Goal: Task Accomplishment & Management: Manage account settings

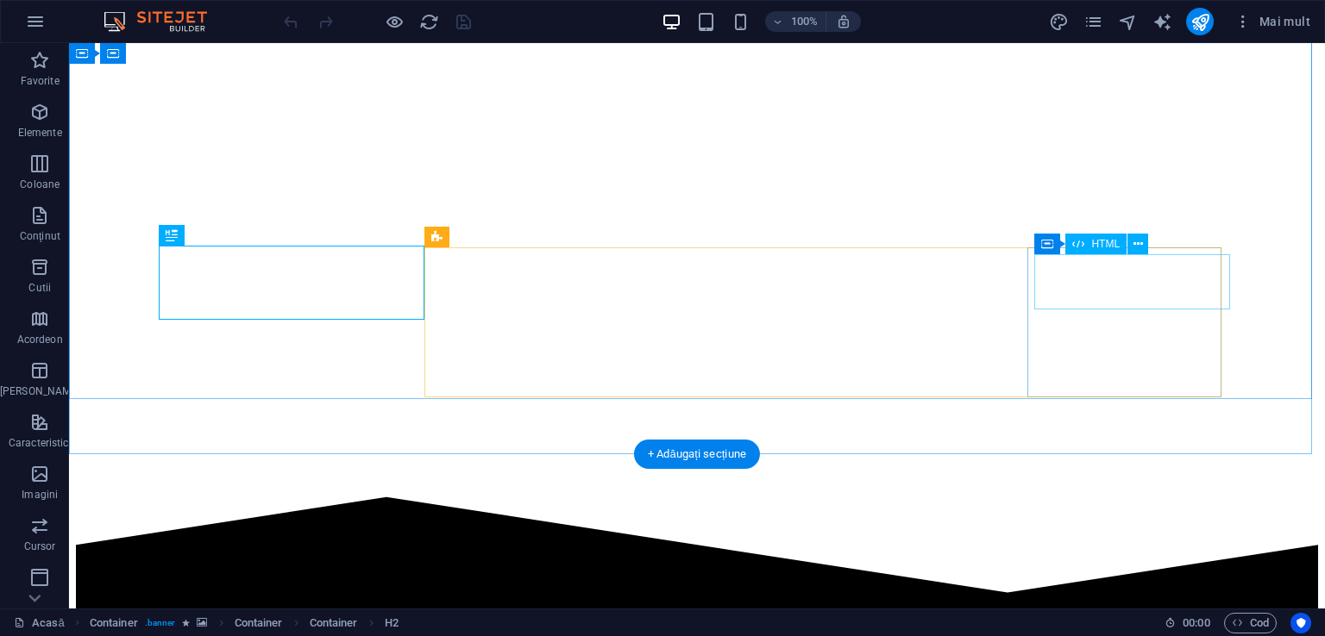
scroll to position [531, 0]
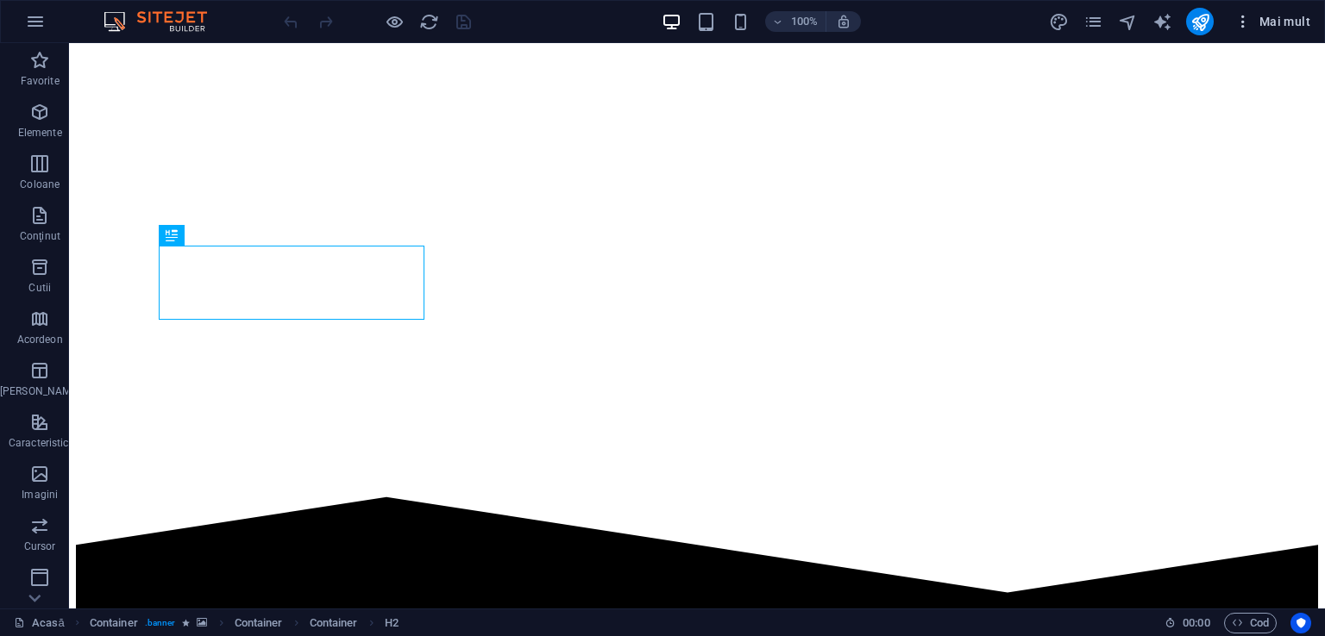
click at [1242, 25] on icon "button" at bounding box center [1242, 21] width 17 height 17
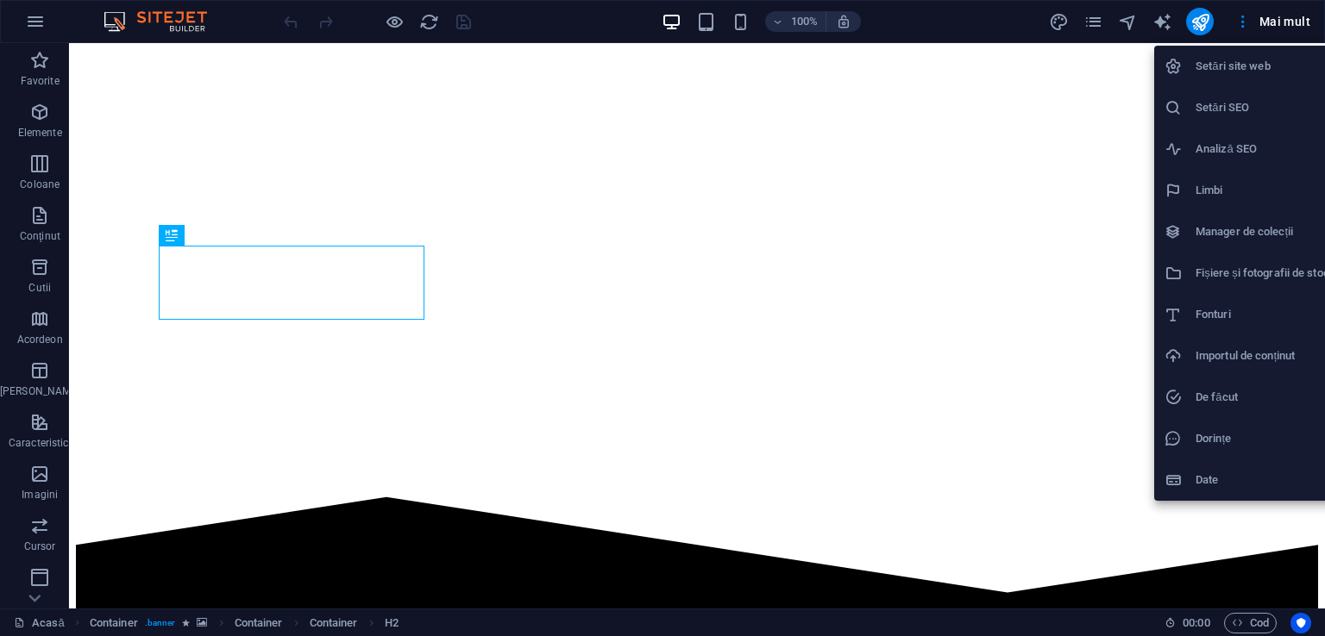
click at [1207, 60] on font "Setări site web" at bounding box center [1232, 66] width 75 height 13
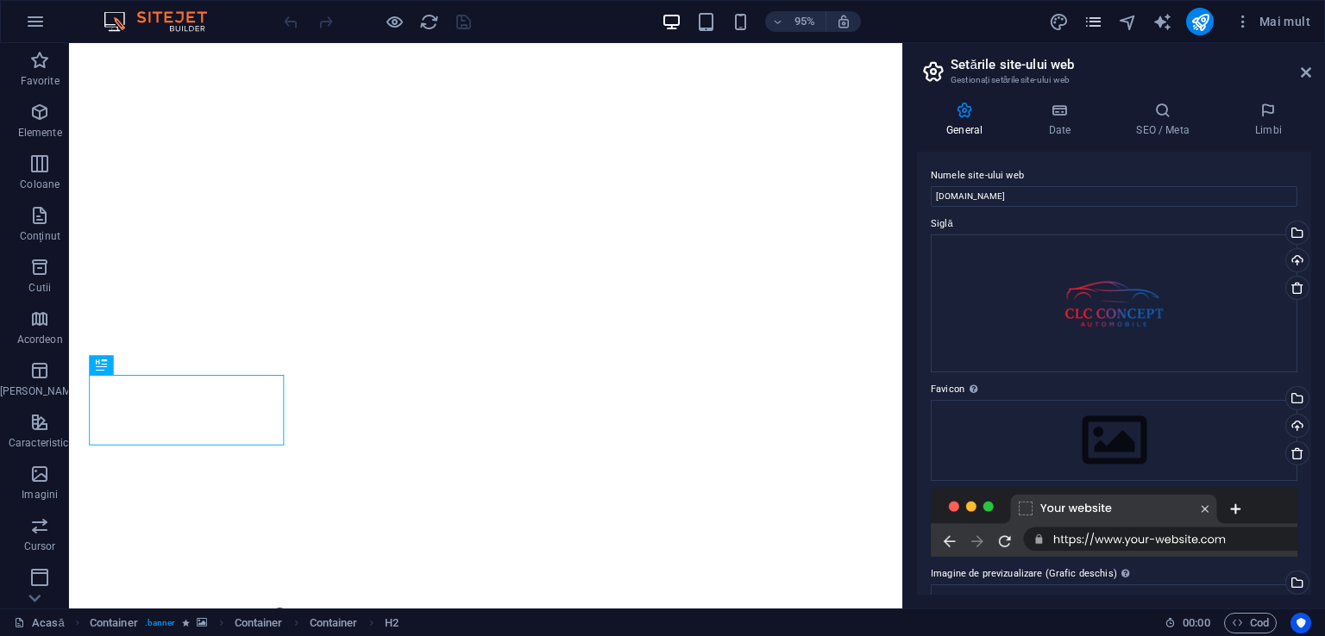
click at [1083, 19] on span "pagini" at bounding box center [1092, 22] width 21 height 20
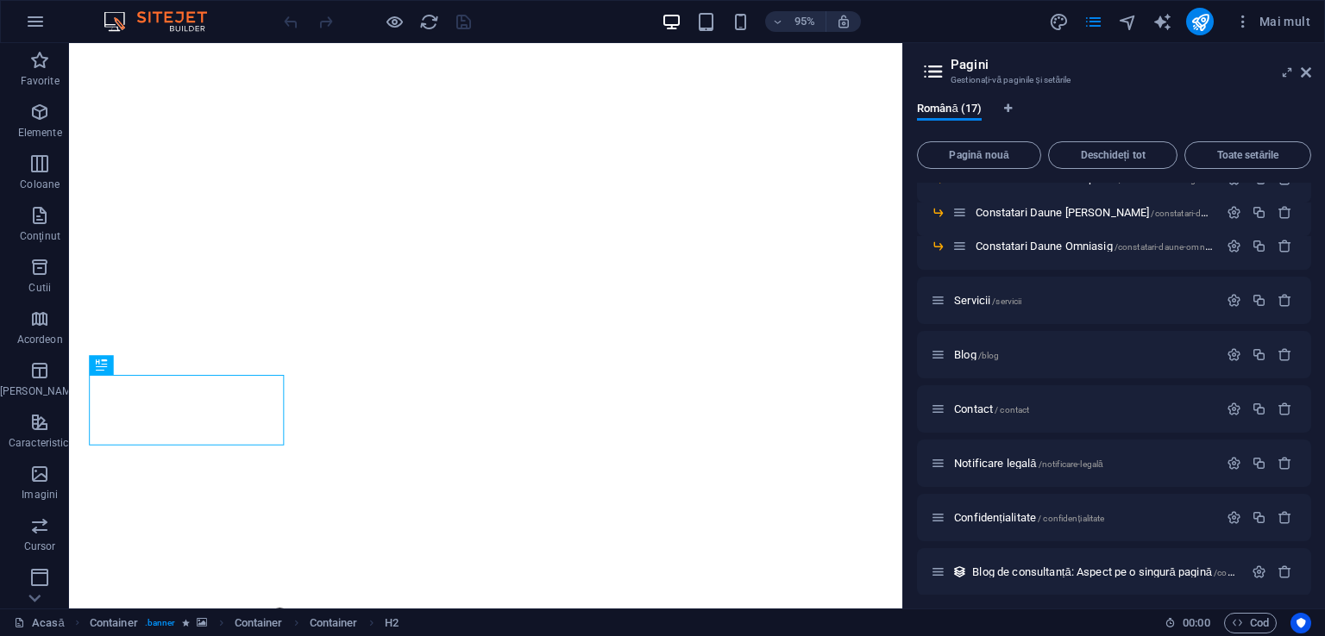
scroll to position [325, 0]
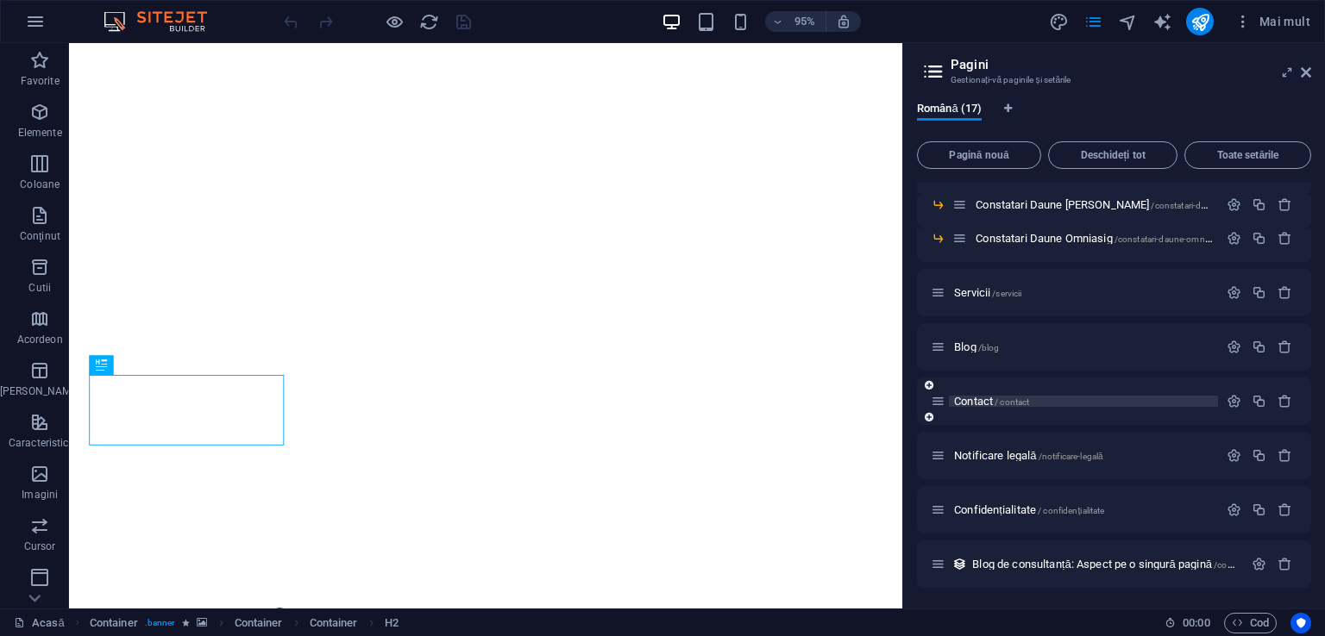
click at [981, 398] on font "Contact" at bounding box center [973, 401] width 39 height 13
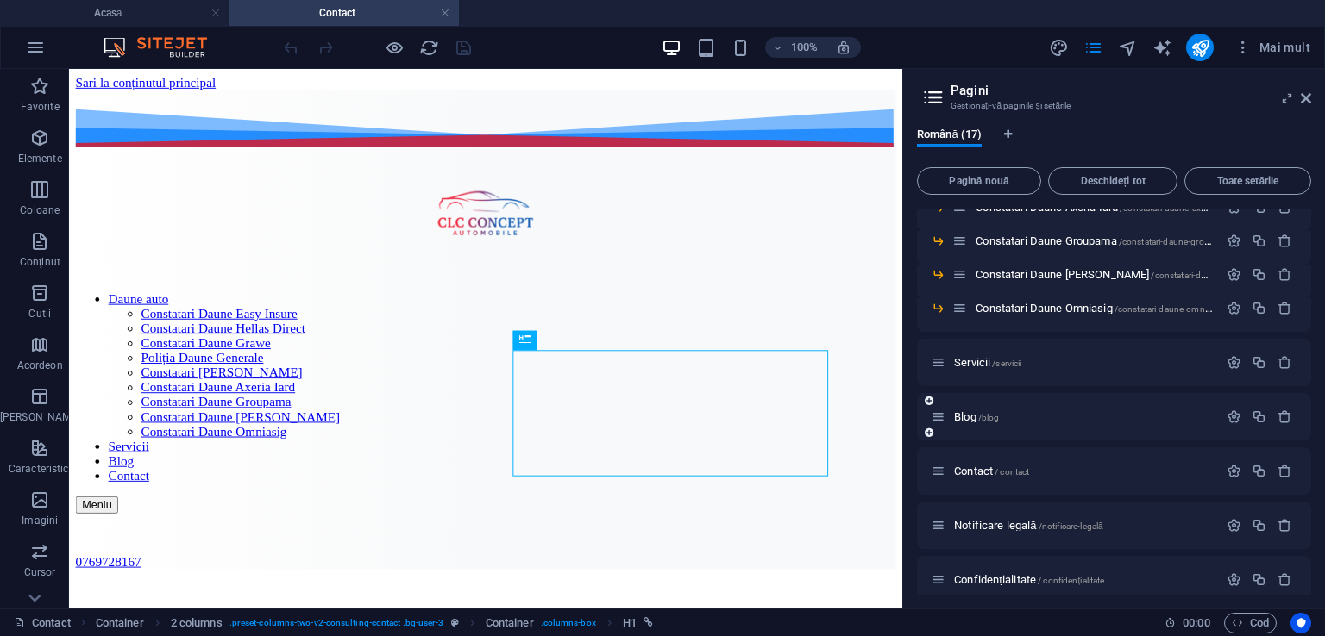
scroll to position [0, 0]
click at [595, 339] on icon at bounding box center [596, 339] width 9 height 17
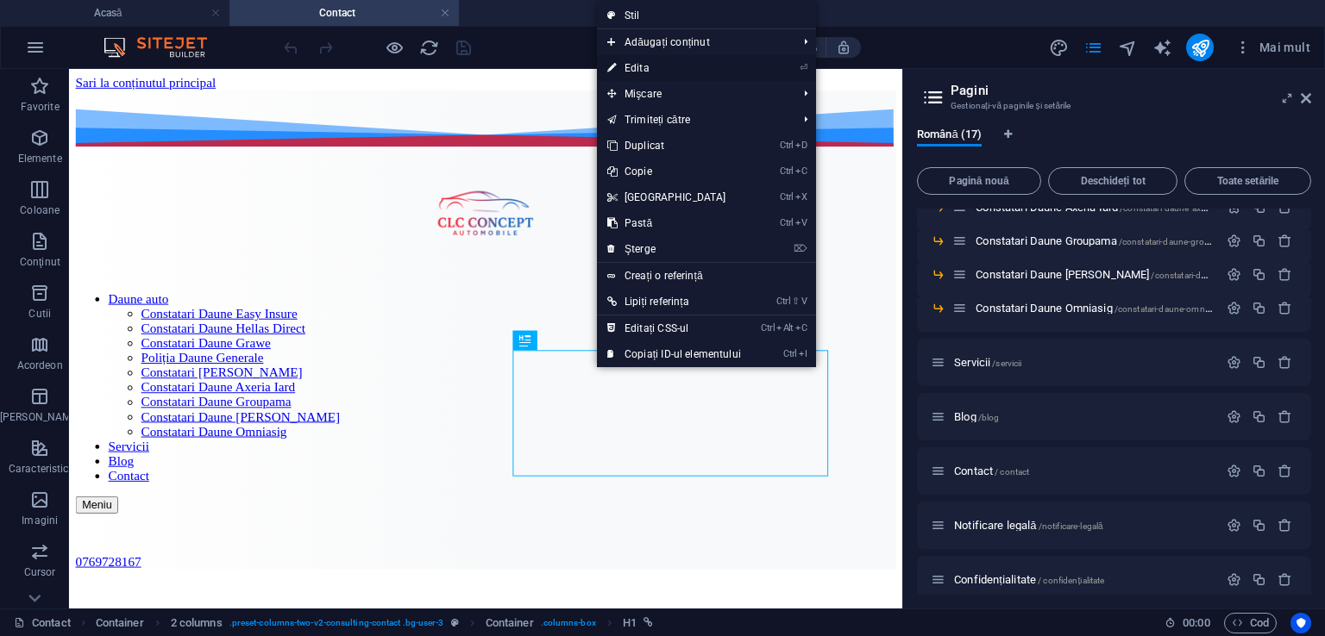
click at [624, 76] on link "⏎ Edita" at bounding box center [674, 68] width 154 height 26
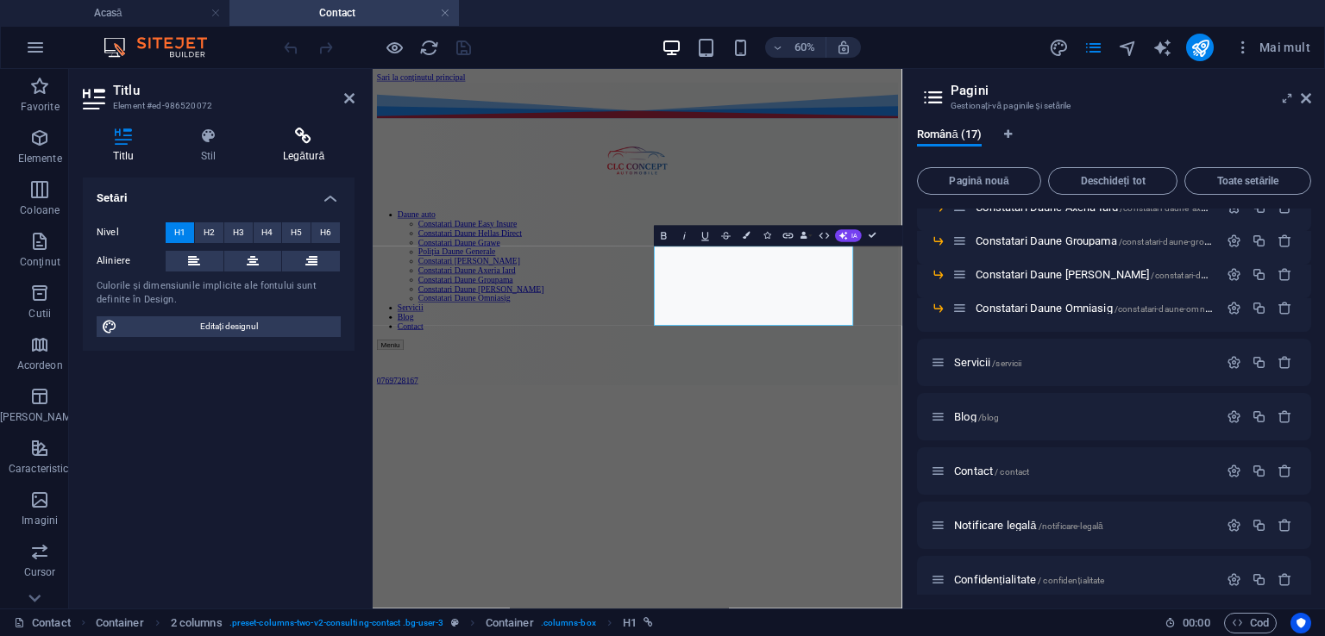
click at [302, 139] on icon at bounding box center [304, 136] width 102 height 17
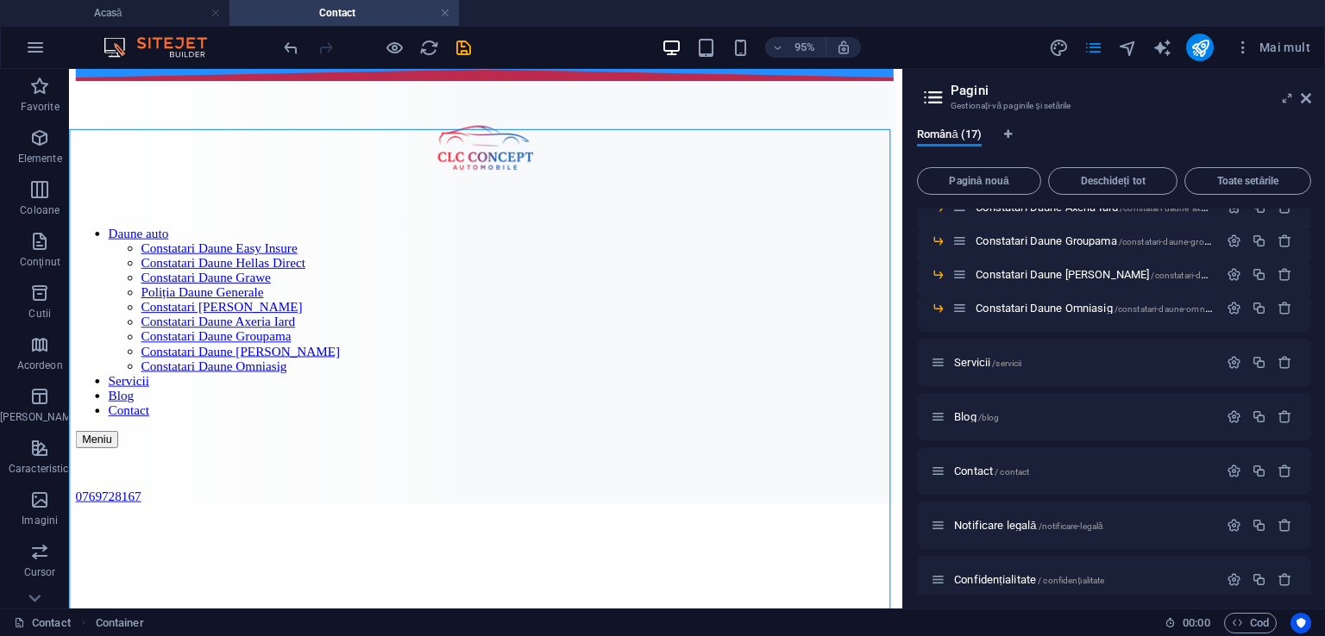
scroll to position [159, 0]
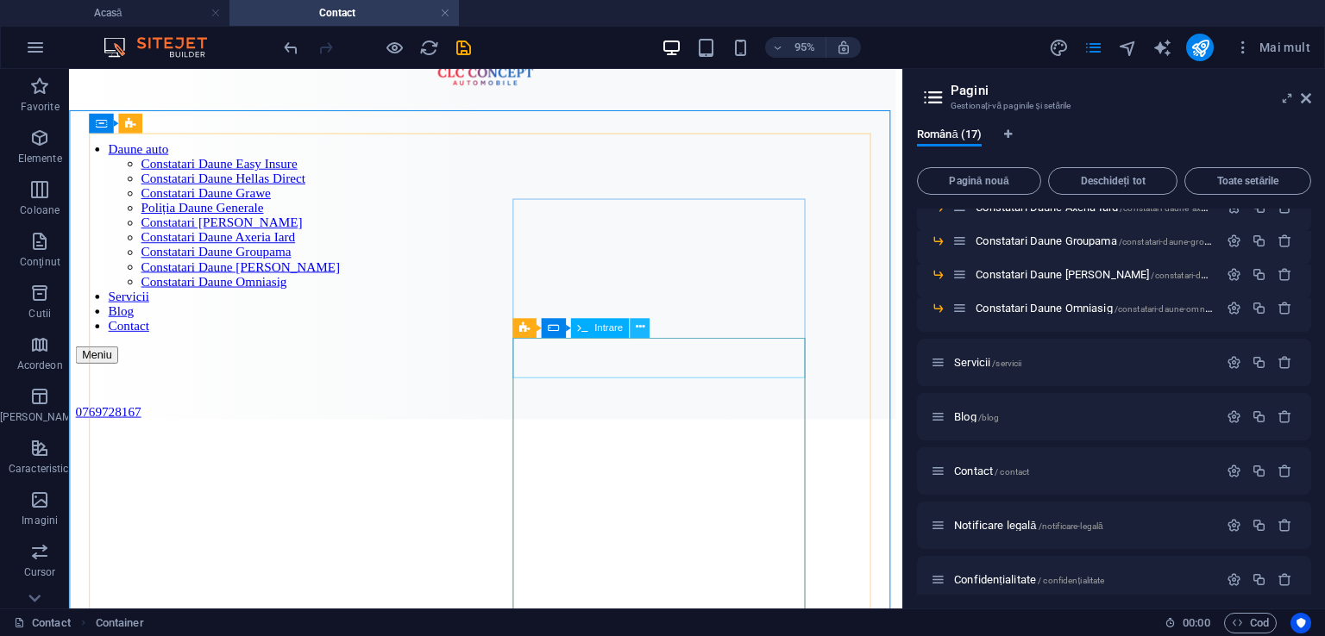
click at [635, 325] on icon at bounding box center [639, 327] width 9 height 17
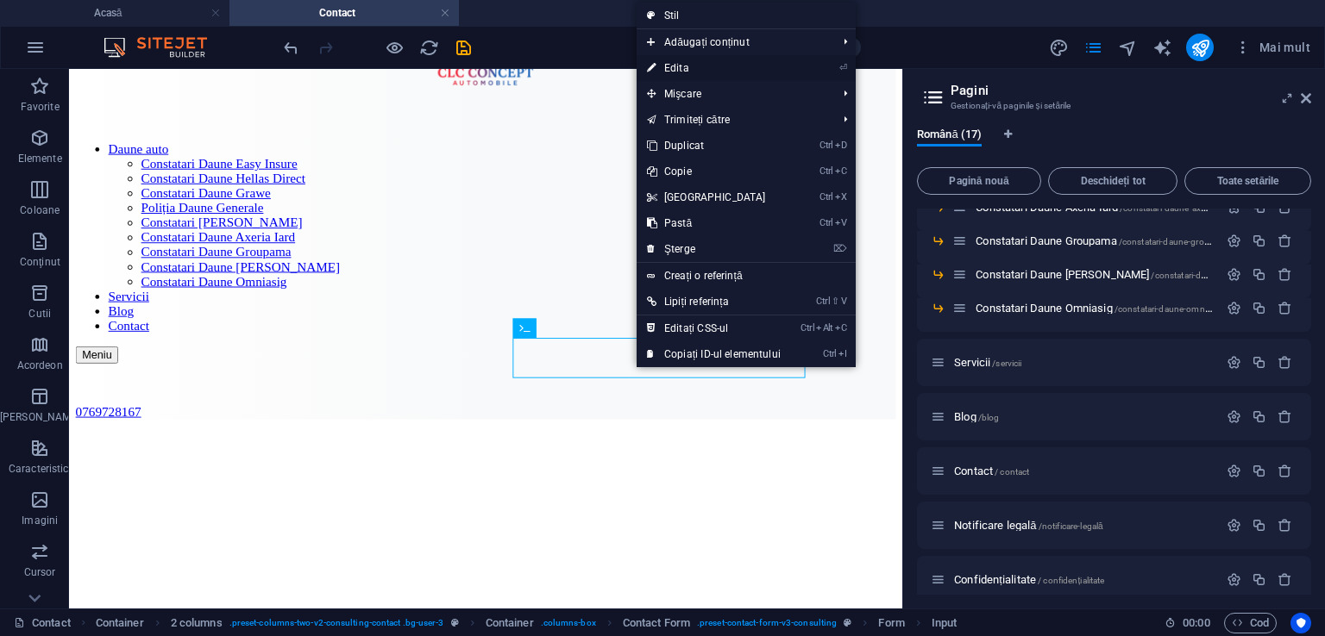
click at [666, 63] on font "Edita" at bounding box center [676, 68] width 25 height 12
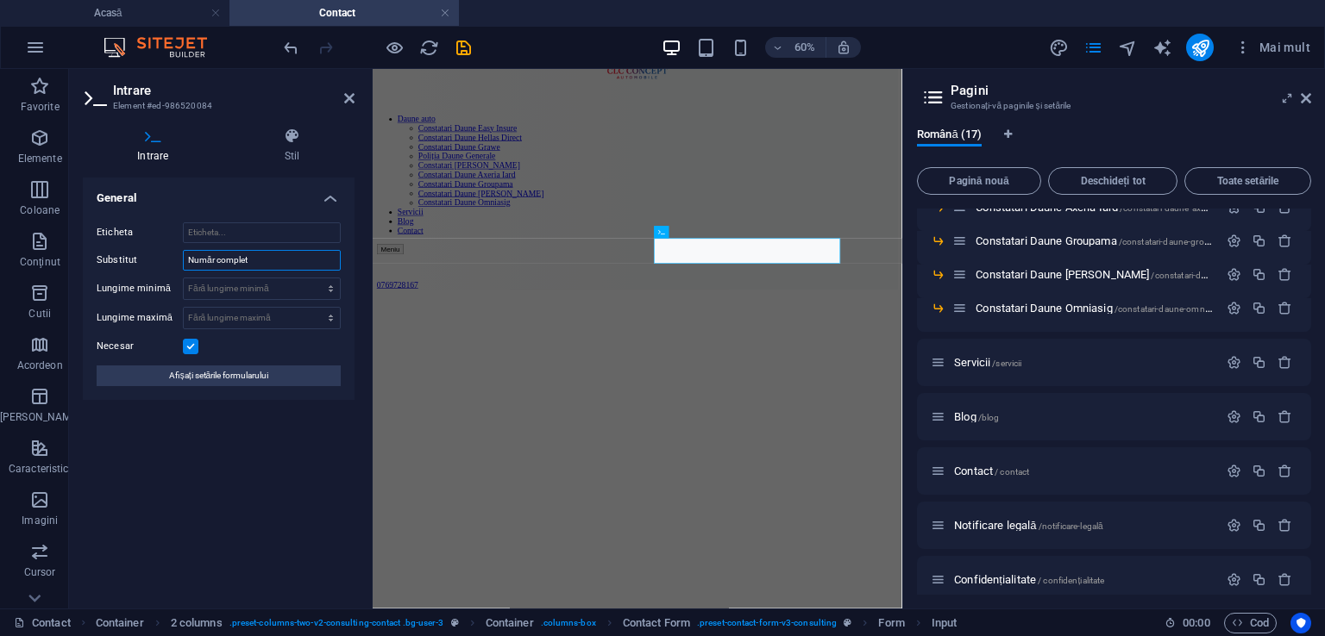
click at [247, 260] on input "Număr complet" at bounding box center [262, 260] width 158 height 21
click at [272, 258] on input "Număr complet" at bounding box center [262, 260] width 158 height 21
type input "Nume, Prenume"
click at [294, 130] on icon at bounding box center [292, 136] width 124 height 17
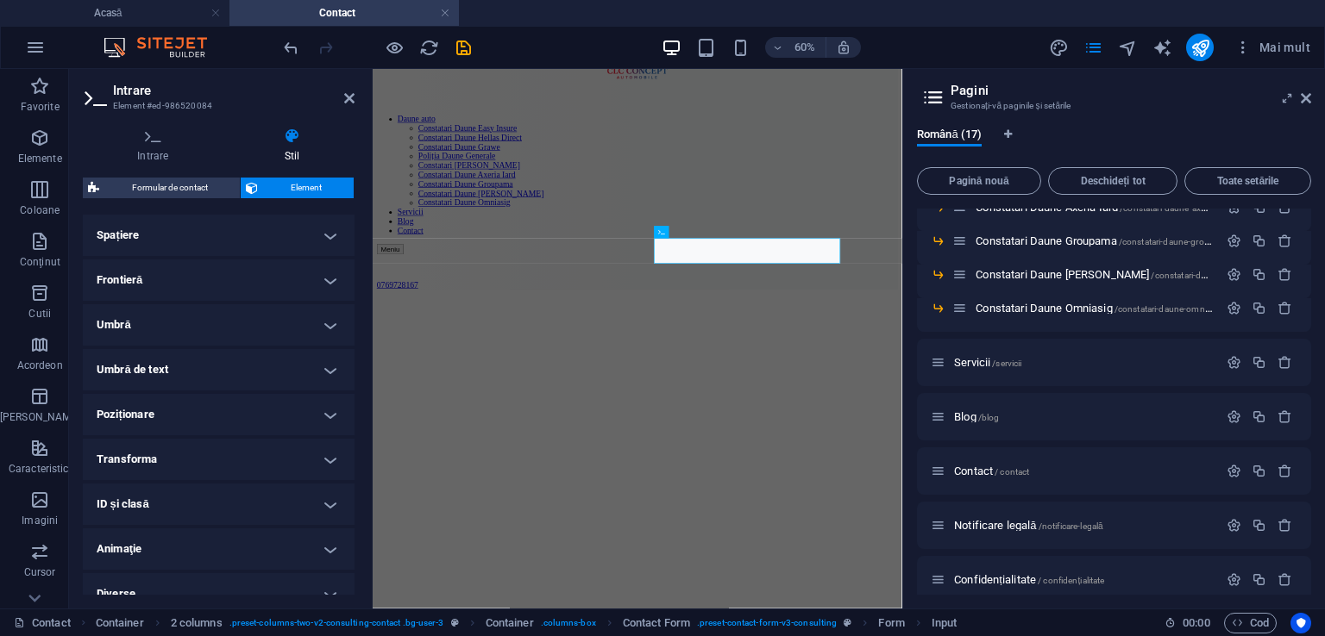
scroll to position [360, 0]
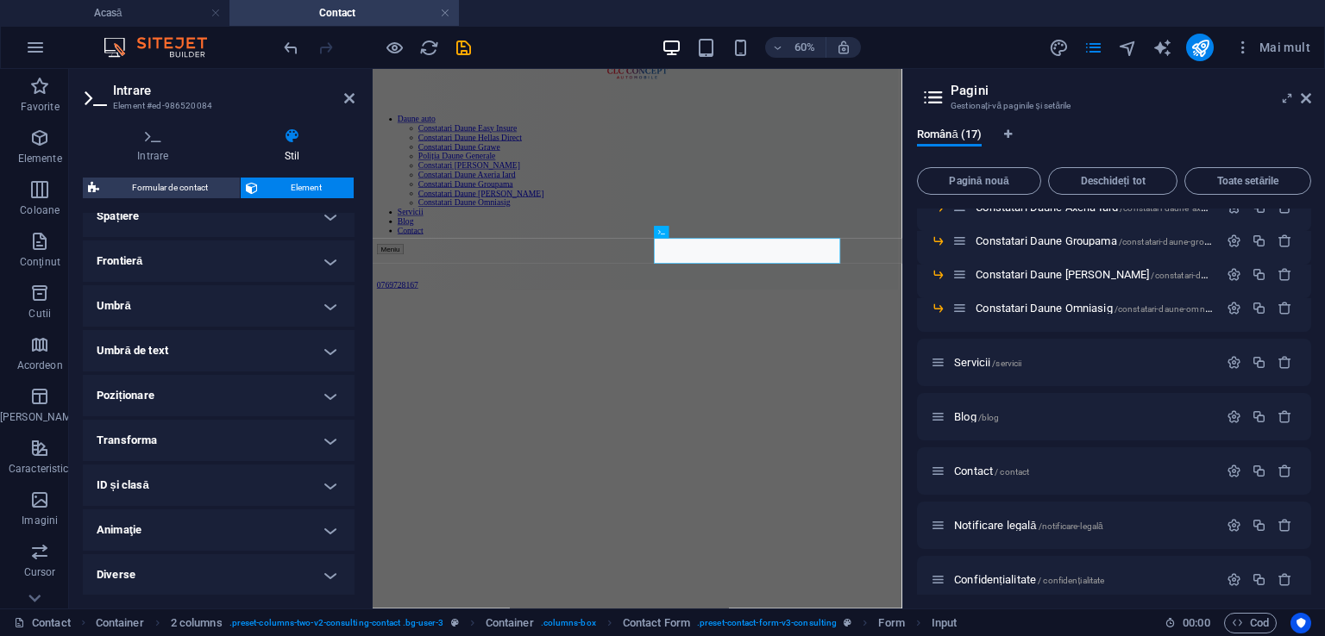
click at [333, 435] on h4 "Transforma" at bounding box center [219, 440] width 272 height 41
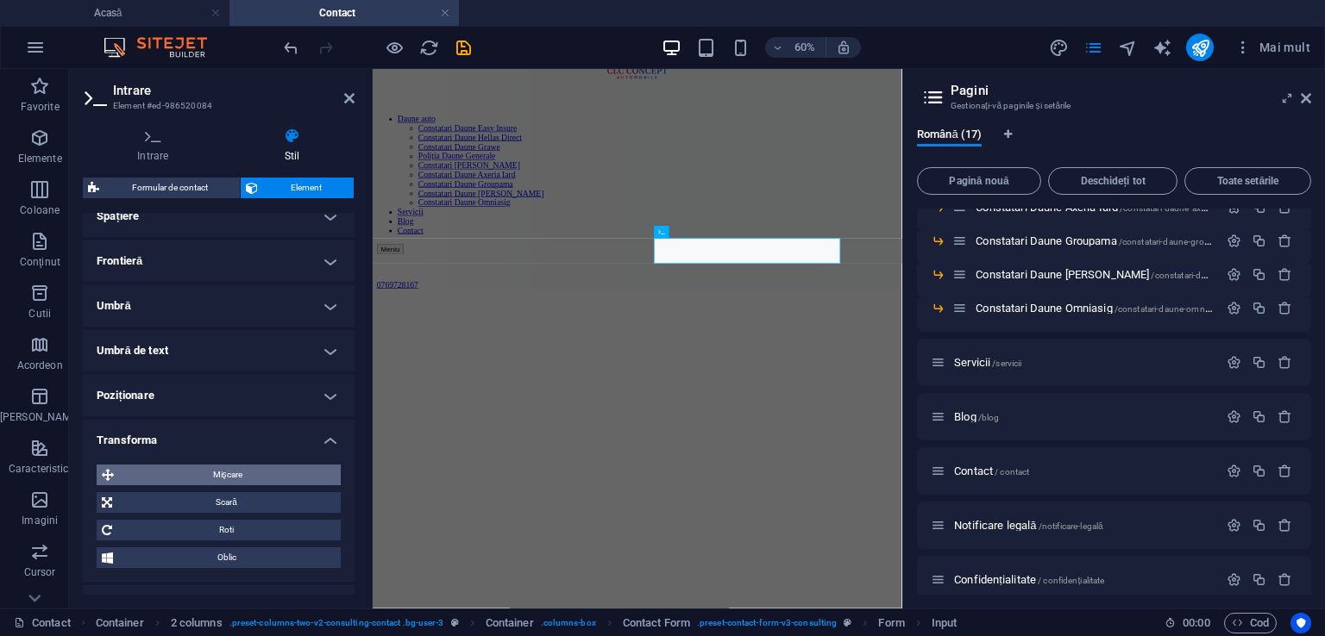
click at [264, 473] on span "Mişcare" at bounding box center [227, 475] width 216 height 21
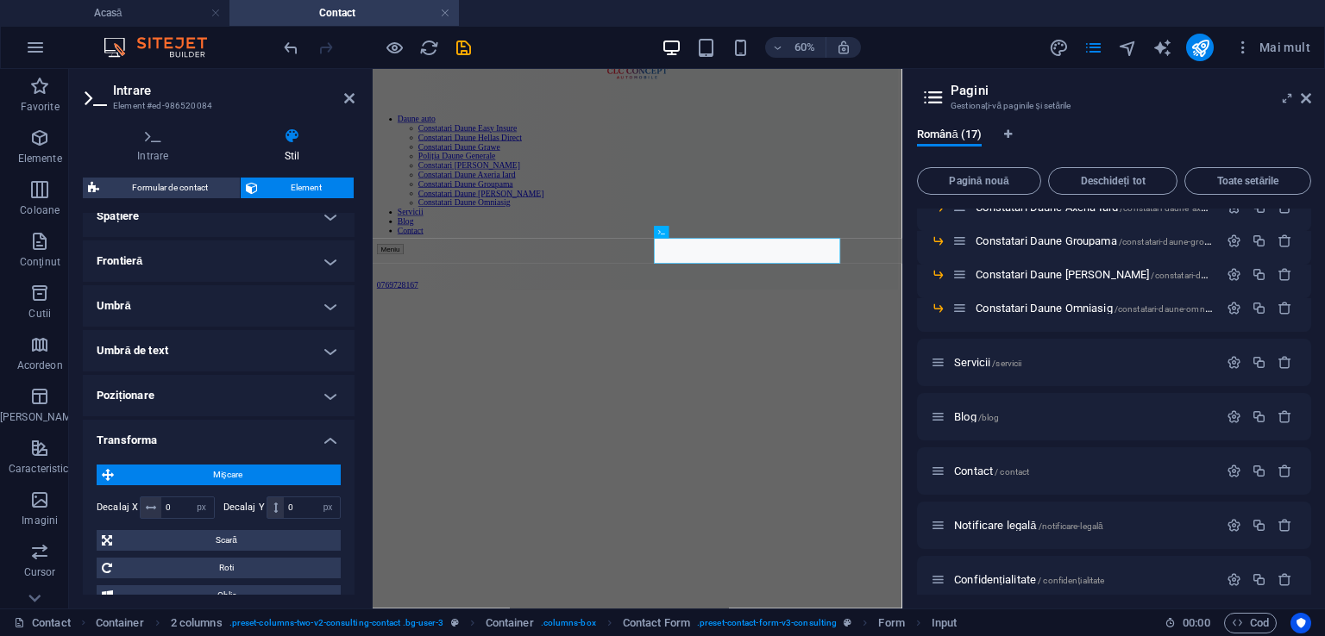
click at [264, 473] on span "Mişcare" at bounding box center [227, 475] width 216 height 21
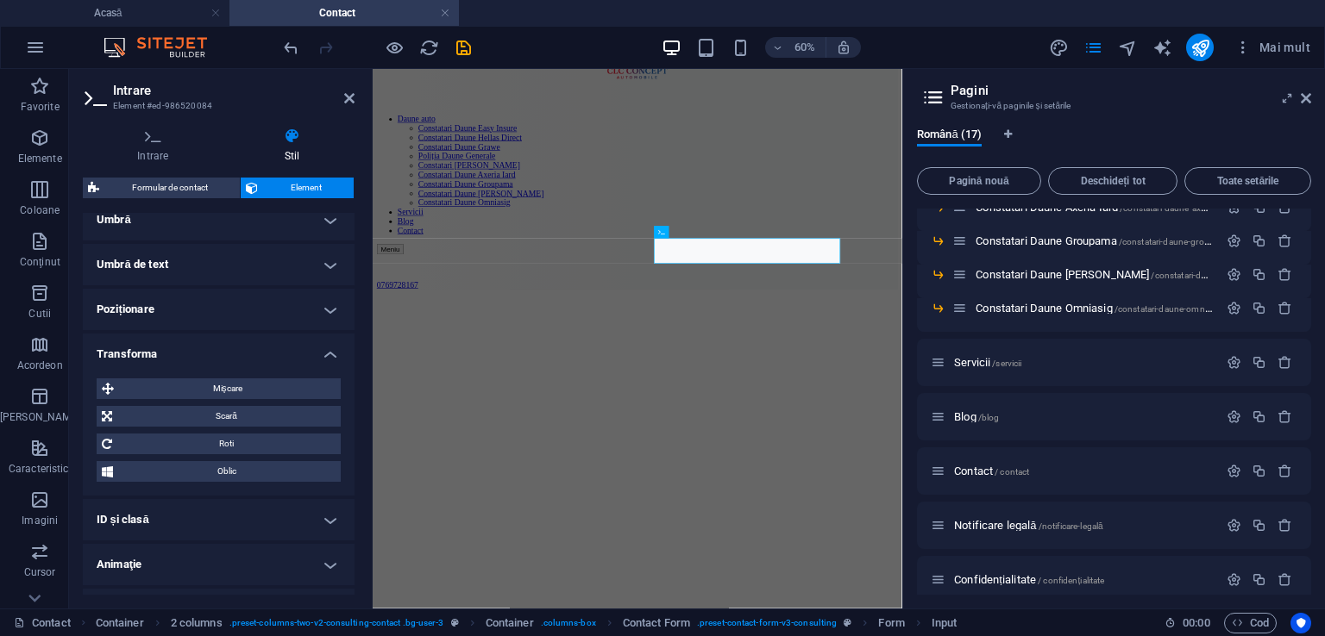
scroll to position [481, 0]
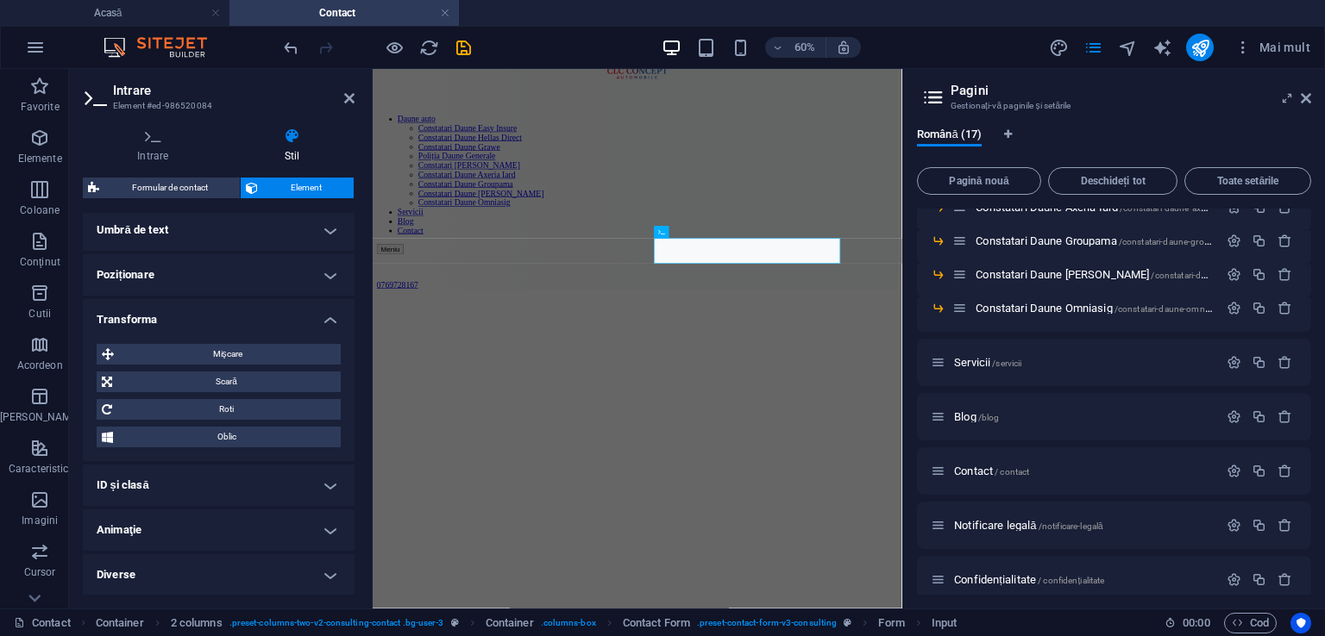
click at [328, 532] on h4 "Animaţie" at bounding box center [219, 530] width 272 height 41
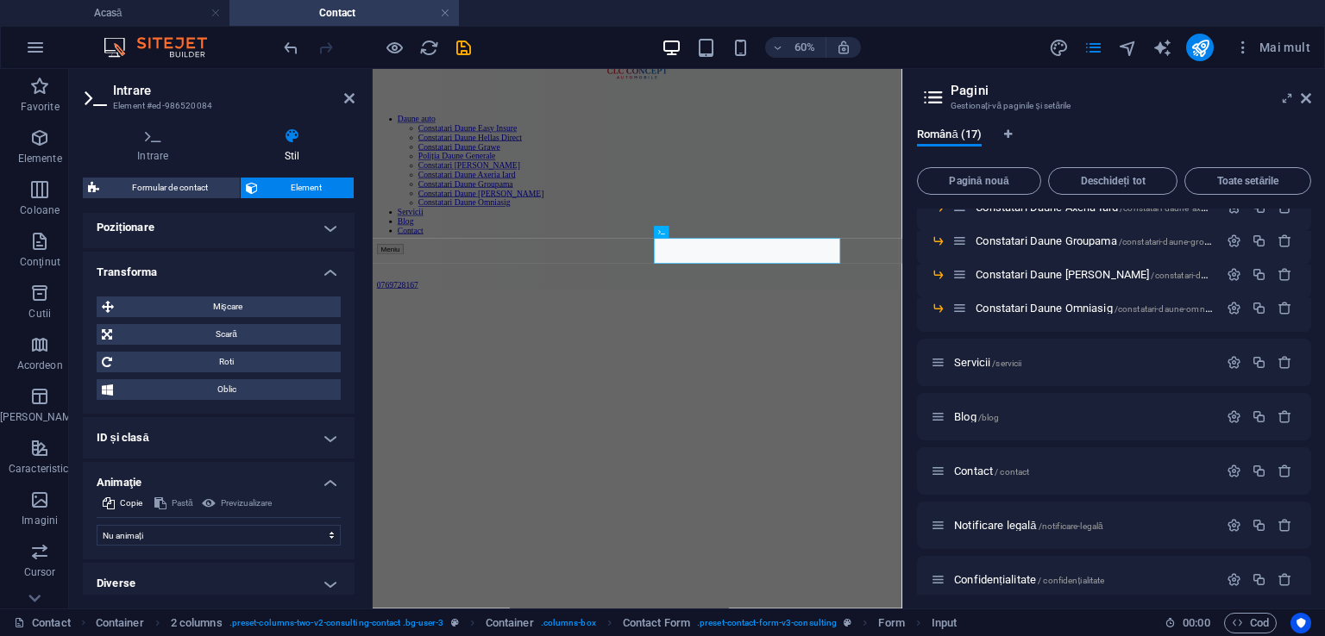
scroll to position [537, 0]
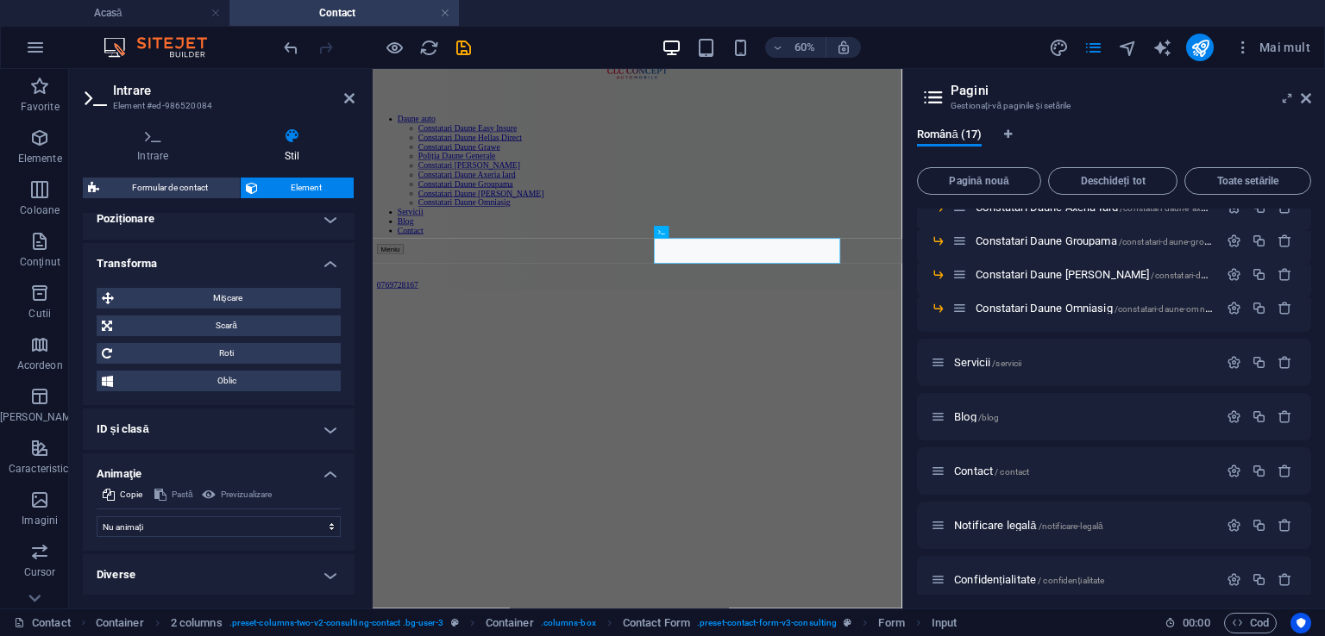
click at [210, 492] on div "Previzualizare" at bounding box center [236, 495] width 75 height 21
click at [326, 524] on select "Nu animați Afișează / Ascunde Glisați în sus/în jos Mărire/micșorare Glisați de…" at bounding box center [219, 527] width 244 height 21
select select "slide"
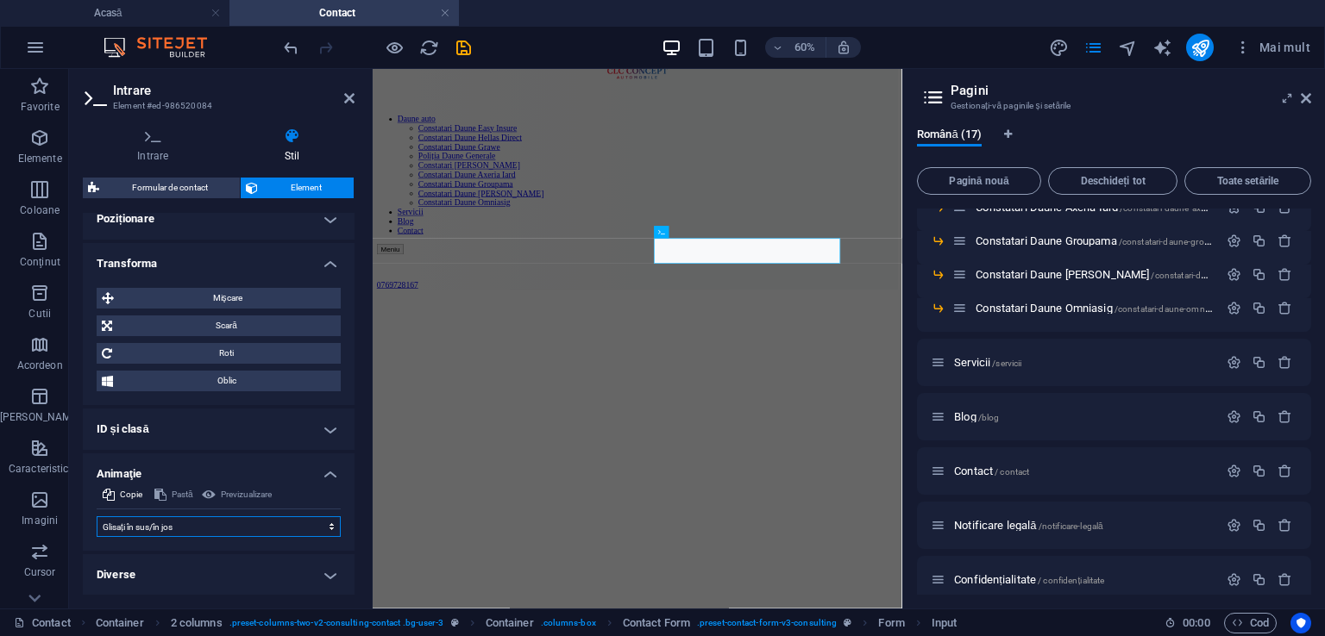
click at [97, 517] on select "Nu animați Afișează / Ascunde Glisați în sus/în jos Mărire/micșorare Glisați de…" at bounding box center [219, 527] width 244 height 21
select select "scroll"
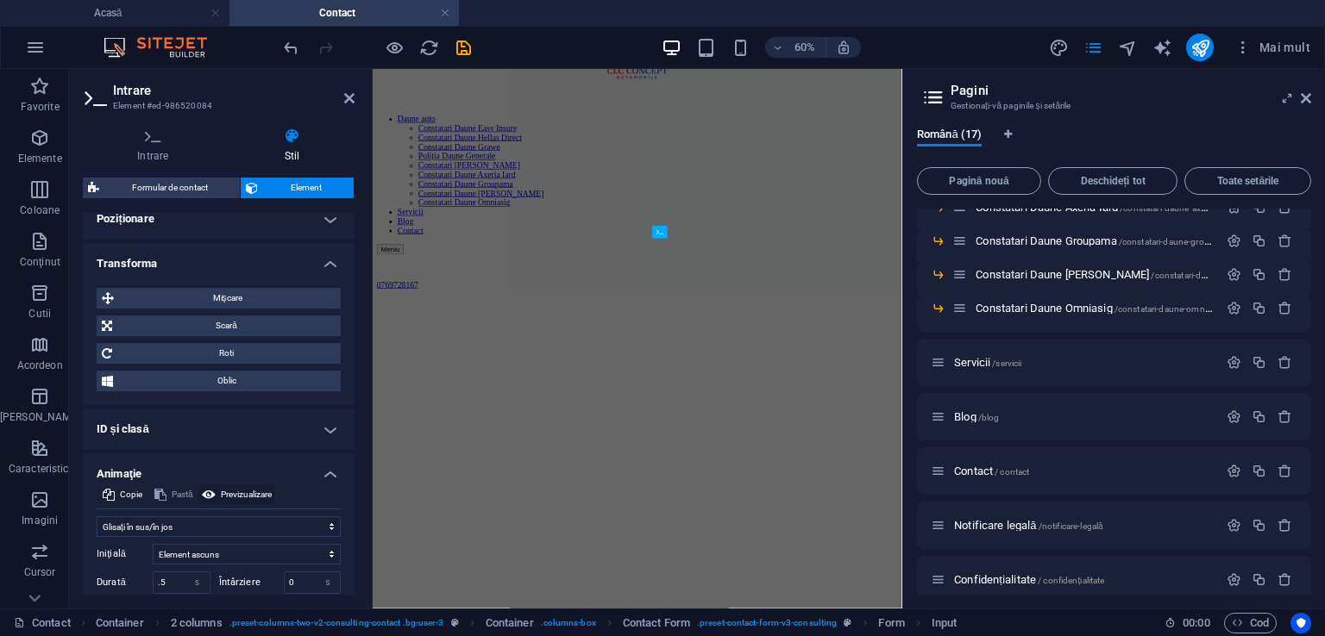
click at [205, 492] on icon at bounding box center [209, 495] width 14 height 21
click at [348, 99] on icon at bounding box center [349, 98] width 10 height 14
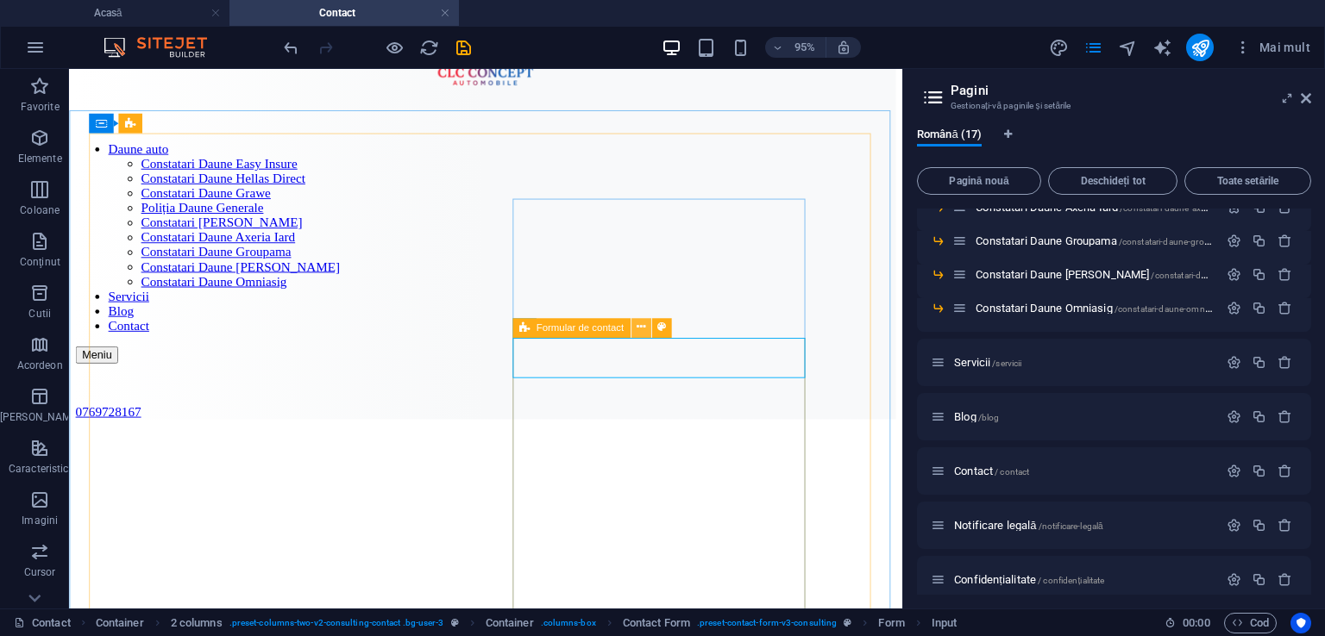
click at [636, 330] on icon at bounding box center [640, 327] width 9 height 17
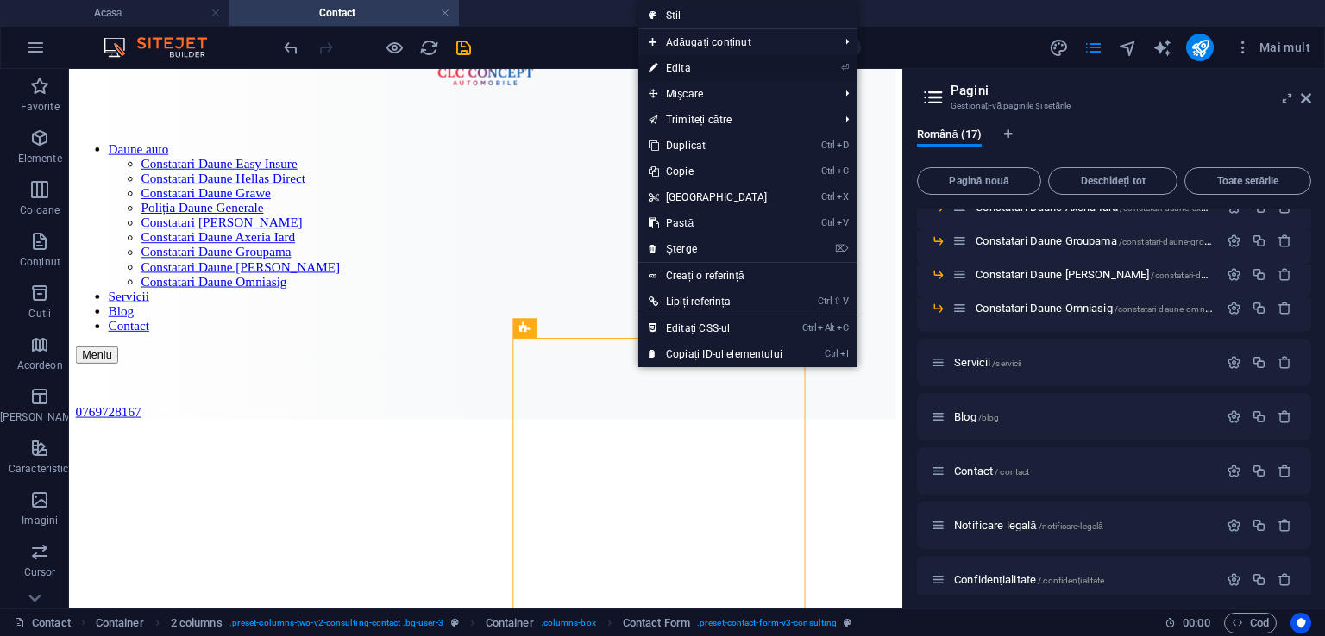
click at [686, 69] on font "Edita" at bounding box center [678, 68] width 25 height 12
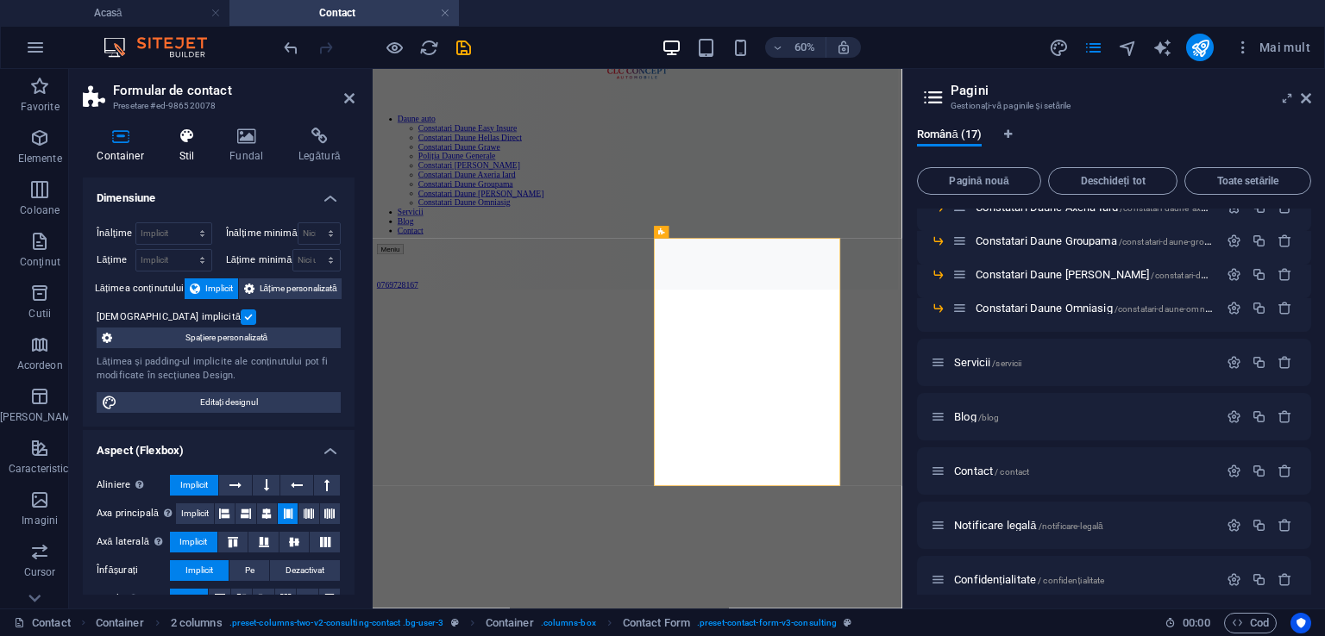
click at [189, 147] on h4 "Stil" at bounding box center [190, 146] width 51 height 36
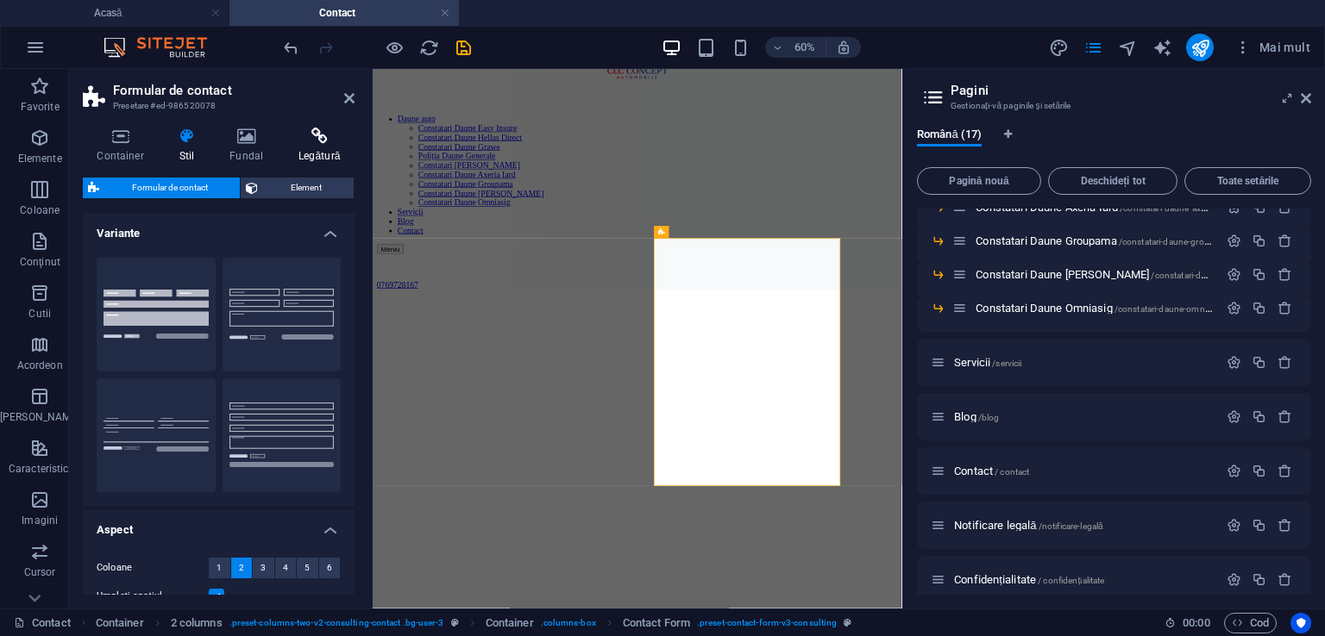
click at [317, 147] on h4 "Legătură" at bounding box center [320, 146] width 70 height 36
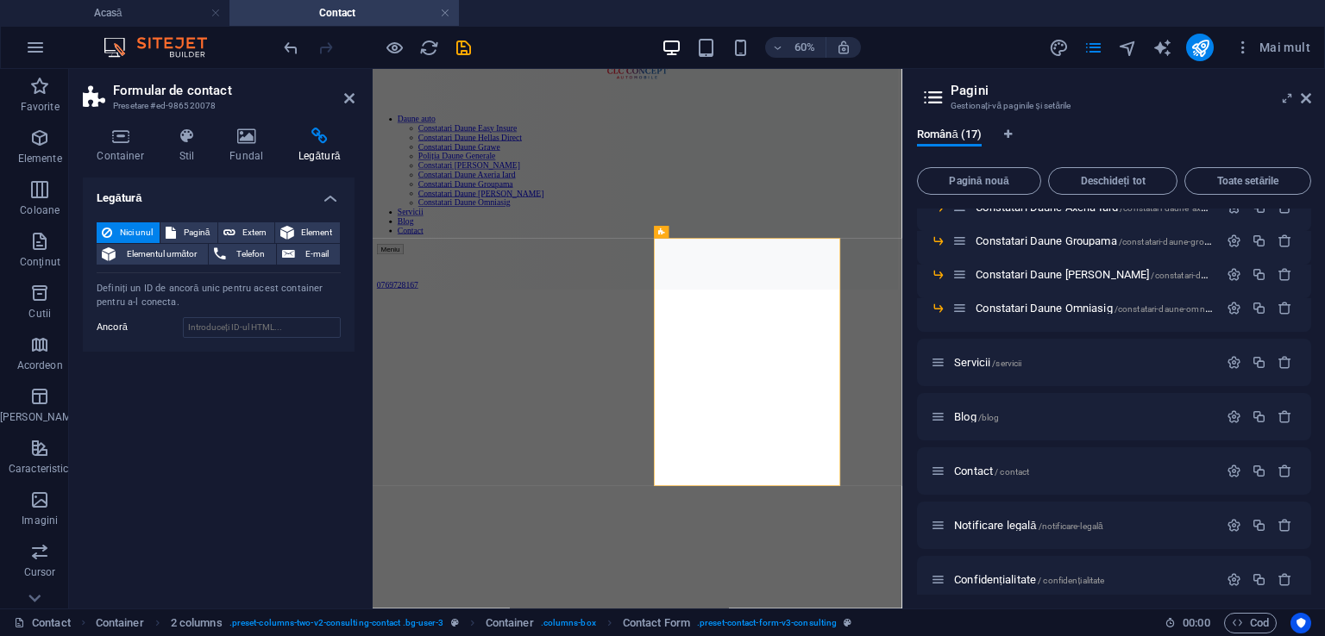
drag, startPoint x: 173, startPoint y: 312, endPoint x: 300, endPoint y: 208, distance: 164.2
click at [300, 209] on div "Nici unul Pagină Extern Element Elementul următor Telefon E-mail Pagină Acasă D…" at bounding box center [219, 280] width 272 height 143
click at [235, 256] on span "Telefon" at bounding box center [251, 254] width 40 height 21
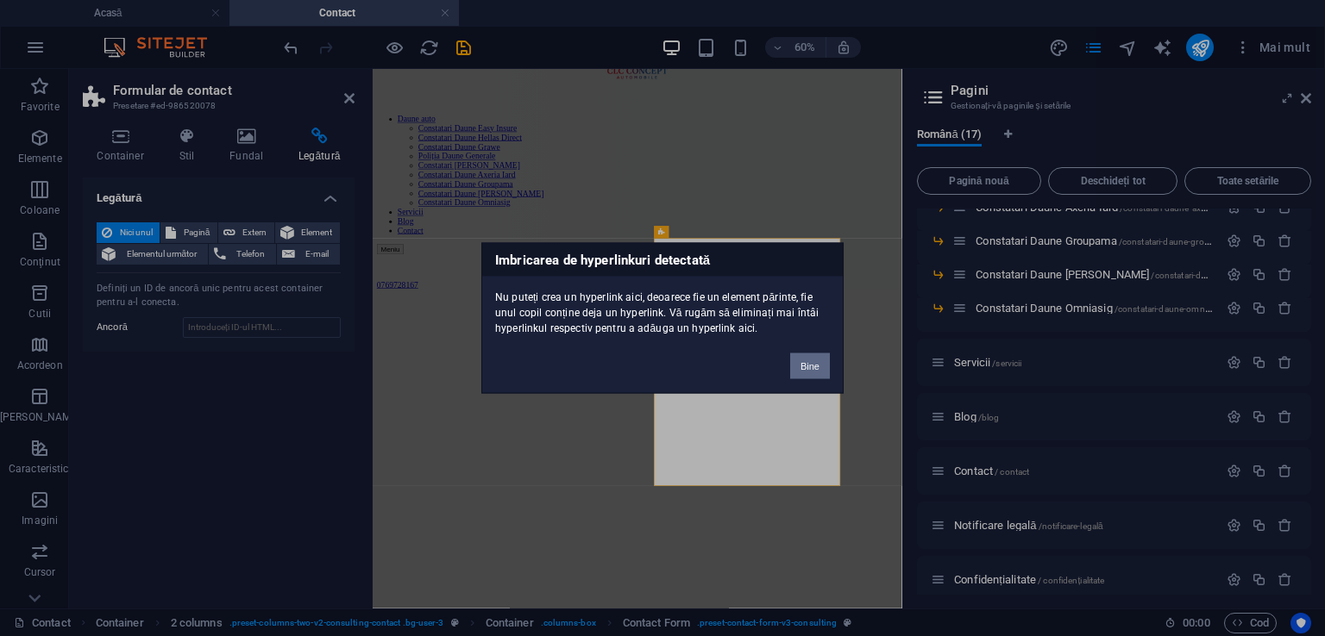
click at [805, 367] on font "Bine" at bounding box center [809, 366] width 19 height 10
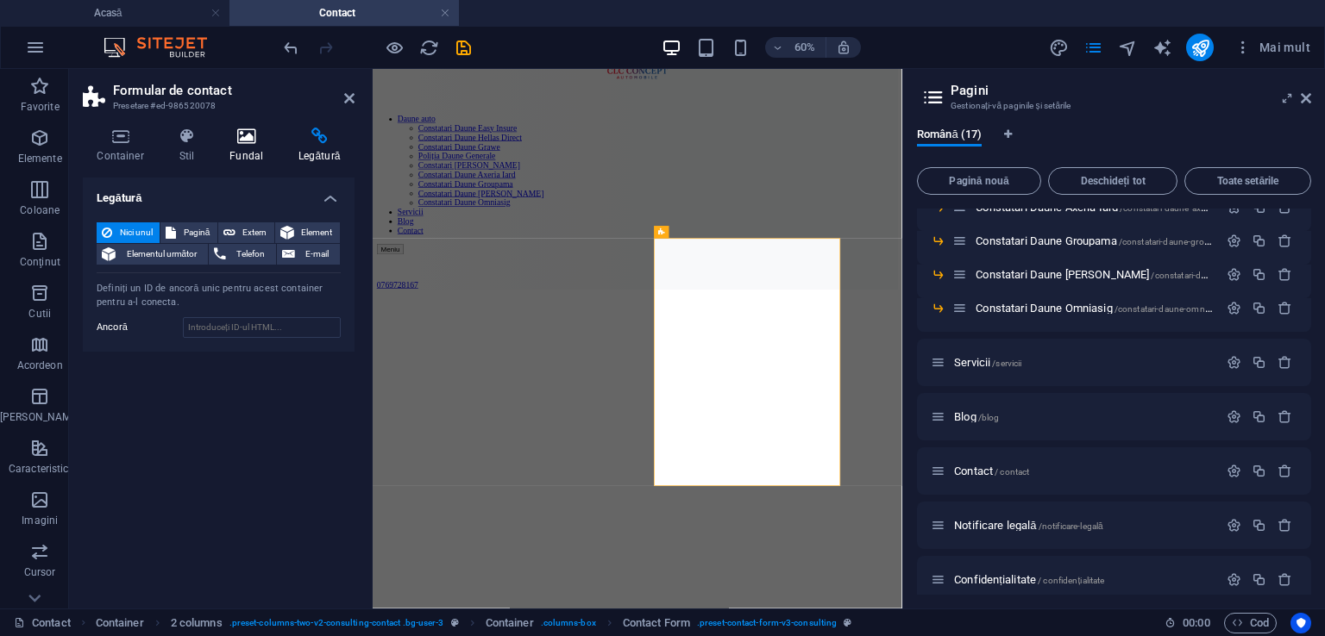
click at [259, 144] on icon at bounding box center [247, 136] width 62 height 17
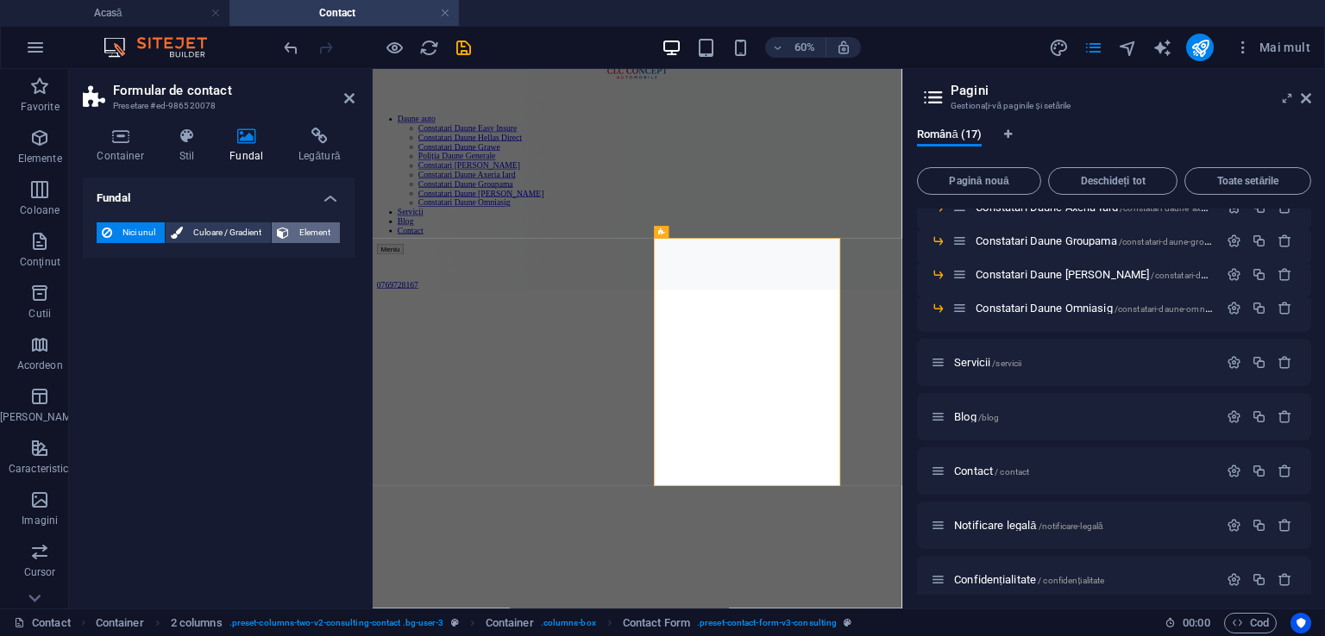
click at [318, 236] on font "Element" at bounding box center [314, 232] width 31 height 9
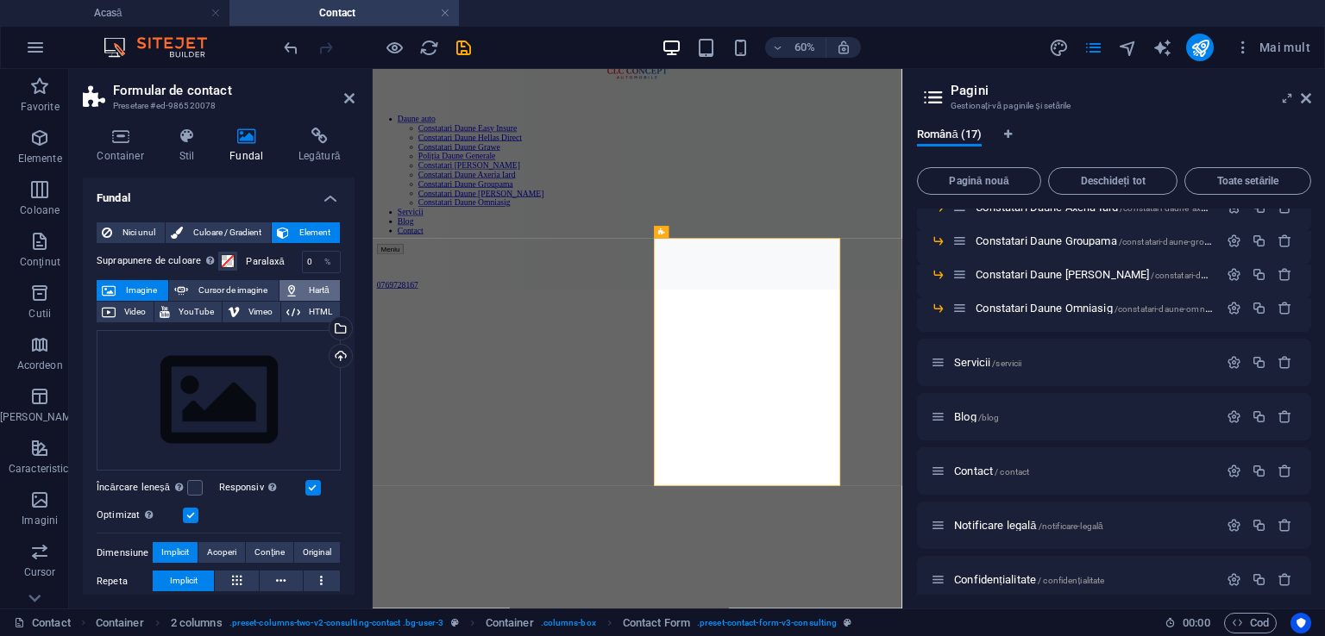
click at [309, 290] on font "Hartă" at bounding box center [319, 289] width 21 height 9
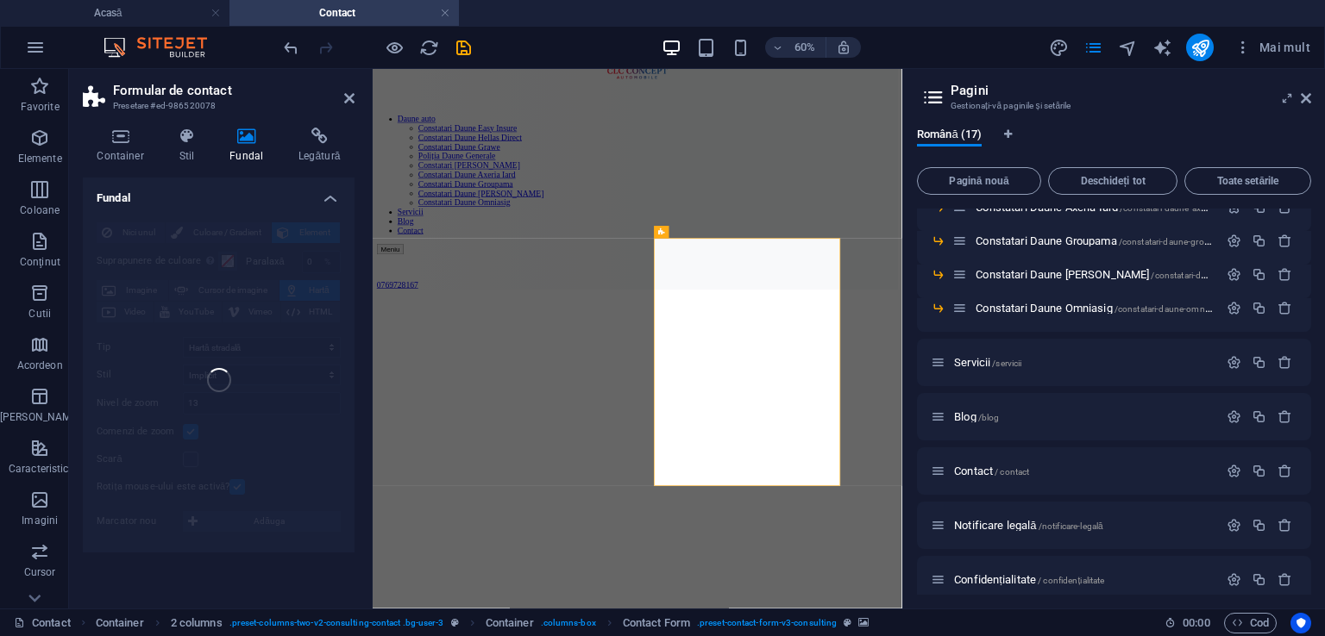
click at [300, 197] on h4 "Fundal" at bounding box center [219, 193] width 272 height 31
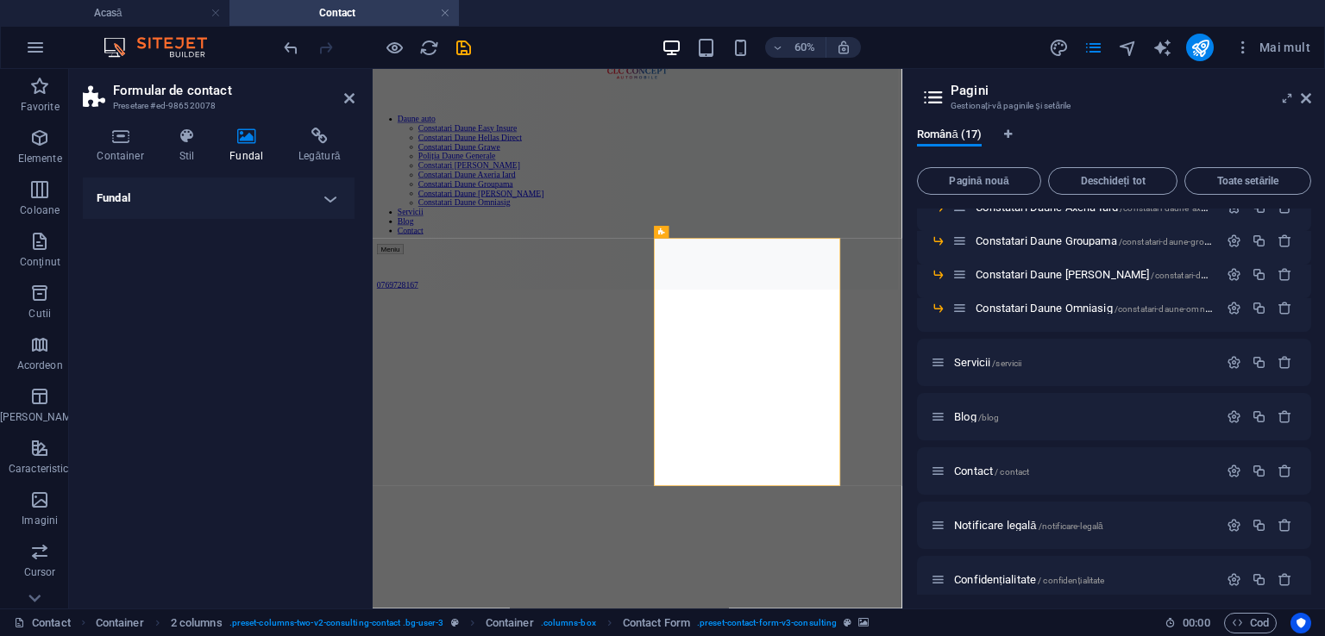
click at [324, 197] on h4 "Fundal" at bounding box center [219, 198] width 272 height 41
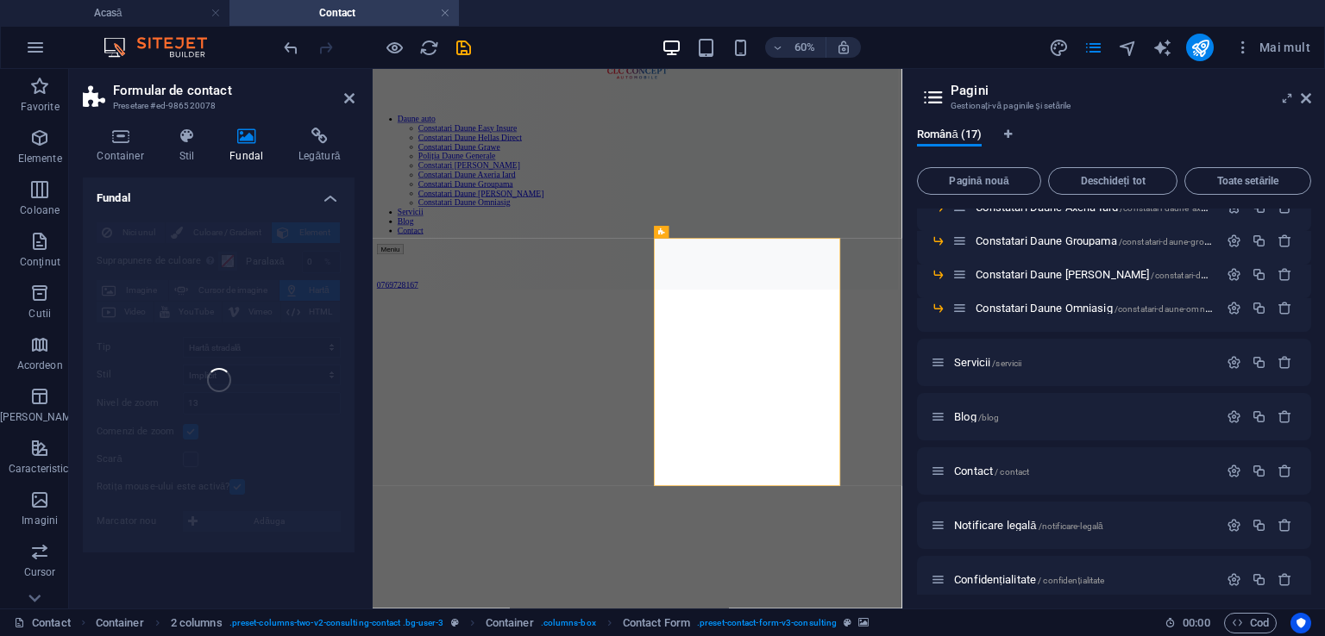
click at [238, 394] on div "Nici unul Culoare / Gradient Element Extinde fundalul la lățime completă Suprap…" at bounding box center [219, 381] width 272 height 344
click at [128, 139] on icon at bounding box center [120, 136] width 75 height 17
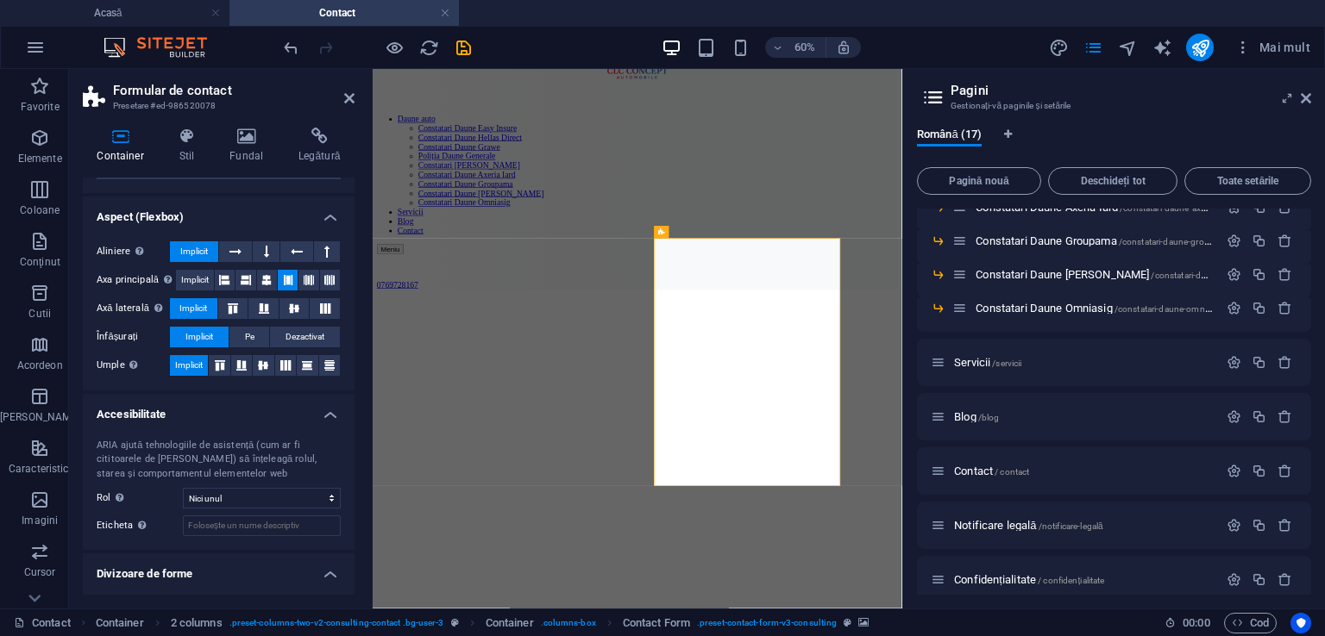
scroll to position [250, 0]
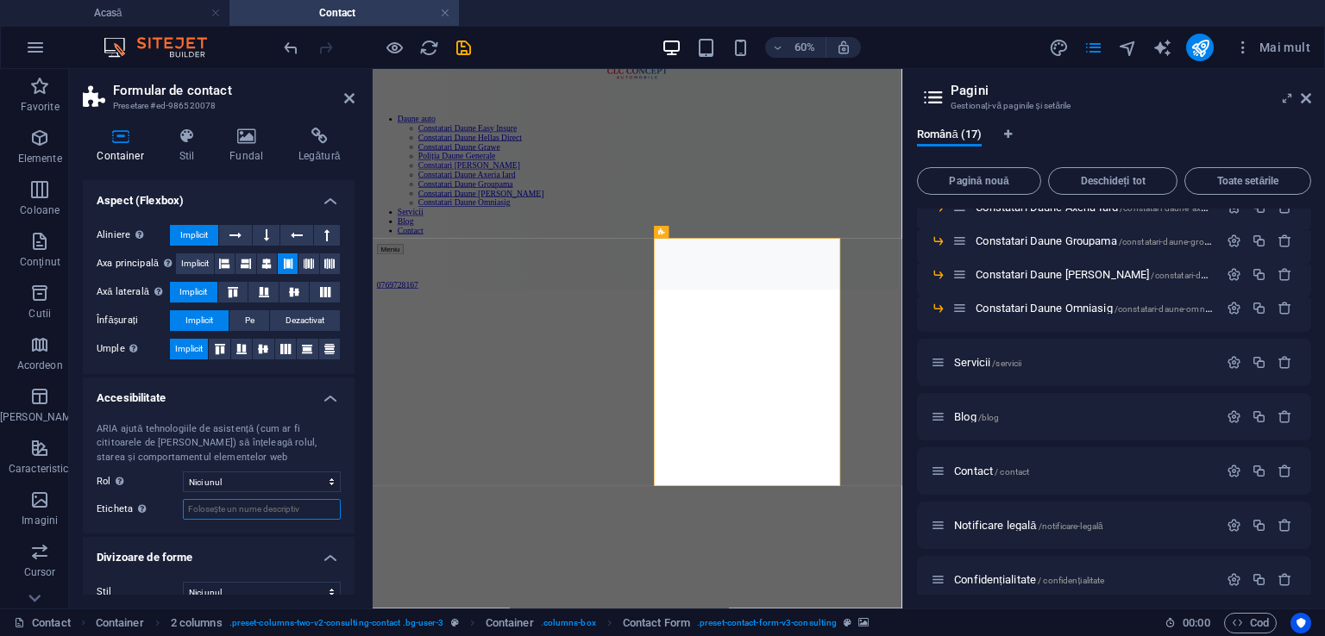
click at [255, 499] on input "[PERSON_NAME] Folosește eticheta ARIA pentru a oferi un nume clar și descriptiv…" at bounding box center [262, 509] width 158 height 21
click at [255, 499] on input "Nume, Prenume" at bounding box center [262, 509] width 158 height 21
type input "Nume, Prenume"
click at [279, 514] on ul "Dimensiune Înălţime Implicit px amintire % vh VW Înălțime minimă Nici unul px a…" at bounding box center [219, 273] width 272 height 690
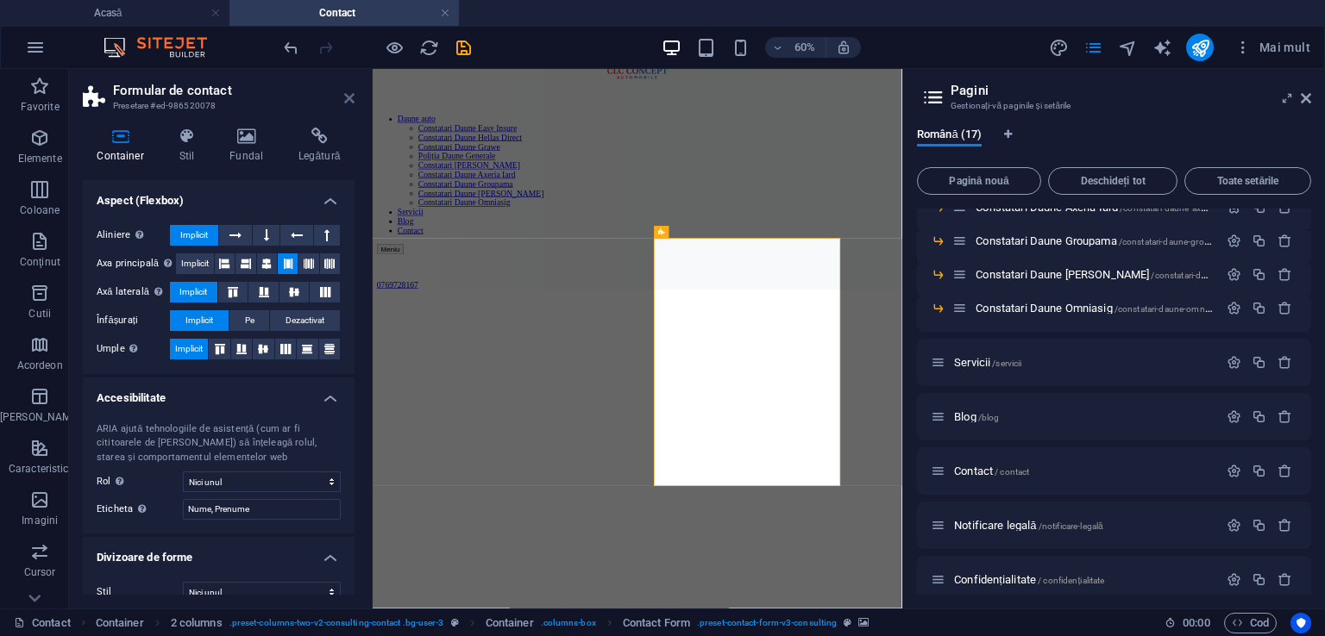
click at [348, 94] on icon at bounding box center [349, 98] width 10 height 14
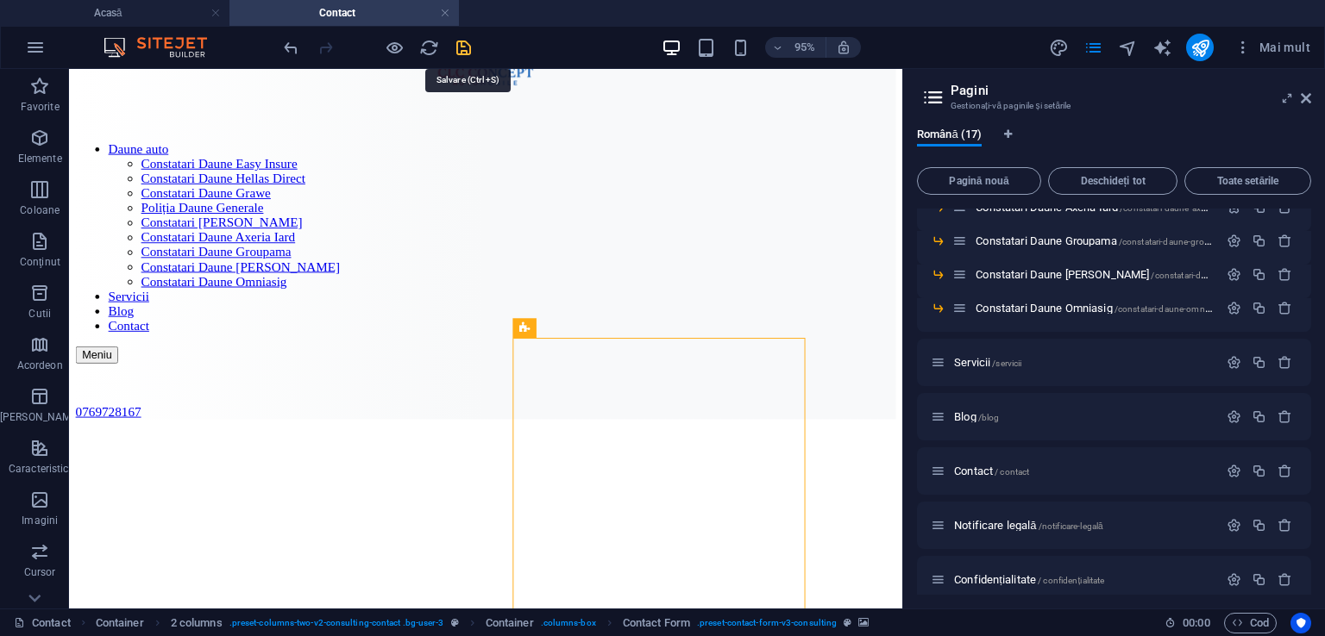
click at [470, 51] on icon "salva" at bounding box center [464, 48] width 20 height 20
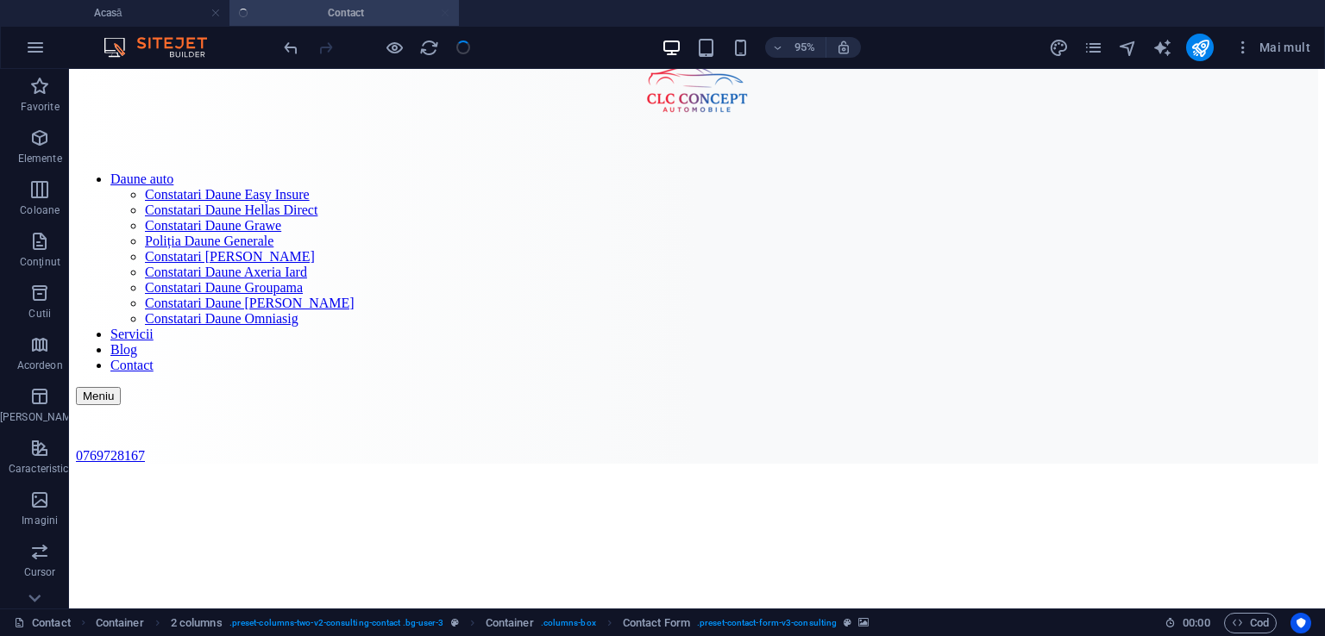
checkbox input "false"
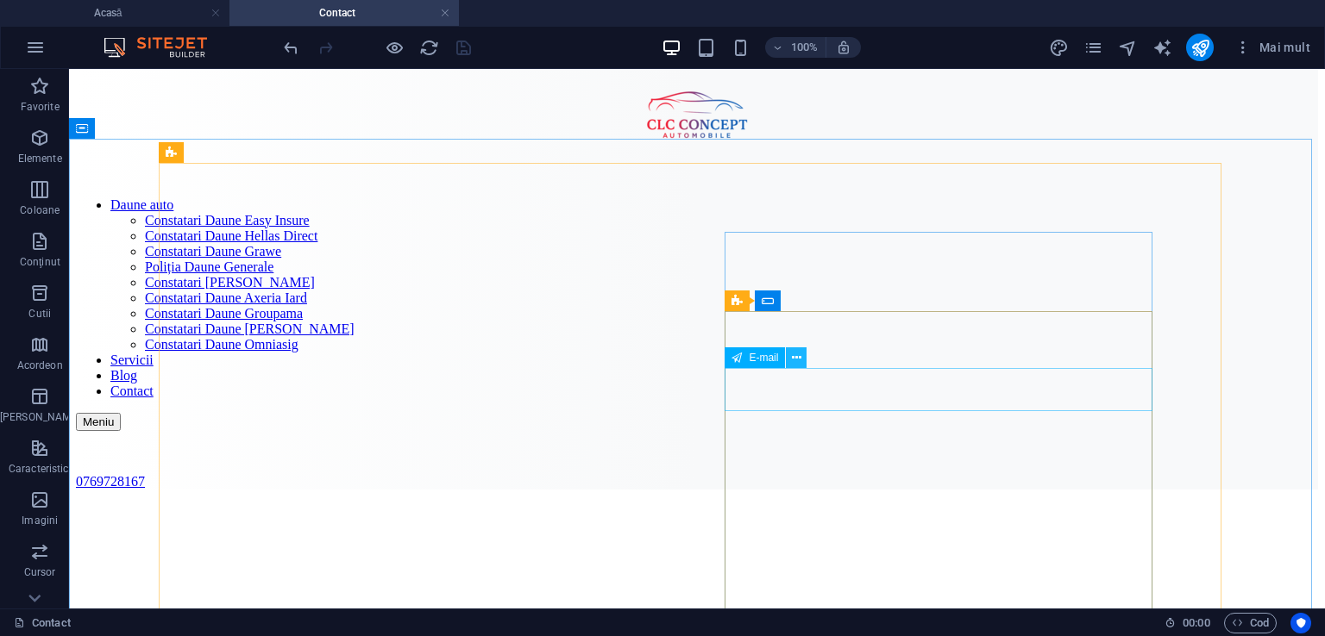
click at [797, 353] on icon at bounding box center [796, 358] width 9 height 18
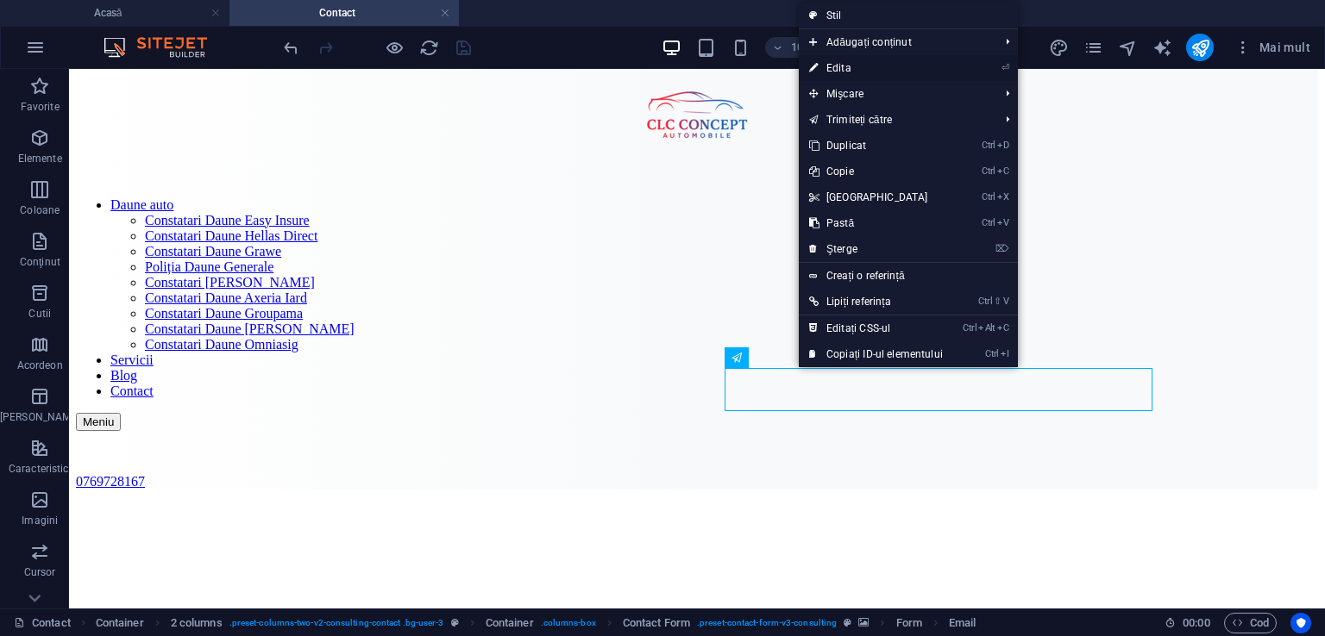
click at [831, 66] on font "Edita" at bounding box center [838, 68] width 25 height 12
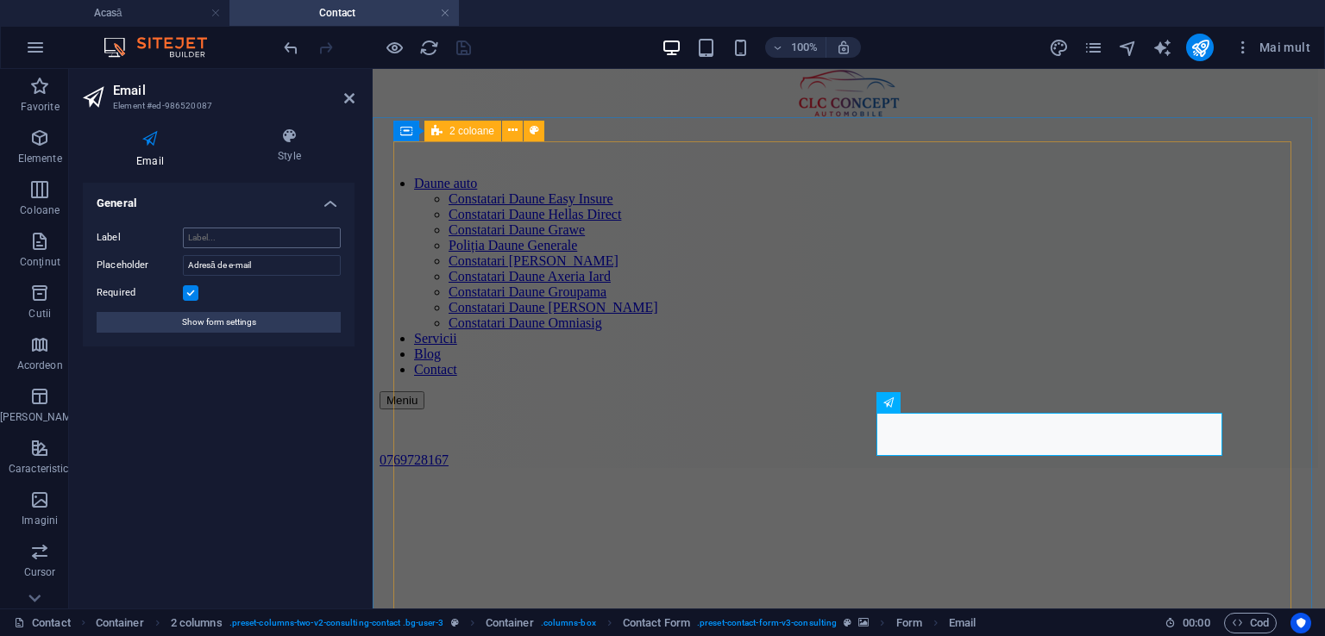
scroll to position [154, 0]
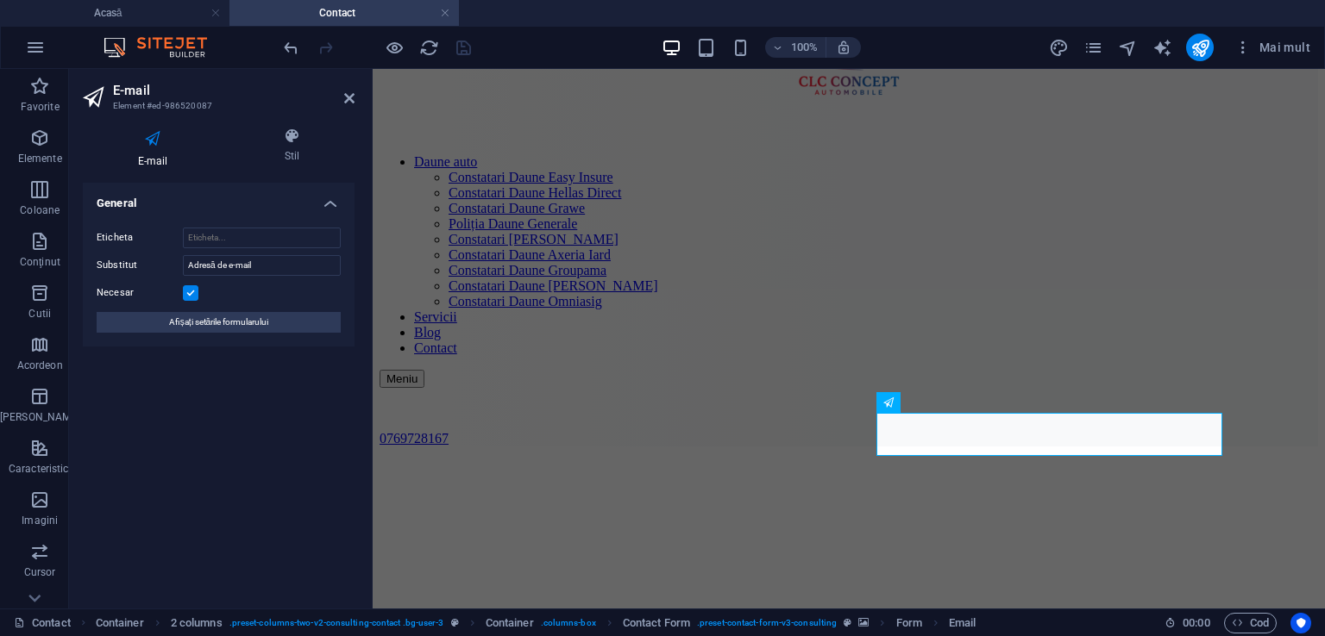
click at [155, 146] on icon at bounding box center [153, 139] width 140 height 22
click at [263, 266] on input "Adresă de e-mail" at bounding box center [262, 265] width 158 height 21
click at [244, 230] on input "Eticheta" at bounding box center [262, 238] width 158 height 21
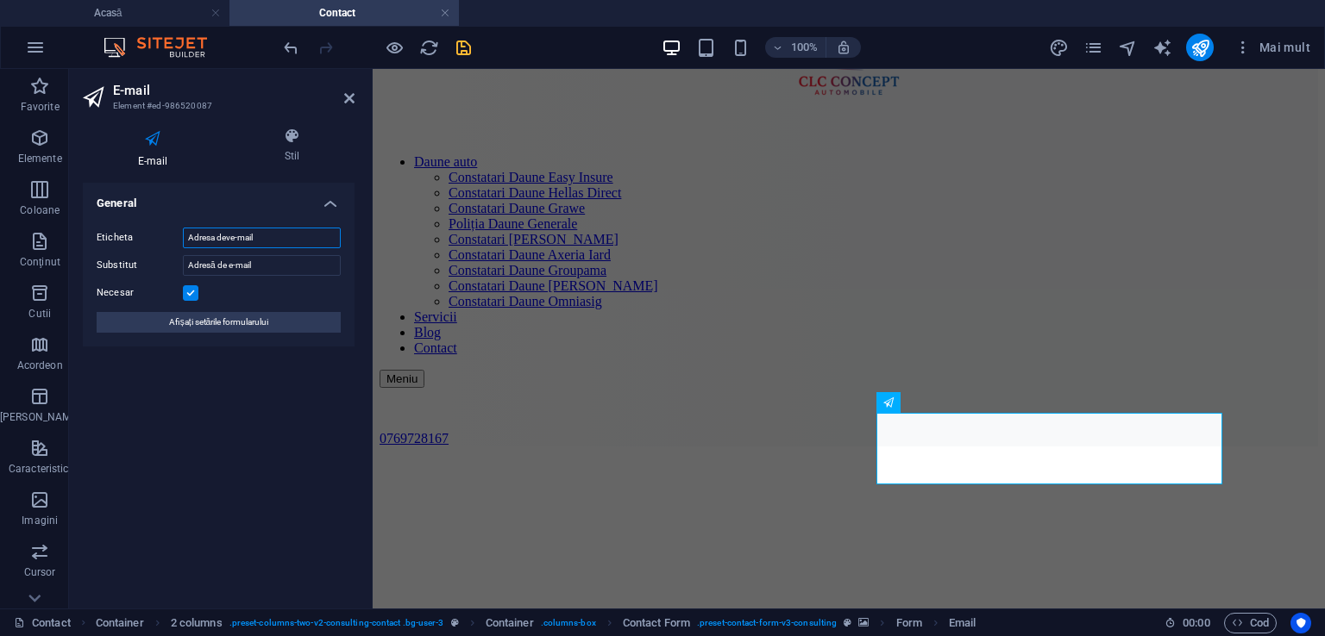
click at [234, 241] on input "Adresa deve-mail" at bounding box center [262, 238] width 158 height 21
type input "Adresa de e-mail"
click at [276, 285] on div "Necesar" at bounding box center [219, 293] width 244 height 21
click at [267, 472] on div "General [PERSON_NAME] Adresa de e-mail Substitut Adresă de e-mail Necesar Afișa…" at bounding box center [219, 389] width 272 height 412
click at [352, 103] on icon at bounding box center [349, 98] width 10 height 14
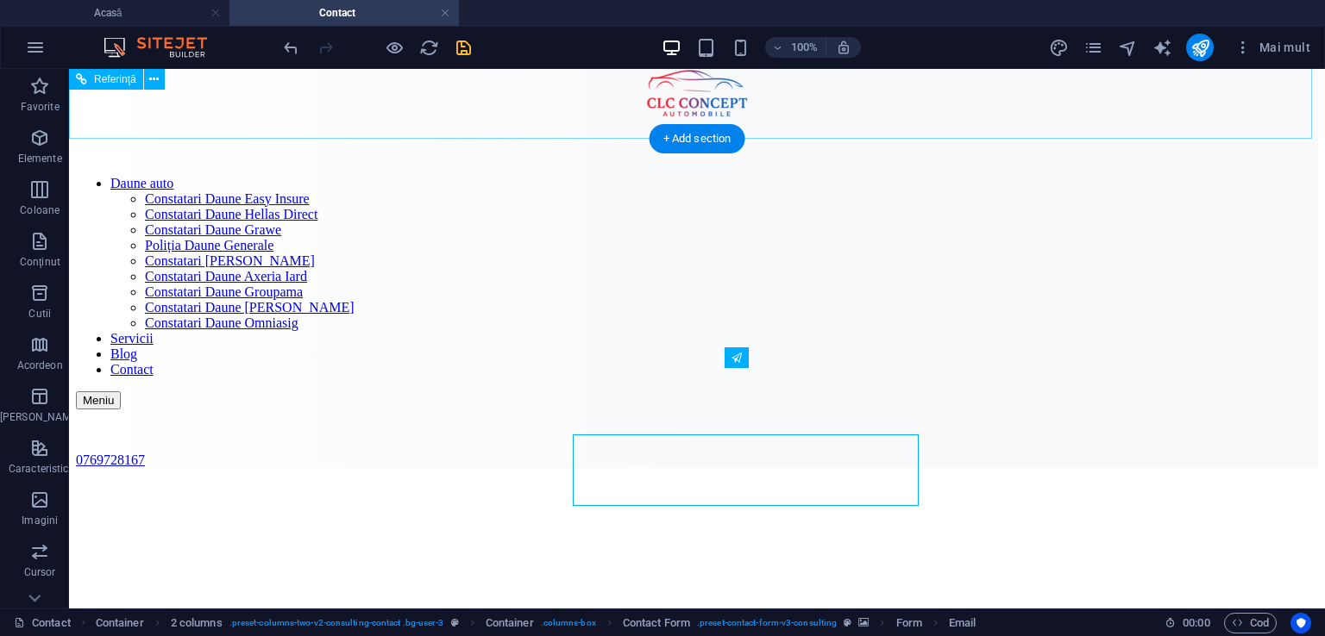
scroll to position [133, 0]
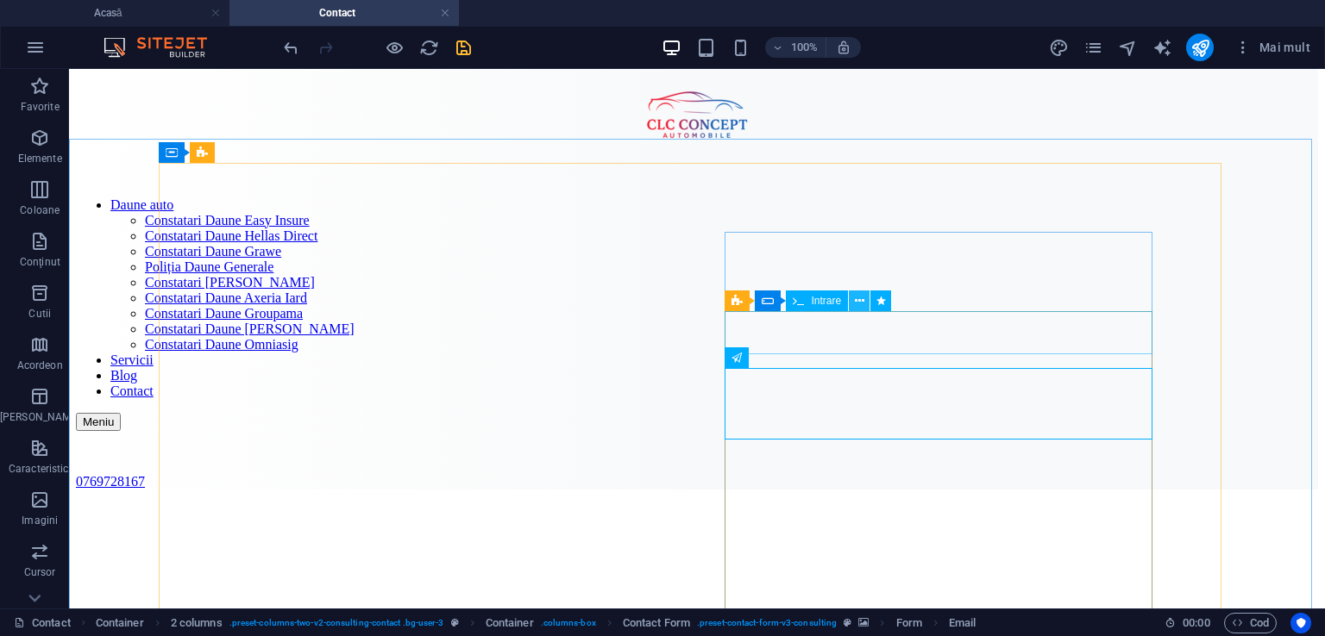
click at [856, 302] on icon at bounding box center [859, 301] width 9 height 18
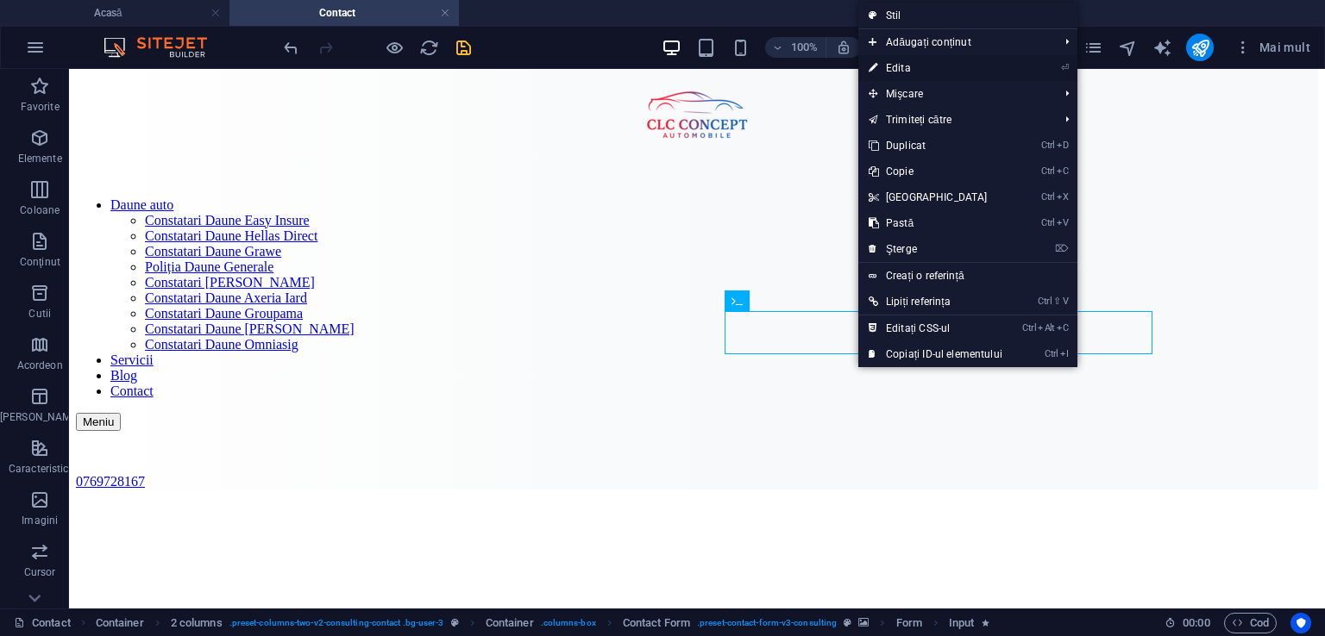
click at [899, 71] on font "Edita" at bounding box center [898, 68] width 25 height 12
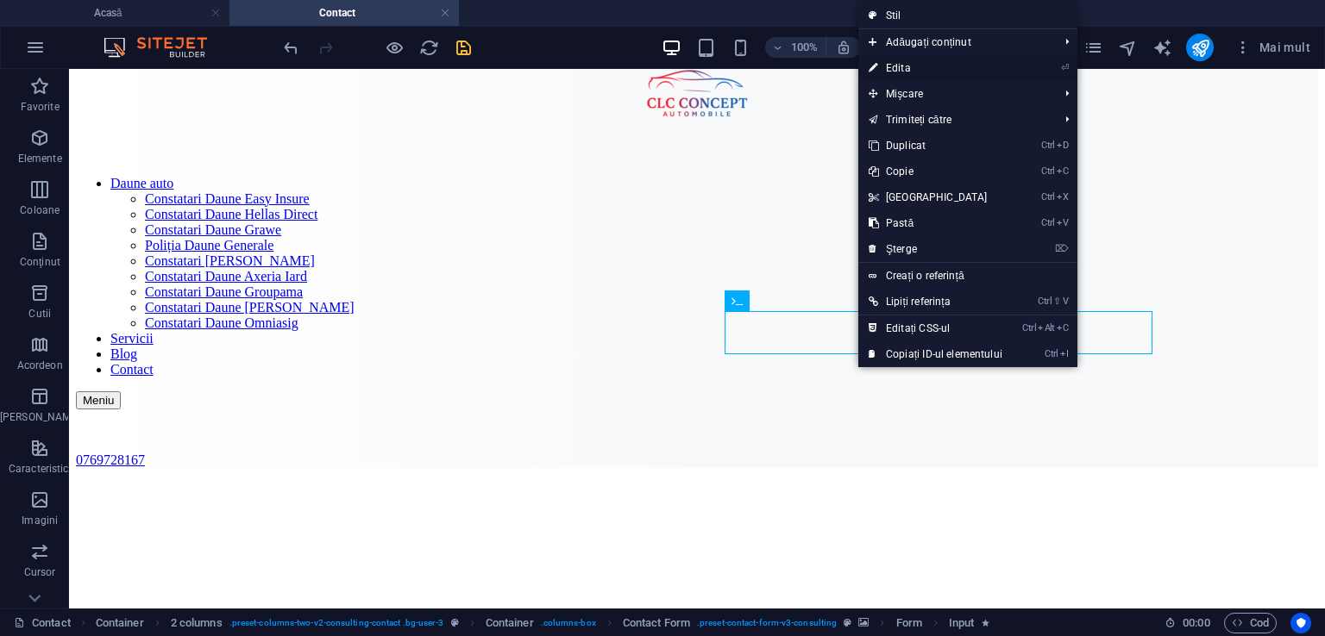
select select "slide"
select select "s"
select select "scroll"
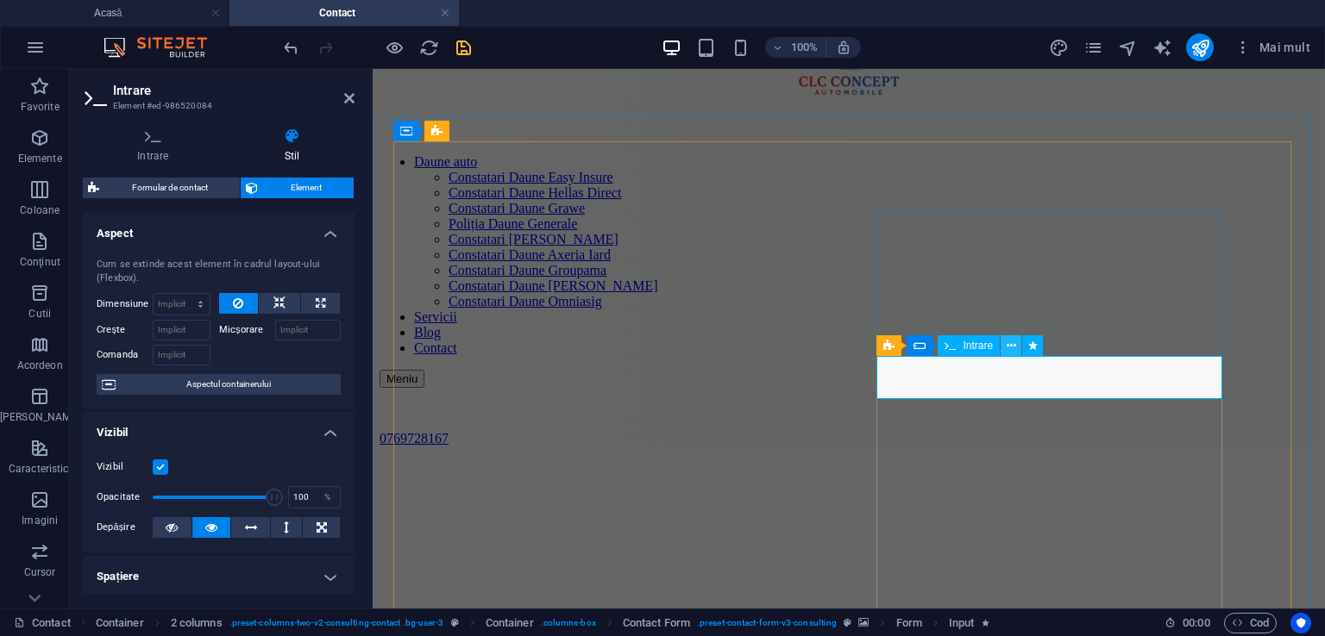
click at [1012, 347] on icon at bounding box center [1010, 346] width 9 height 18
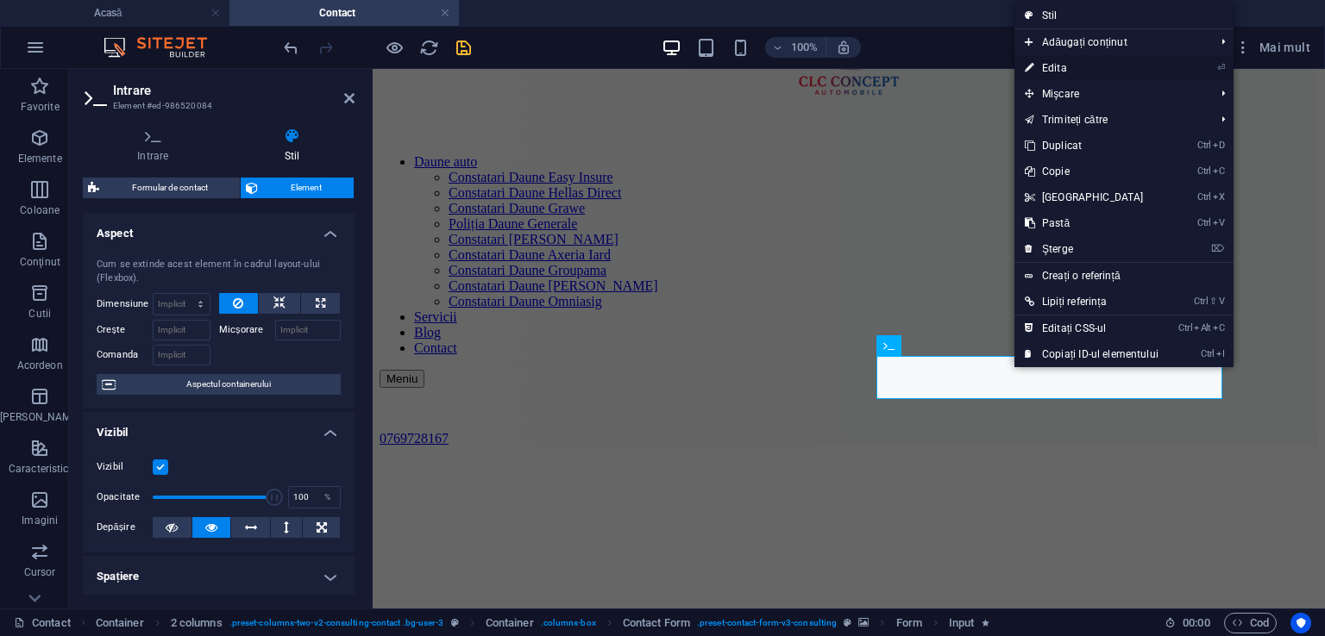
click at [1050, 56] on link "⏎ Edita" at bounding box center [1091, 68] width 154 height 26
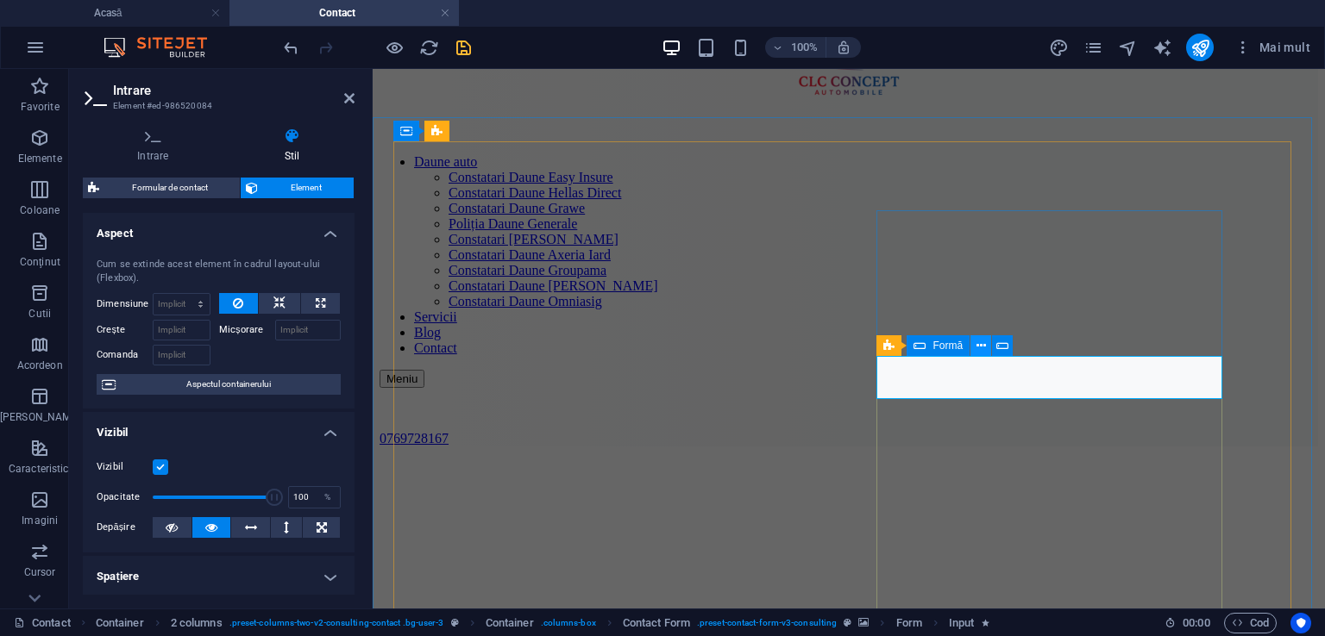
click at [981, 346] on icon at bounding box center [980, 346] width 9 height 18
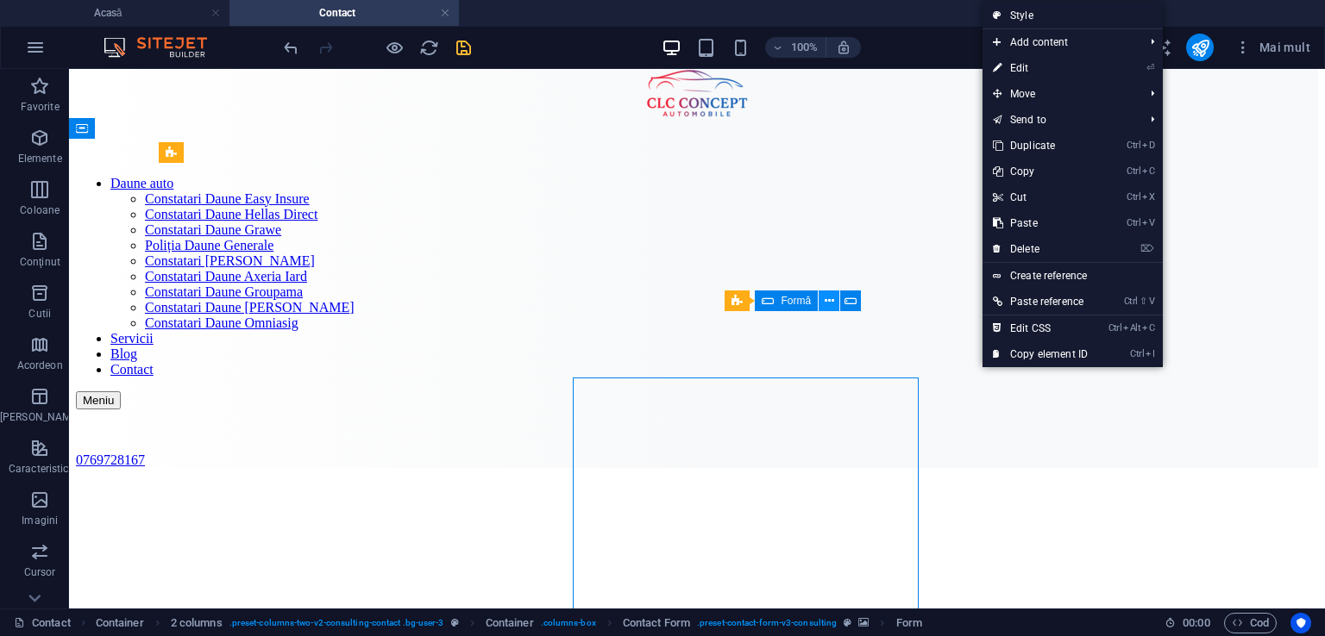
scroll to position [133, 0]
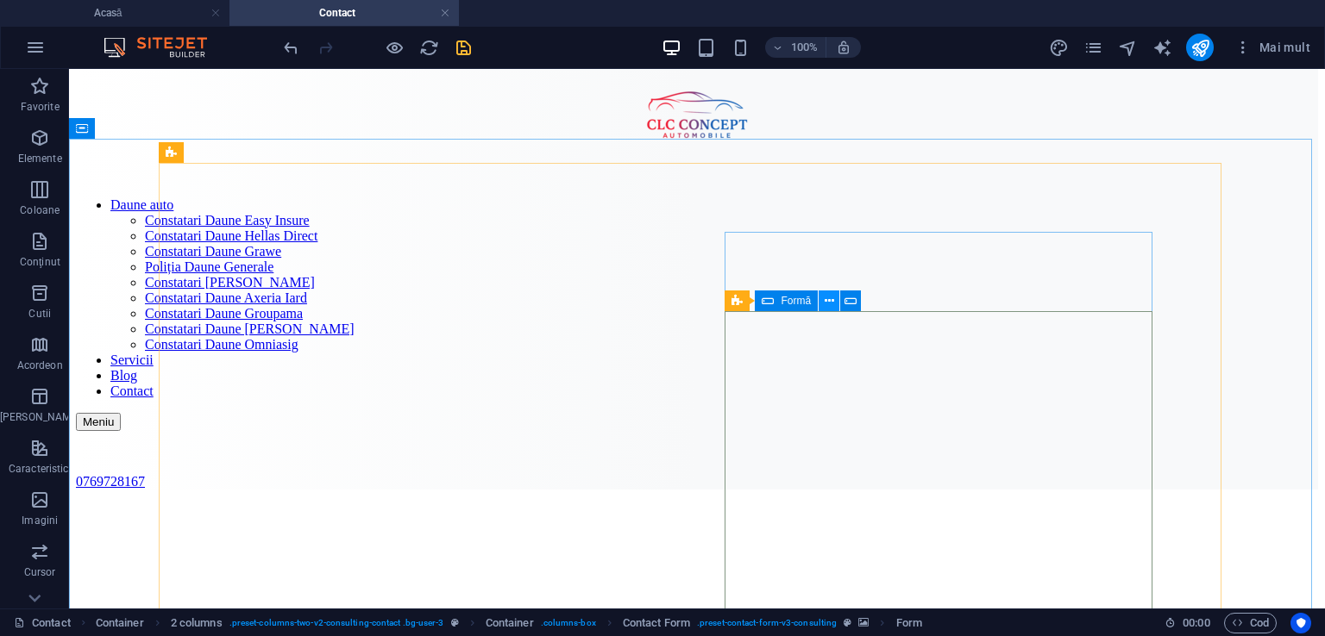
click at [828, 304] on icon at bounding box center [828, 301] width 9 height 18
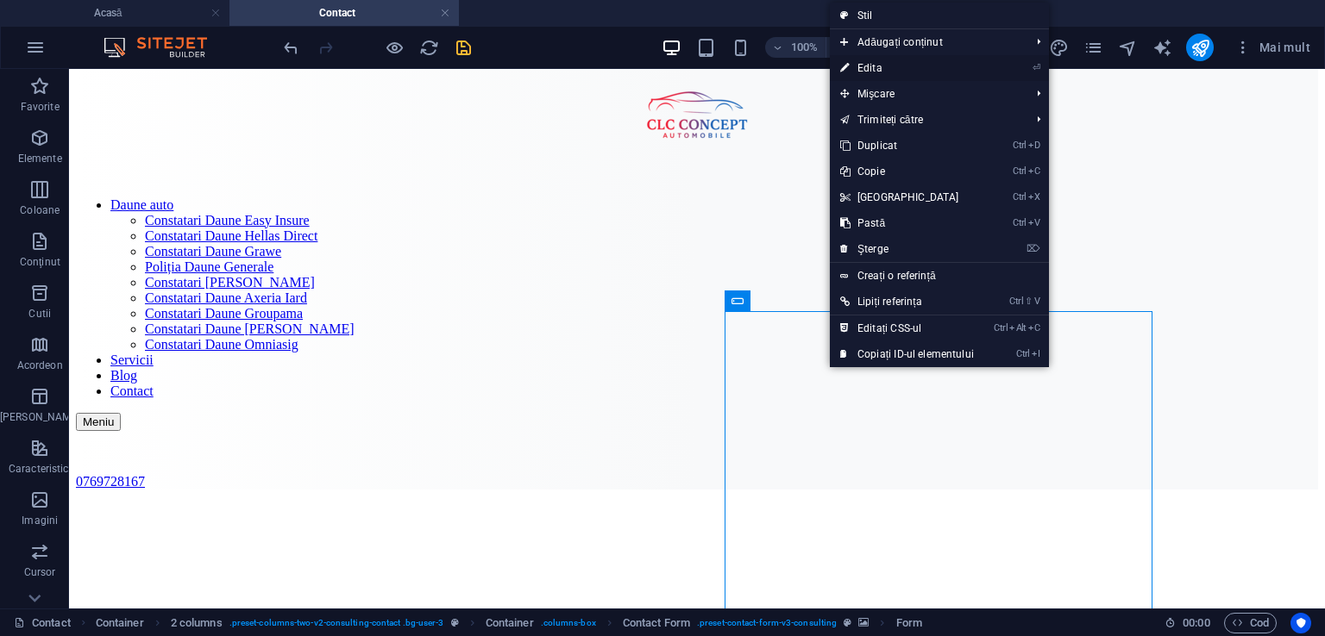
click at [874, 66] on font "Edita" at bounding box center [869, 68] width 25 height 12
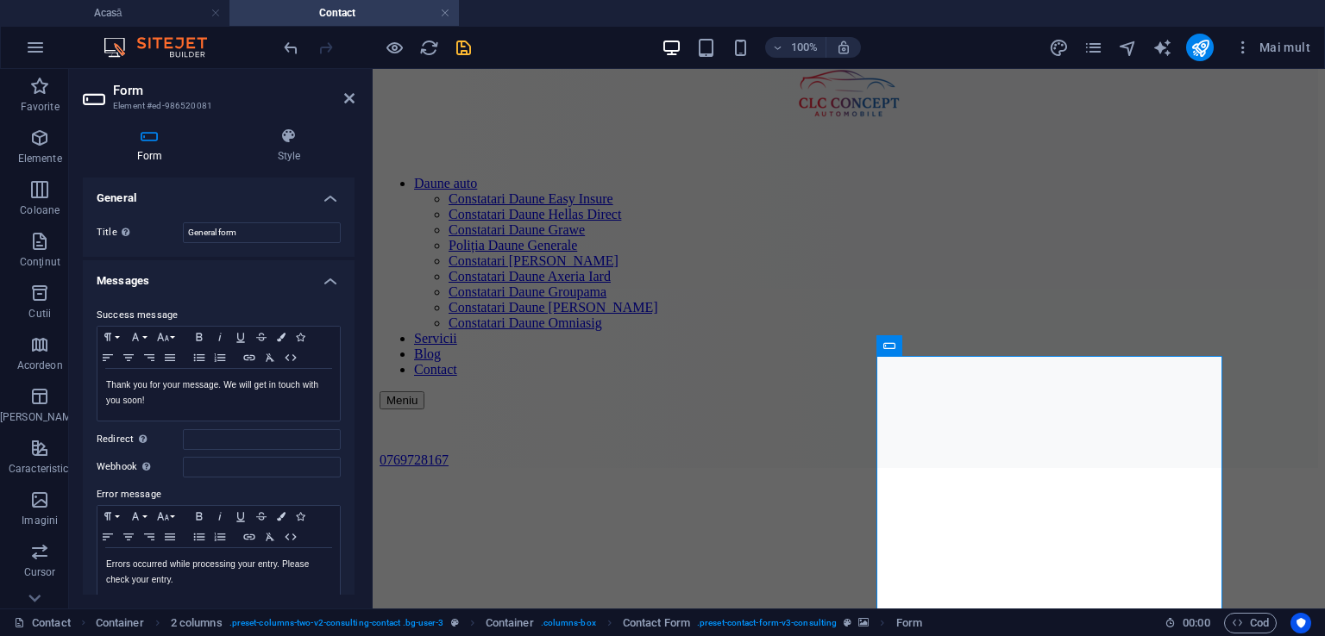
scroll to position [154, 0]
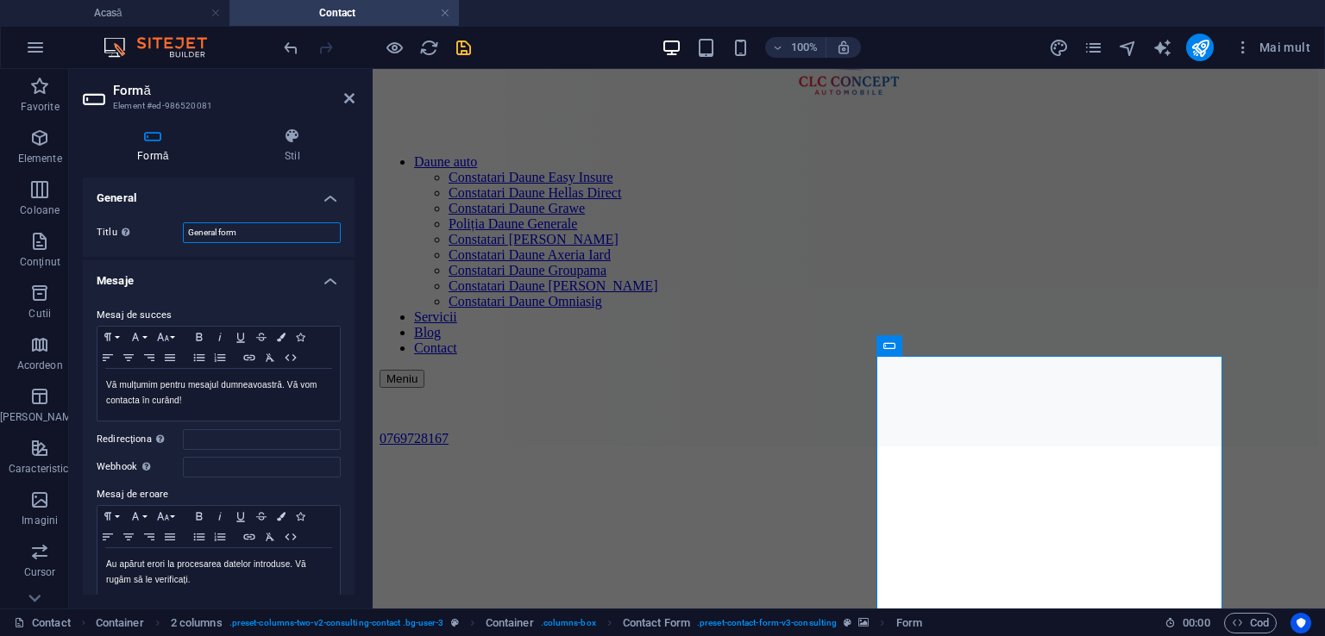
drag, startPoint x: 262, startPoint y: 235, endPoint x: 146, endPoint y: 266, distance: 120.5
type input "Nume"
click at [200, 580] on p "Au apărut erori la procesarea datelor introduse. Vă rugăm să le verificați." at bounding box center [218, 572] width 225 height 31
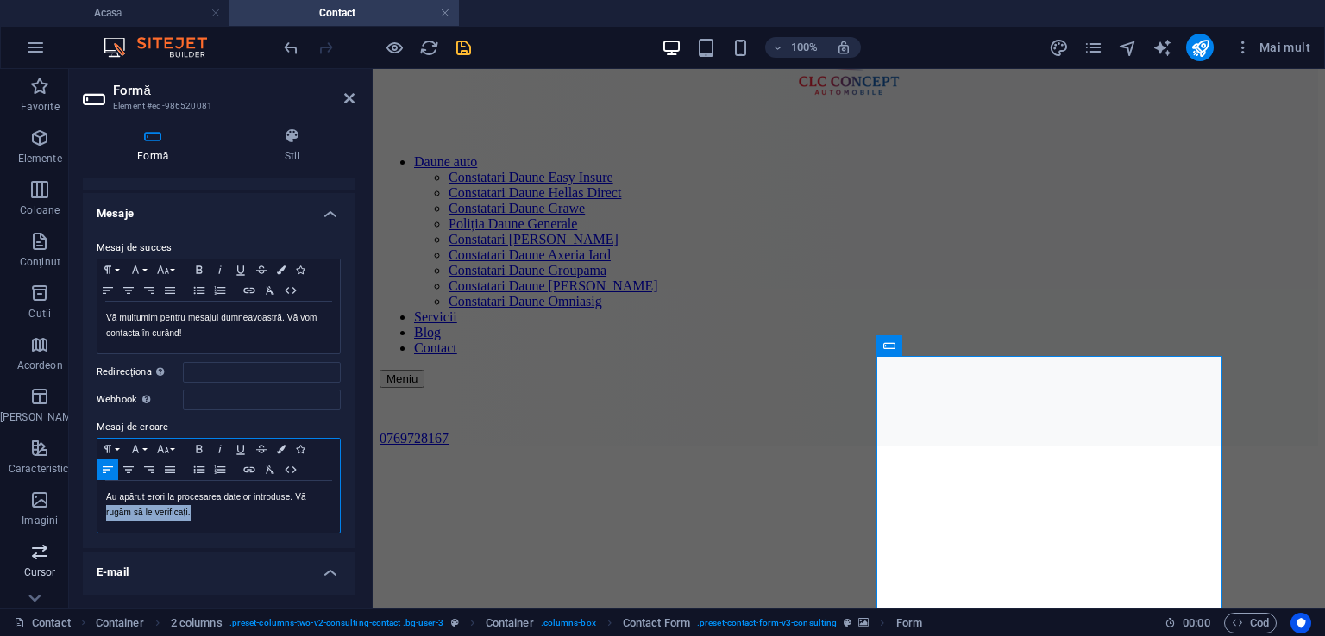
scroll to position [68, 0]
drag, startPoint x: 200, startPoint y: 580, endPoint x: 94, endPoint y: 491, distance: 138.9
click at [94, 491] on div "Mesaj de succes Formatul paragrafului Normal Titlul 1 Titlul 2 Titlul 3 Titlul …" at bounding box center [219, 385] width 272 height 324
click at [110, 442] on icon "button" at bounding box center [107, 449] width 21 height 14
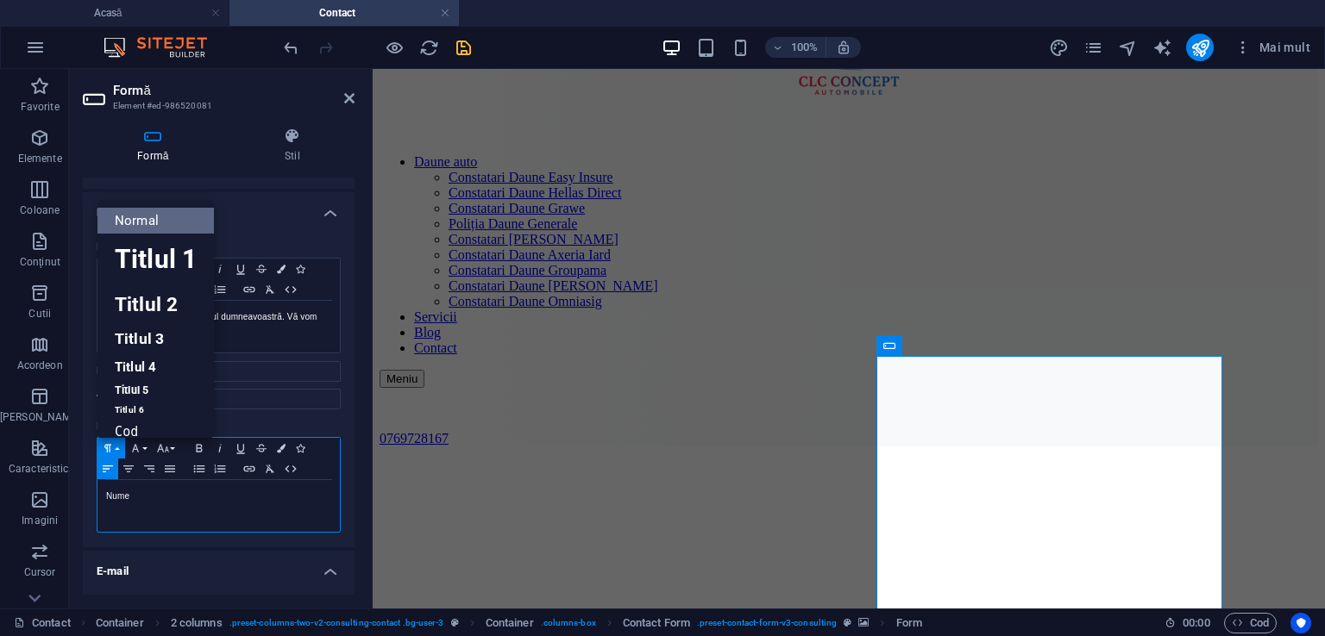
scroll to position [14, 0]
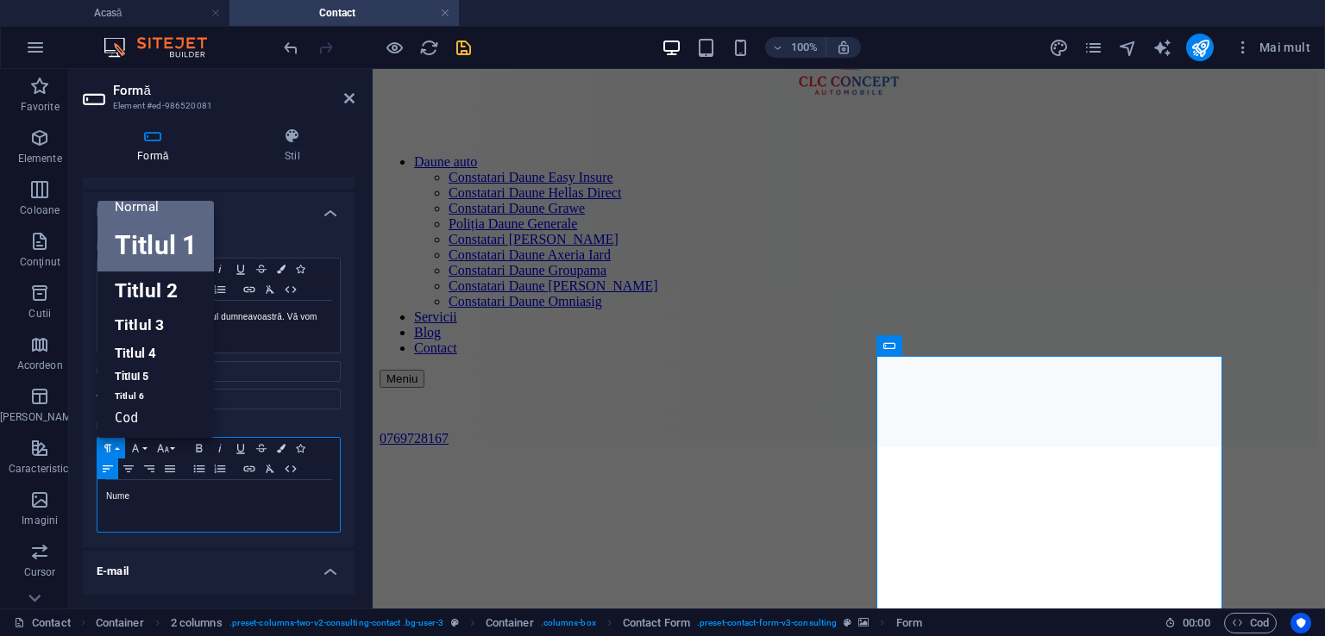
click at [157, 254] on font "Titlul 1" at bounding box center [156, 245] width 82 height 30
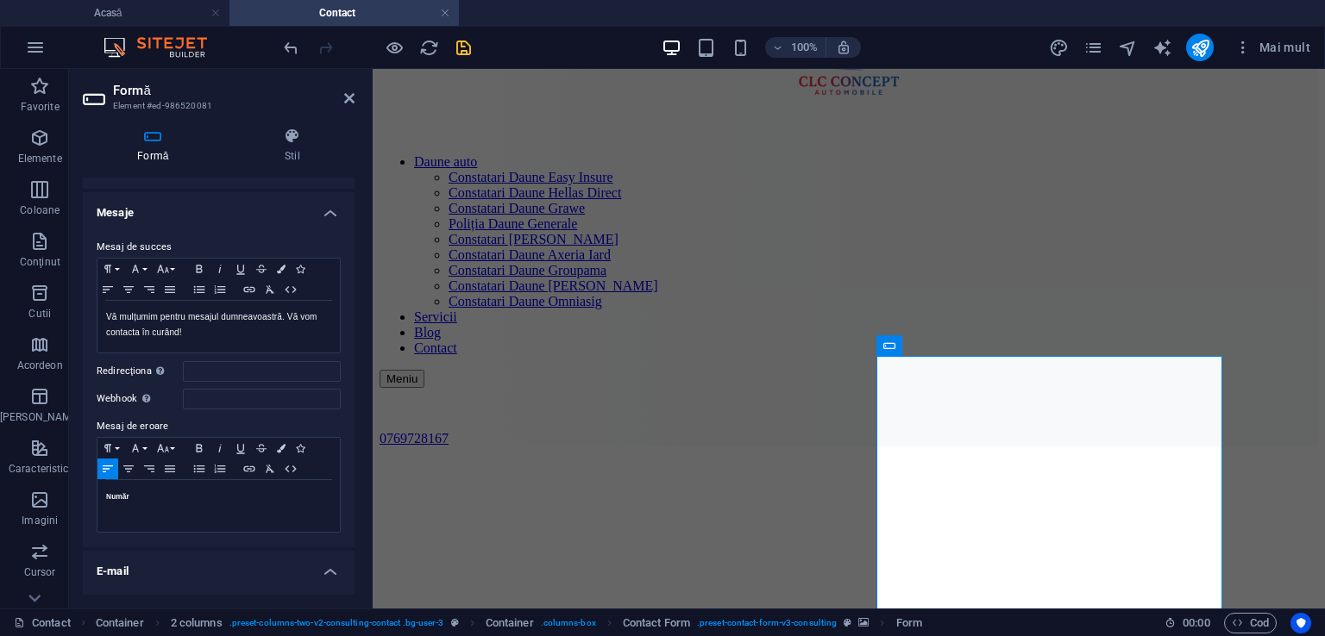
click at [328, 567] on h4 "E-mail" at bounding box center [219, 566] width 272 height 31
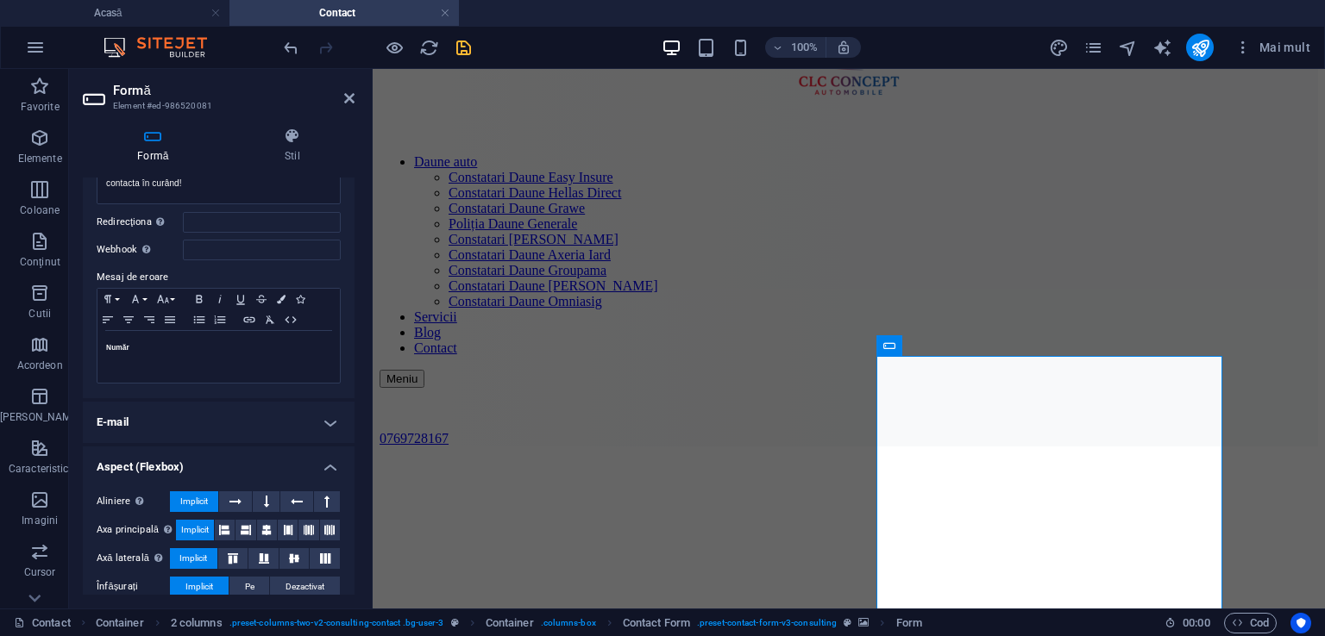
scroll to position [262, 0]
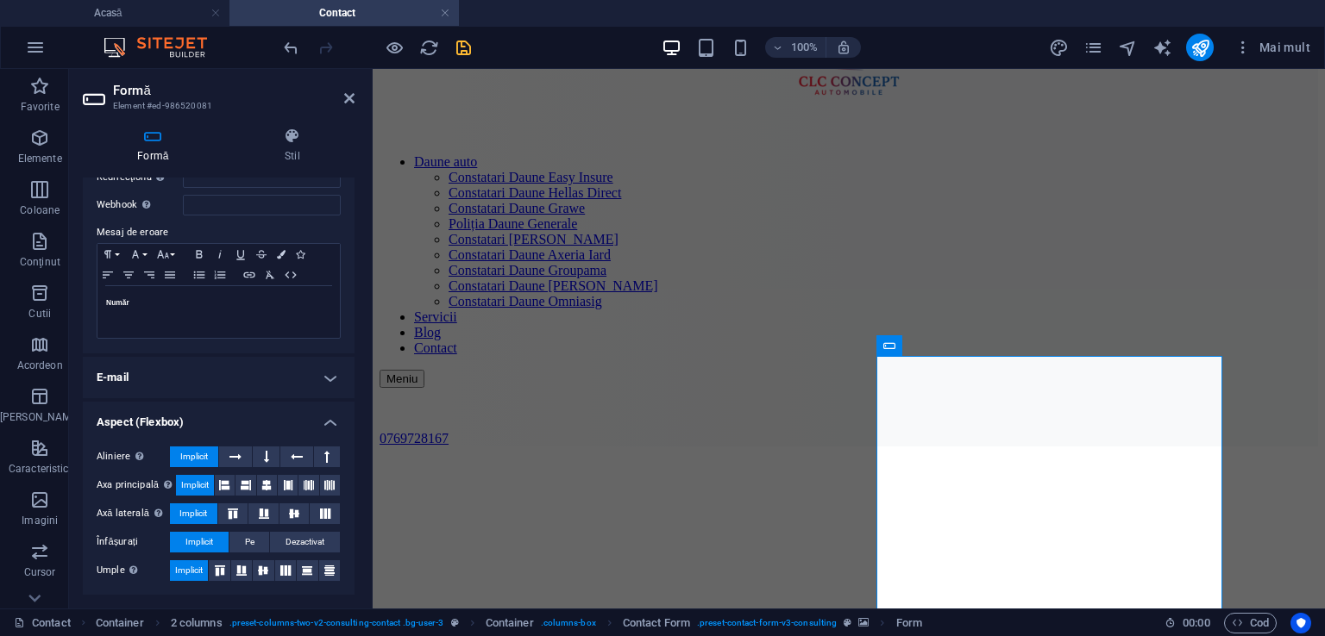
click at [327, 377] on h4 "E-mail" at bounding box center [219, 377] width 272 height 41
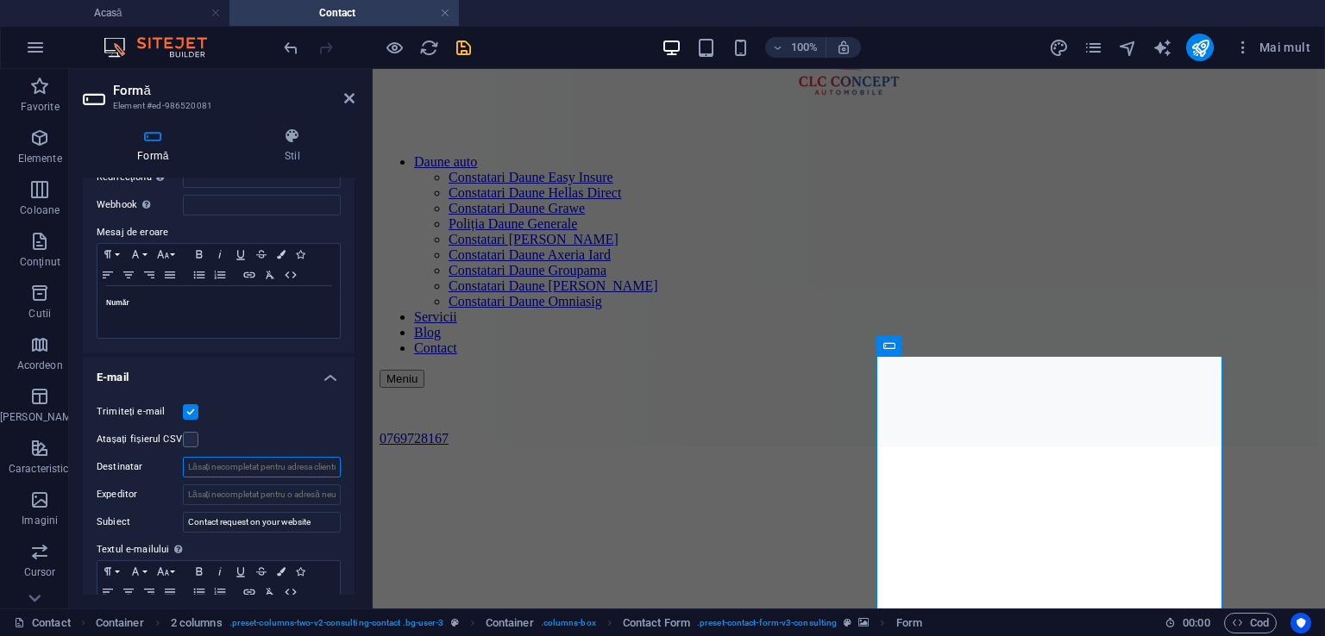
click at [307, 468] on input "Destinatar" at bounding box center [262, 467] width 158 height 21
click at [981, 343] on icon at bounding box center [980, 346] width 9 height 18
click at [357, 101] on aside "Formă Element #ed-986520081 Formă Stil General [PERSON_NAME] un nume pentru for…" at bounding box center [221, 339] width 304 height 540
click at [88, 101] on icon at bounding box center [96, 99] width 26 height 28
click at [156, 134] on icon at bounding box center [153, 136] width 141 height 17
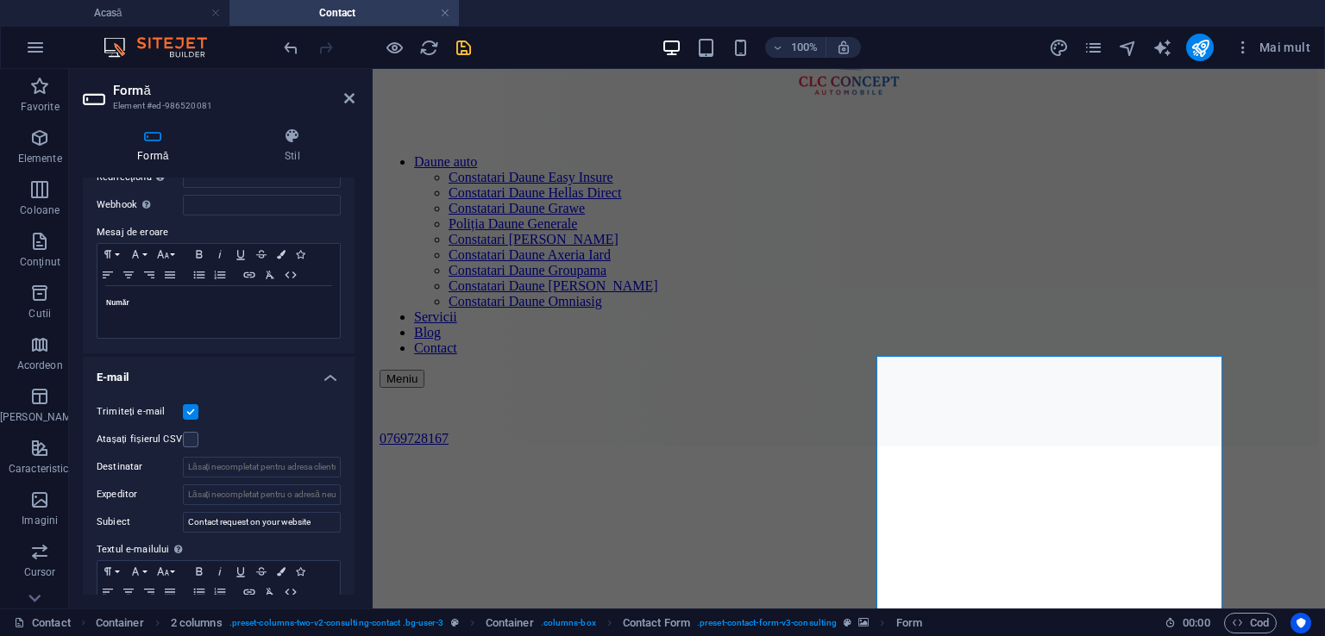
click at [156, 134] on icon at bounding box center [153, 136] width 141 height 17
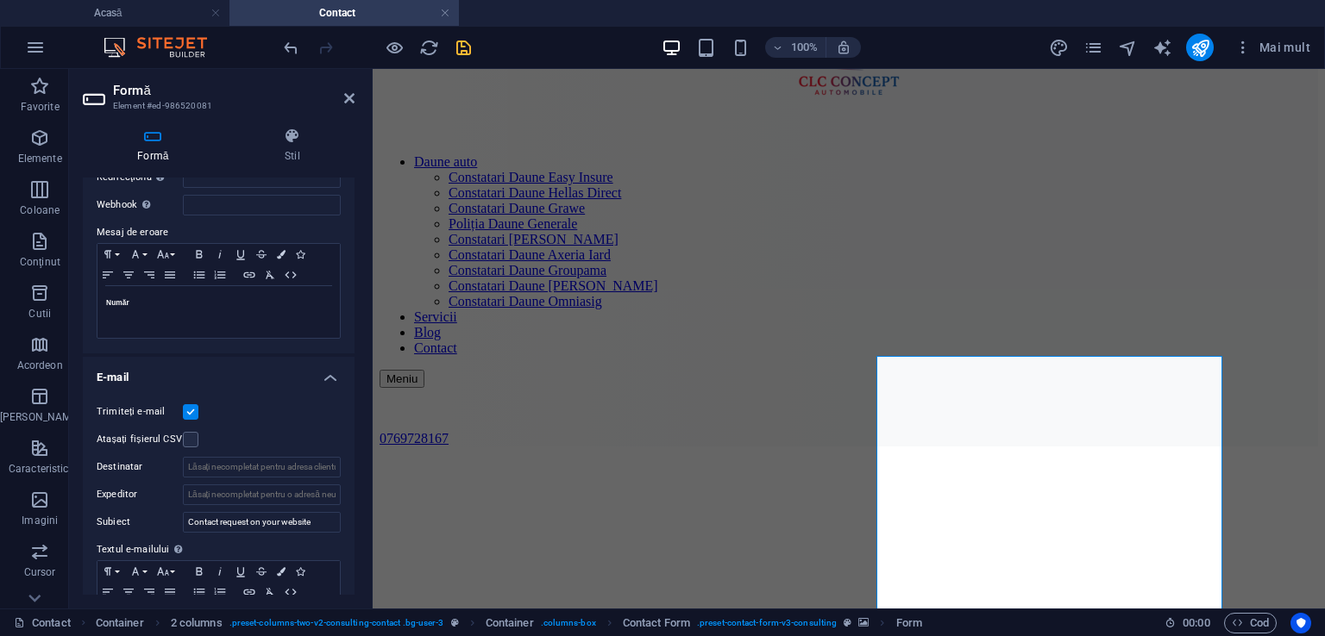
click at [156, 134] on icon at bounding box center [153, 136] width 141 height 17
drag, startPoint x: 156, startPoint y: 134, endPoint x: 350, endPoint y: 279, distance: 242.7
click at [349, 260] on div "Formă Stil General Titlu Definiți un nume pentru formular. Nume Mesaje Mesaj de…" at bounding box center [219, 361] width 272 height 467
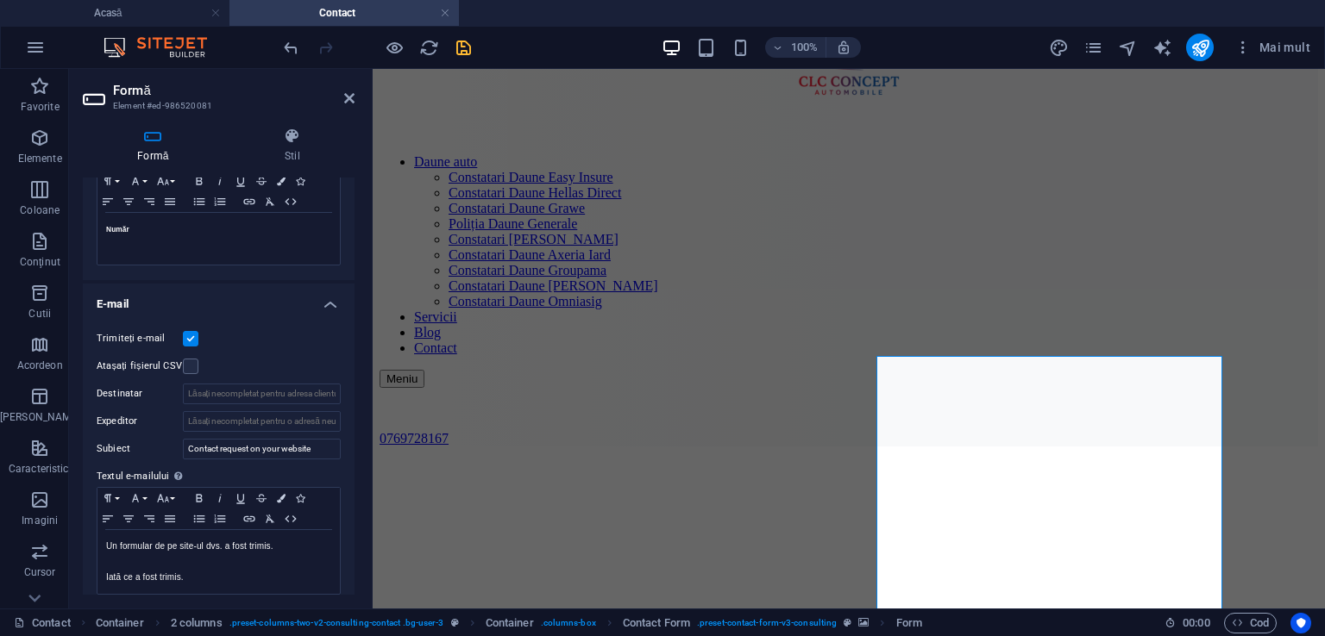
scroll to position [341, 0]
drag, startPoint x: 178, startPoint y: 226, endPoint x: 38, endPoint y: 248, distance: 141.5
click at [38, 248] on section "Favorite Elemente Coloane Conţinut Cutii Acordeon Tabele Caracteristici Imagini…" at bounding box center [662, 339] width 1325 height 540
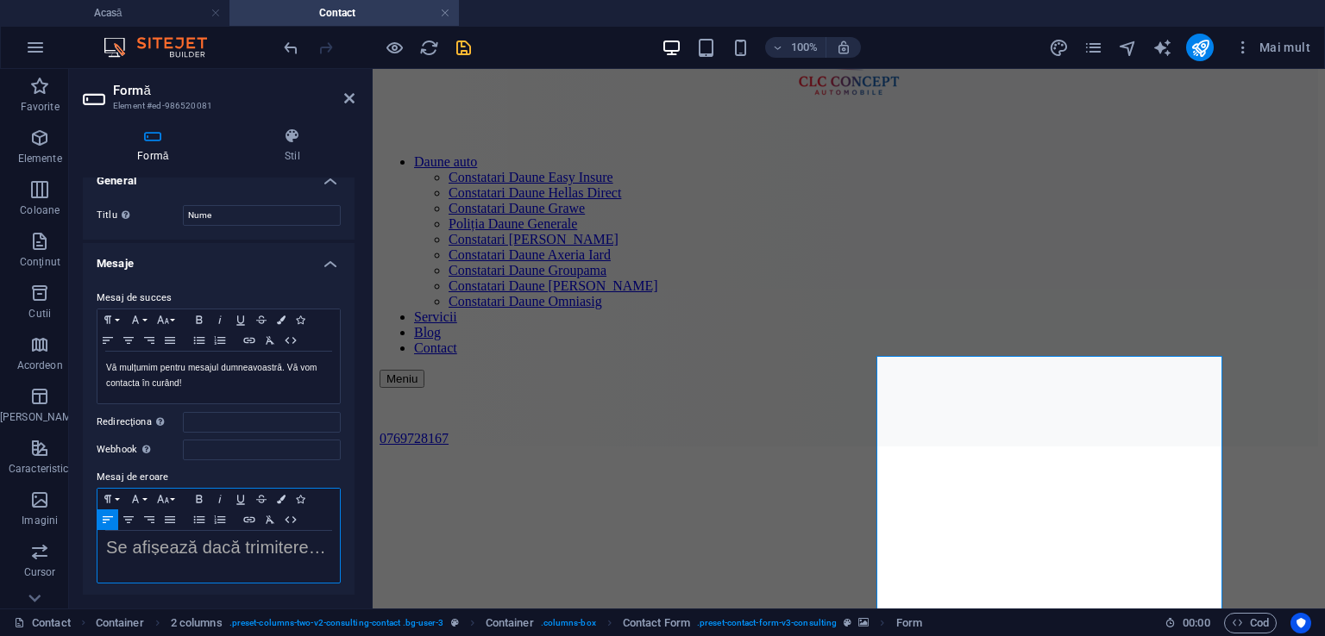
scroll to position [0, 0]
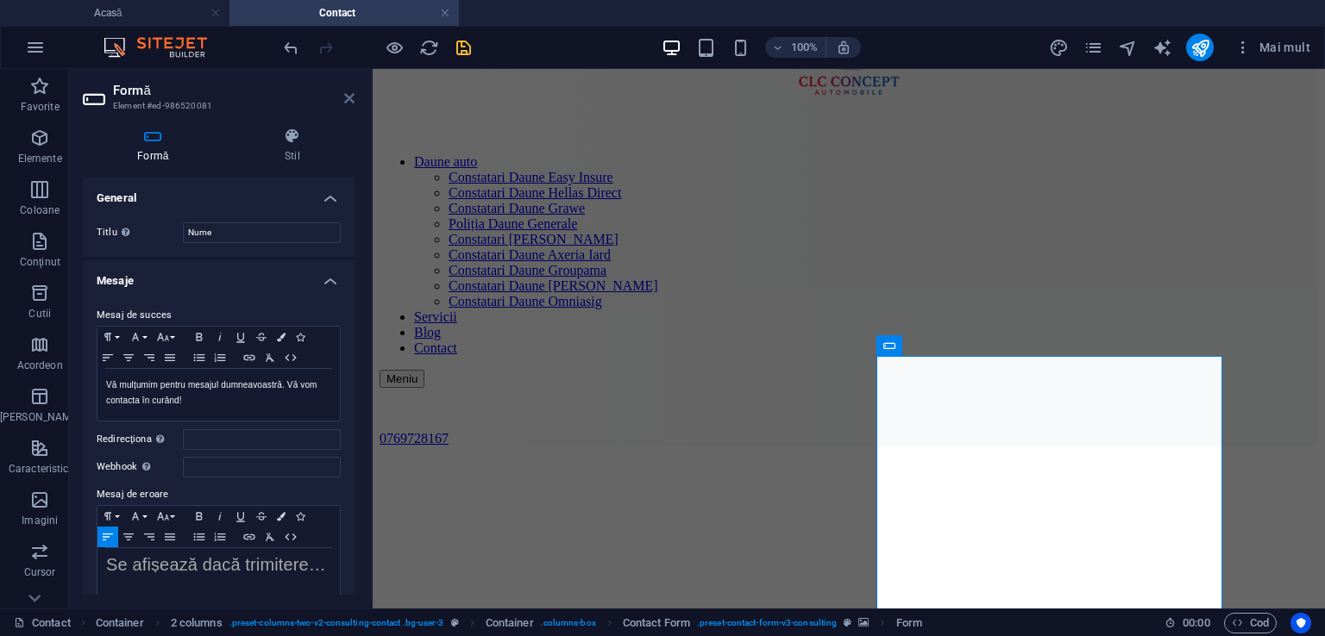
click at [345, 97] on icon at bounding box center [349, 98] width 10 height 14
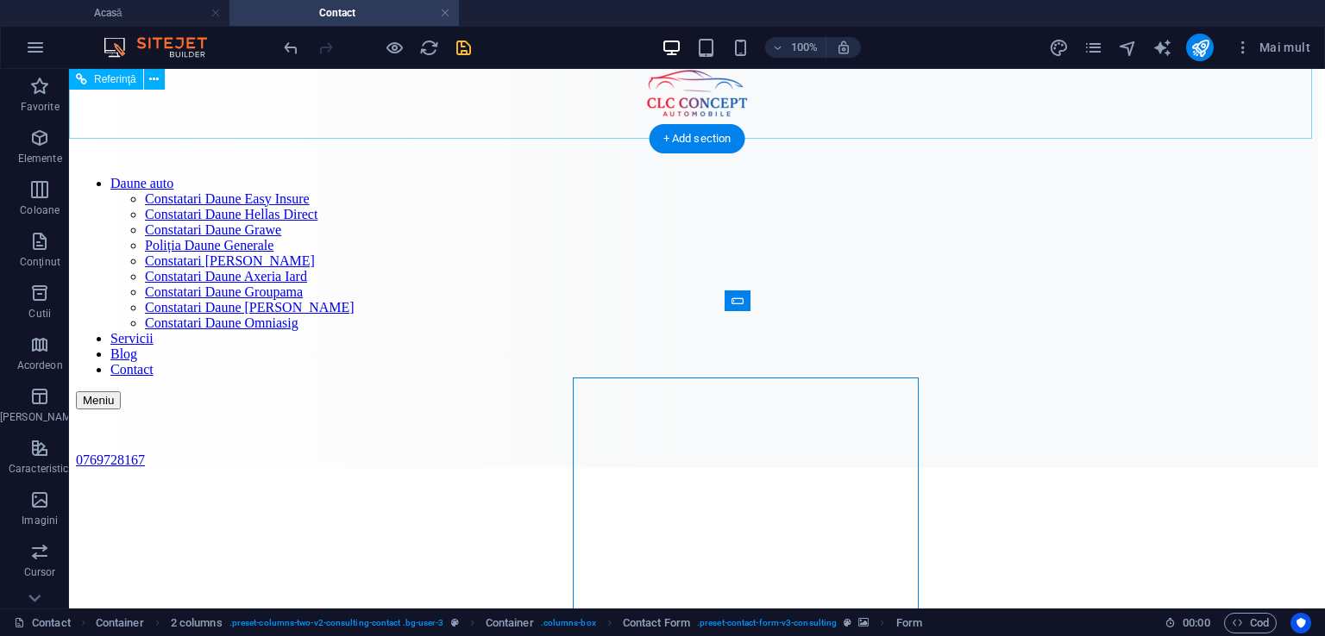
scroll to position [133, 0]
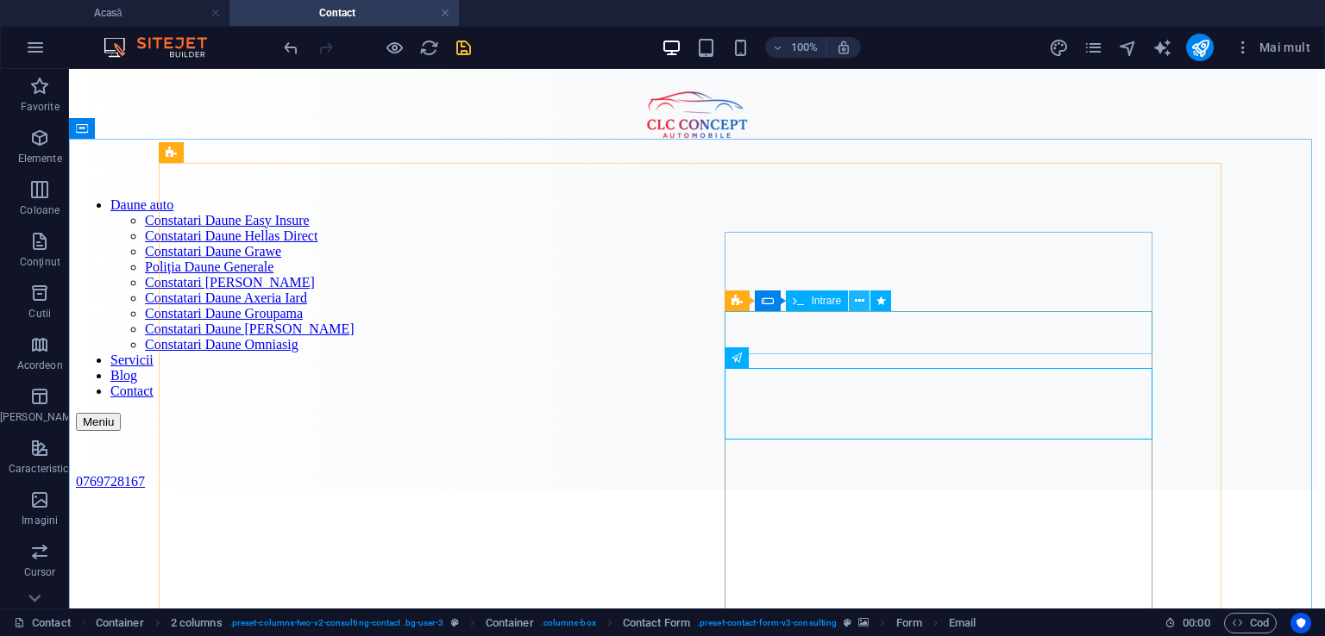
click at [859, 298] on icon at bounding box center [859, 301] width 9 height 18
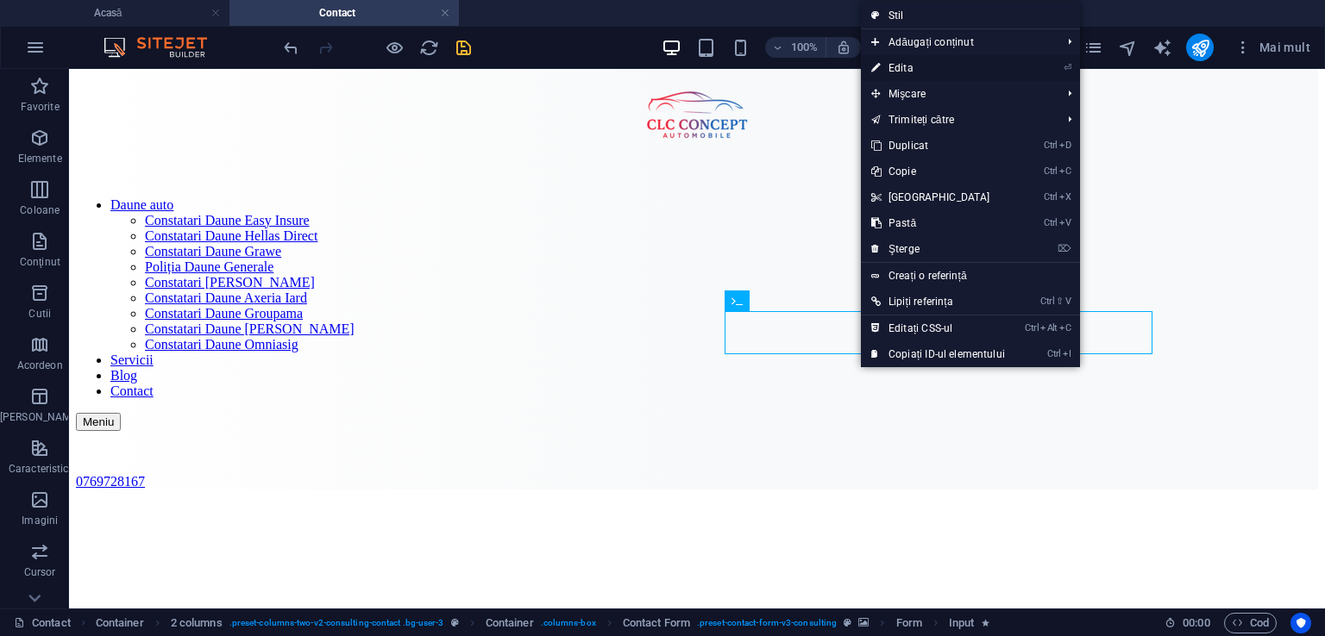
click at [893, 67] on font "Edita" at bounding box center [900, 68] width 25 height 12
select select "slide"
select select "s"
select select "scroll"
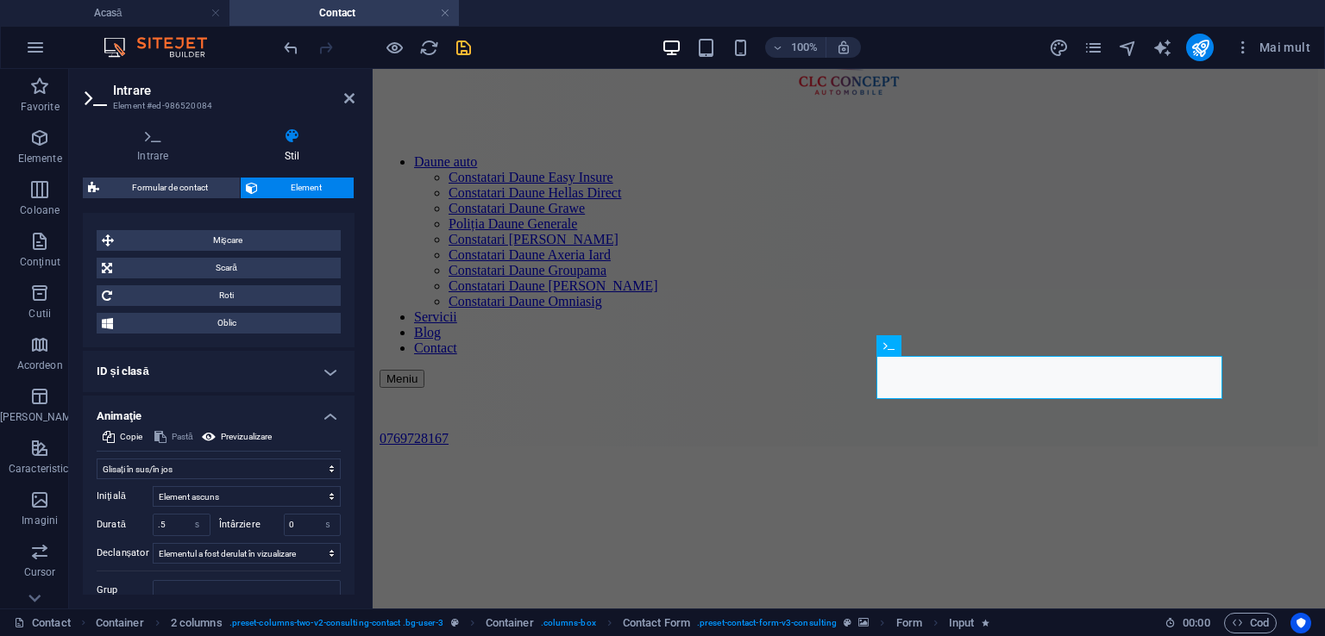
scroll to position [659, 0]
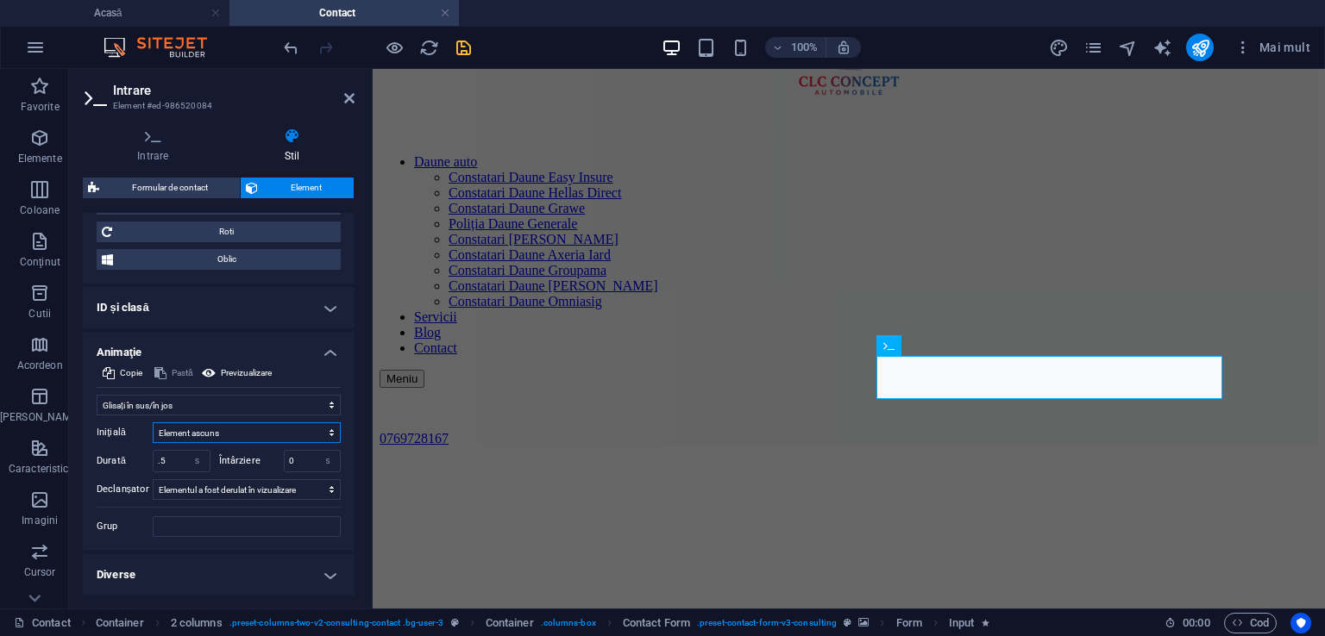
click at [319, 429] on select "Element ascuns Element afișat" at bounding box center [247, 433] width 188 height 21
select select "show"
click at [153, 423] on select "Element ascuns Element afișat" at bounding box center [247, 433] width 188 height 21
click at [222, 263] on font "Oblic" at bounding box center [226, 258] width 19 height 9
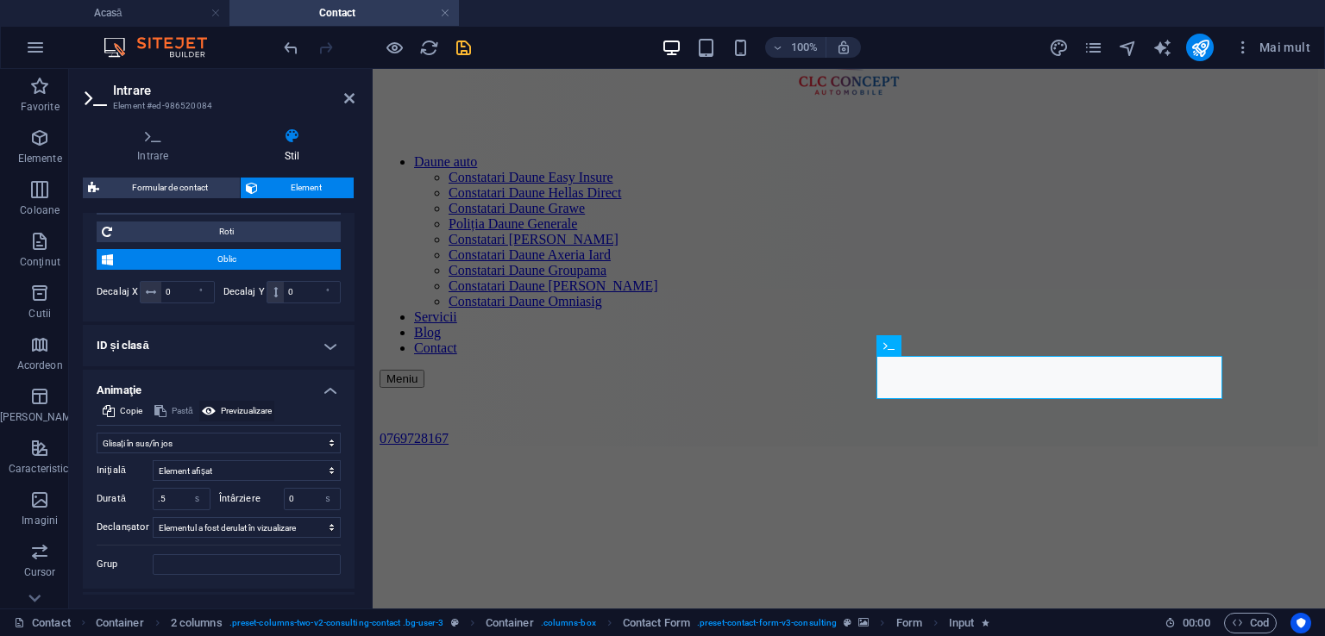
click at [211, 404] on icon at bounding box center [209, 411] width 14 height 21
drag, startPoint x: 356, startPoint y: 486, endPoint x: 355, endPoint y: 522, distance: 36.2
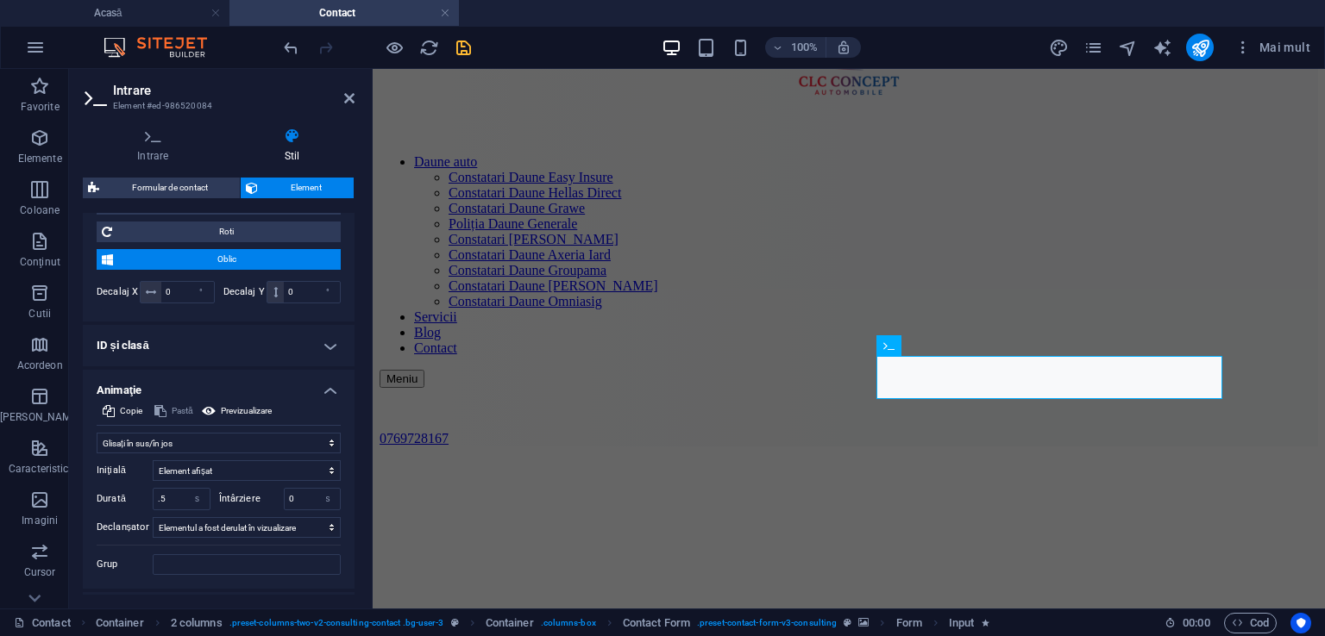
click at [355, 522] on div "Intrare Stil General Eticheta Substitut Nume, Prenume Lungime minimă Fără lungi…" at bounding box center [218, 361] width 299 height 495
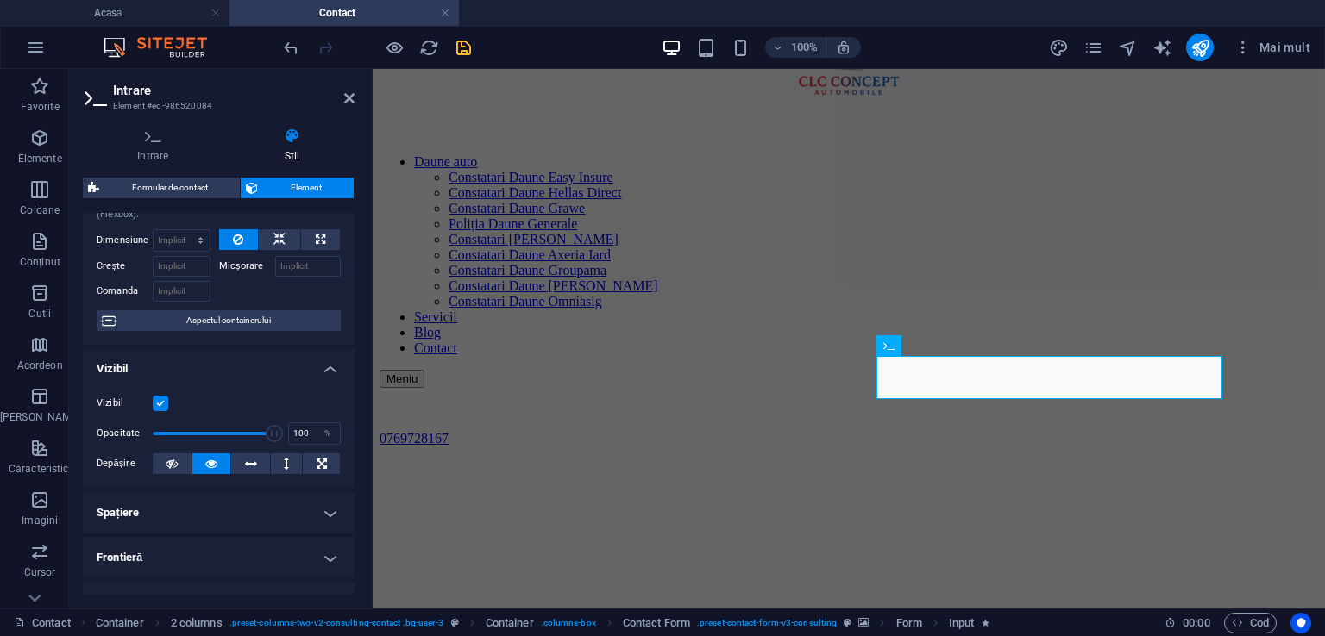
scroll to position [0, 0]
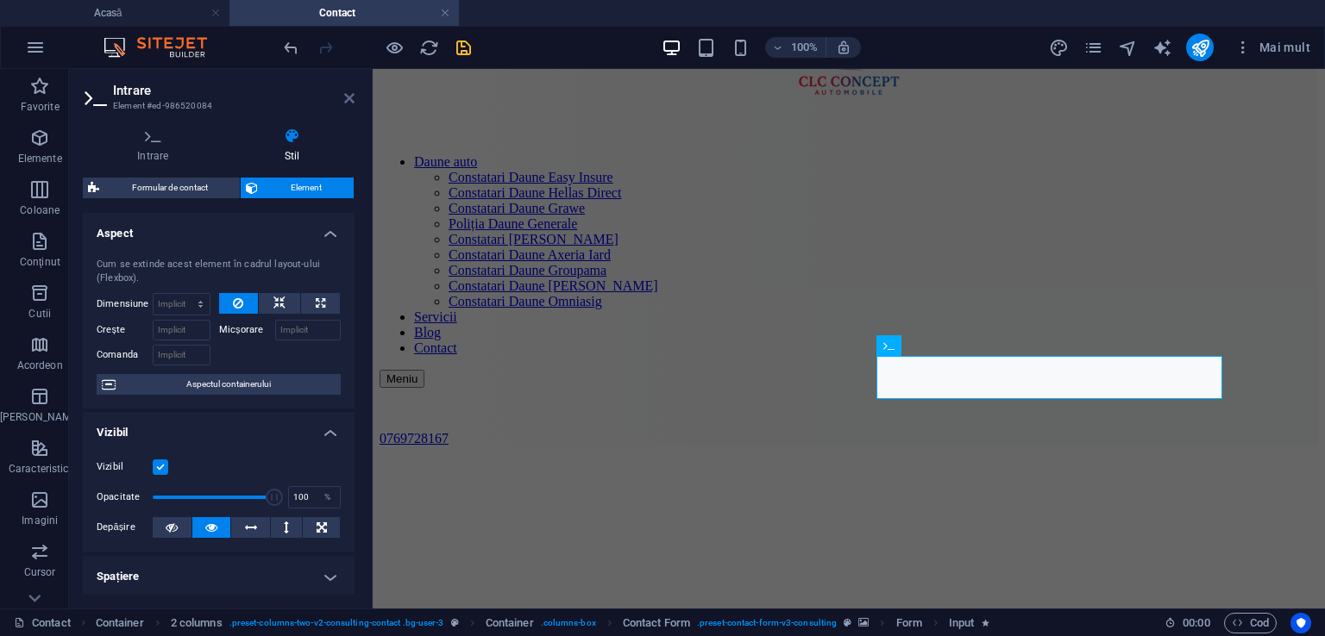
click at [346, 96] on icon at bounding box center [349, 98] width 10 height 14
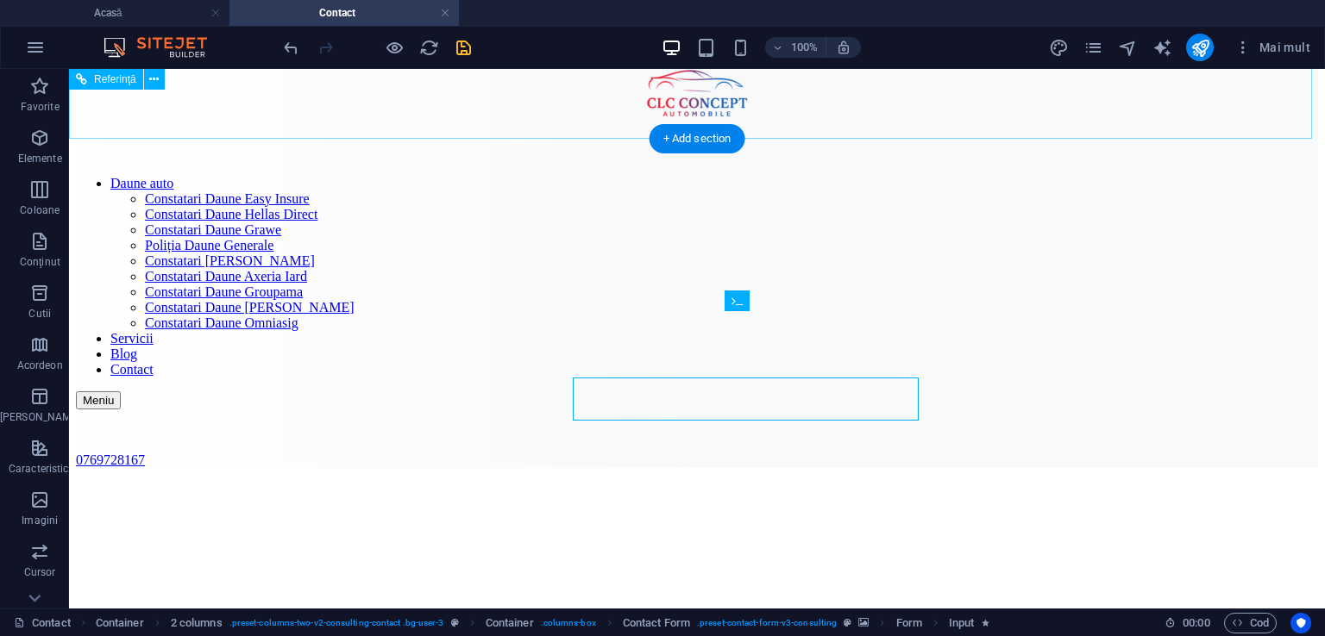
scroll to position [133, 0]
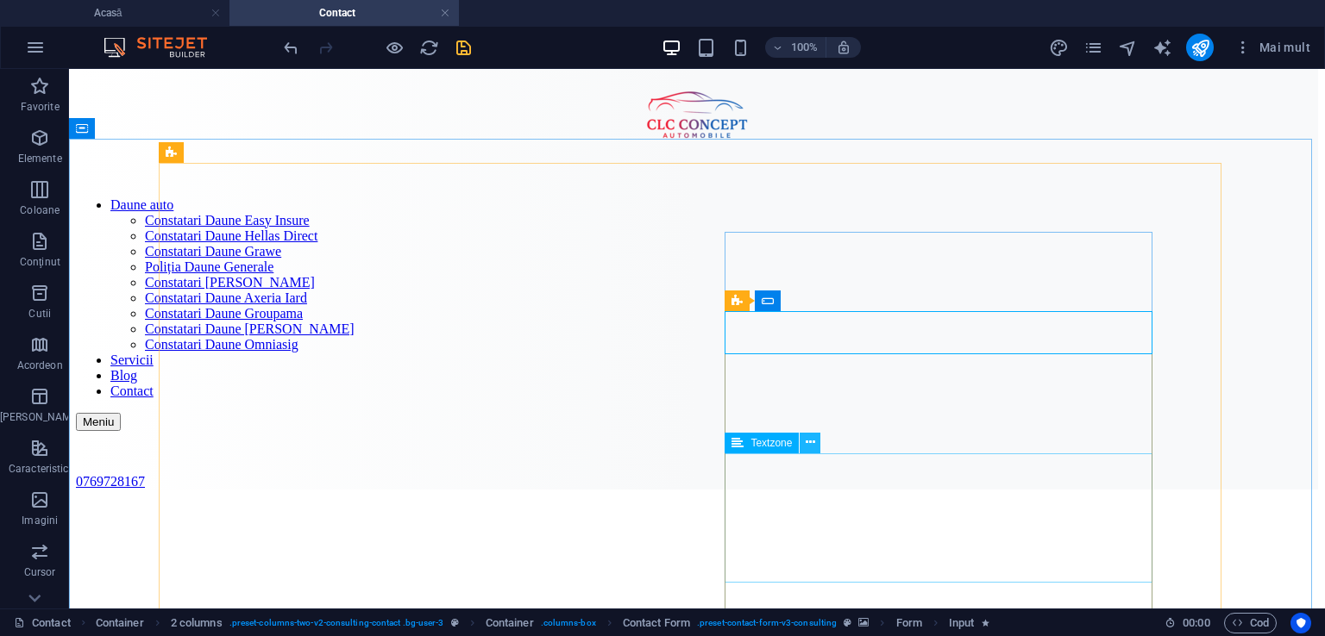
click at [808, 443] on icon at bounding box center [809, 443] width 9 height 18
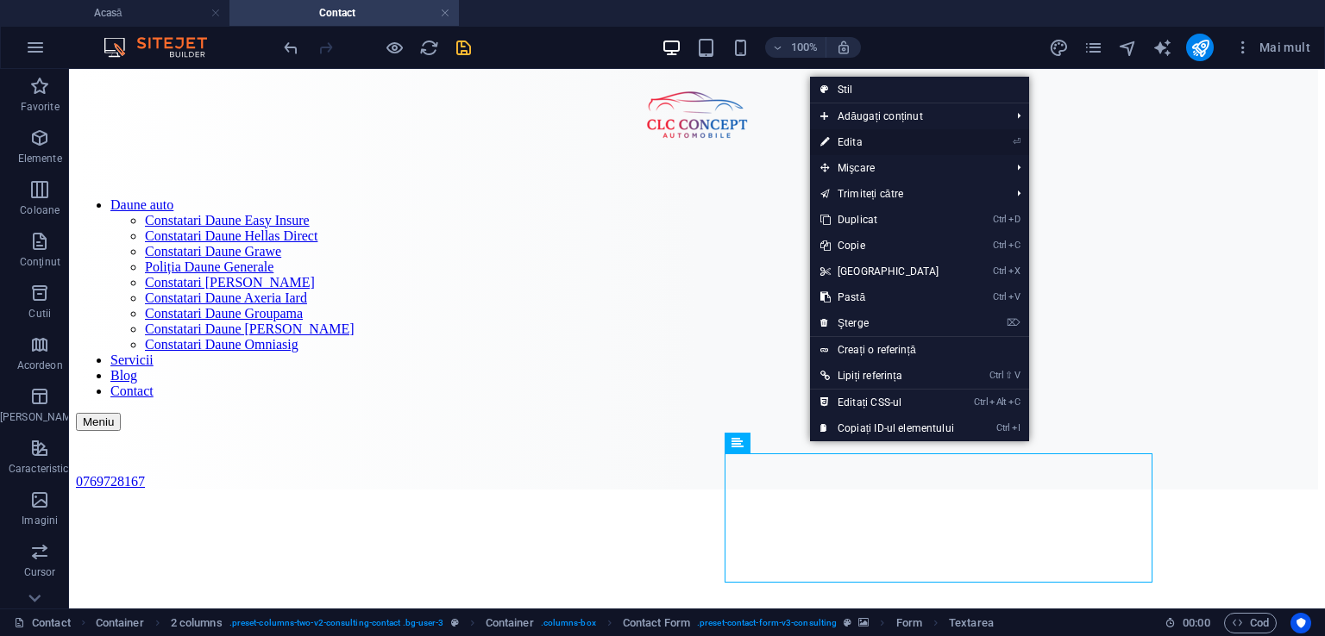
click at [843, 142] on font "Edita" at bounding box center [849, 142] width 25 height 12
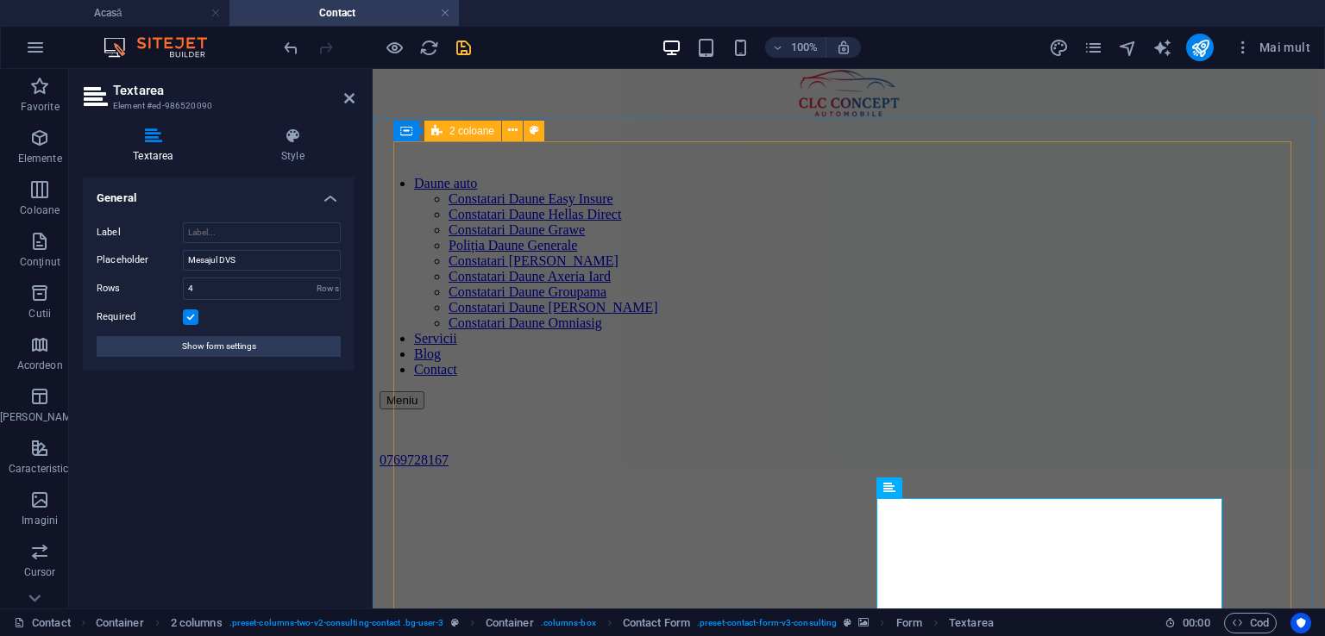
scroll to position [154, 0]
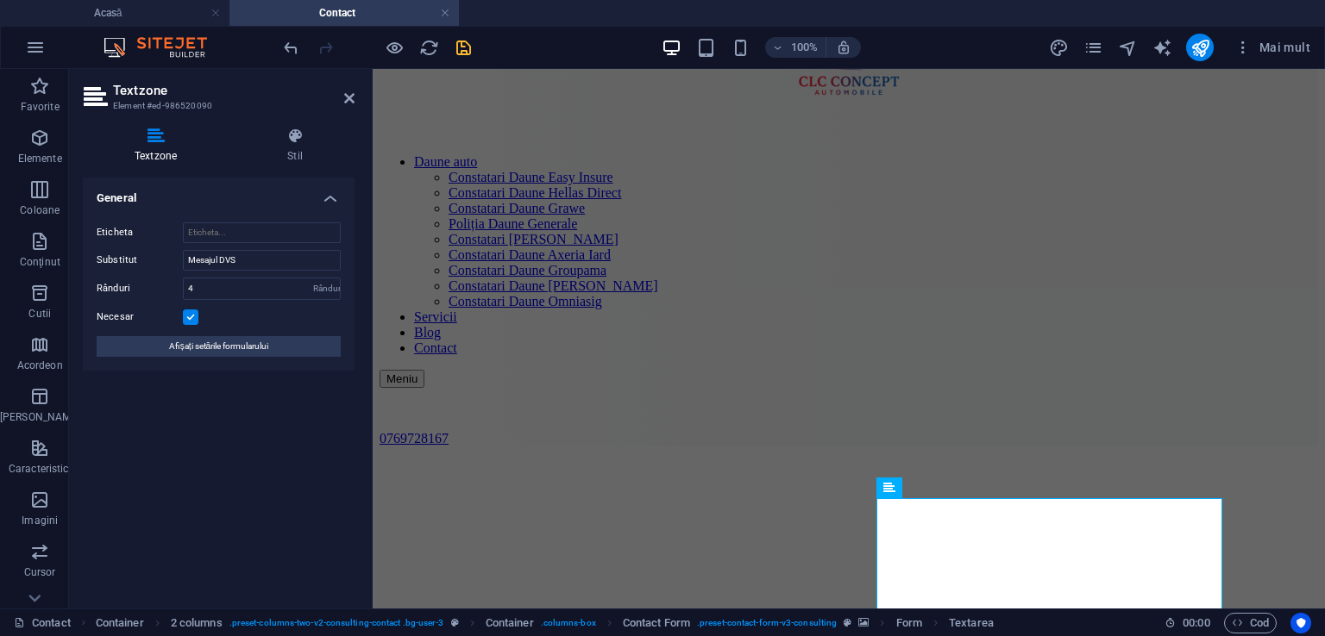
click at [348, 106] on header "Textzone Element #ed-986520090" at bounding box center [219, 91] width 272 height 45
click at [350, 97] on icon at bounding box center [349, 98] width 10 height 14
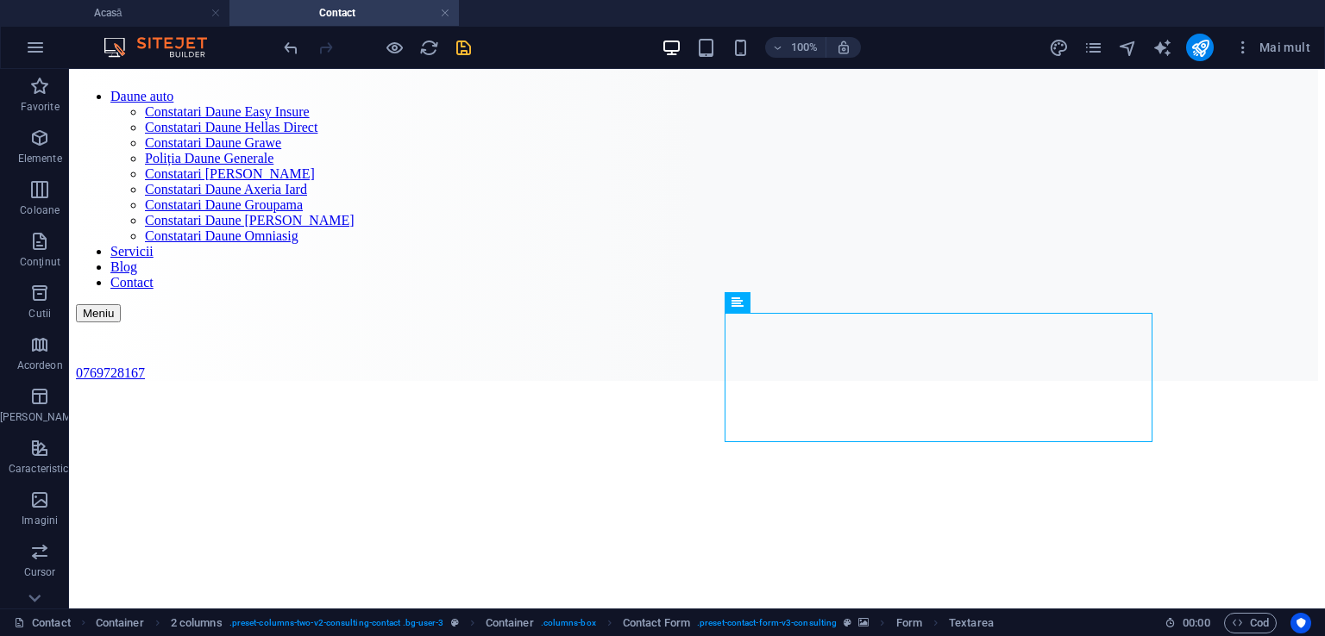
scroll to position [230, 0]
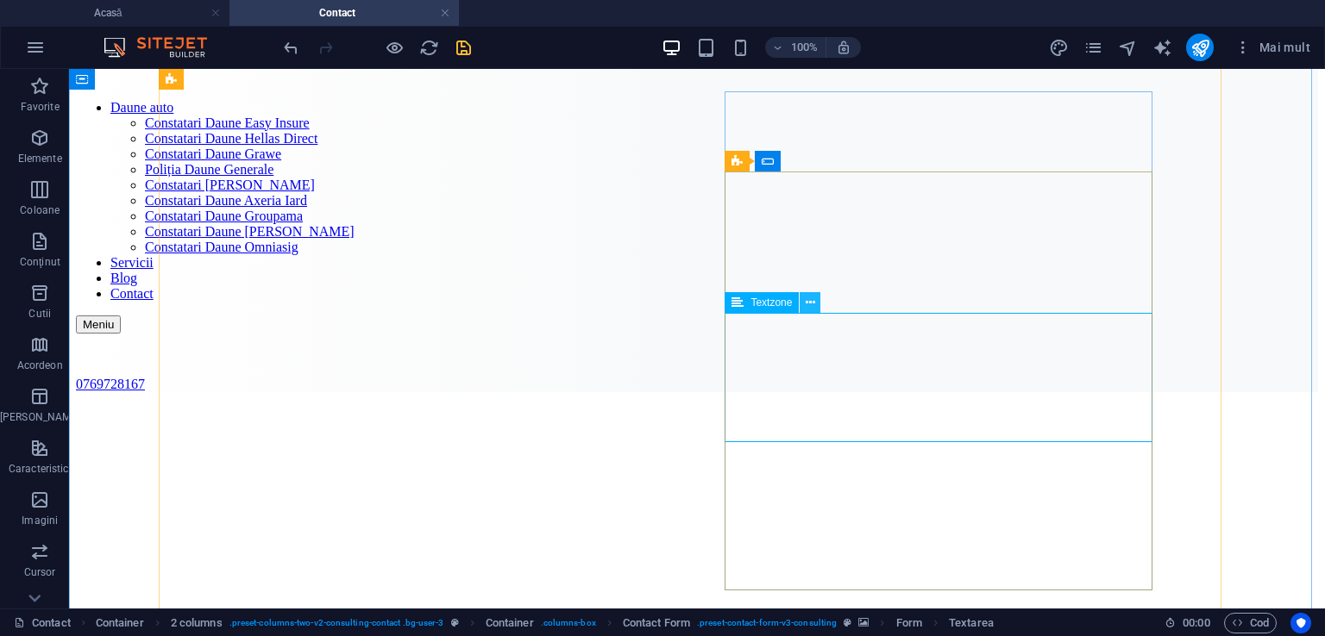
click at [807, 301] on icon at bounding box center [809, 303] width 9 height 18
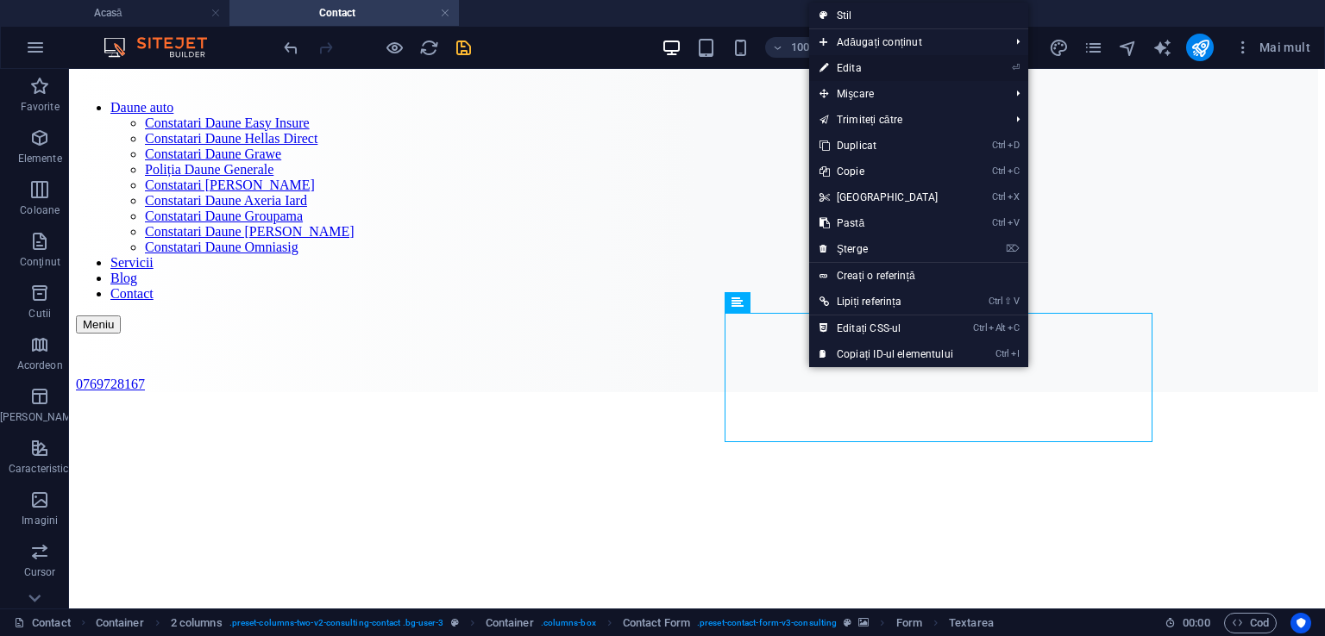
click at [845, 64] on font "Edita" at bounding box center [848, 68] width 25 height 12
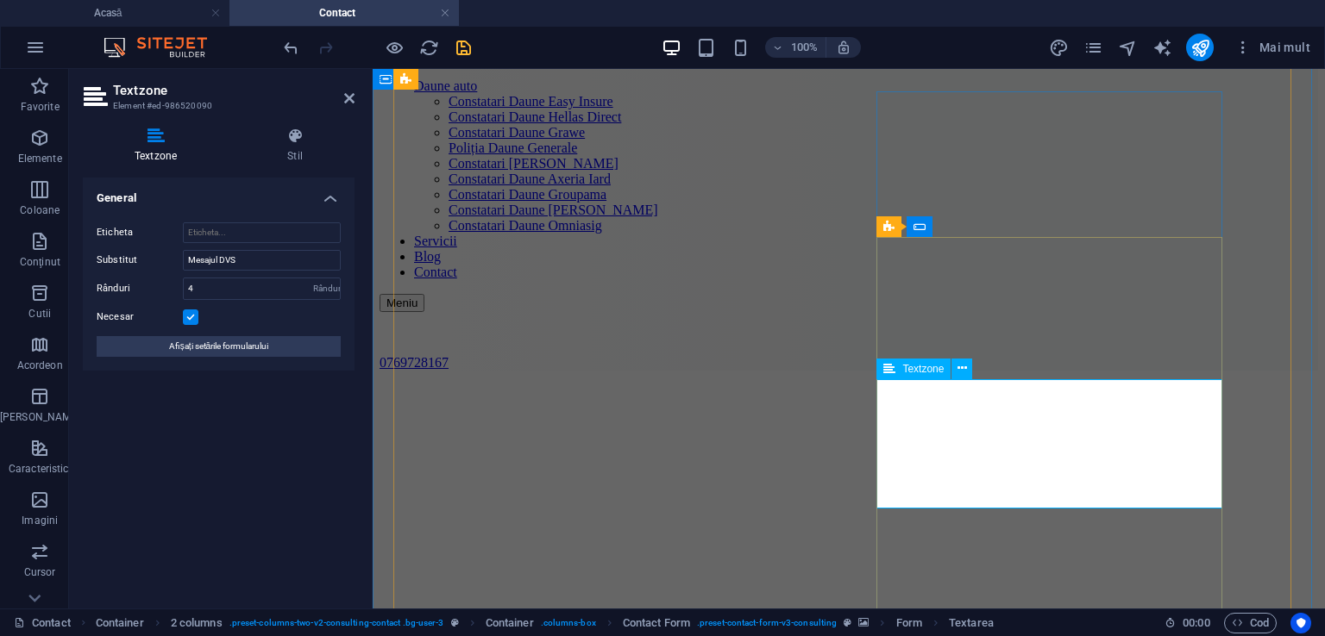
type textarea "Mesaj"
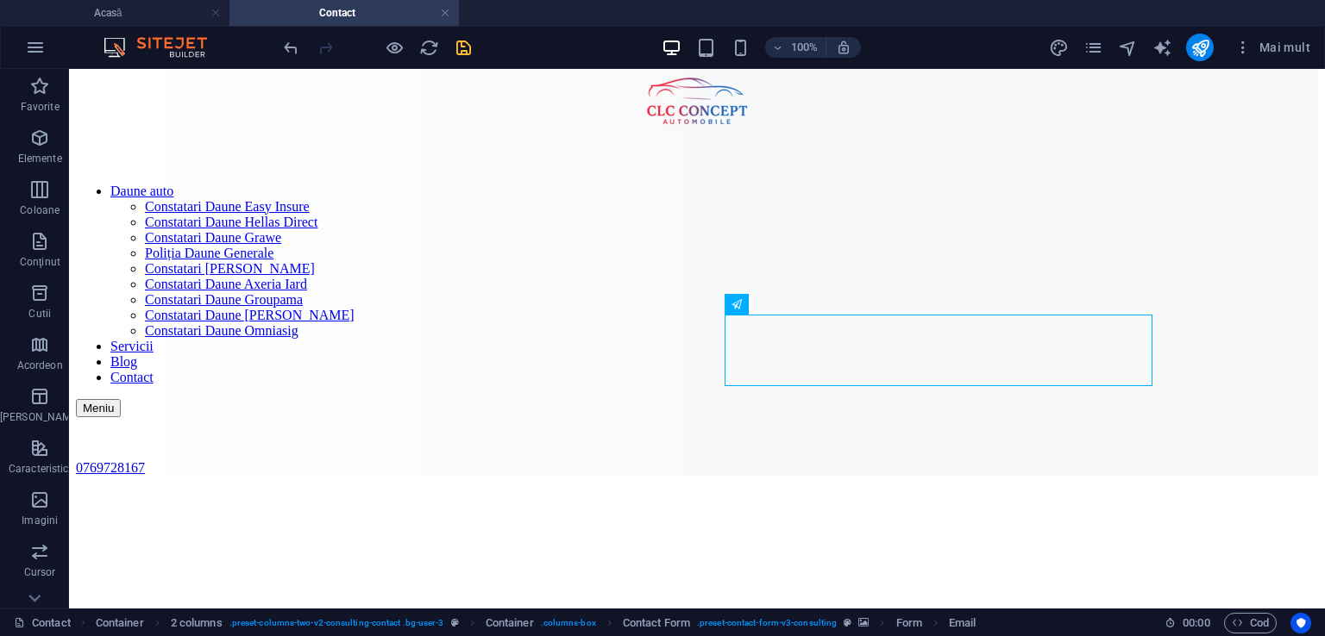
scroll to position [186, 0]
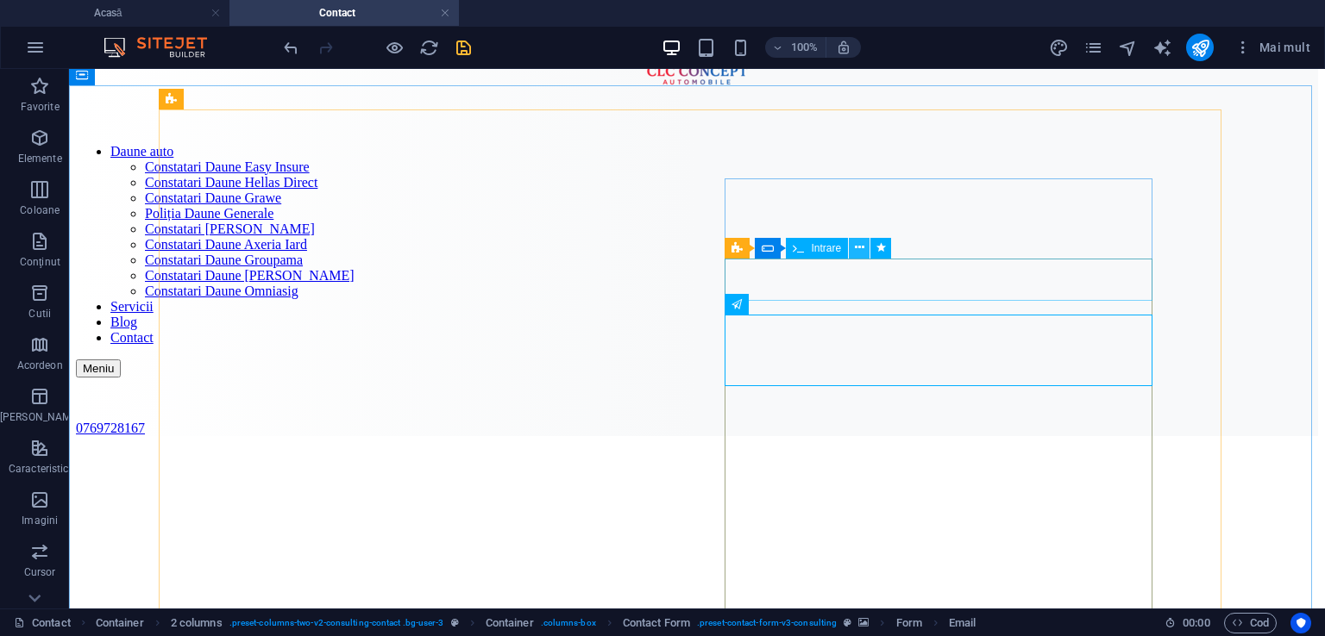
click at [861, 245] on icon at bounding box center [859, 248] width 9 height 18
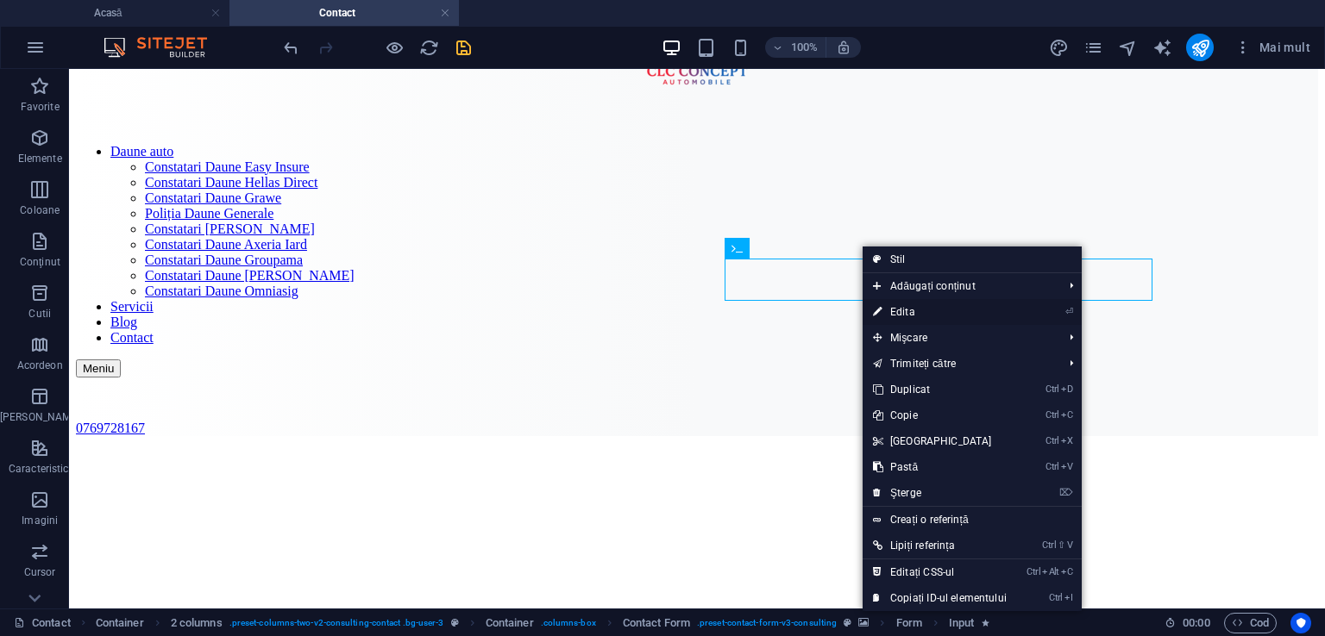
click at [884, 310] on link "⏎ Edita" at bounding box center [939, 312] width 154 height 26
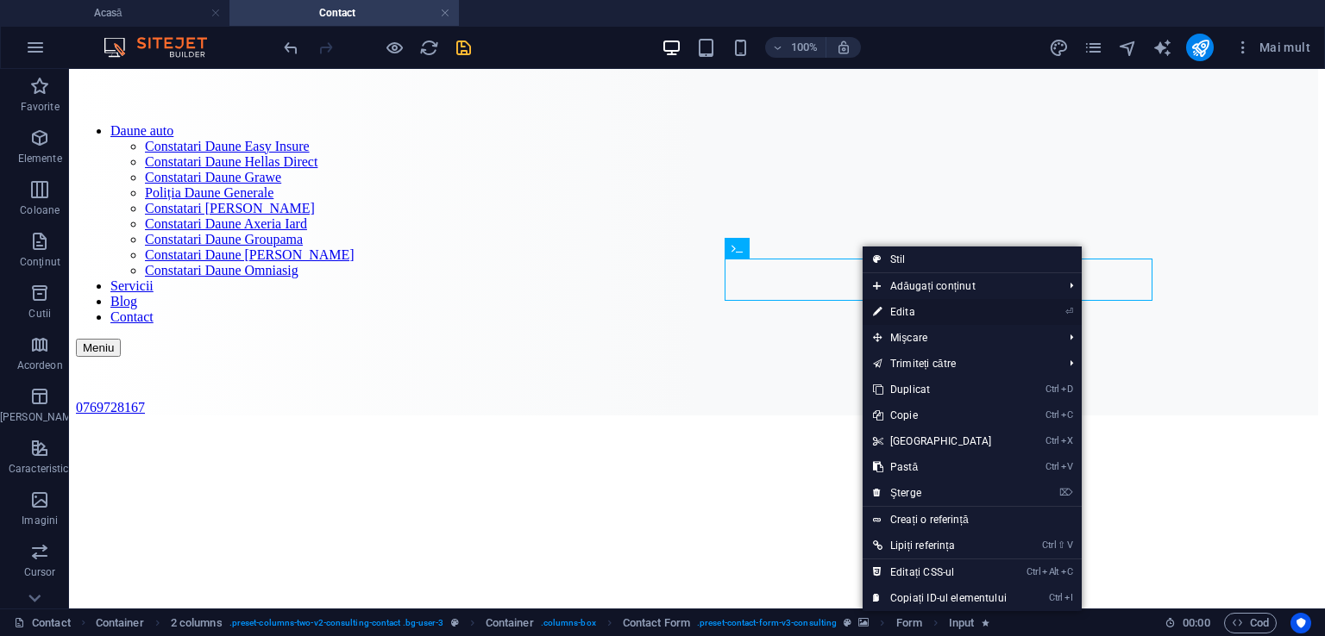
select select "slide"
select select "show"
select select "s"
select select "scroll"
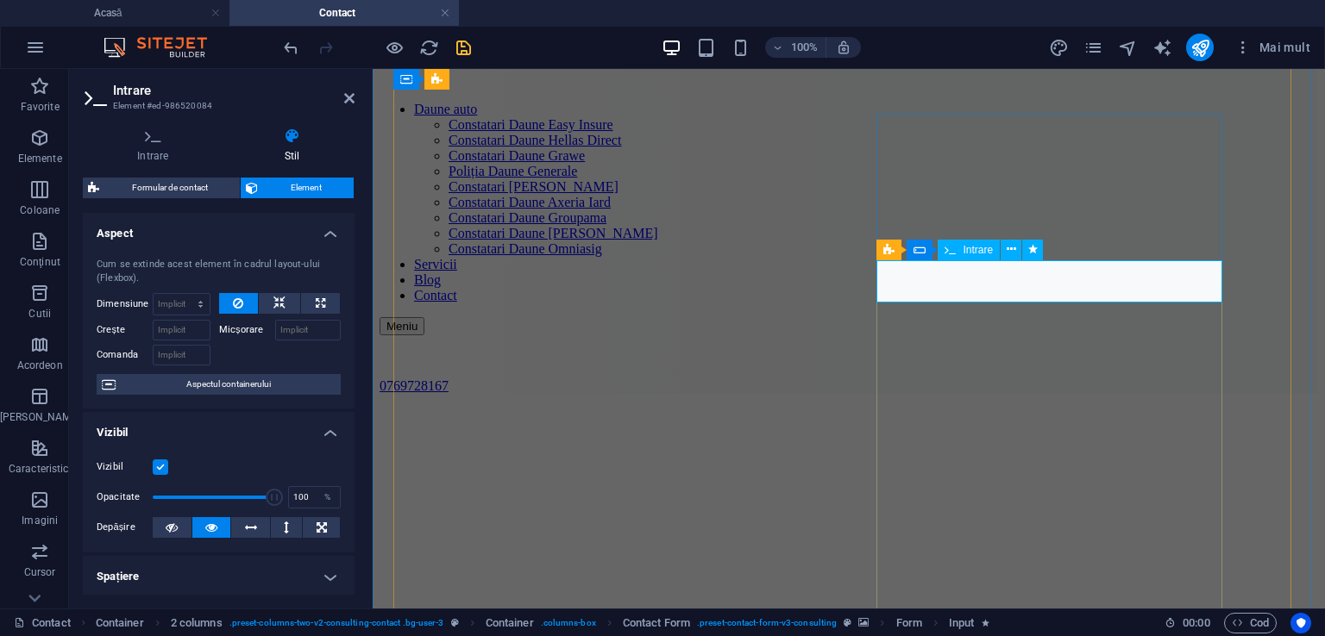
type input "Nume, Prenume"
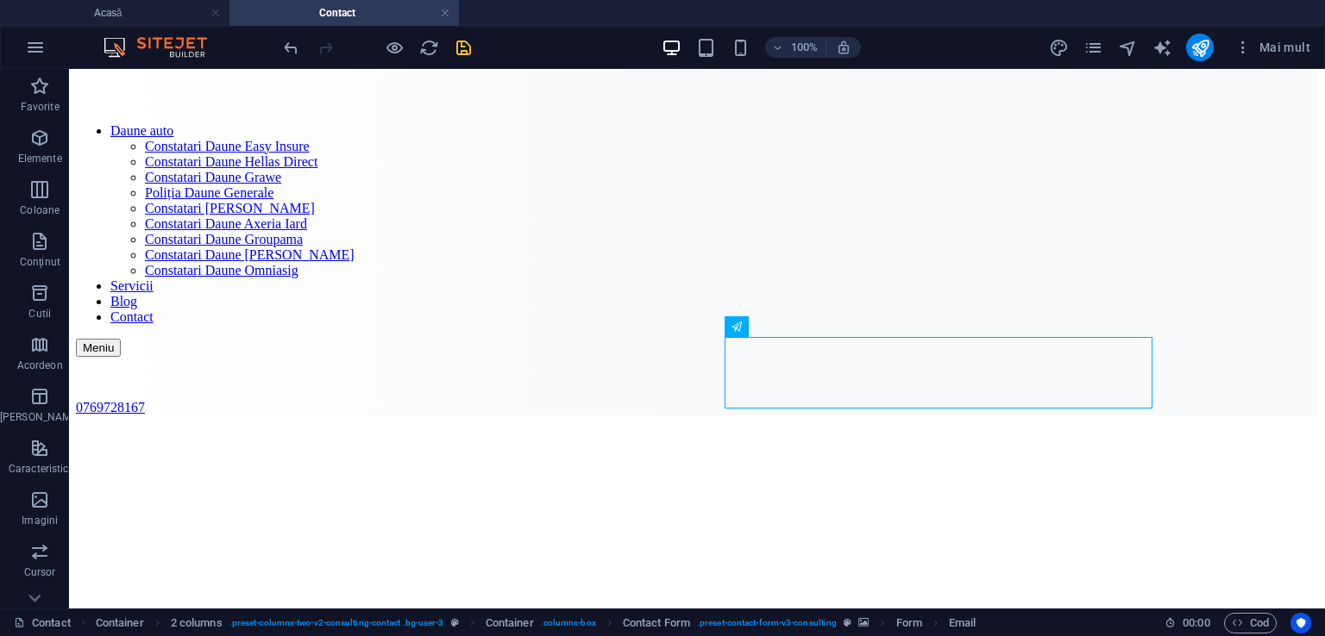
scroll to position [121, 0]
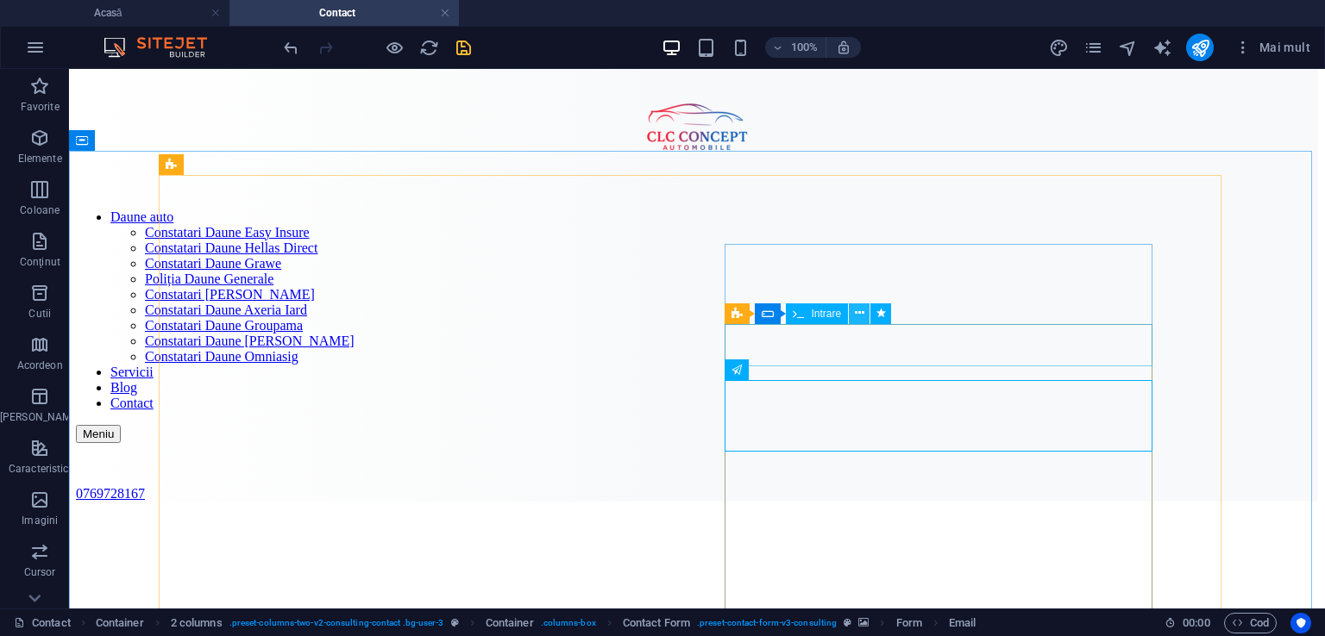
click at [858, 318] on icon at bounding box center [859, 313] width 9 height 18
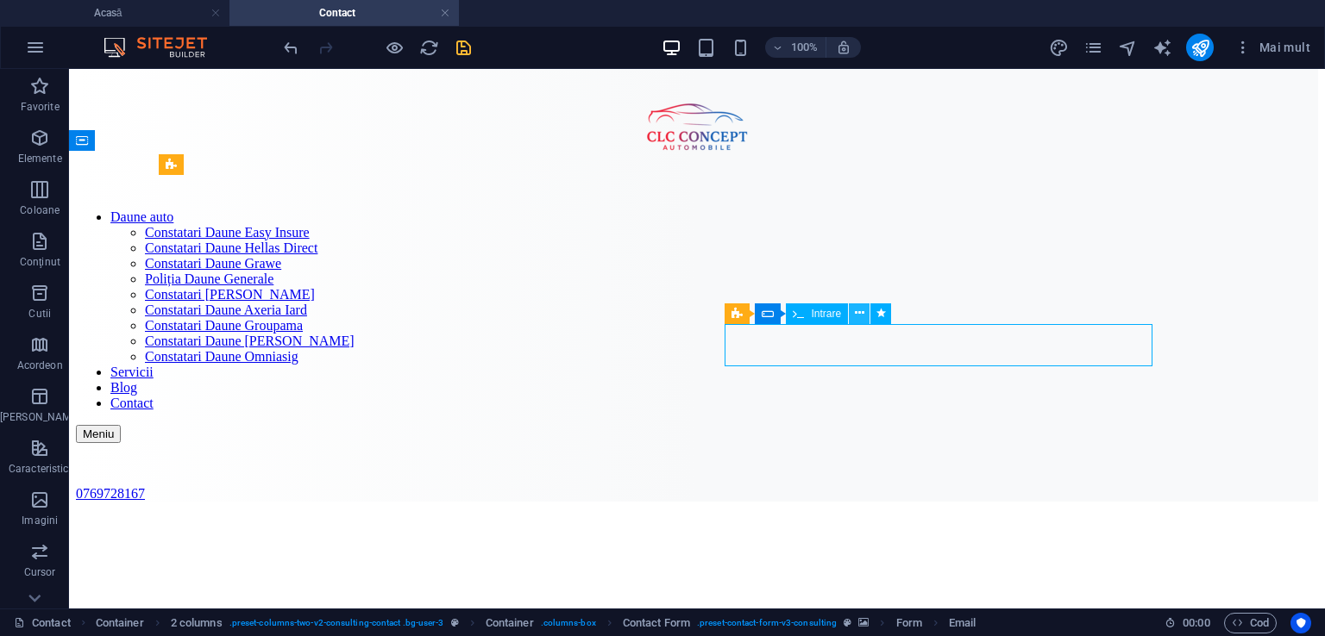
click at [858, 318] on icon at bounding box center [859, 313] width 9 height 18
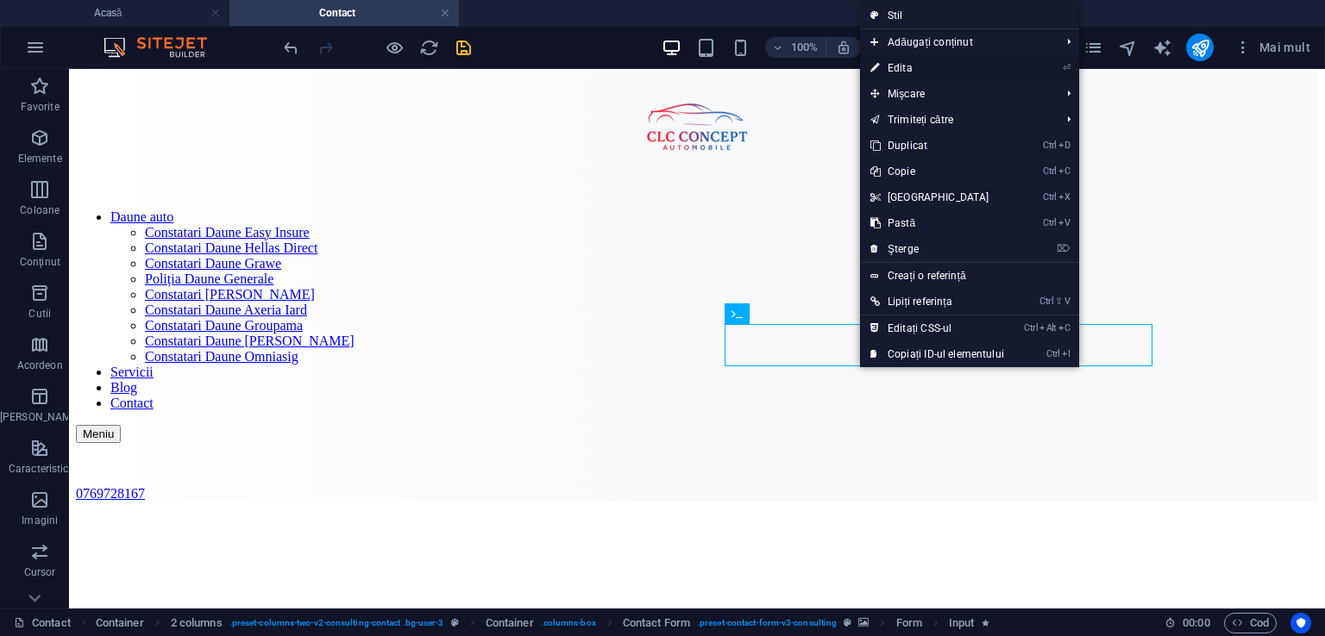
click at [893, 70] on font "Edita" at bounding box center [899, 68] width 25 height 12
select select "slide"
select select "show"
select select "s"
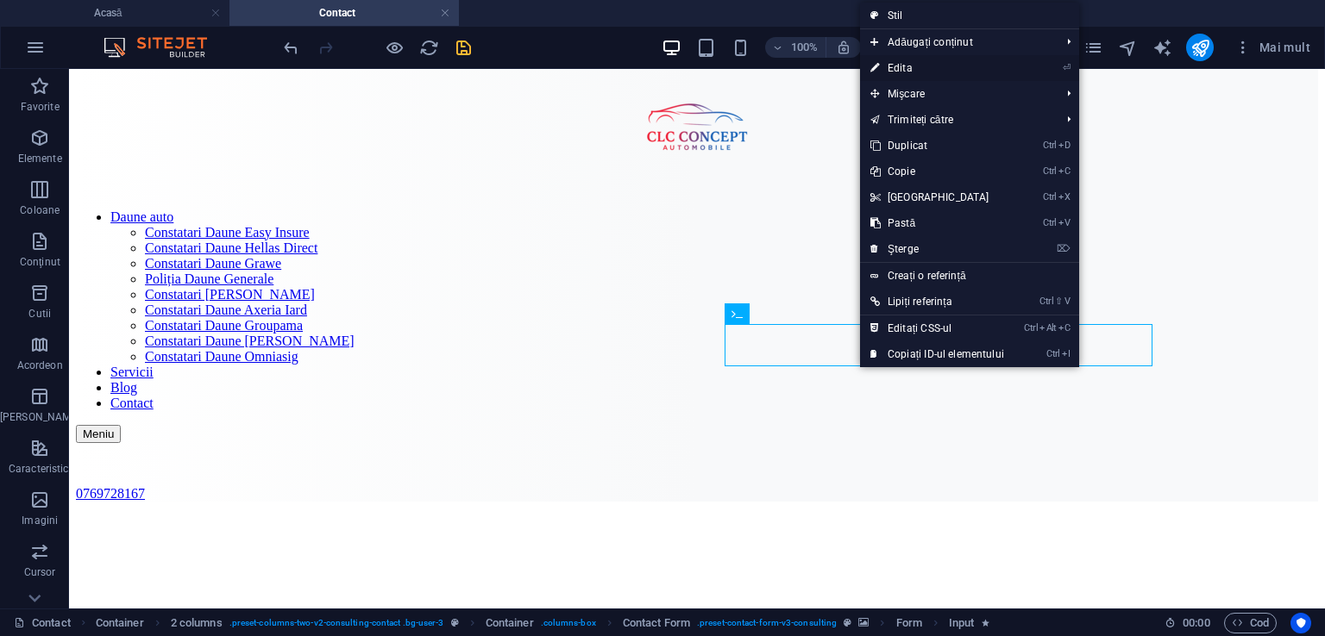
select select "scroll"
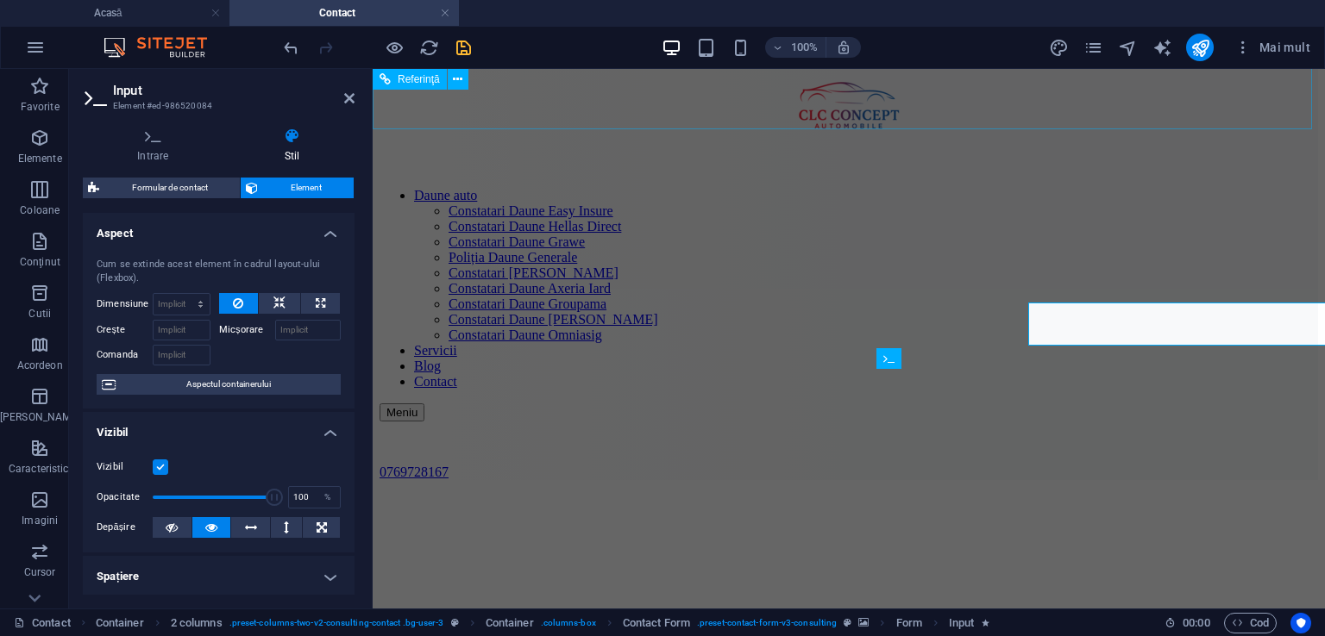
scroll to position [141, 0]
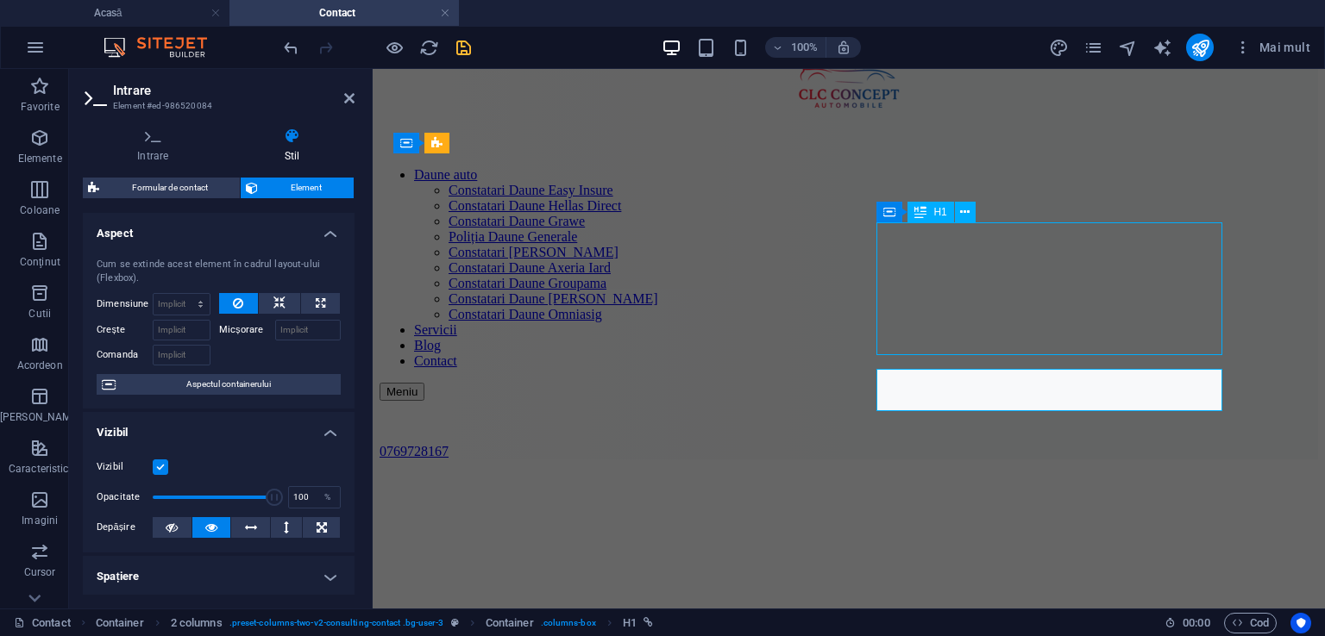
scroll to position [121, 0]
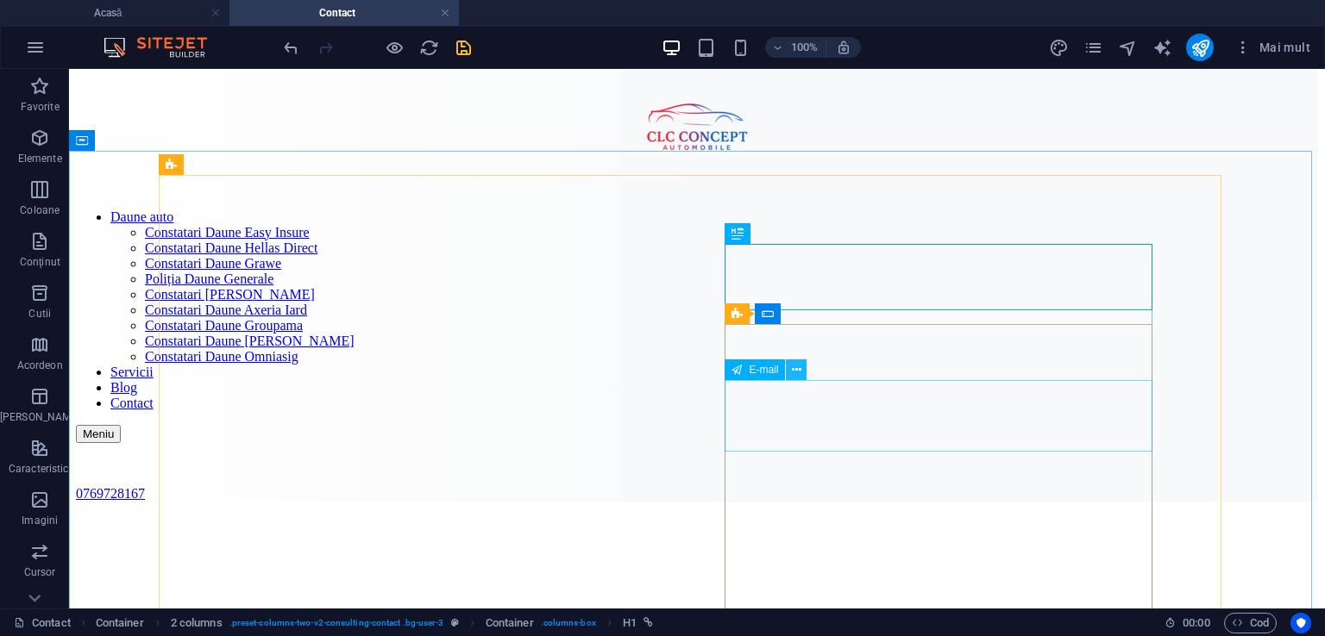
click at [792, 372] on icon at bounding box center [796, 370] width 9 height 18
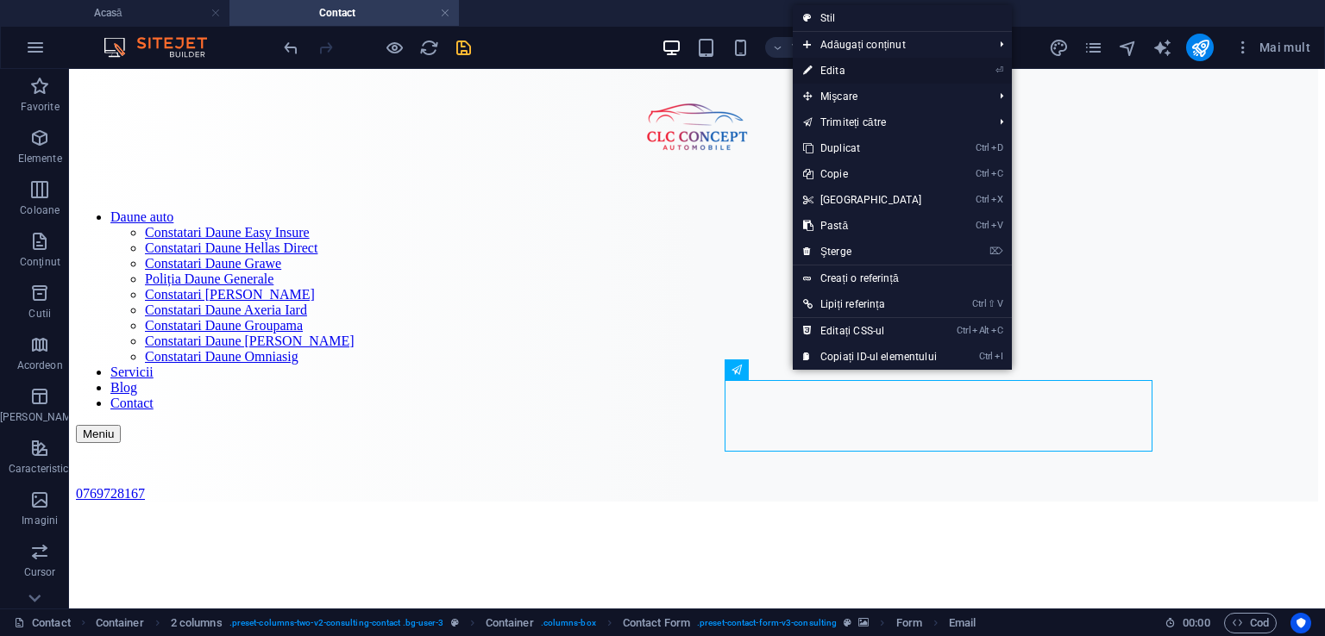
click at [831, 68] on font "Edita" at bounding box center [832, 71] width 25 height 12
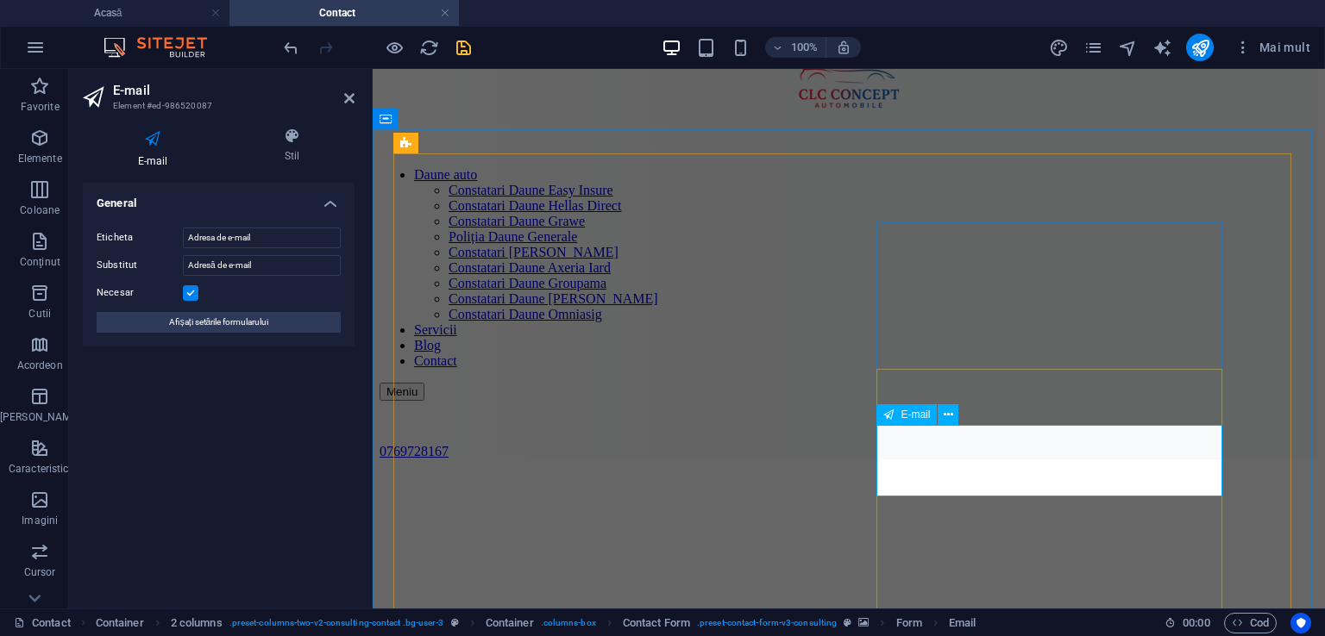
click at [948, 418] on icon at bounding box center [947, 415] width 9 height 18
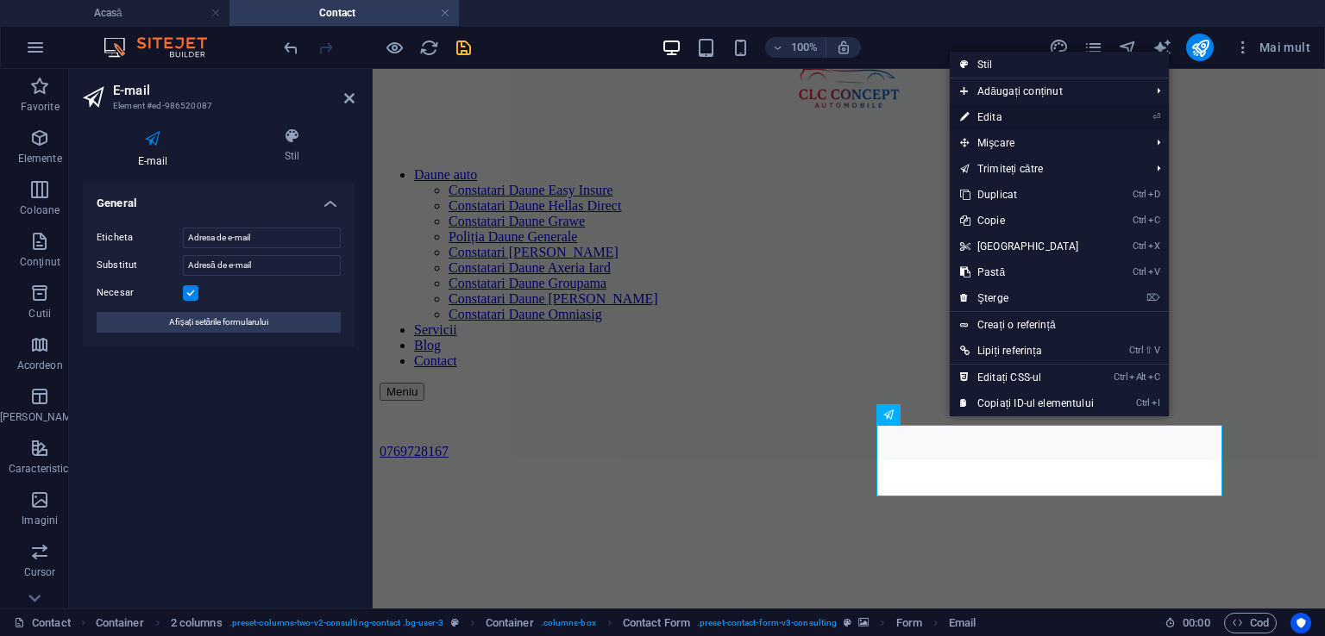
click at [1000, 122] on font "Edita" at bounding box center [989, 117] width 25 height 12
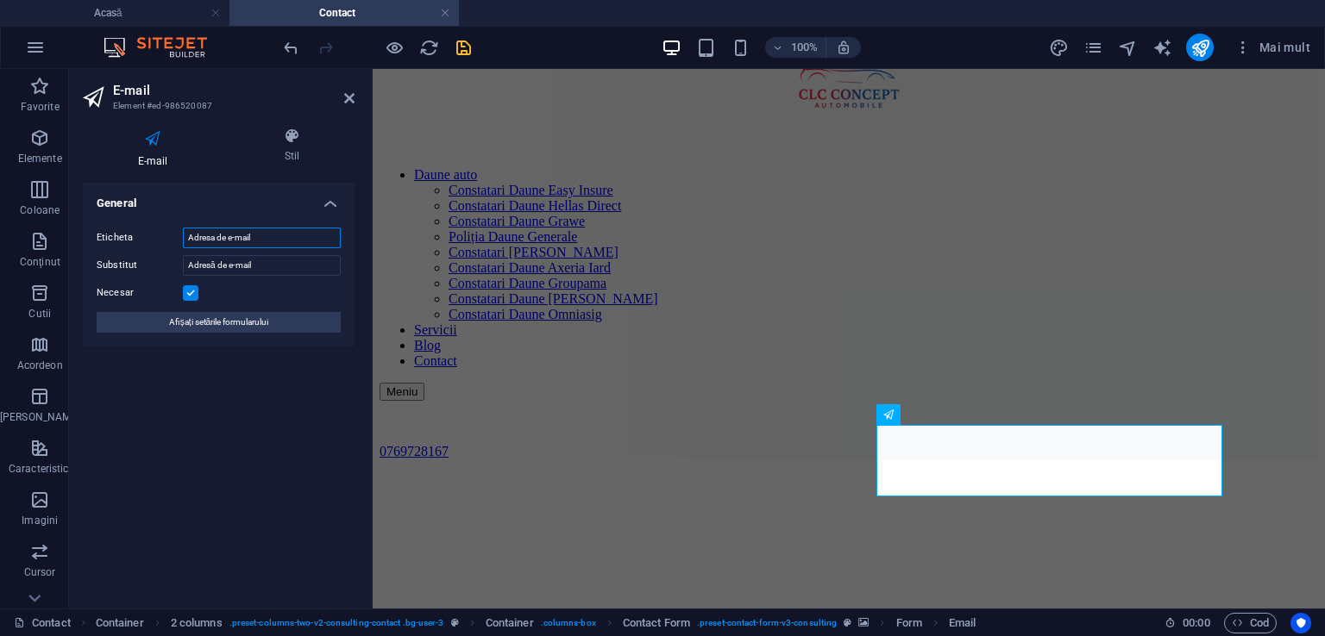
drag, startPoint x: 268, startPoint y: 239, endPoint x: 138, endPoint y: 231, distance: 130.4
click at [138, 231] on div "Eticheta Adresa de e-mail" at bounding box center [219, 238] width 244 height 21
click at [290, 237] on input "[EMAIL_ADDRESS][DOMAIN_NAME]" at bounding box center [262, 238] width 158 height 21
click at [325, 232] on input "[EMAIL_ADDRESS][DOMAIN_NAME]" at bounding box center [262, 238] width 158 height 21
type input "c"
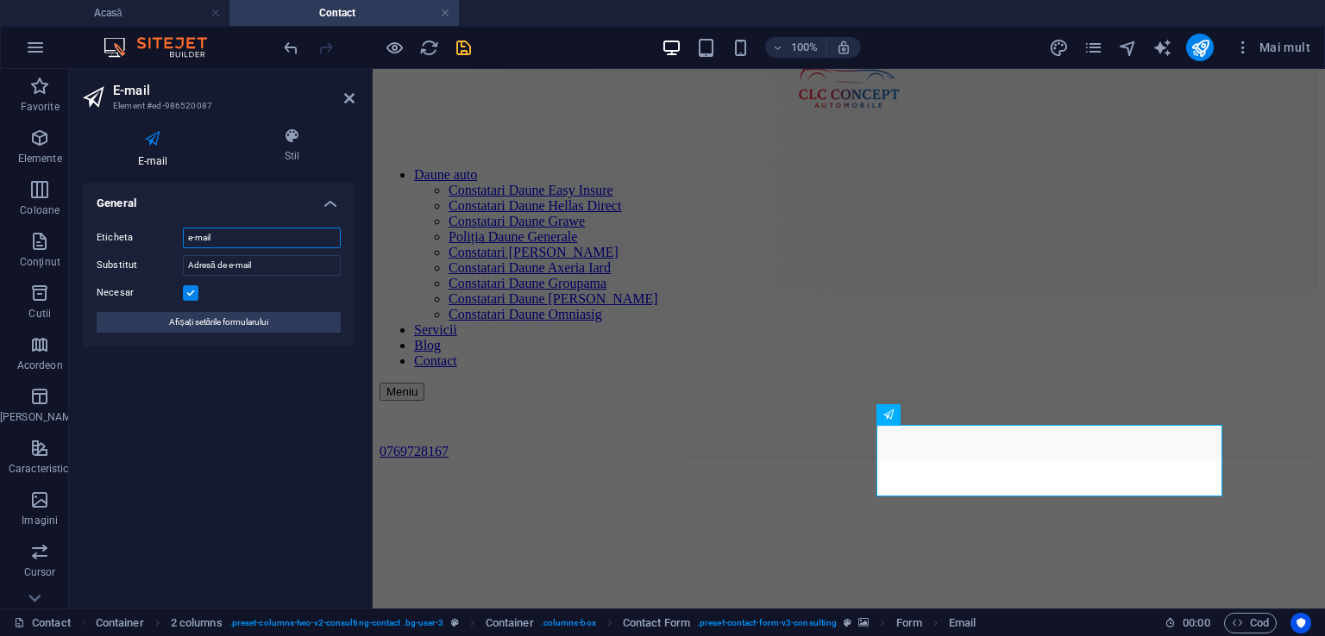
click at [191, 238] on input "e-mail" at bounding box center [262, 238] width 158 height 21
type input "E-mail"
click at [282, 269] on input "Adresă de e-mail" at bounding box center [262, 265] width 158 height 21
drag, startPoint x: 294, startPoint y: 266, endPoint x: 185, endPoint y: 285, distance: 110.3
click at [185, 285] on div "Eticheta E-mail Substitut Adresă de e-mail Necesar Afișați setările formularului" at bounding box center [219, 280] width 272 height 133
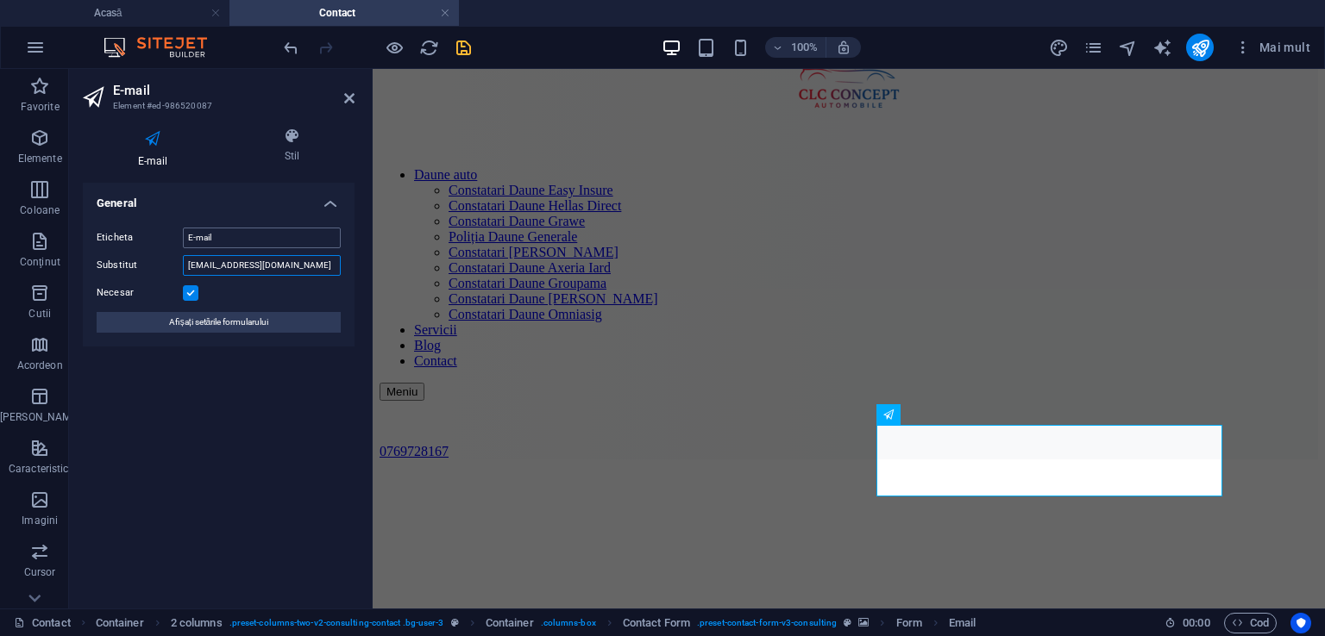
type input "[EMAIL_ADDRESS][DOMAIN_NAME]"
drag, startPoint x: 221, startPoint y: 234, endPoint x: 172, endPoint y: 233, distance: 49.2
click at [172, 233] on div "Eticheta E-mail" at bounding box center [219, 238] width 244 height 21
drag, startPoint x: 328, startPoint y: 267, endPoint x: 106, endPoint y: 222, distance: 226.1
click at [106, 222] on div "Eticheta E-mail Substitut [EMAIL_ADDRESS][DOMAIN_NAME] Necesar Afișați setările…" at bounding box center [219, 280] width 272 height 133
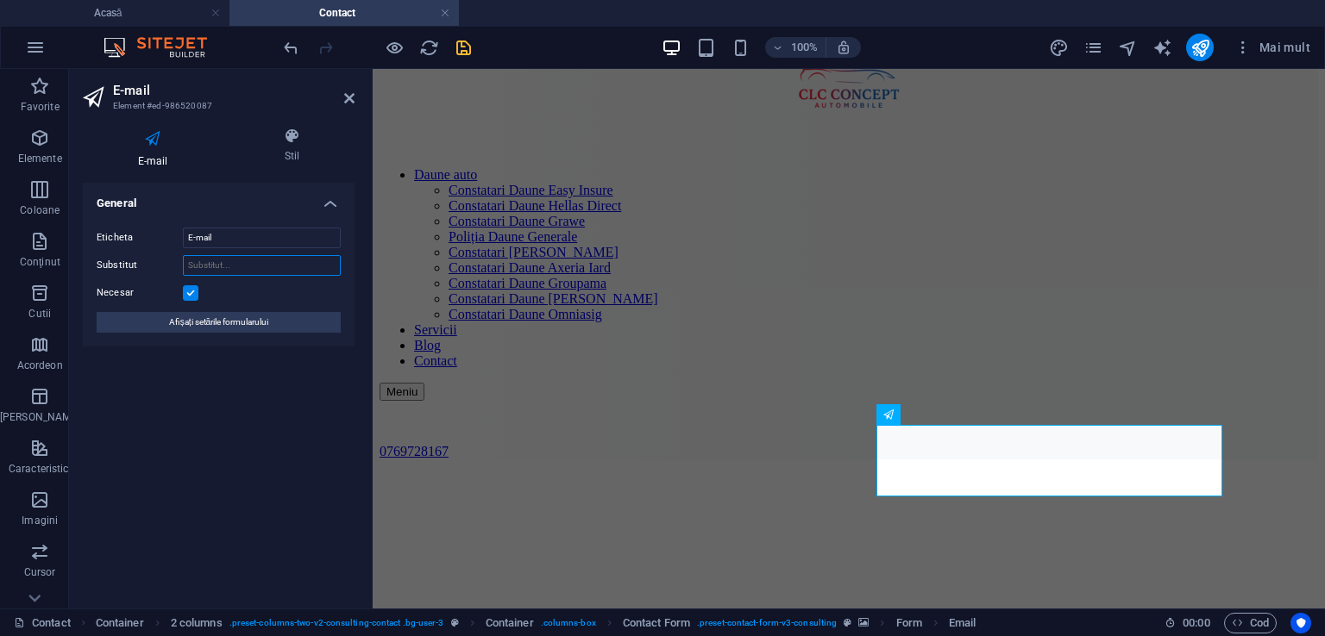
click at [222, 261] on input "Substitut" at bounding box center [262, 265] width 158 height 21
type input "Introduce-ti adresa dumneavoastra de e-mail"
click at [346, 93] on icon at bounding box center [349, 98] width 10 height 14
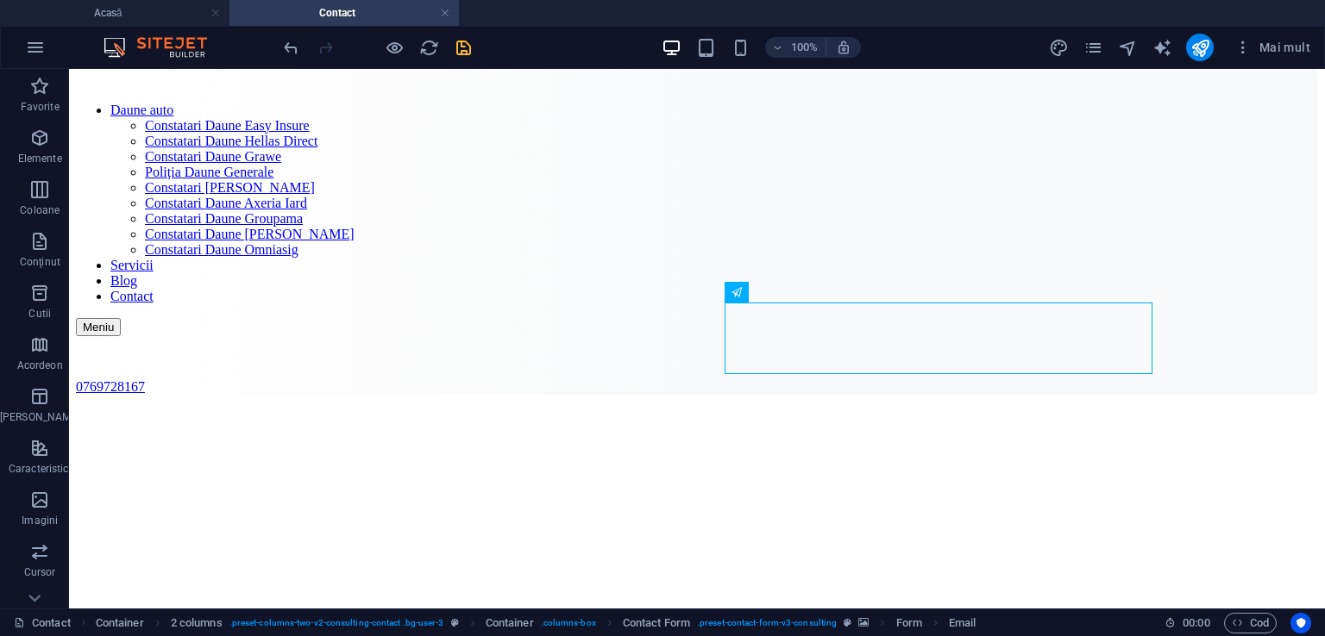
scroll to position [155, 0]
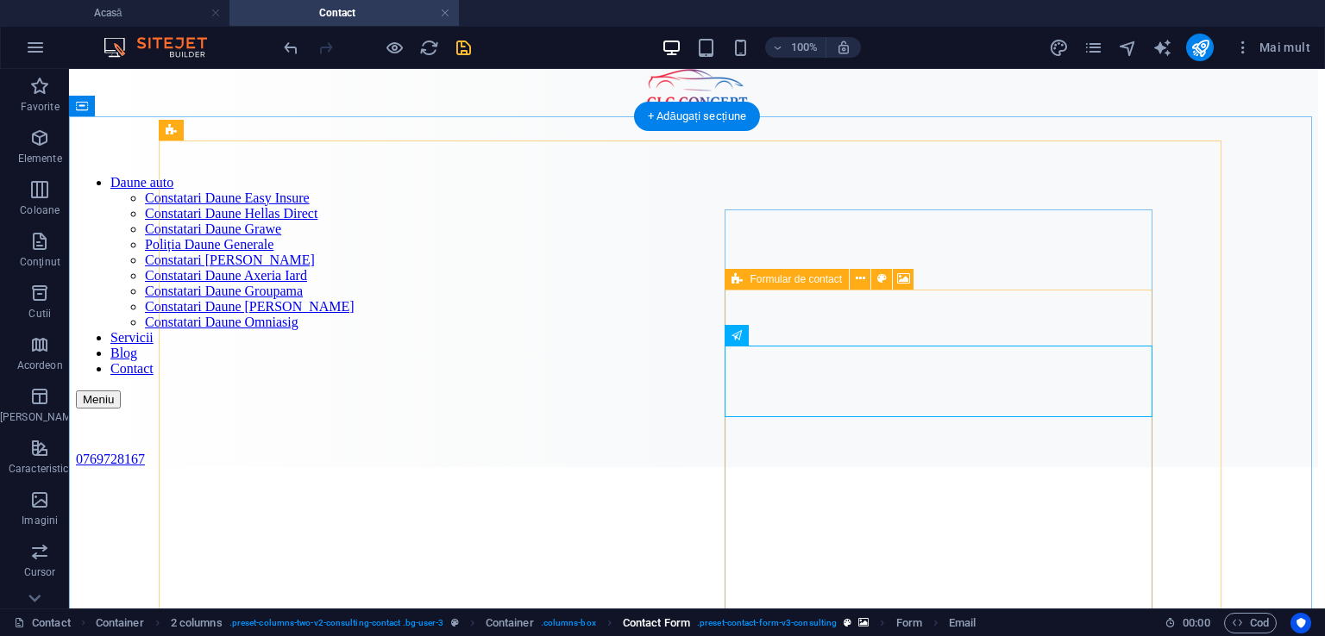
click at [799, 618] on span ". preset-contact-form-v3-consulting" at bounding box center [767, 623] width 140 height 21
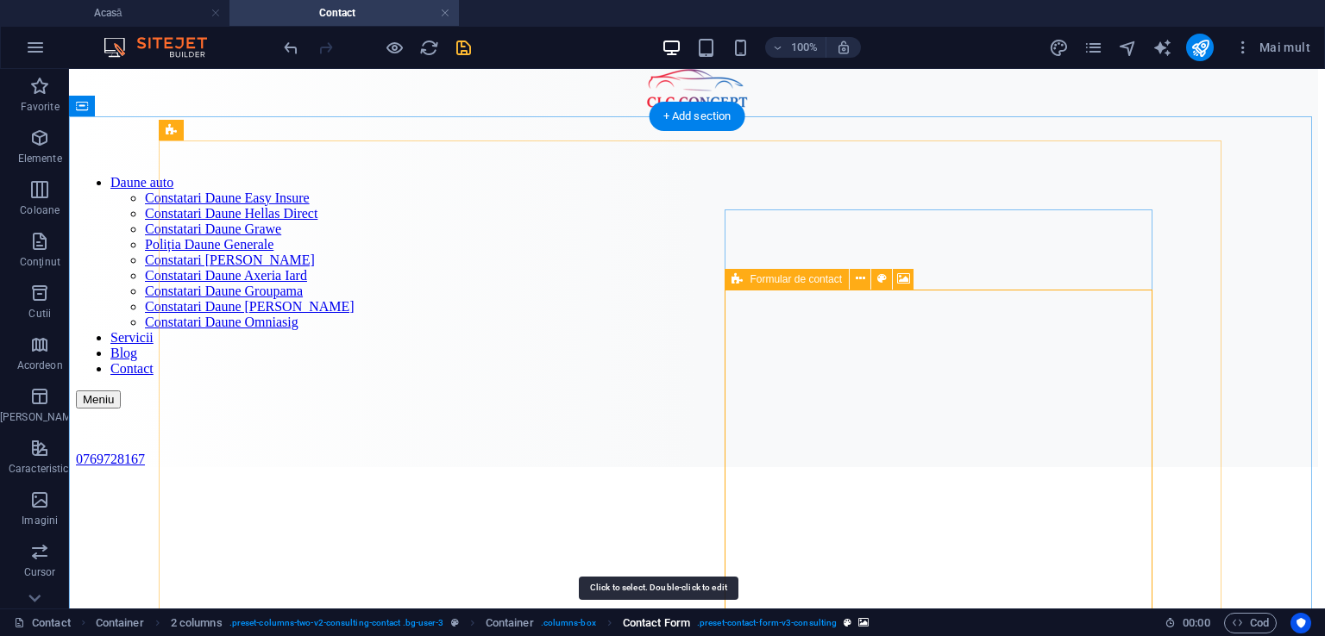
click at [662, 623] on span "Contact Form" at bounding box center [656, 623] width 67 height 21
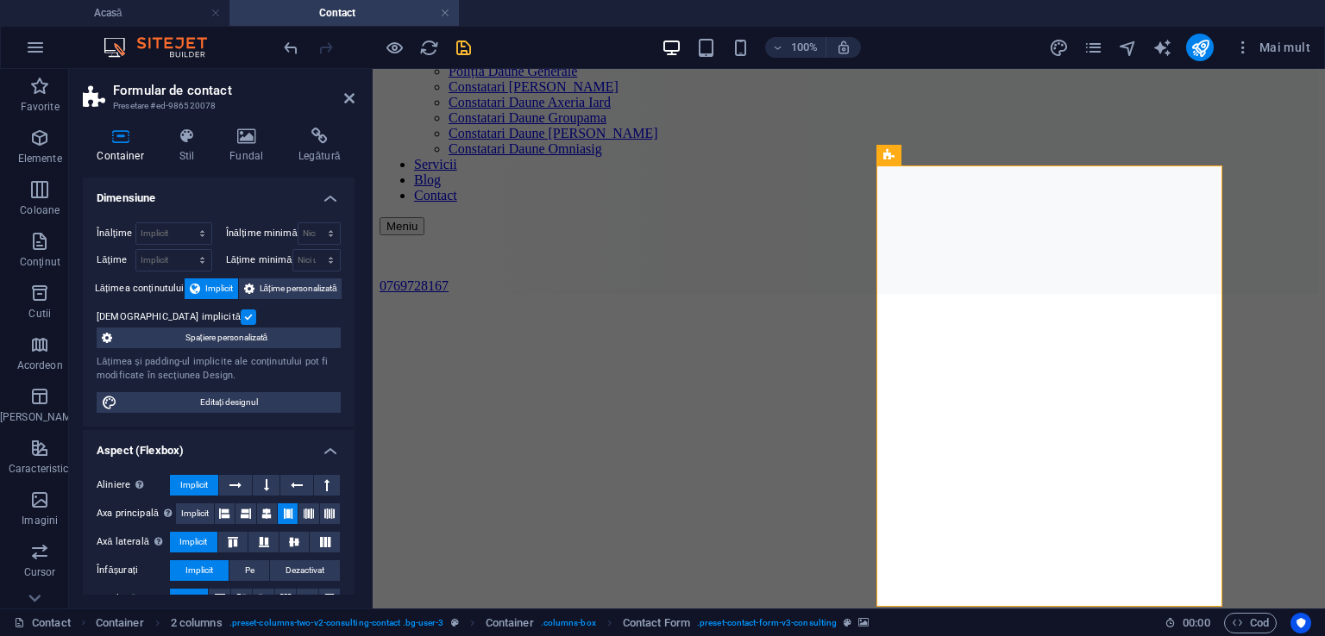
scroll to position [302, 0]
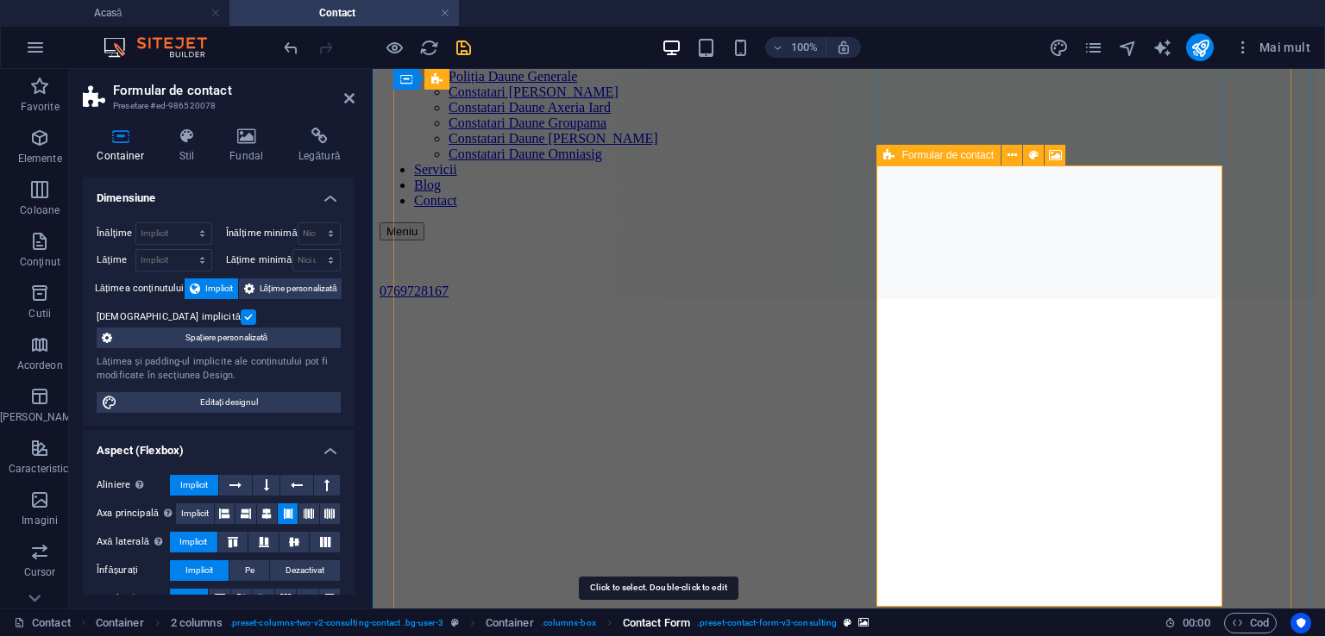
click at [673, 620] on span "Contact Form" at bounding box center [656, 623] width 67 height 21
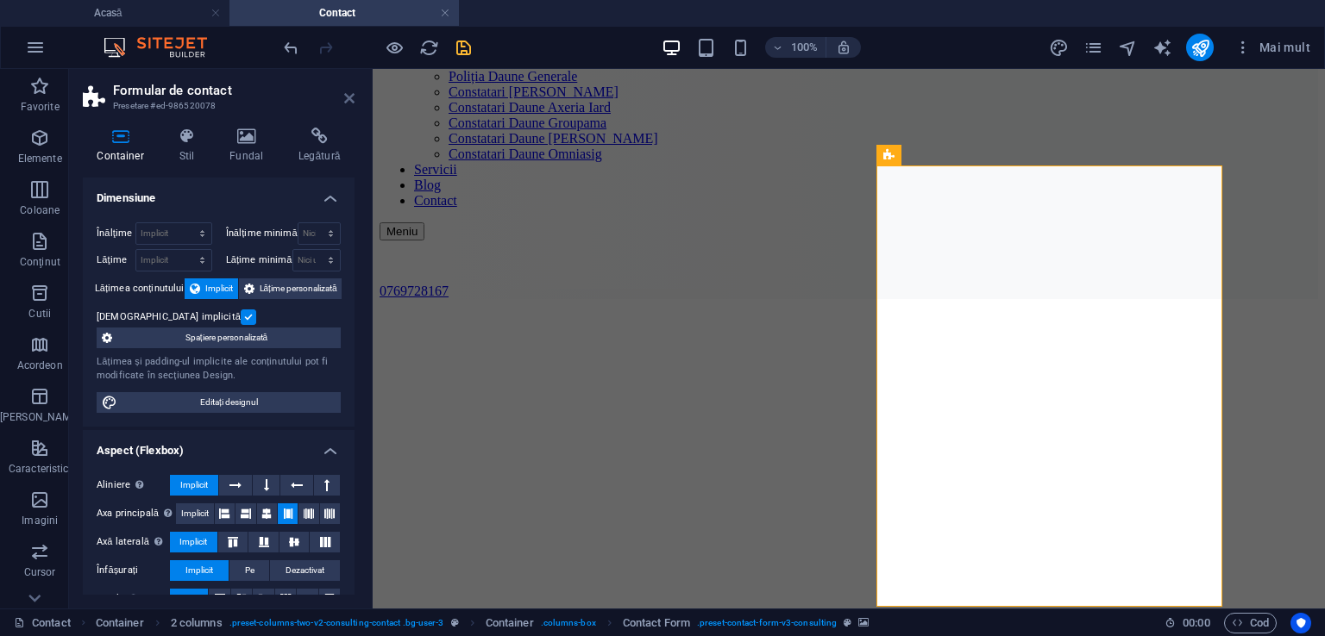
click at [352, 102] on icon at bounding box center [349, 98] width 10 height 14
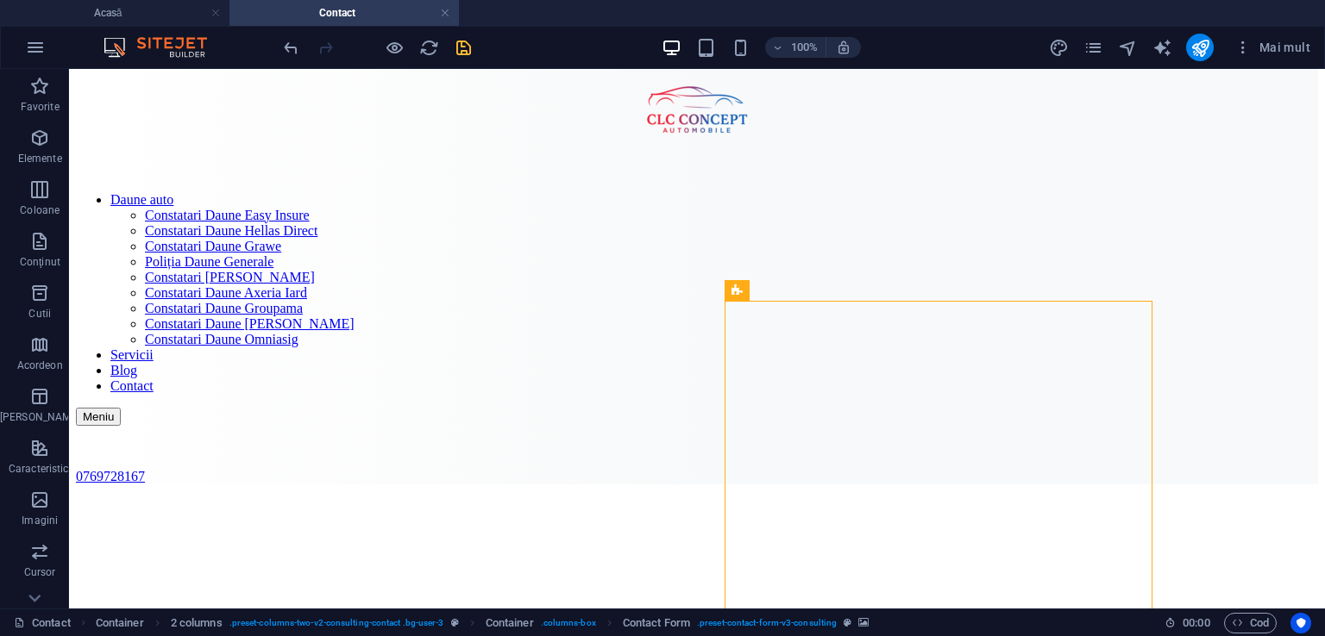
scroll to position [101, 0]
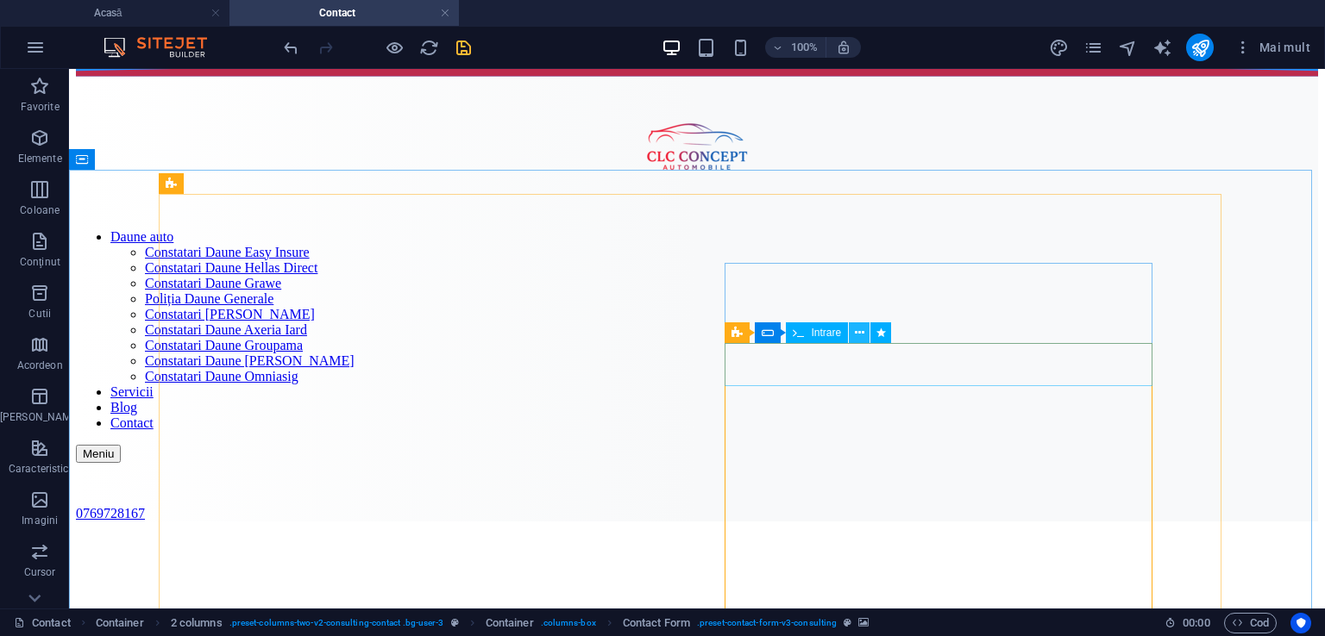
click at [855, 335] on icon at bounding box center [859, 333] width 9 height 18
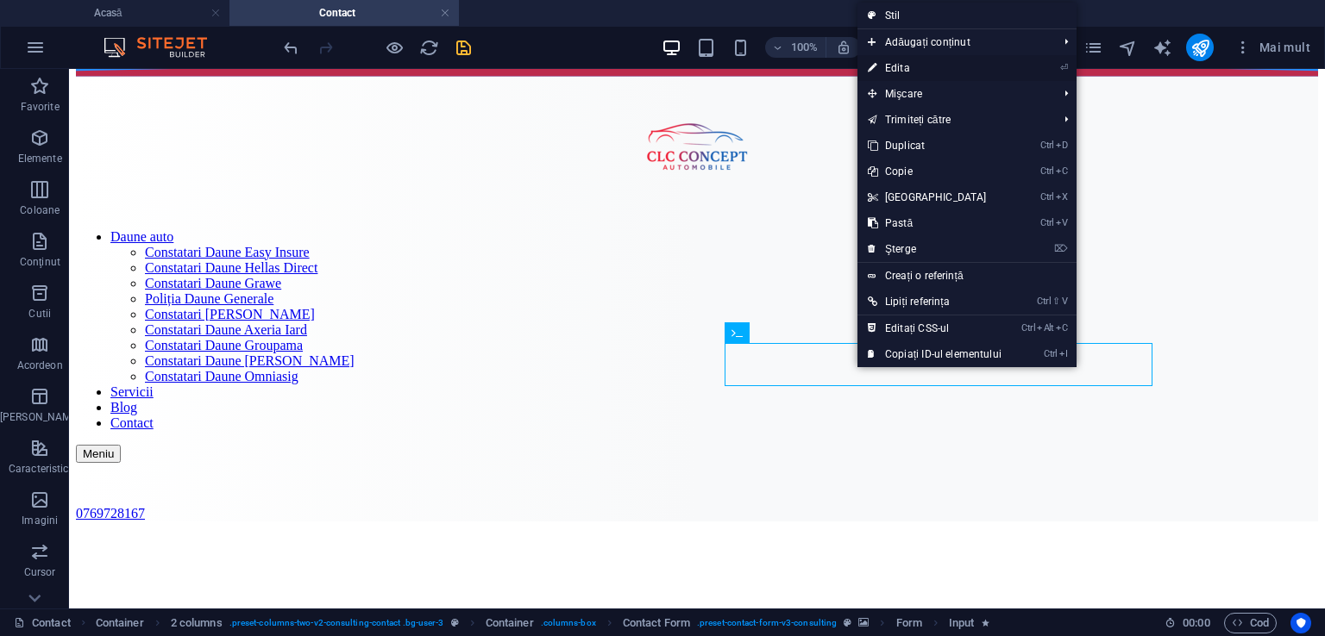
click at [894, 63] on font "Edita" at bounding box center [897, 68] width 25 height 12
select select "slide"
select select "show"
select select "s"
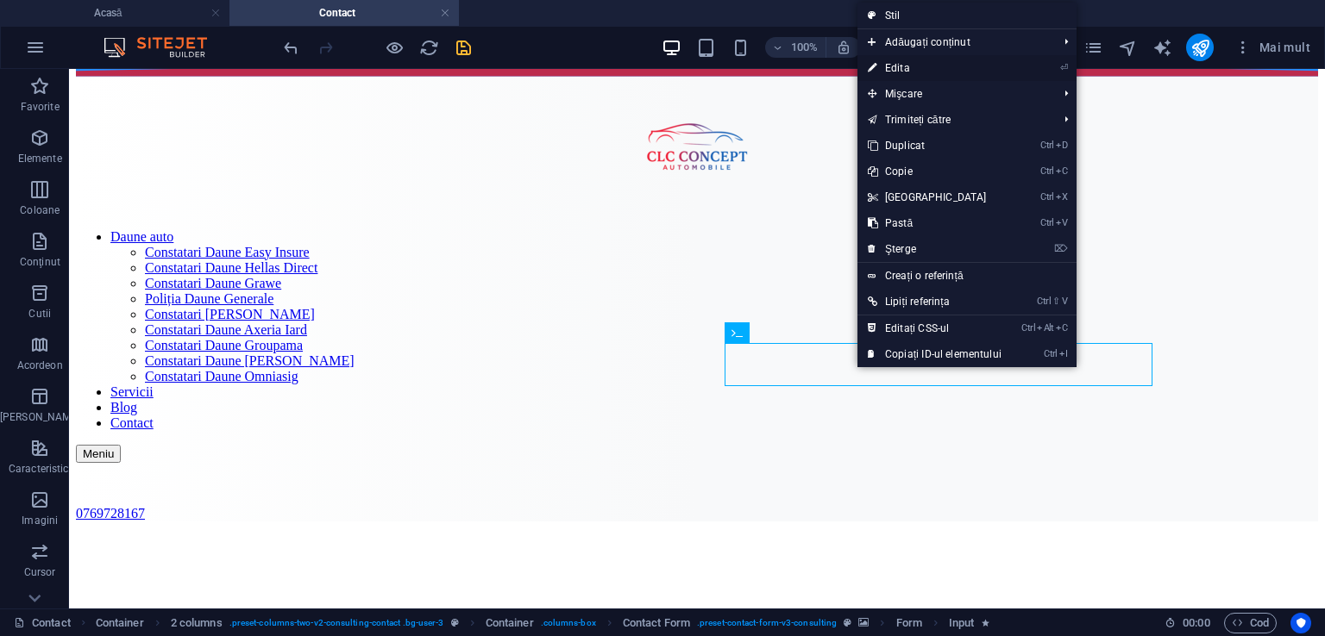
select select "scroll"
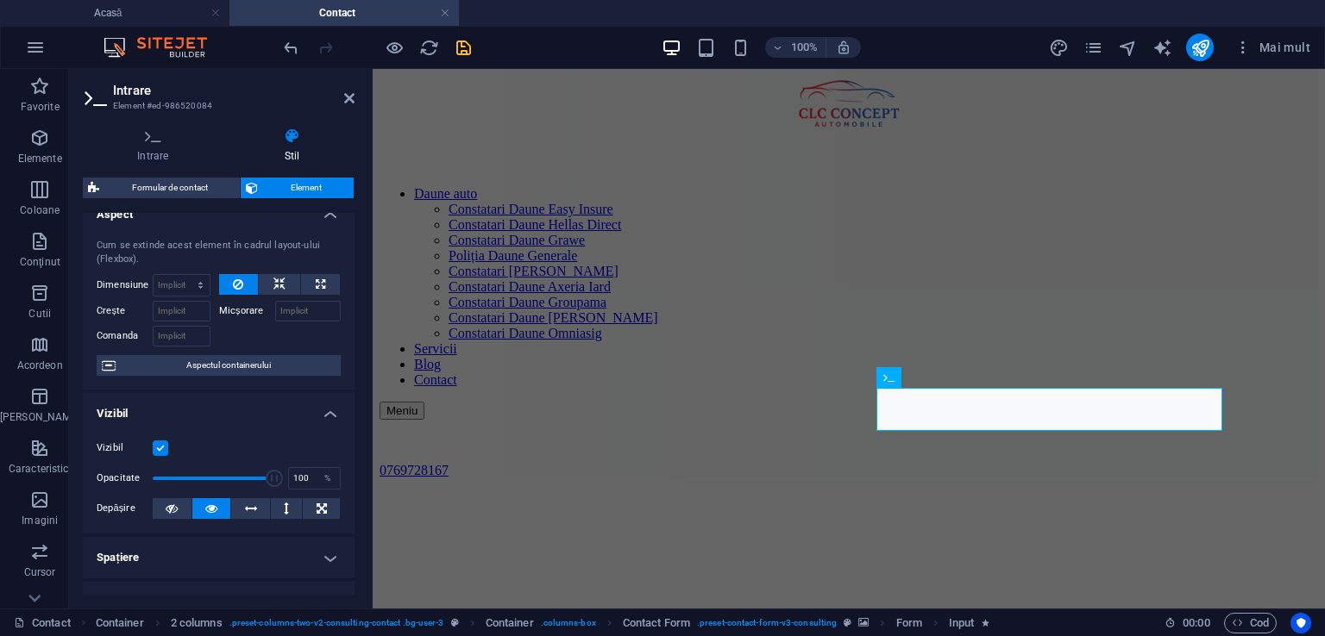
scroll to position [0, 0]
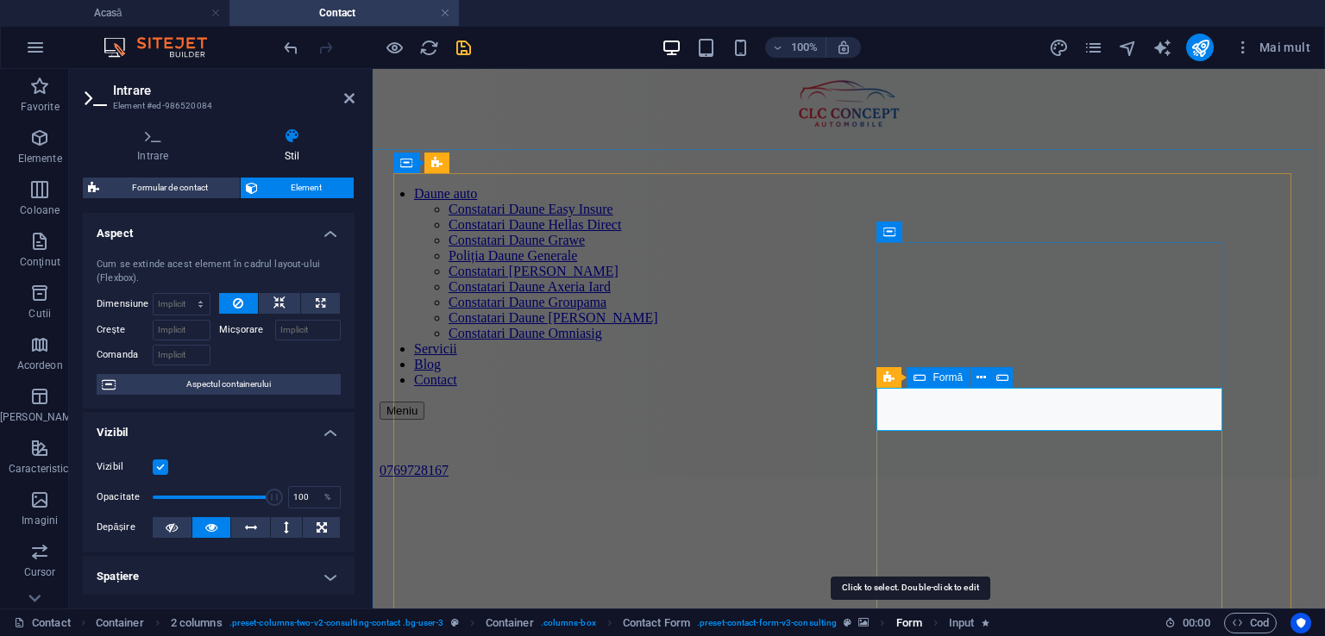
click at [905, 623] on span "Form" at bounding box center [909, 623] width 26 height 21
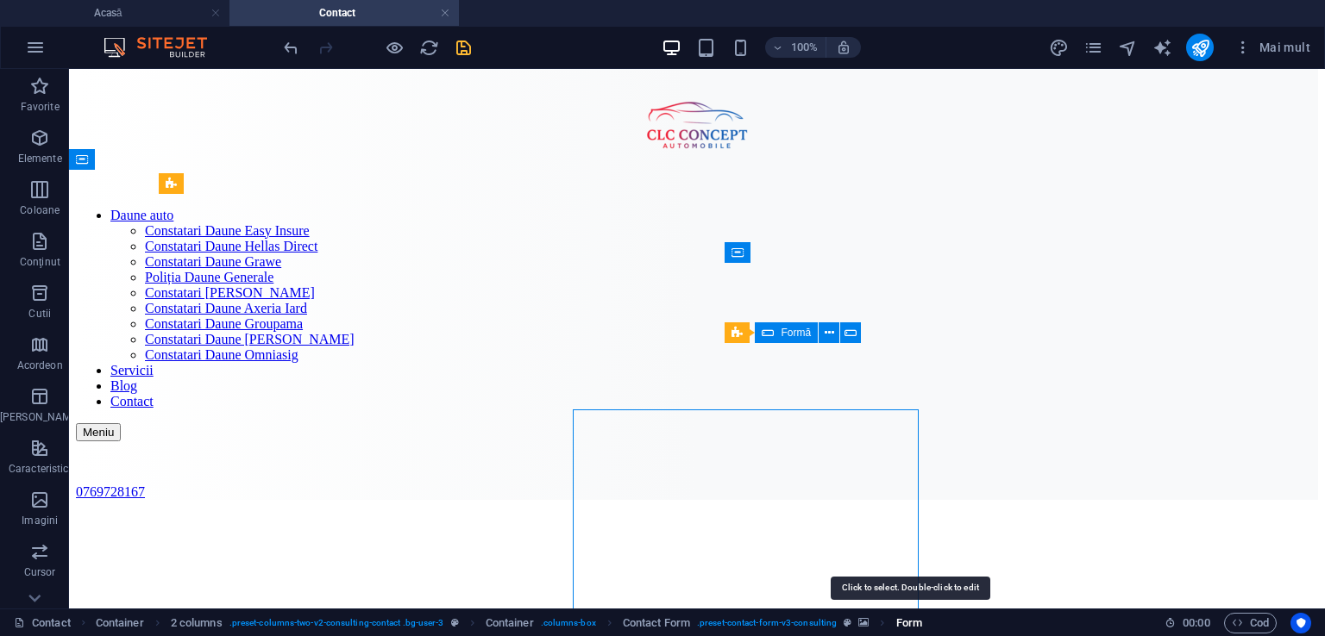
scroll to position [101, 0]
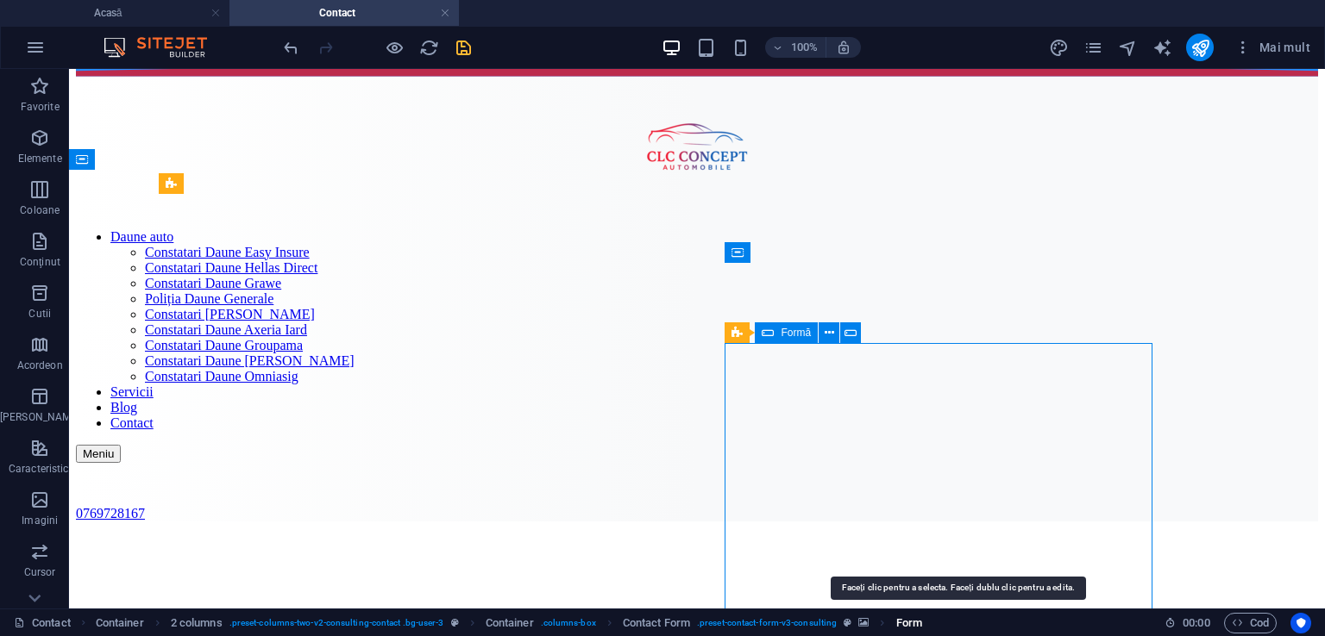
click at [905, 623] on span "Form" at bounding box center [909, 623] width 26 height 21
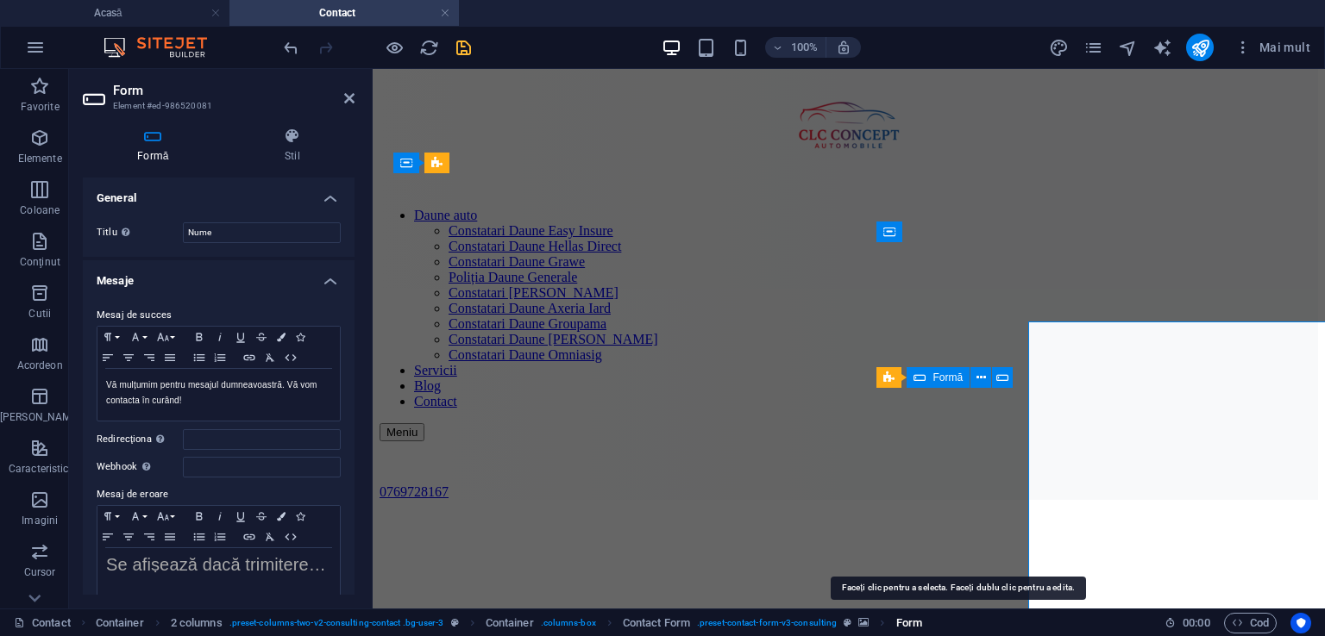
scroll to position [122, 0]
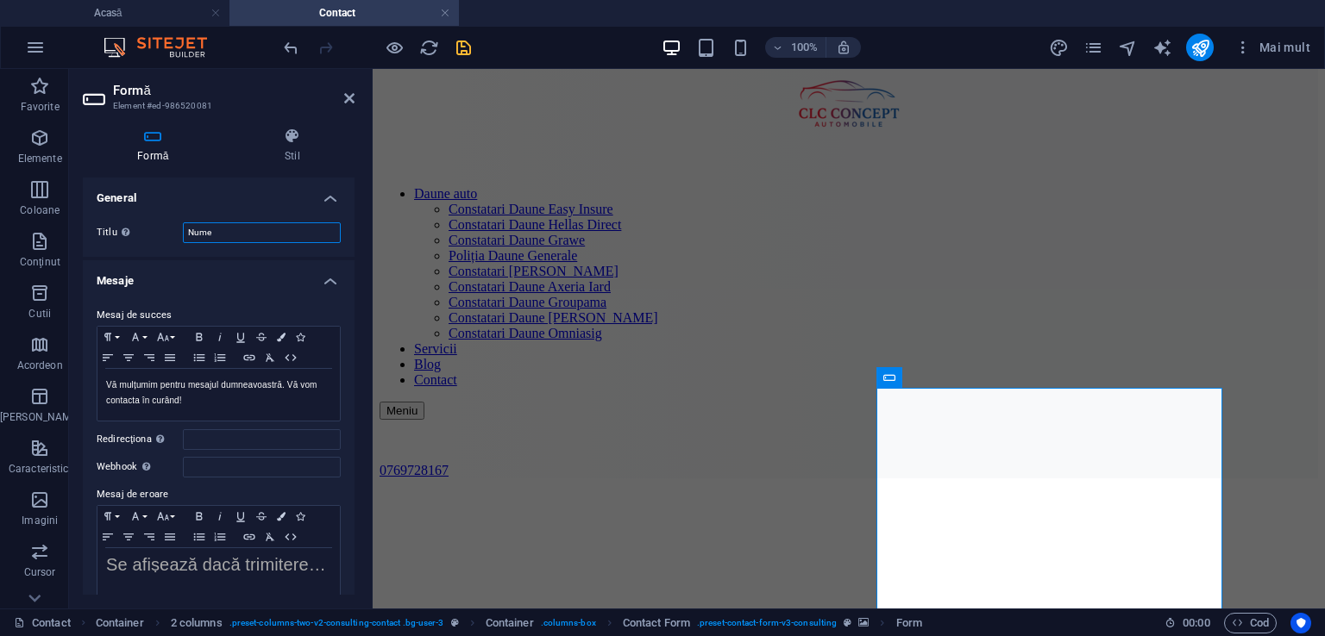
click at [221, 232] on input "Nume" at bounding box center [262, 232] width 158 height 21
type input "N"
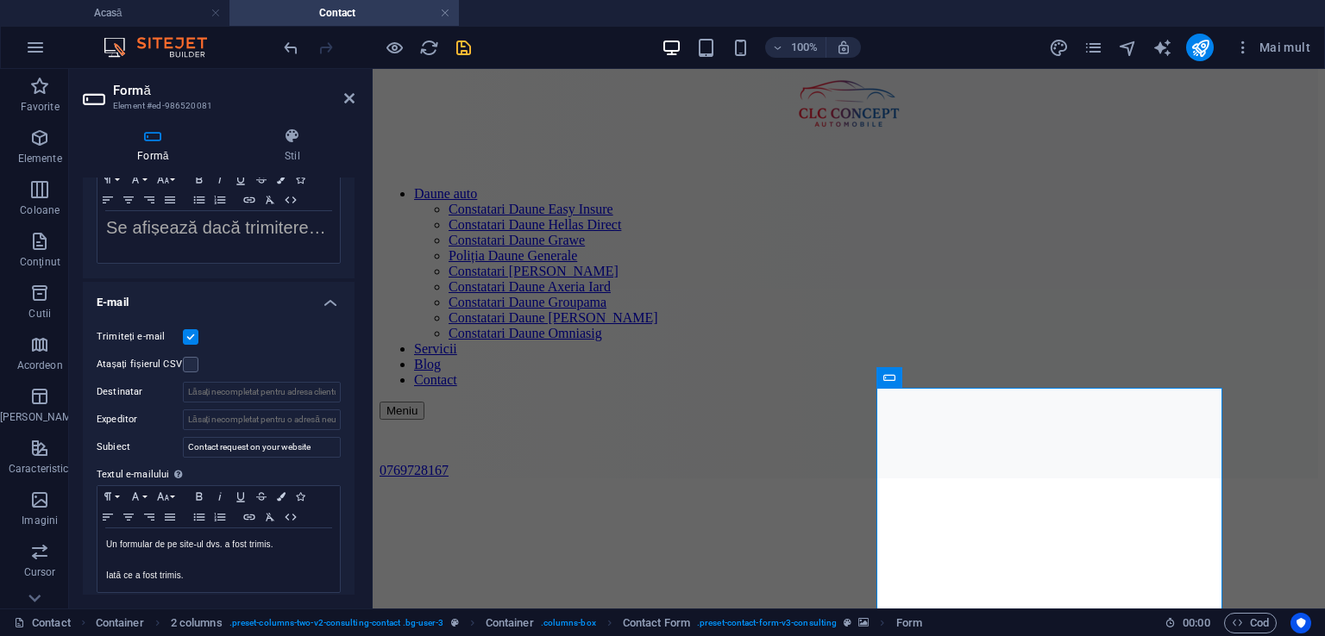
scroll to position [339, 0]
type input "Formular Contact"
click at [259, 387] on input "Destinatar" at bounding box center [262, 390] width 158 height 21
type input "[EMAIL_ADDRESS][DOMAIN_NAME]"
drag, startPoint x: 316, startPoint y: 442, endPoint x: 182, endPoint y: 450, distance: 134.8
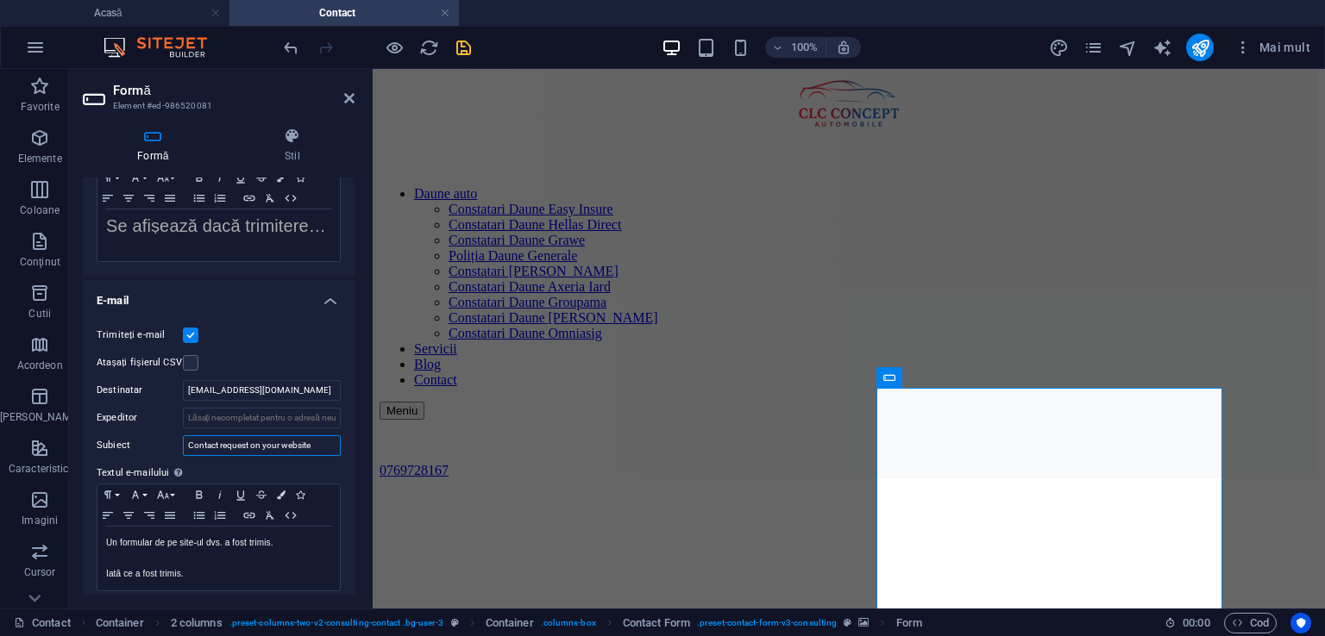
click at [182, 450] on div "Subiect Contact request on your website" at bounding box center [219, 445] width 244 height 21
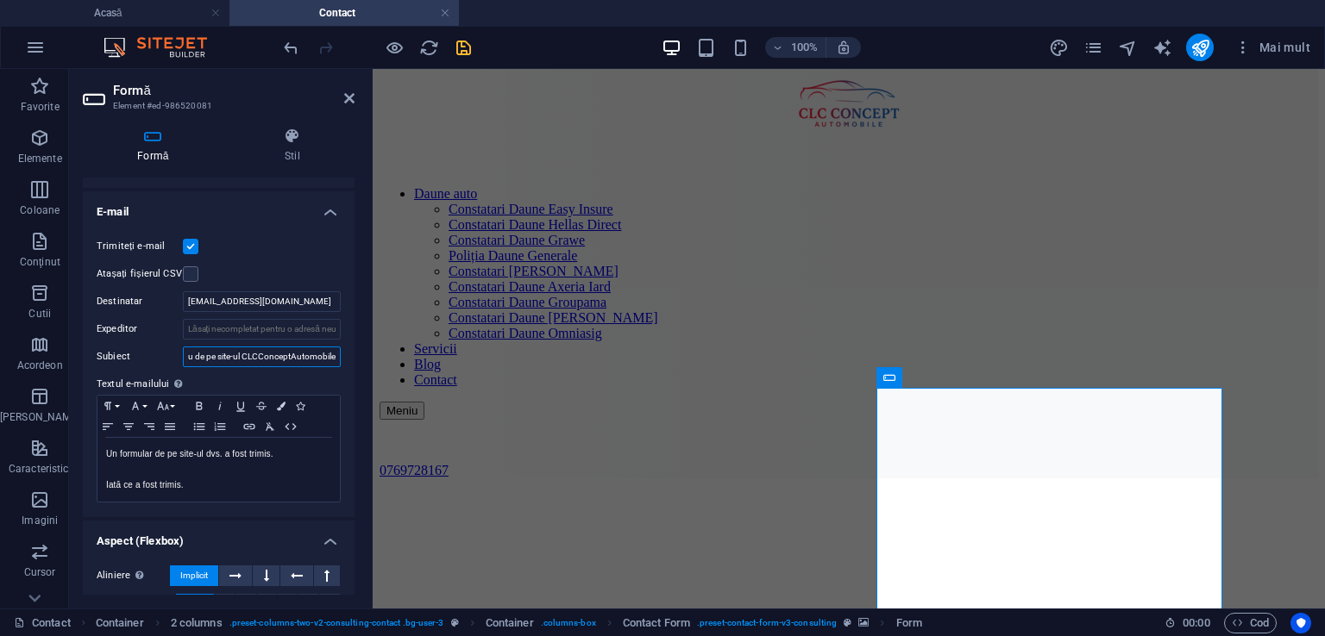
scroll to position [423, 0]
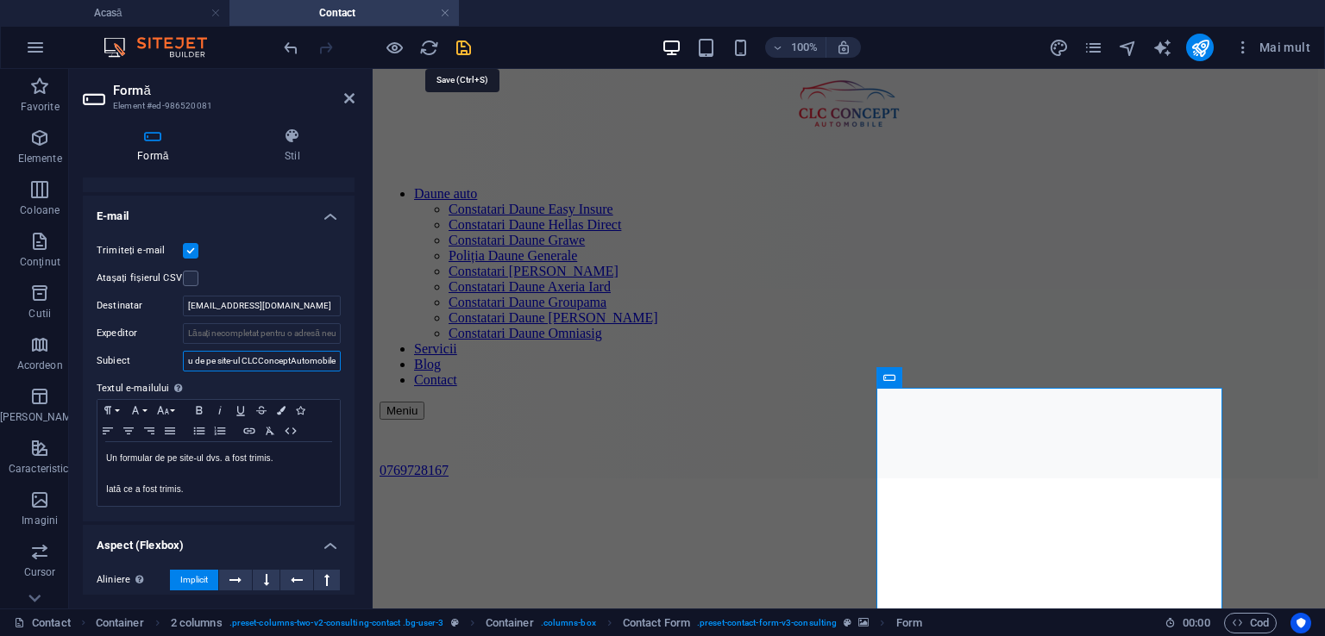
type input "Mesaj nou de pe site-ul CLCConceptAutomobile"
click at [459, 44] on icon "salva" at bounding box center [464, 48] width 20 height 20
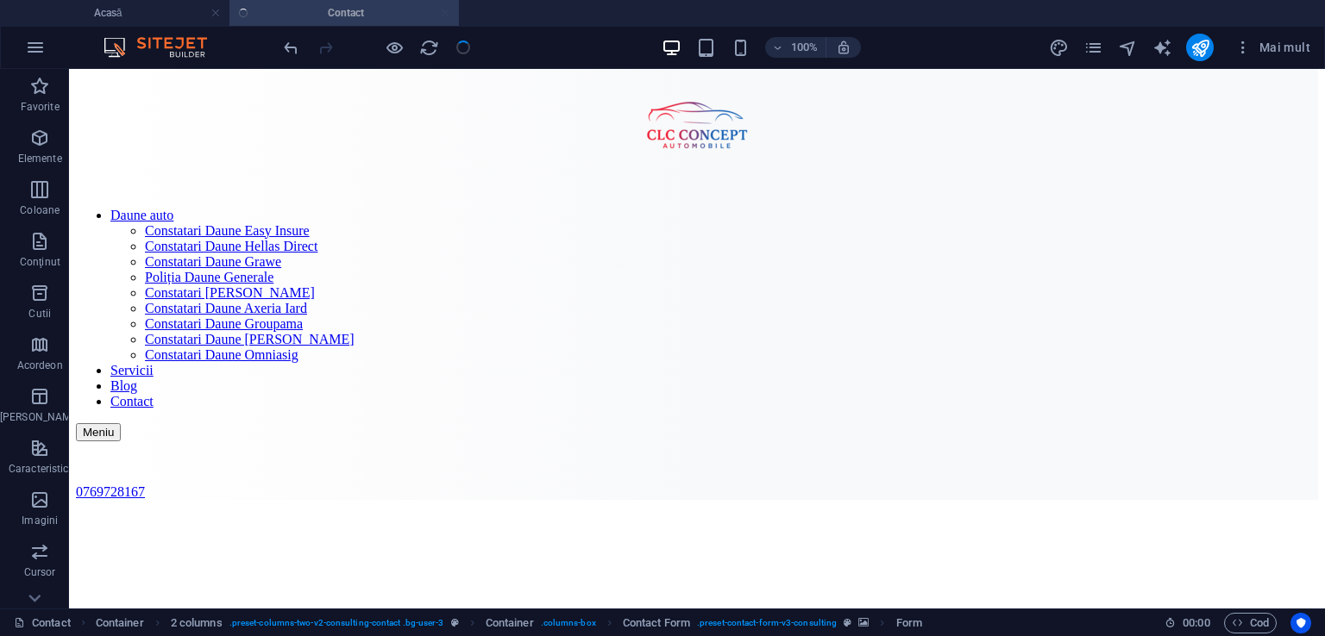
checkbox input "false"
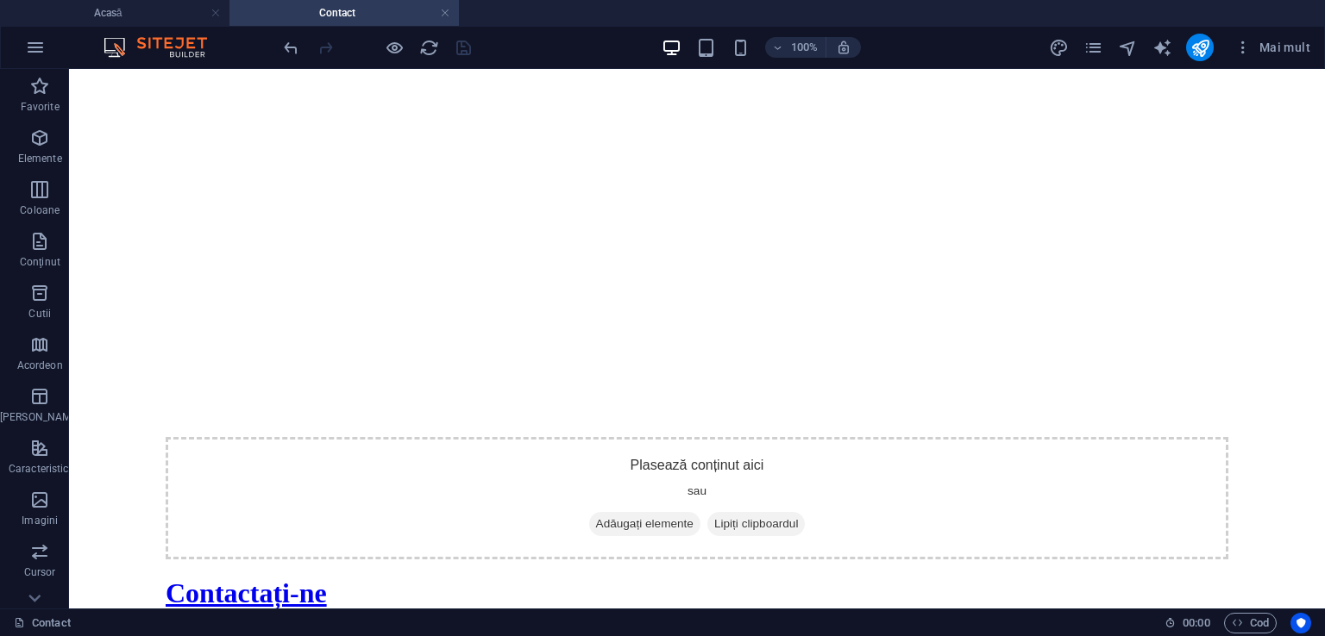
scroll to position [709, 0]
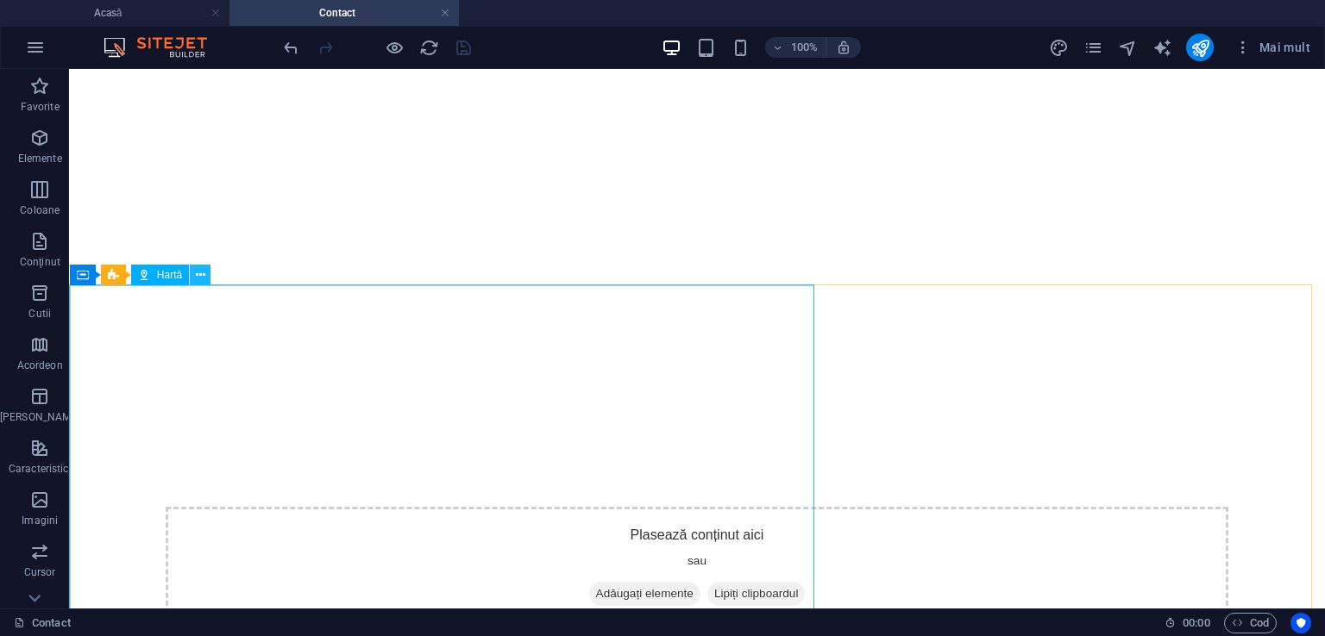
click at [197, 275] on icon at bounding box center [200, 275] width 9 height 18
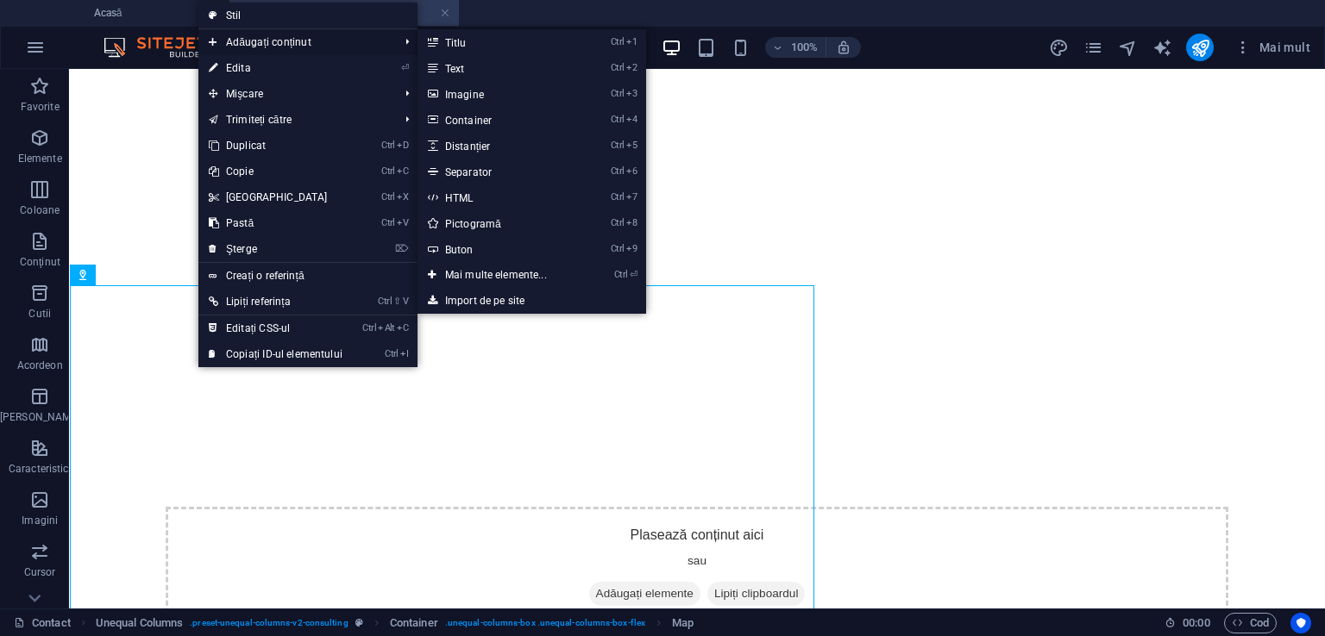
click at [291, 36] on font "Adăugați conținut" at bounding box center [268, 42] width 85 height 12
click at [247, 34] on span "Adăugați conținut" at bounding box center [294, 42] width 193 height 26
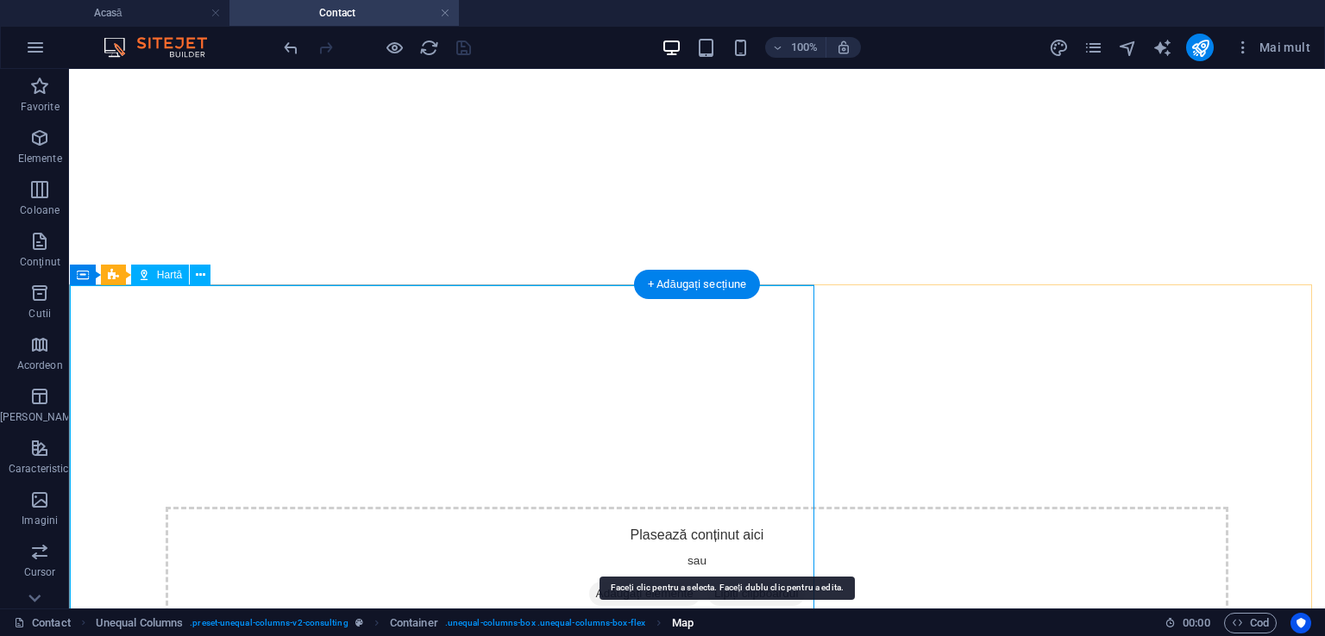
click at [680, 623] on span "Map" at bounding box center [683, 623] width 22 height 21
select select "2"
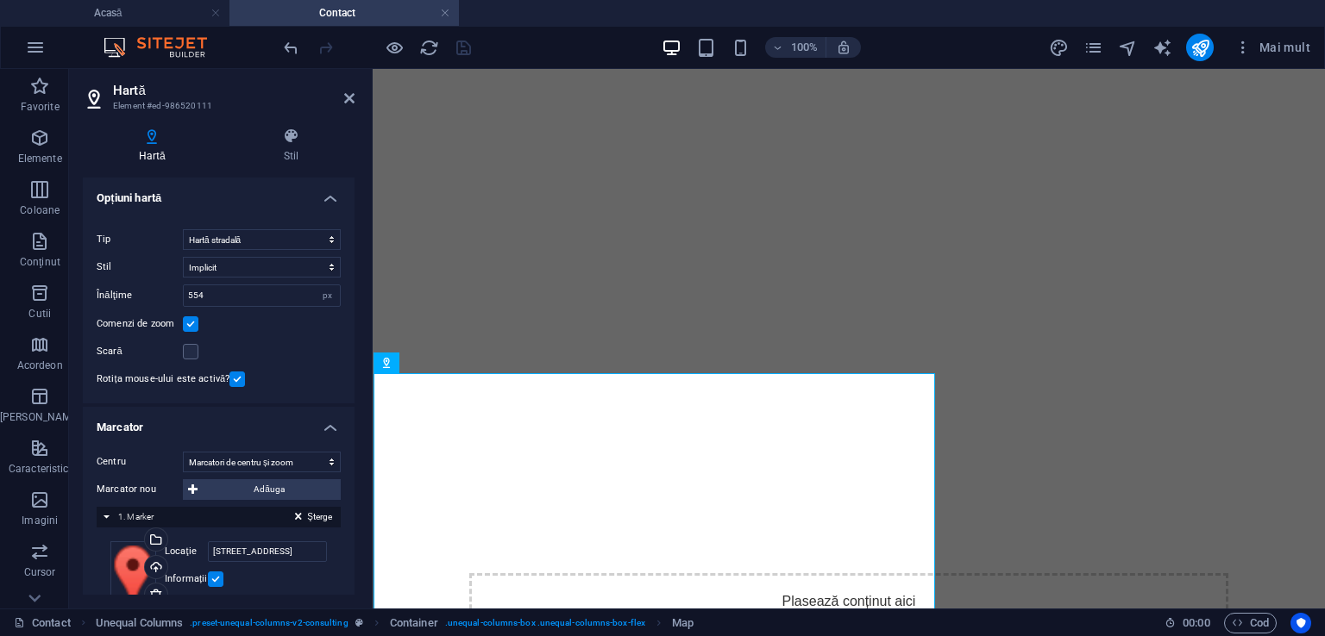
drag, startPoint x: 349, startPoint y: 367, endPoint x: 348, endPoint y: 399, distance: 31.9
click at [348, 399] on div "Centrul hărții Harta este limitată la modul încorporat. Pentru a activa toate f…" at bounding box center [219, 306] width 272 height 195
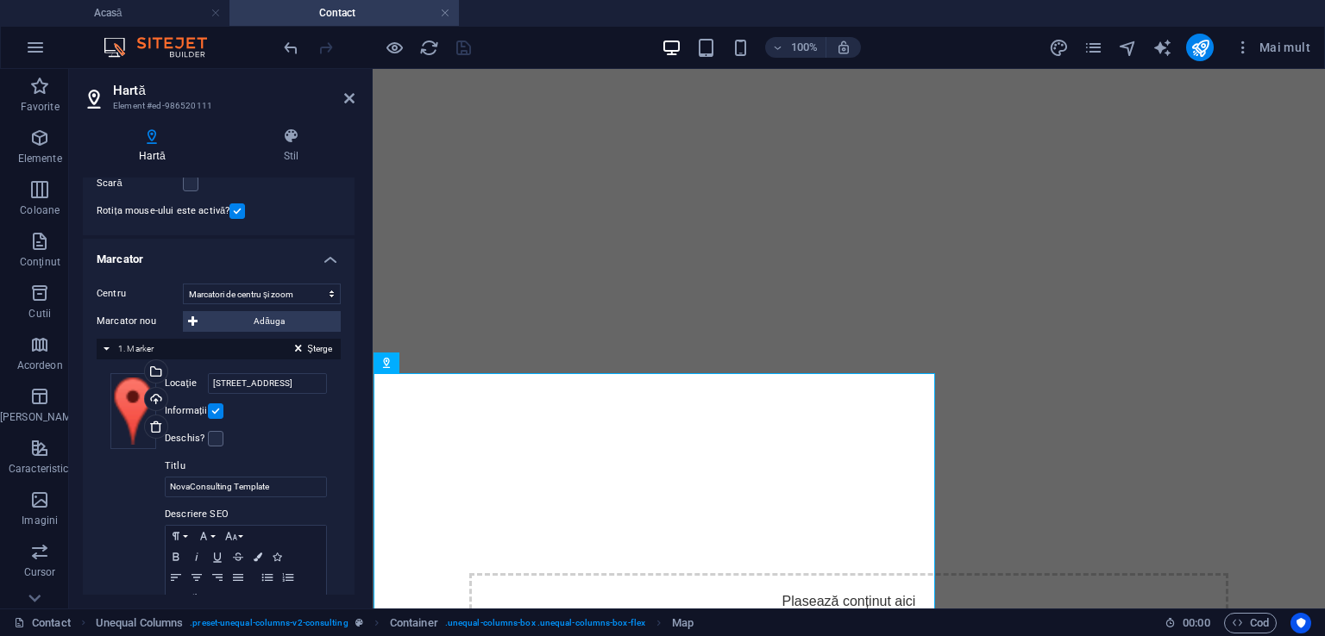
scroll to position [166, 0]
click at [167, 371] on div "Selectați fișiere din managerul de fișiere, fotografii de stoc sau încărcați fi…" at bounding box center [223, 375] width 112 height 65
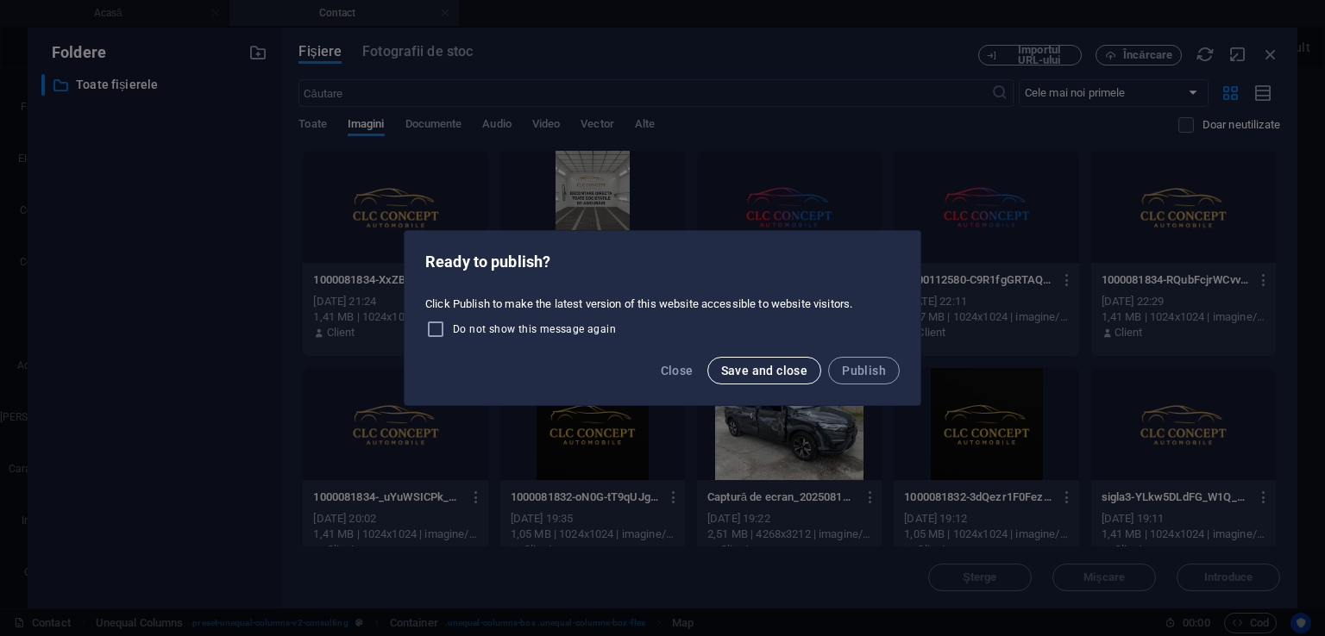
click at [750, 370] on span "Save and close" at bounding box center [764, 371] width 87 height 14
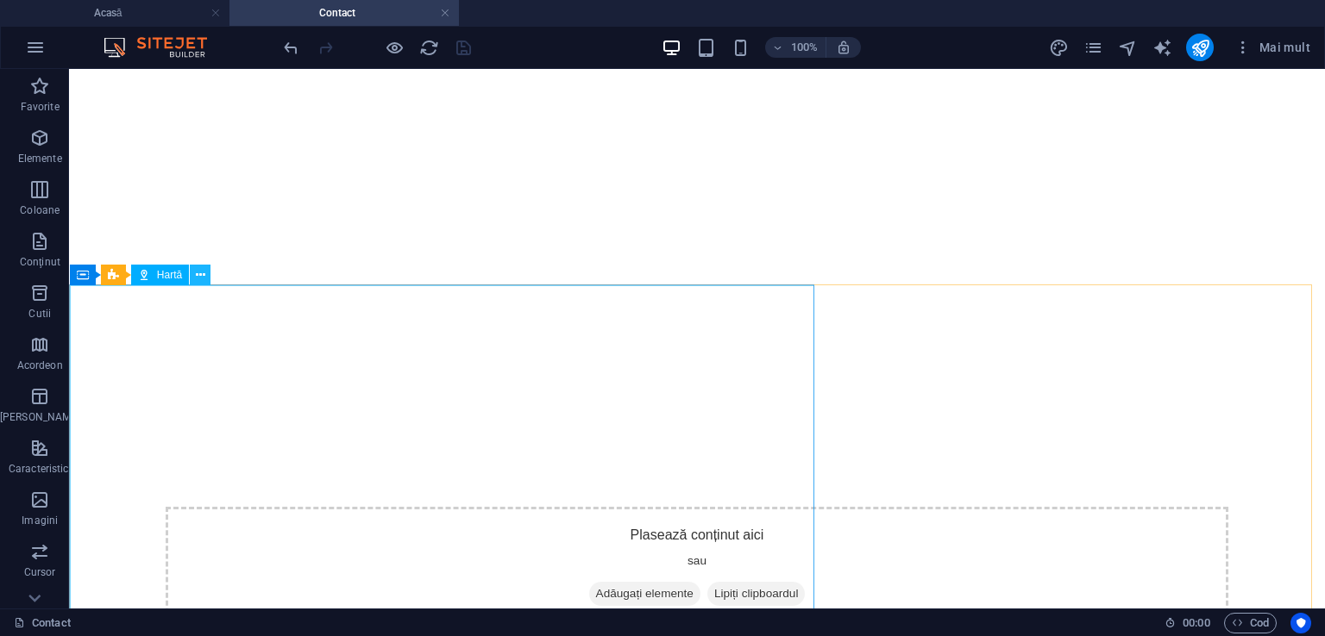
click at [200, 279] on icon at bounding box center [200, 275] width 9 height 18
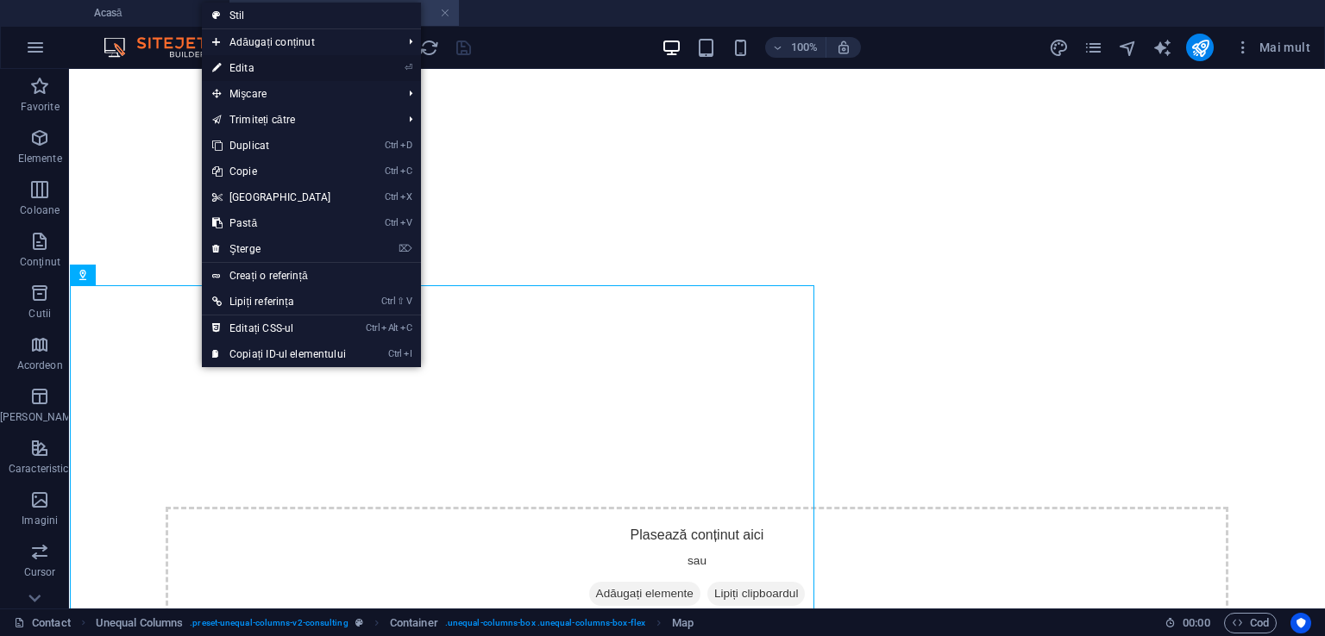
click at [248, 70] on font "Edita" at bounding box center [241, 68] width 25 height 12
select select "2"
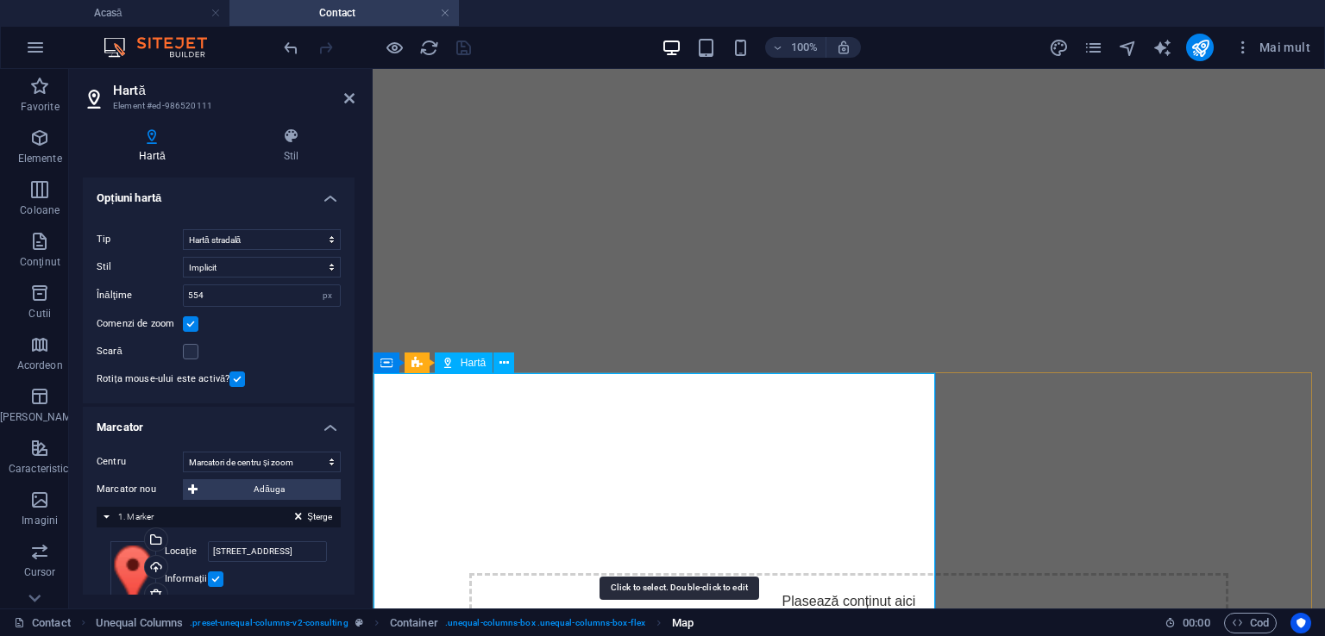
click at [681, 616] on span "Map" at bounding box center [683, 623] width 22 height 21
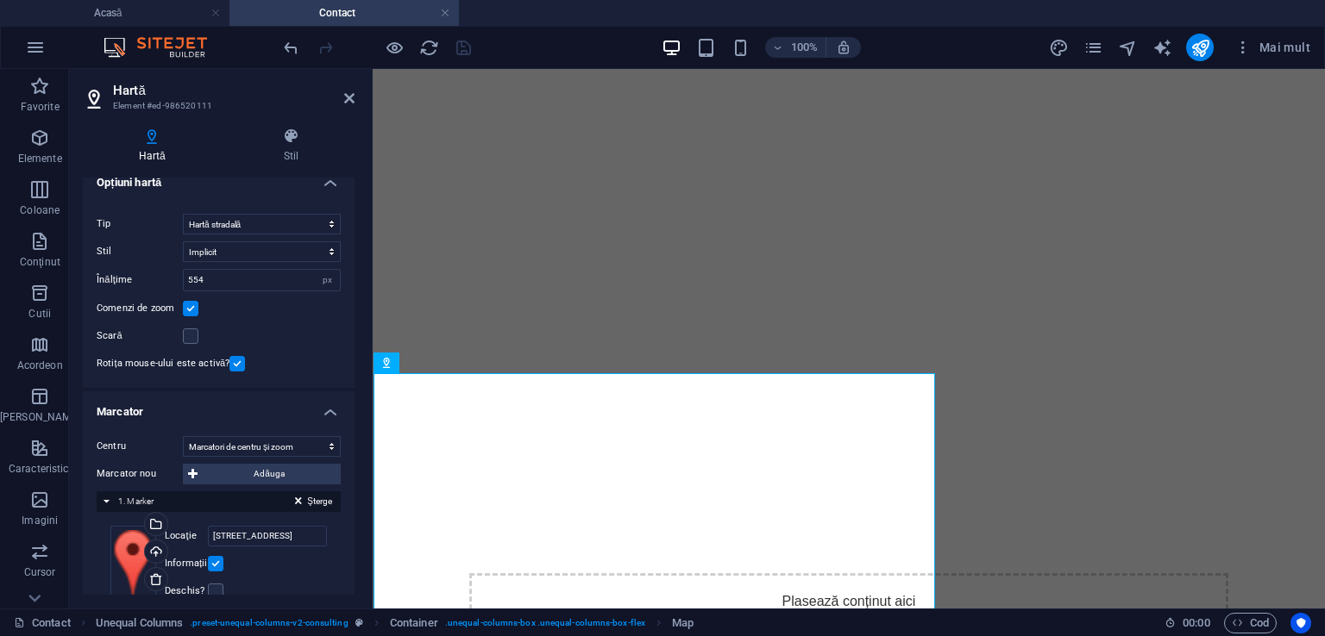
scroll to position [0, 0]
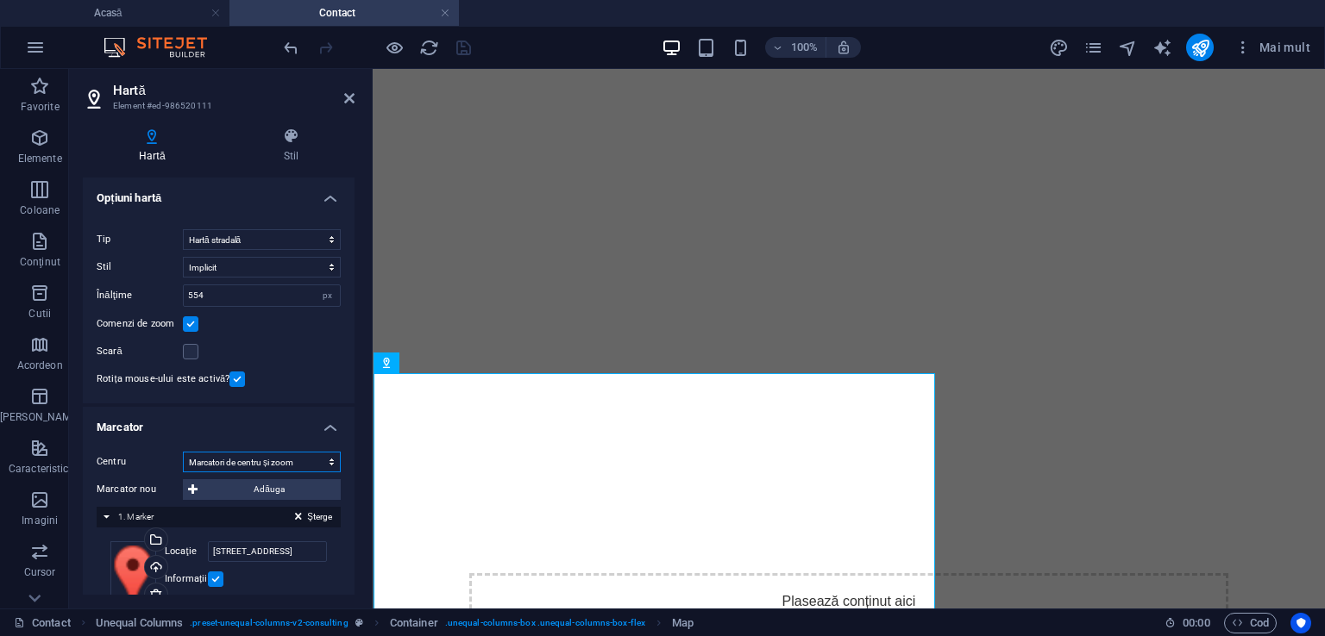
click at [325, 459] on select "Nu centrați Marcatori centrali Marcatori de centru și zoom" at bounding box center [262, 462] width 158 height 21
click at [183, 452] on select "Nu centrați Marcatori centrali Marcatori de centru și zoom" at bounding box center [262, 462] width 158 height 21
click at [267, 551] on input "[STREET_ADDRESS]" at bounding box center [267, 552] width 119 height 21
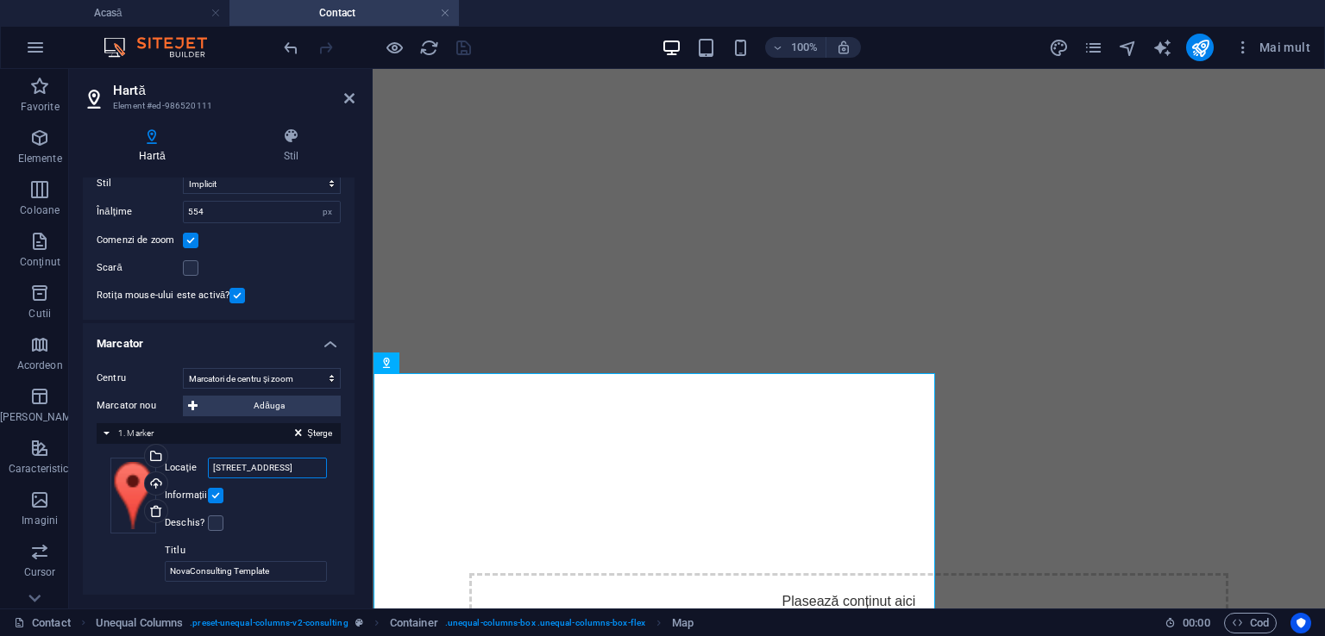
scroll to position [90, 0]
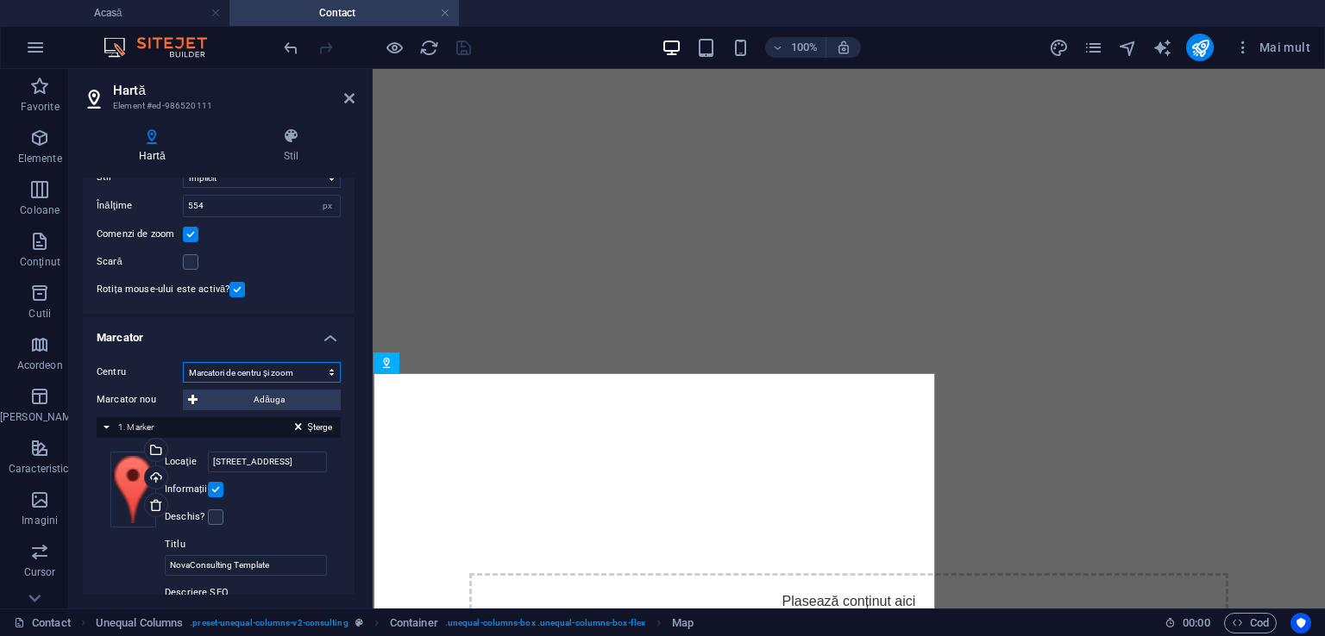
click at [249, 370] on select "Nu centrați Marcatori centrali Marcatori de centru și zoom" at bounding box center [262, 372] width 158 height 21
drag, startPoint x: 354, startPoint y: 385, endPoint x: 355, endPoint y: 443, distance: 57.8
click at [355, 443] on div "Hartă Stil Opțiuni hartă Centrul hărții Harta este limitată la modul încorporat…" at bounding box center [218, 361] width 299 height 495
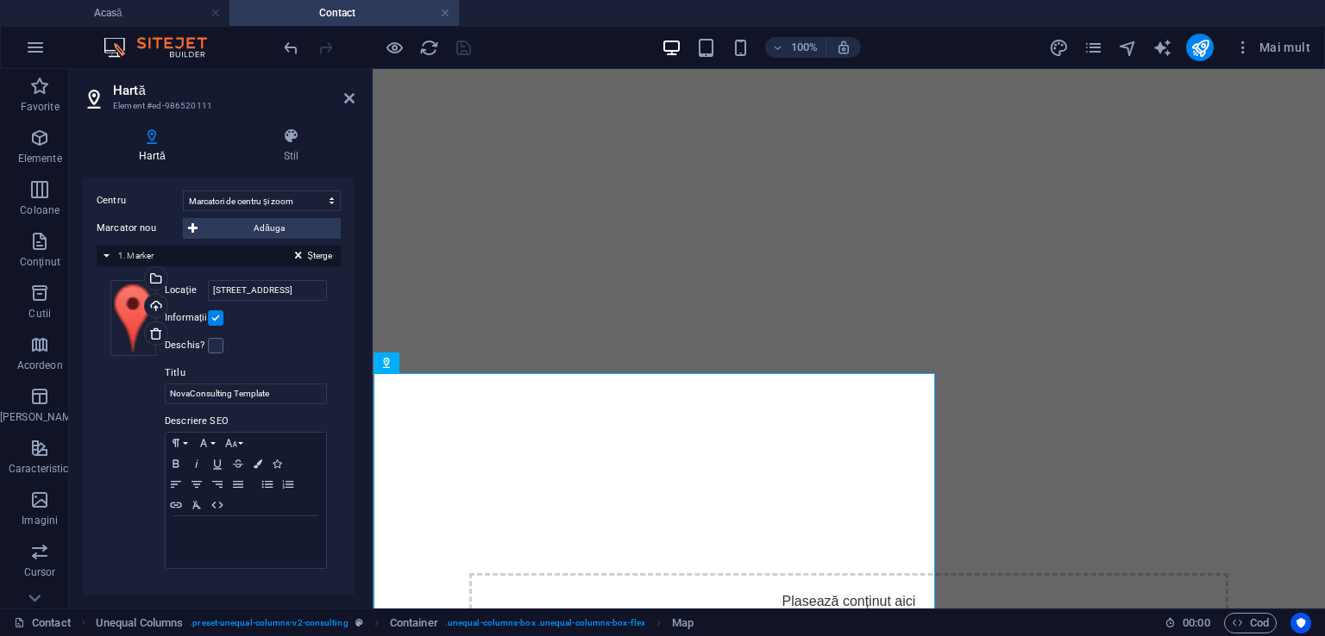
scroll to position [263, 0]
click at [176, 285] on font "Locaţie" at bounding box center [181, 288] width 32 height 11
click at [208, 285] on input "[STREET_ADDRESS]" at bounding box center [267, 289] width 119 height 21
click at [158, 308] on div "Încărcare" at bounding box center [154, 306] width 26 height 26
click at [216, 339] on label at bounding box center [216, 344] width 16 height 16
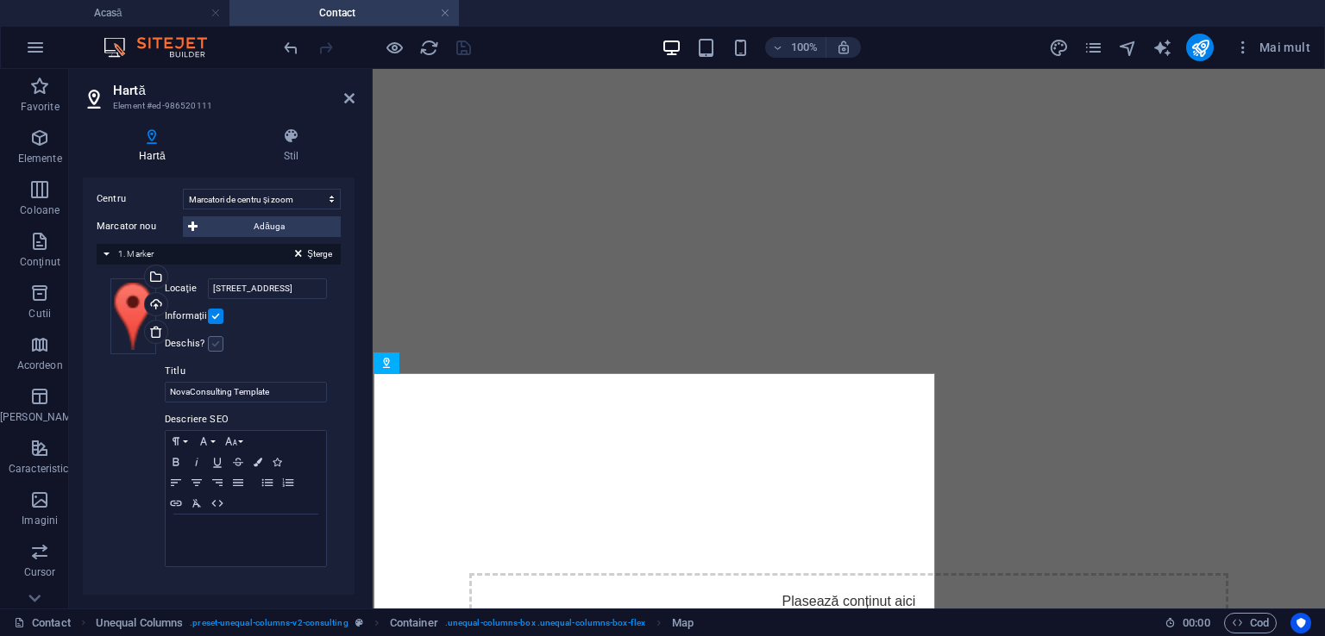
click at [0, 0] on input "Deschis?" at bounding box center [0, 0] width 0 height 0
click at [173, 504] on icon "button" at bounding box center [175, 503] width 11 height 6
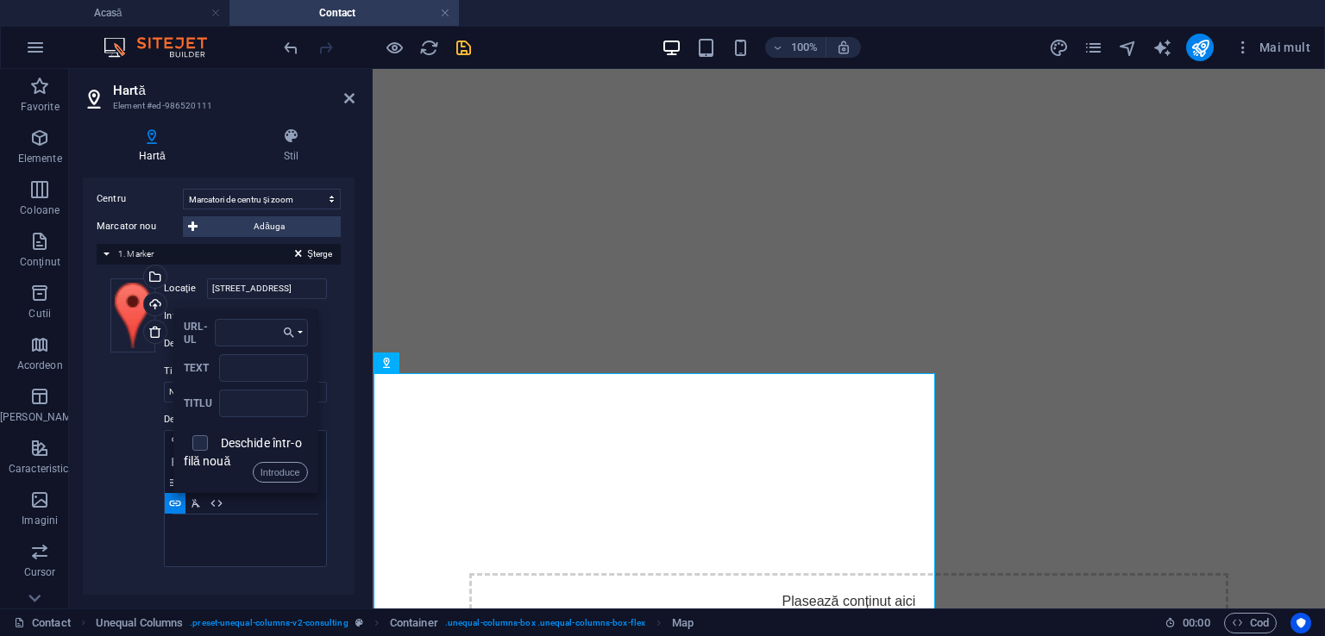
click at [97, 489] on div "Trageți fișierele aici, faceți clic pentru a alege fișiere sau selectați fișier…" at bounding box center [219, 423] width 244 height 317
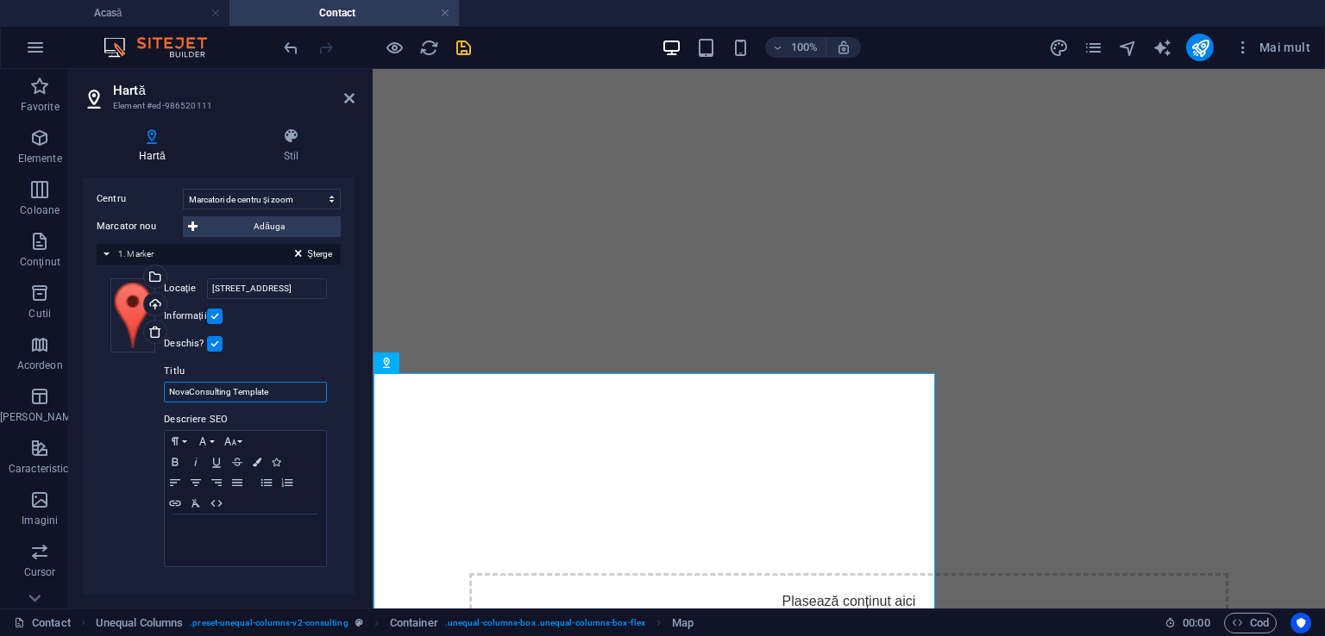
drag, startPoint x: 281, startPoint y: 389, endPoint x: 131, endPoint y: 400, distance: 150.5
click at [131, 400] on div "Trageți fișierele aici, faceți clic pentru a alege fișiere sau selectați fișier…" at bounding box center [218, 424] width 216 height 290
type input "Viziteaza-ne"
click at [154, 367] on div "Trageți fișierele aici, faceți clic pentru a alege fișiere sau selectați fișier…" at bounding box center [218, 424] width 216 height 290
click at [258, 294] on input "[STREET_ADDRESS]" at bounding box center [267, 289] width 120 height 21
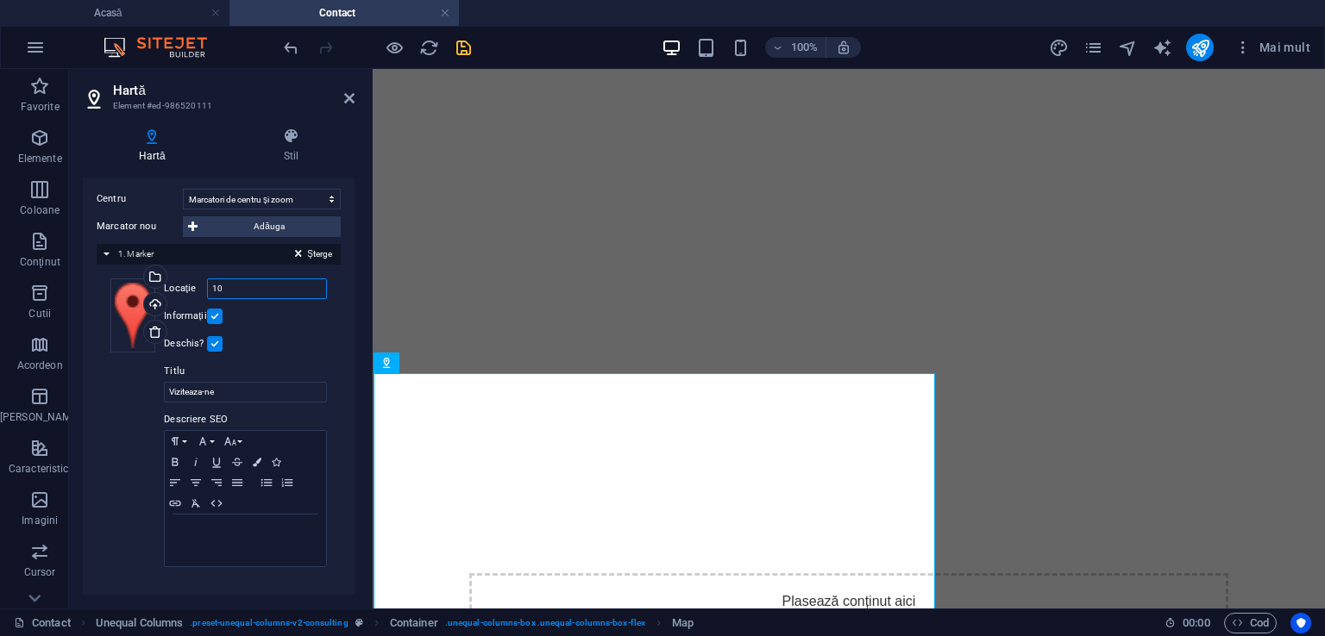
type input "1"
type input "c"
click at [489, 360] on icon at bounding box center [490, 363] width 9 height 18
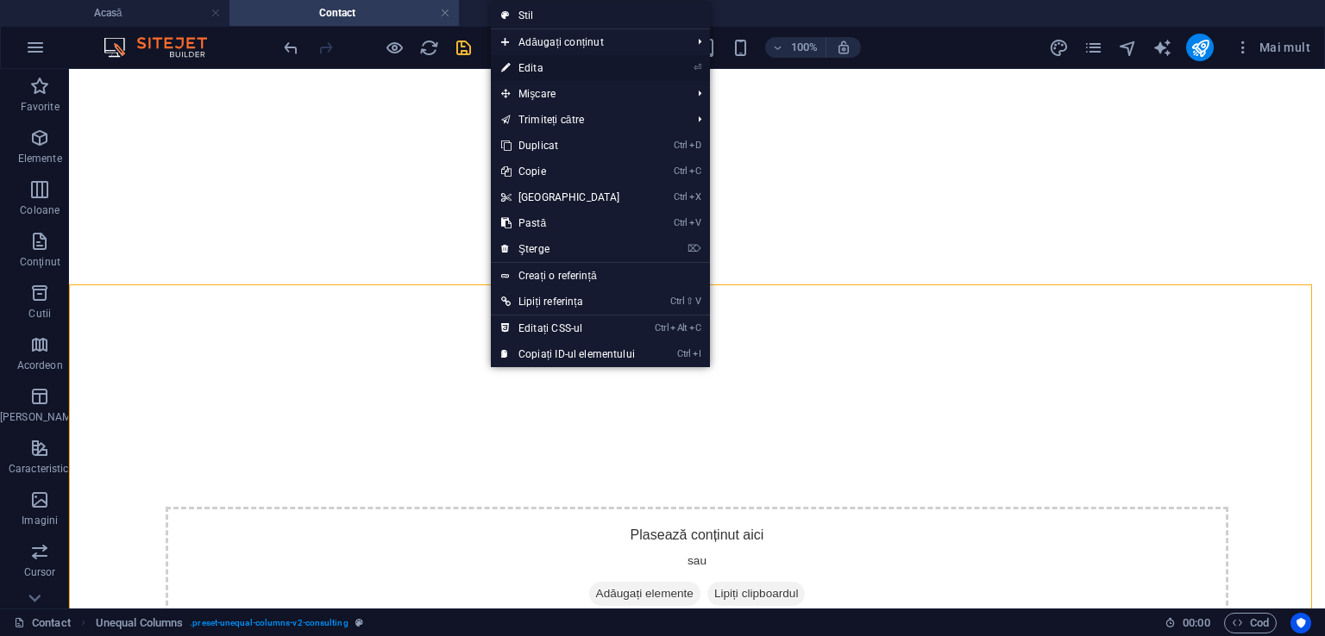
click at [523, 72] on font "Edita" at bounding box center [530, 68] width 25 height 12
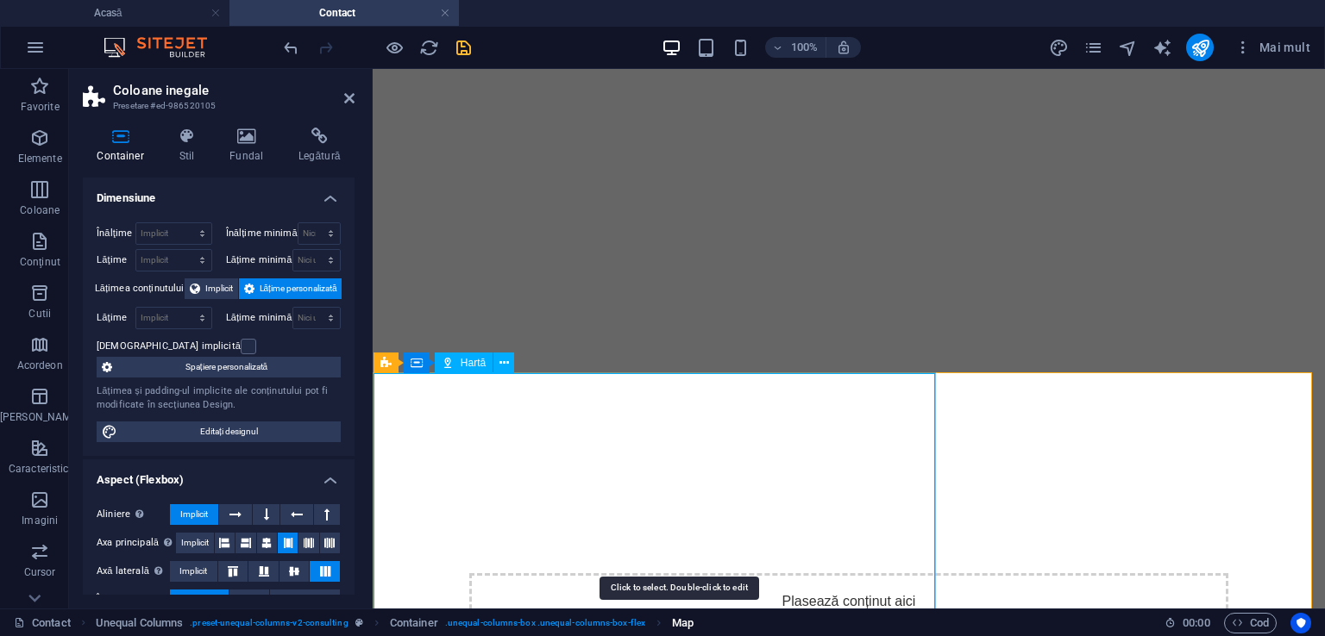
click at [676, 625] on span "Map" at bounding box center [683, 623] width 22 height 21
select select "2"
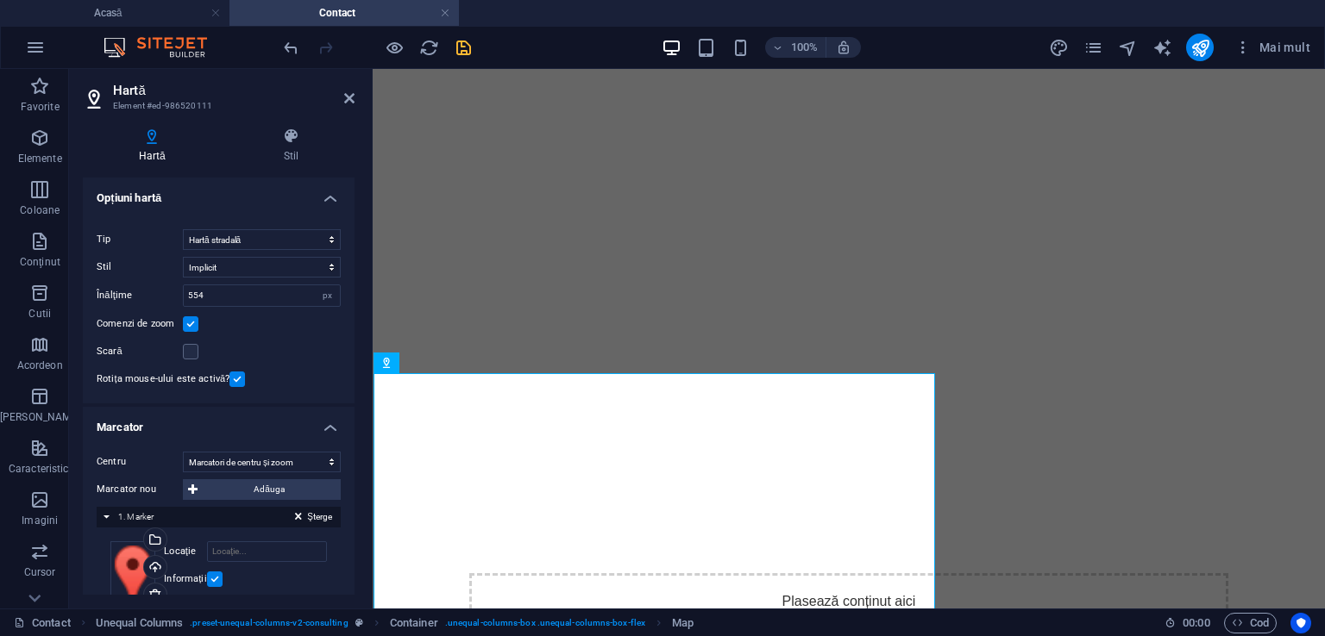
drag, startPoint x: 354, startPoint y: 235, endPoint x: 355, endPoint y: 270, distance: 34.5
click at [355, 270] on div "Hartă Stil Opțiuni hartă Centrul hărții Harta este limitată la modul încorporat…" at bounding box center [218, 361] width 299 height 495
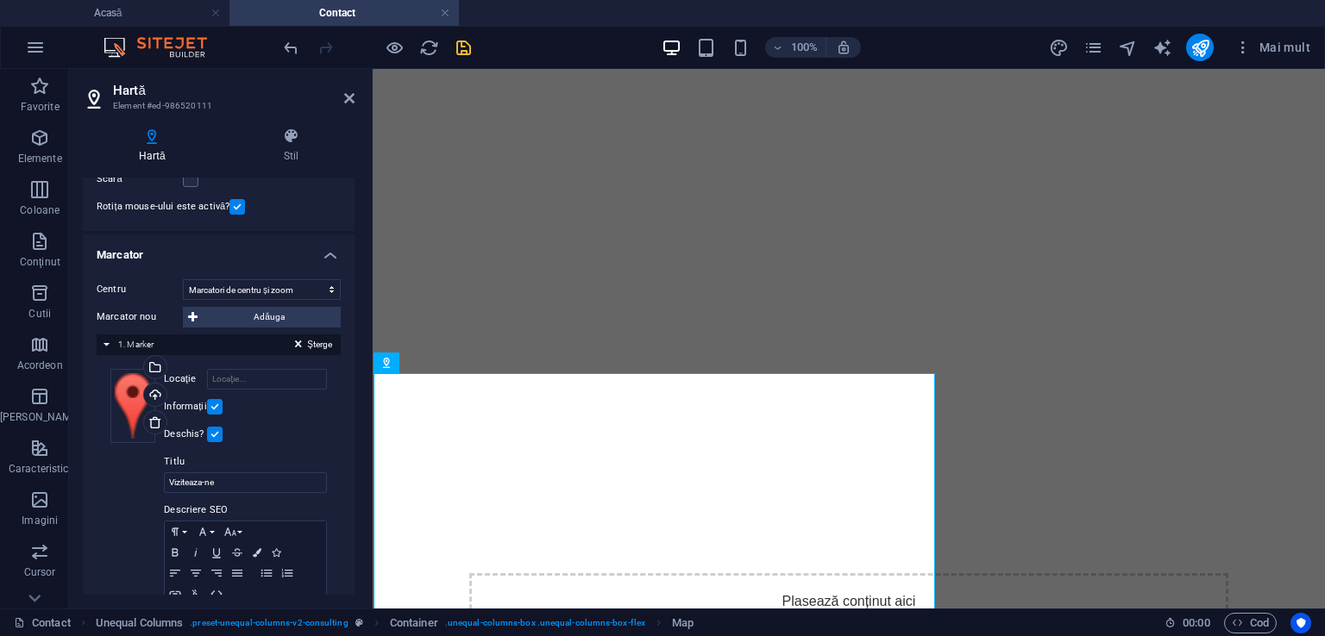
scroll to position [166, 0]
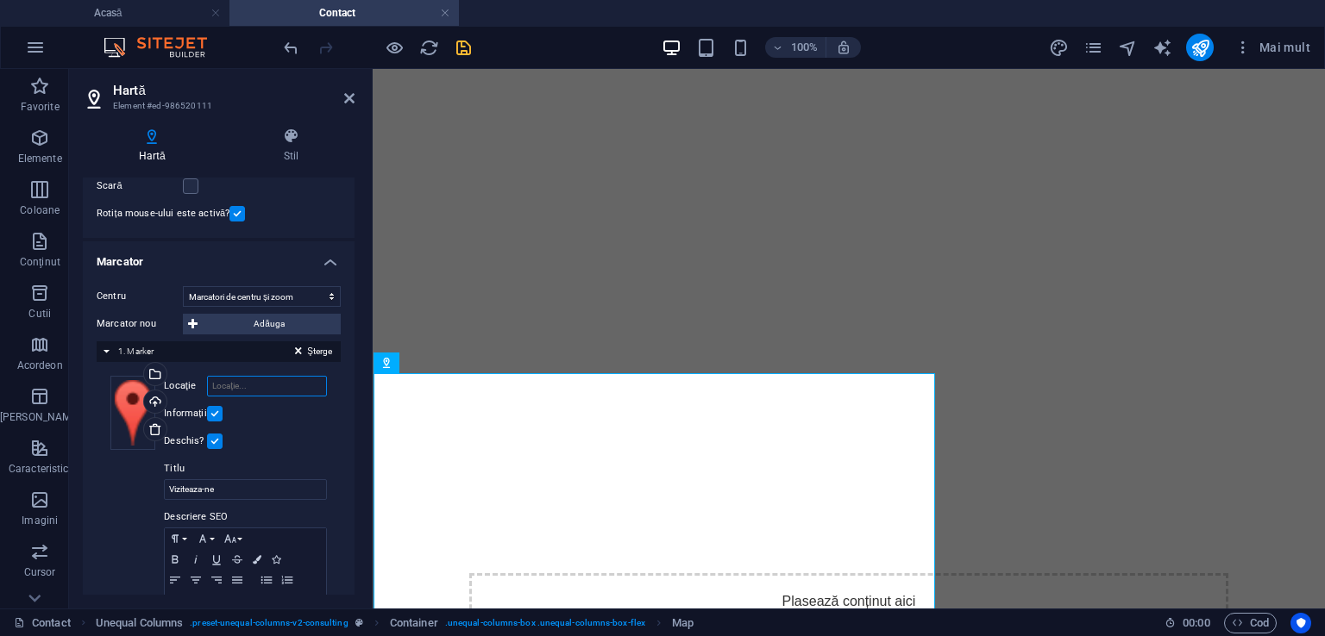
click at [266, 387] on input "Locaţie" at bounding box center [267, 386] width 120 height 21
type input "CLC Concept Automobile, Magurele Ilfov"
click at [193, 322] on icon at bounding box center [192, 324] width 9 height 21
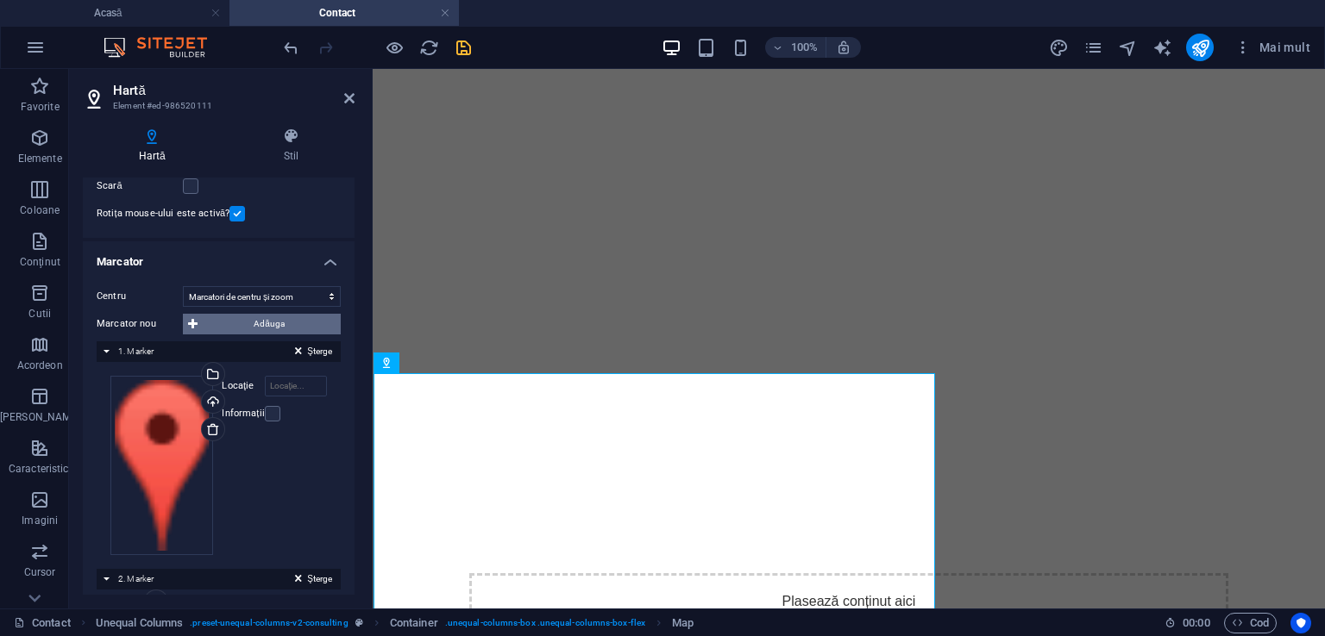
click at [193, 322] on icon at bounding box center [192, 324] width 9 height 21
click at [300, 381] on input "Locaţie" at bounding box center [296, 386] width 62 height 21
click at [265, 408] on label at bounding box center [273, 414] width 16 height 16
click at [0, 0] on input "Informații" at bounding box center [0, 0] width 0 height 0
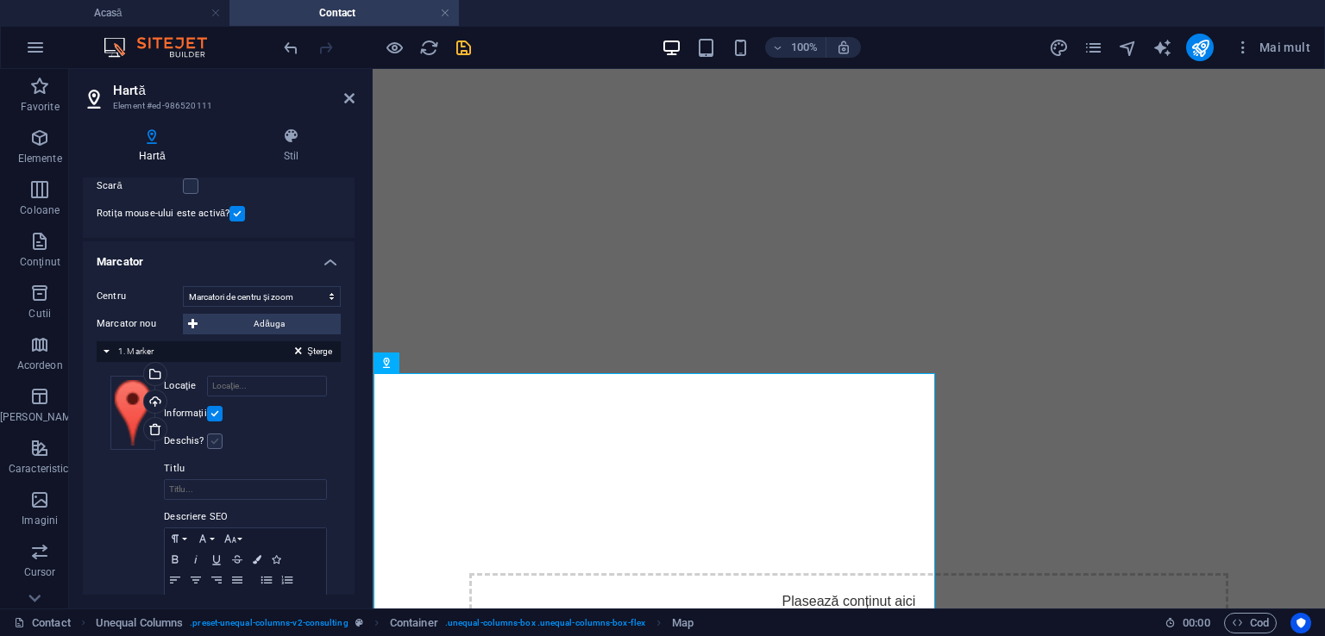
click at [210, 442] on label at bounding box center [215, 442] width 16 height 16
click at [0, 0] on input "Deschis?" at bounding box center [0, 0] width 0 height 0
click at [290, 46] on icon "anula" at bounding box center [291, 48] width 20 height 20
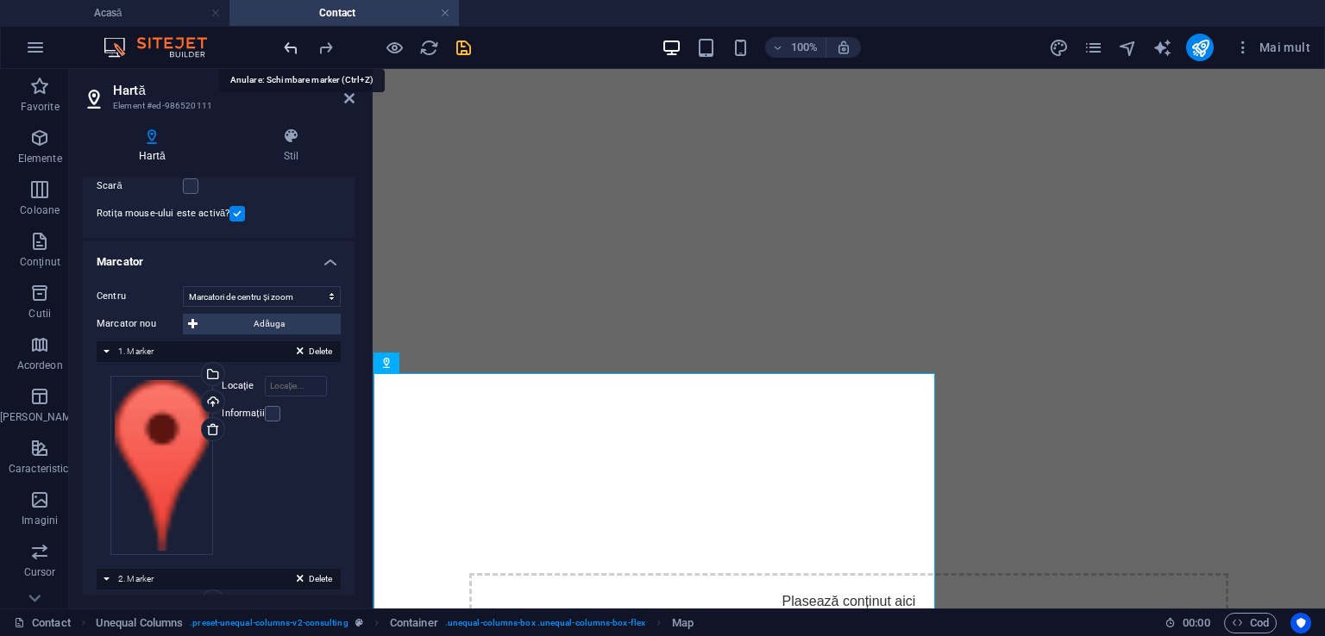
click at [290, 46] on icon "anula" at bounding box center [291, 48] width 20 height 20
type input "CLC Concept Automobile, Magurele Ilfov"
type input "Viziteaza-ne"
click at [290, 46] on icon "anula" at bounding box center [291, 48] width 20 height 20
type input "CLC Concept Automobile, Magurele Ilfov"
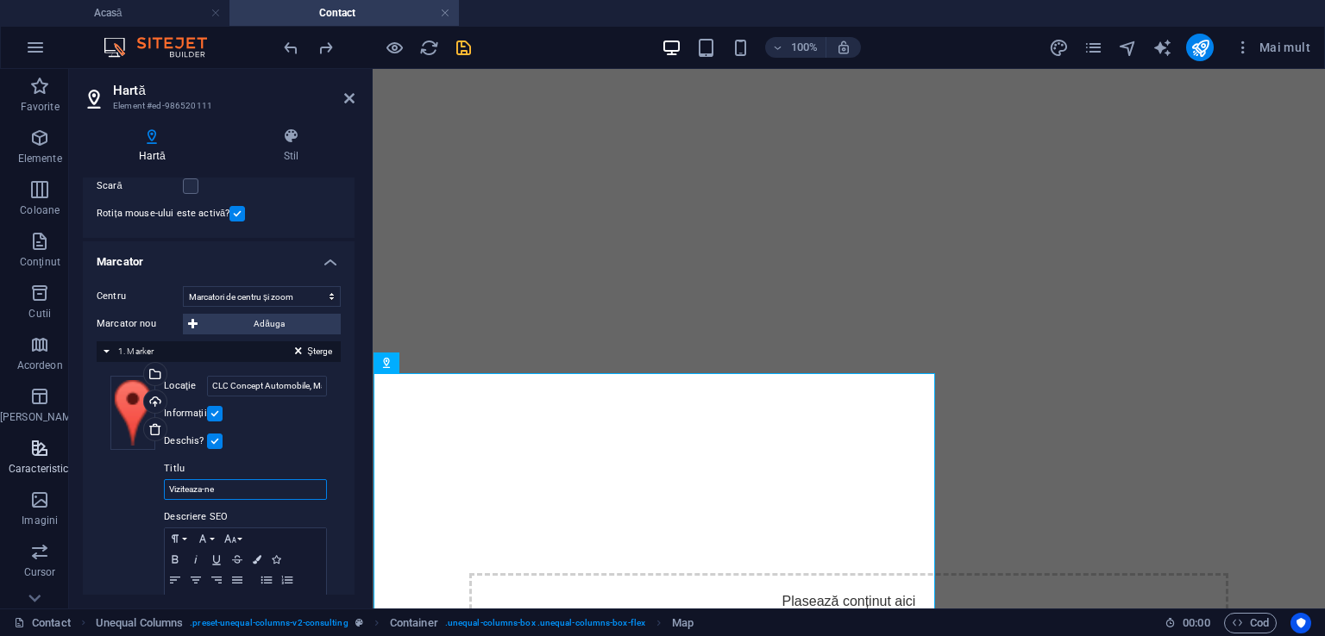
drag, startPoint x: 248, startPoint y: 483, endPoint x: 39, endPoint y: 453, distance: 211.7
click at [39, 453] on section "Favorite Elemente Coloane Conţinut Cutii Acordeon Tabele Caracteristici Imagini…" at bounding box center [662, 339] width 1325 height 540
type input "CLC Concept Automobile"
drag, startPoint x: 355, startPoint y: 463, endPoint x: 348, endPoint y: 512, distance: 49.6
click at [348, 512] on div "Hartă Stil Opțiuni hartă Centrul hărții Harta este limitată la modul încorporat…" at bounding box center [218, 361] width 299 height 495
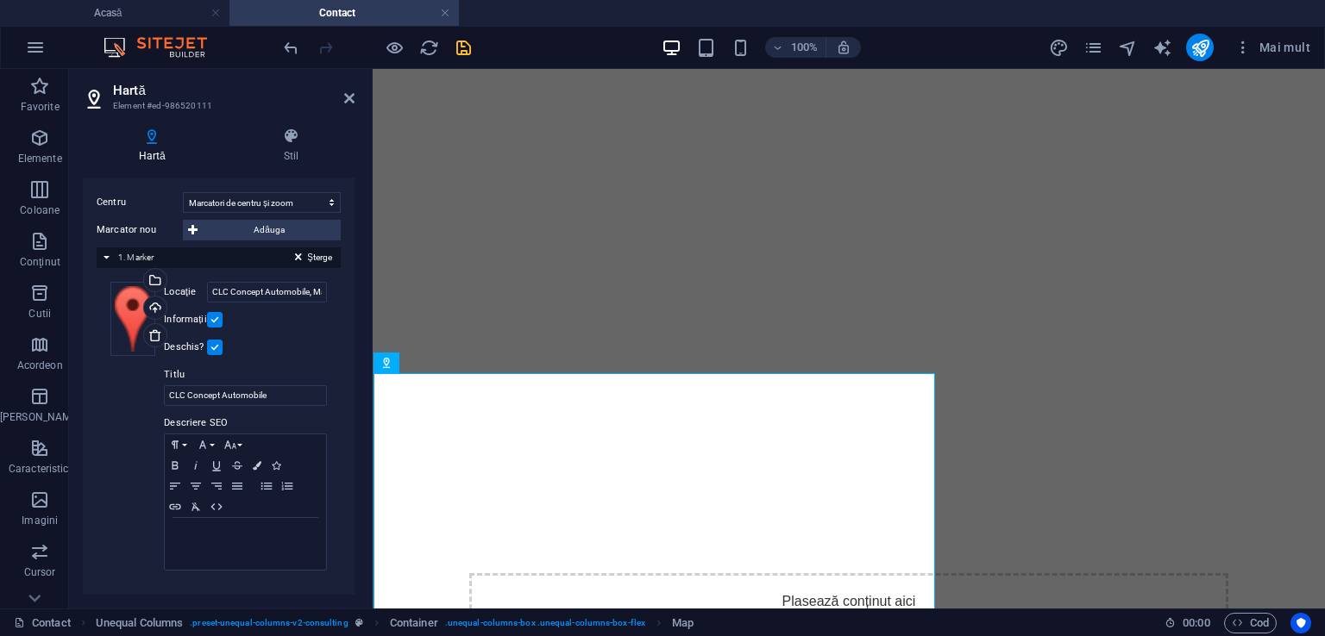
scroll to position [263, 0]
click at [228, 523] on p at bounding box center [245, 531] width 144 height 16
drag, startPoint x: 228, startPoint y: 523, endPoint x: 144, endPoint y: 532, distance: 84.1
click at [144, 532] on div "Trageți fișierele aici, faceți clic pentru a alege fișiere sau selectați fișier…" at bounding box center [218, 424] width 216 height 290
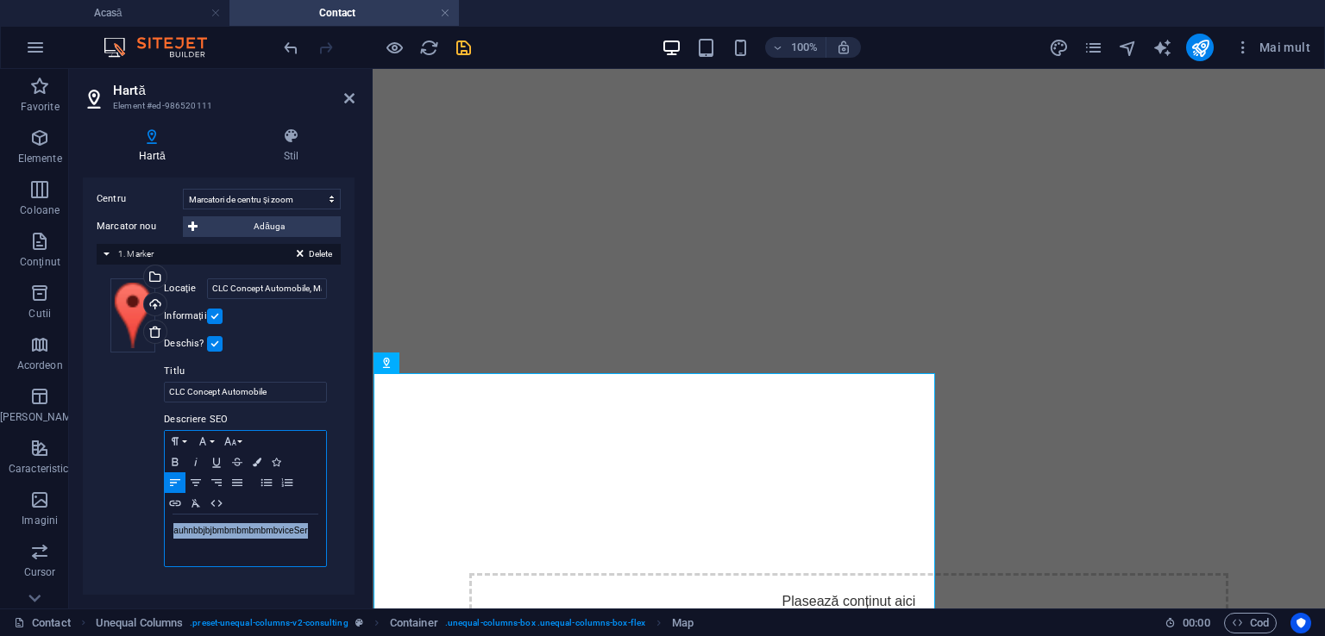
drag, startPoint x: 314, startPoint y: 538, endPoint x: 137, endPoint y: 519, distance: 177.8
click at [137, 519] on div "Trageți fișierele aici, faceți clic pentru a alege fișiere sau selectați fișier…" at bounding box center [218, 424] width 216 height 290
click at [465, 46] on icon "salva" at bounding box center [464, 48] width 20 height 20
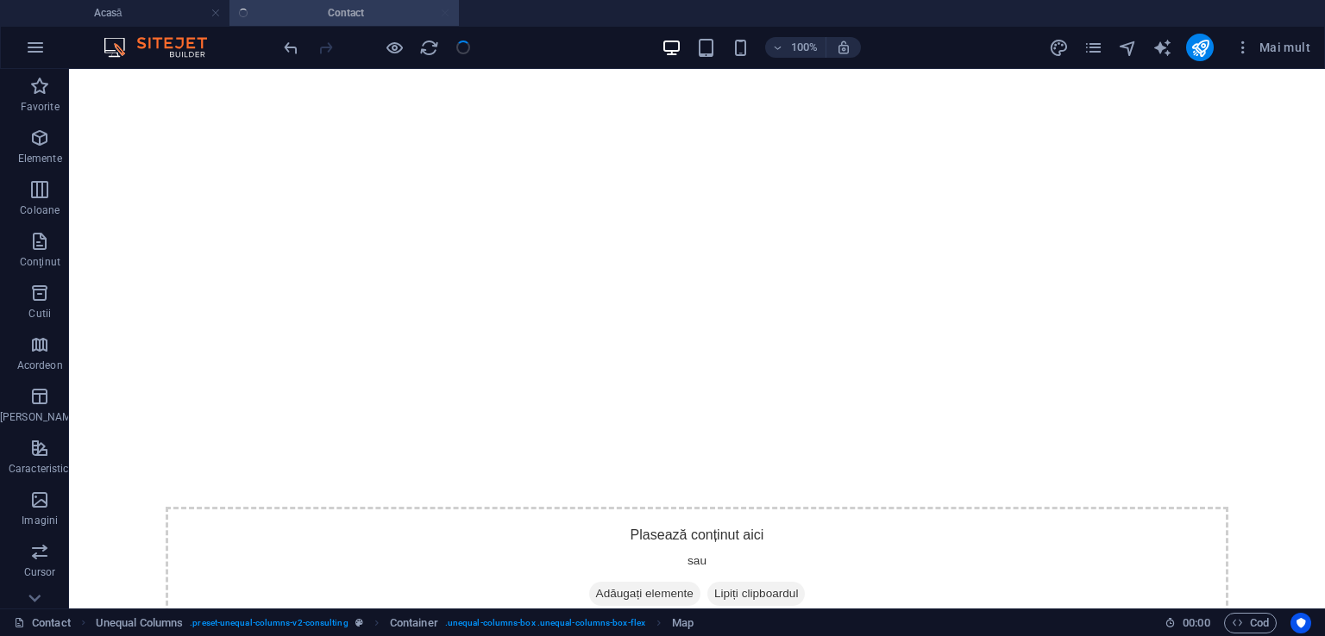
checkbox input "false"
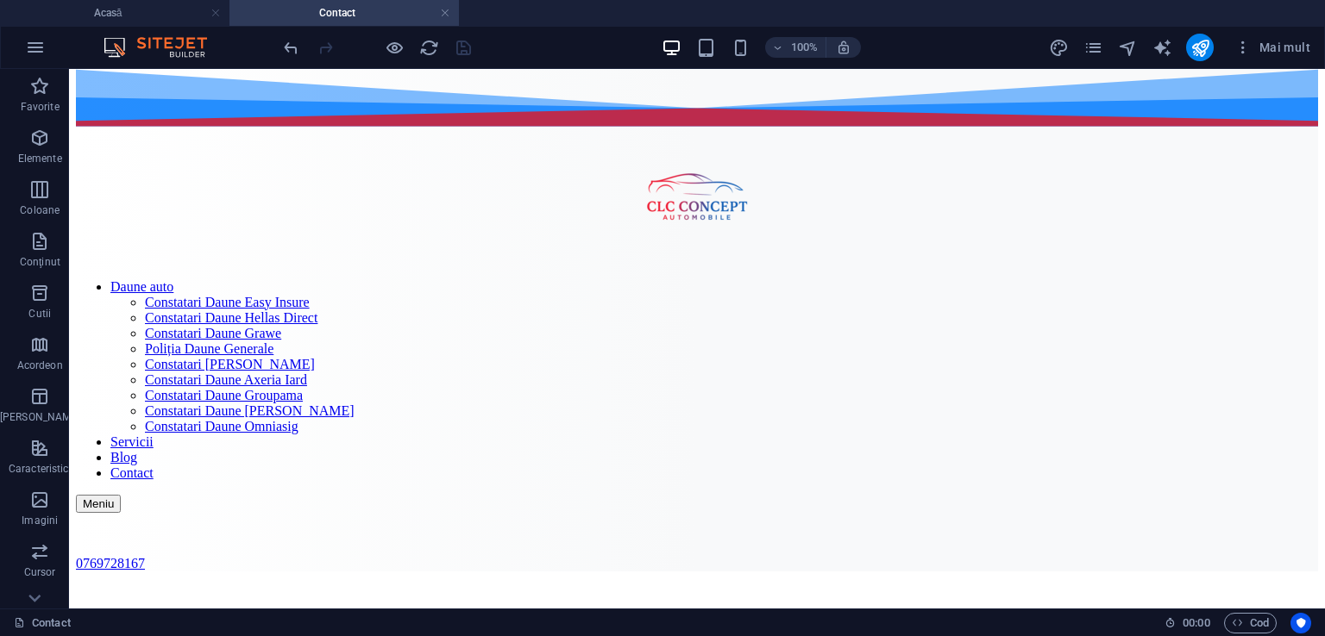
scroll to position [0, 0]
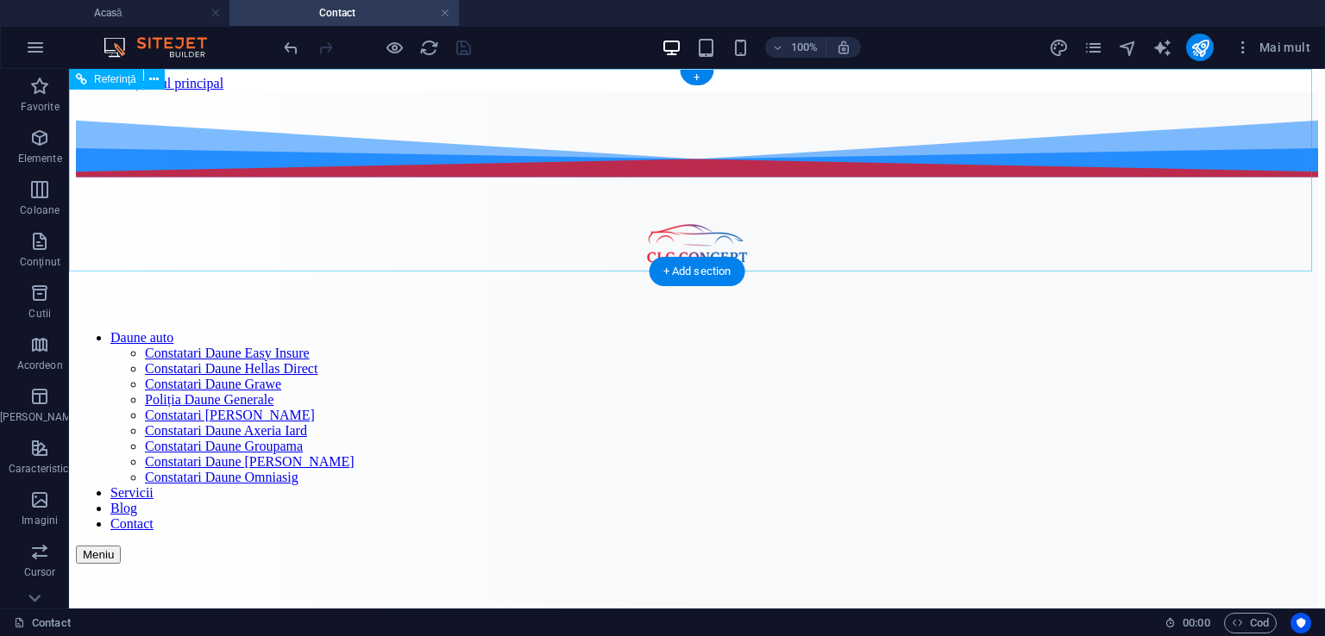
click at [993, 330] on nav "Daune auto Constatari Daune Easy Insure Constatari Daune Hellas Direct Constata…" at bounding box center [697, 431] width 1242 height 202
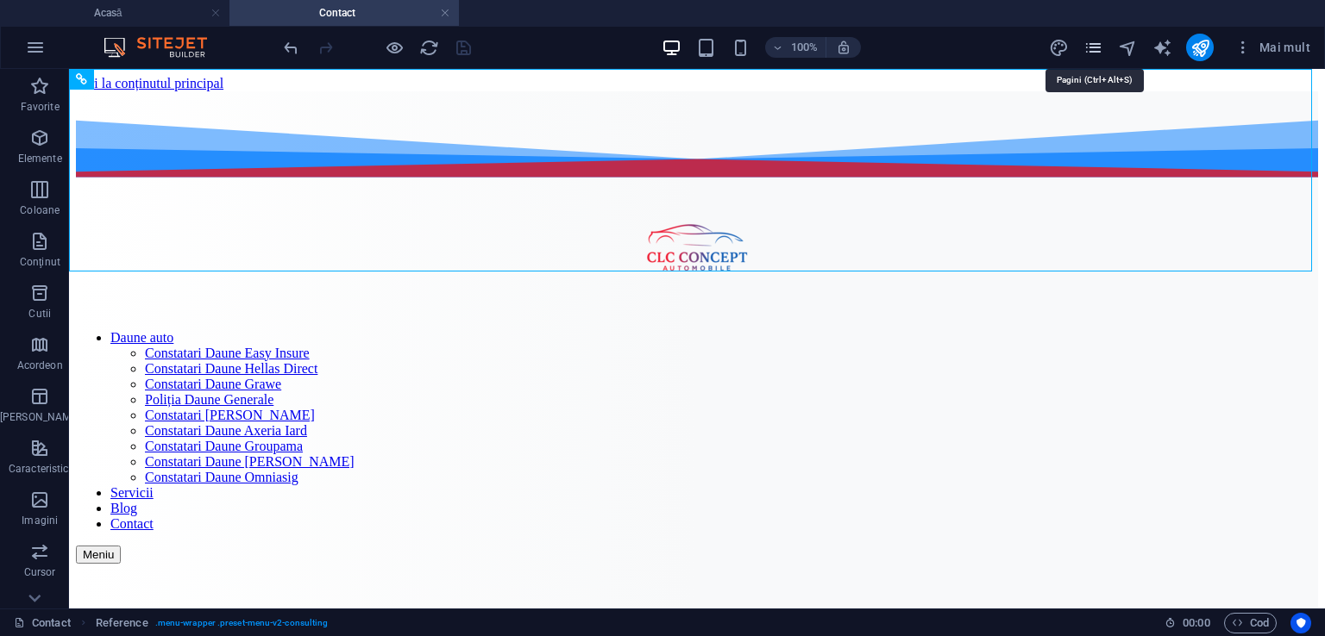
click at [1093, 48] on icon "pagini" at bounding box center [1093, 48] width 20 height 20
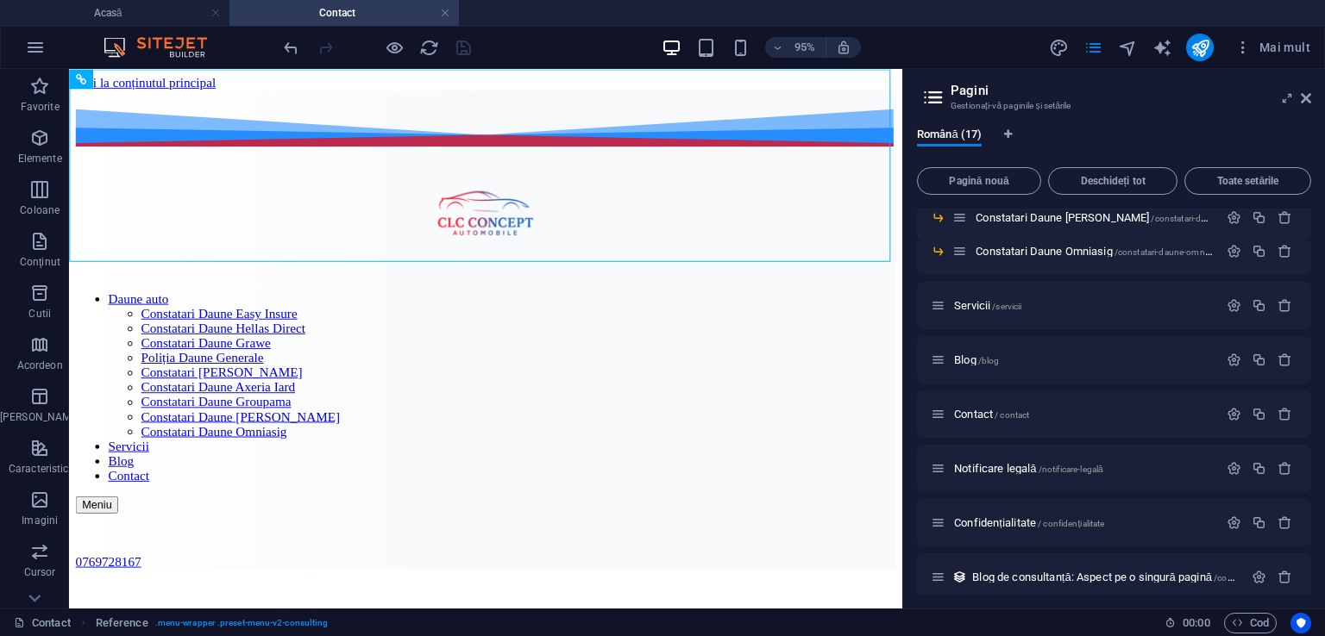
scroll to position [351, 0]
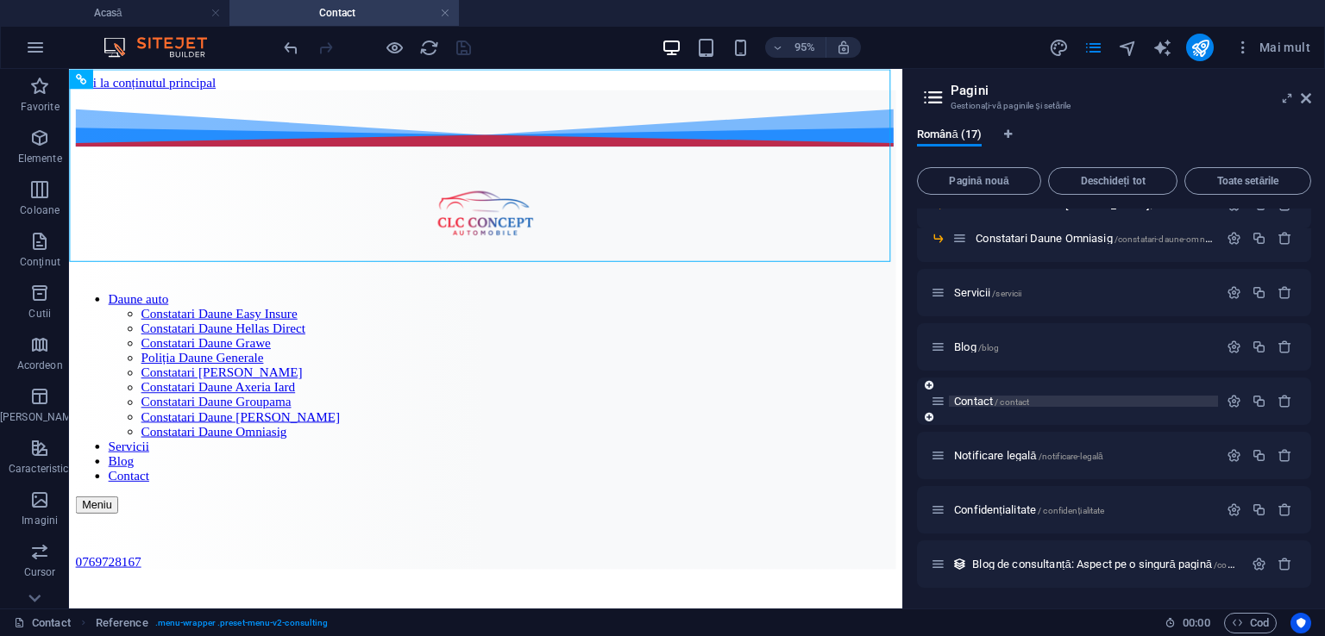
click at [967, 401] on font "Contact" at bounding box center [973, 401] width 39 height 13
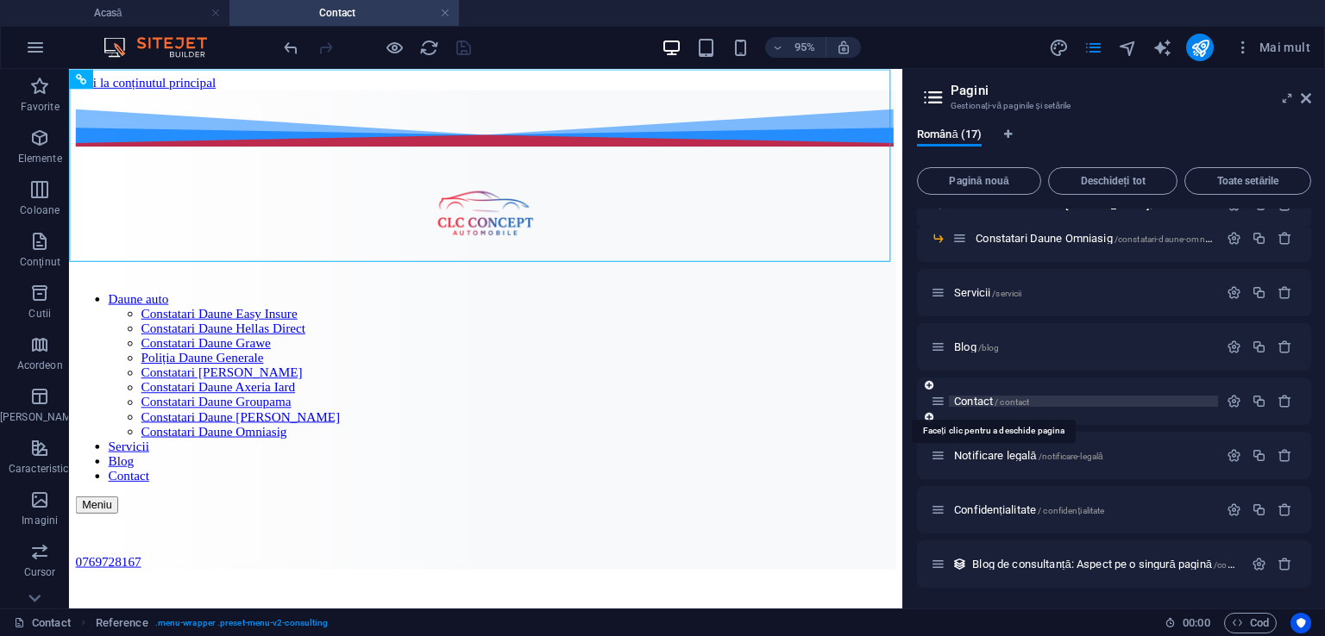
click at [967, 401] on font "Contact" at bounding box center [973, 401] width 39 height 13
click at [1206, 46] on icon "publica" at bounding box center [1200, 48] width 20 height 20
